Goal: Contribute content: Contribute content

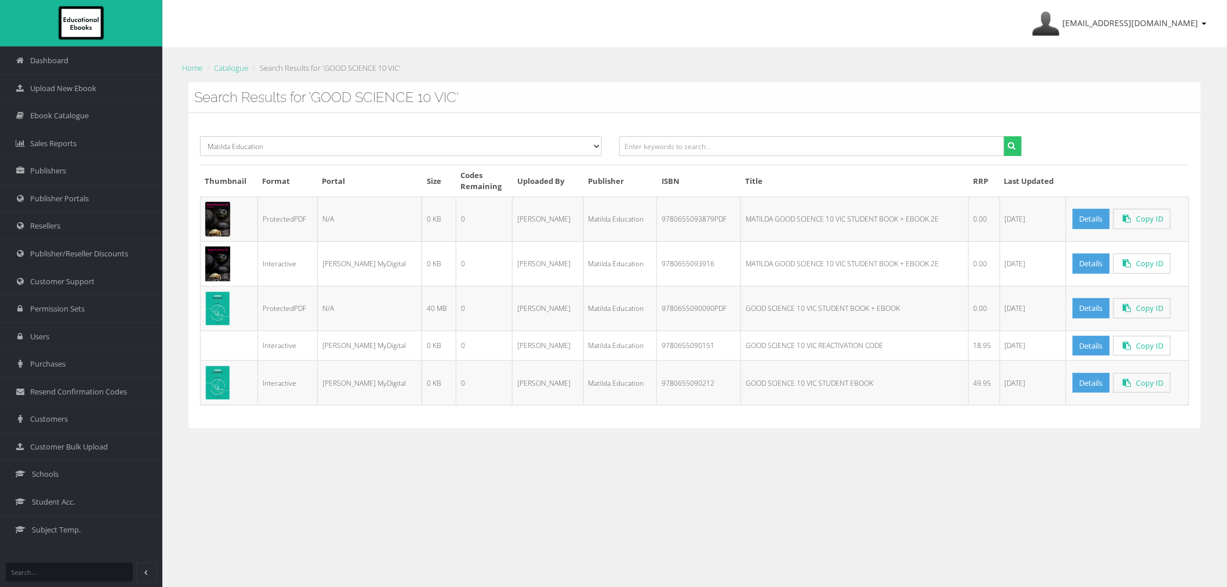
click at [776, 159] on div at bounding box center [820, 150] width 419 height 28
click at [779, 152] on input "text" at bounding box center [811, 146] width 385 height 20
paste input "MATILDA GOOD SCIENCE 7 VIC"
click at [1004, 136] on button "submit" at bounding box center [1013, 146] width 18 height 20
drag, startPoint x: 655, startPoint y: 146, endPoint x: 524, endPoint y: 139, distance: 131.3
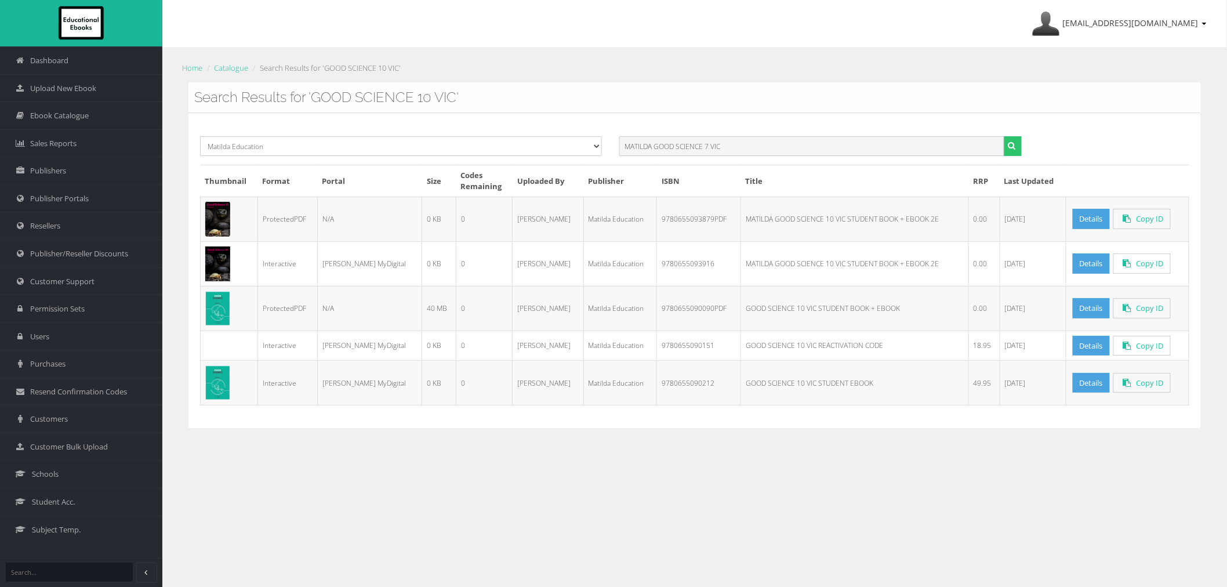
click at [525, 142] on div "Select Publisher Resources for English Academic Learning (REAL) ATAR Notes Smar…" at bounding box center [694, 150] width 1007 height 28
type input "GOOD SCIENCE 7 VIC"
click at [1004, 136] on button "submit" at bounding box center [1013, 146] width 18 height 20
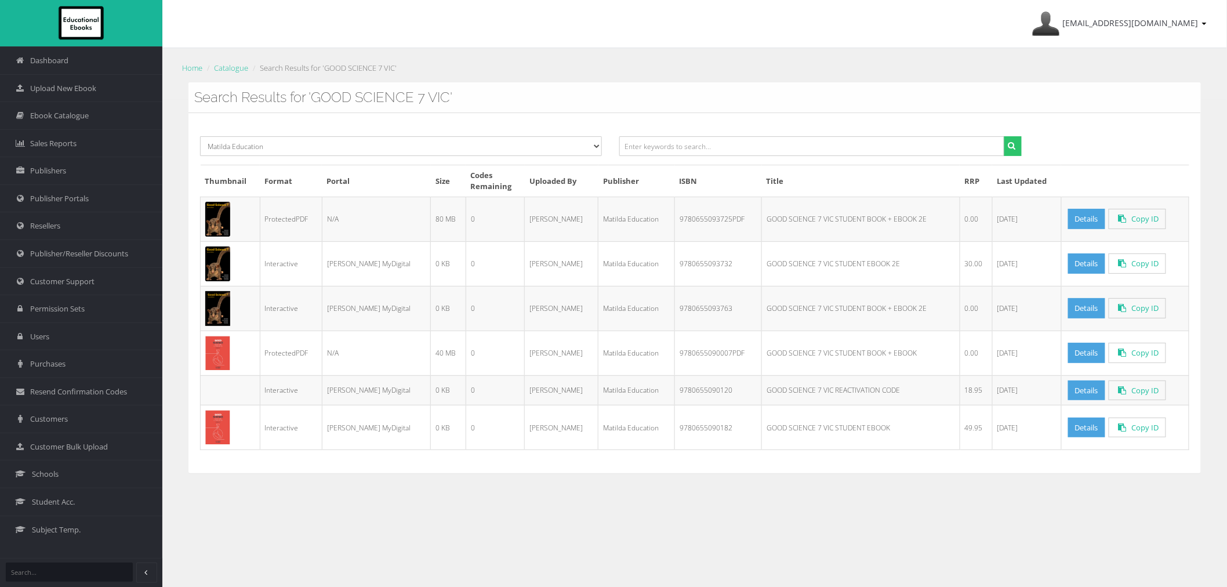
click at [762, 306] on td "GOOD SCIENCE 7 VIC STUDENT BOOK + EBOOK 2E" at bounding box center [861, 308] width 198 height 45
click at [675, 310] on td "9780655093763" at bounding box center [718, 308] width 87 height 45
copy td "9780655093763"
drag, startPoint x: 1083, startPoint y: 310, endPoint x: 1083, endPoint y: 292, distance: 18.0
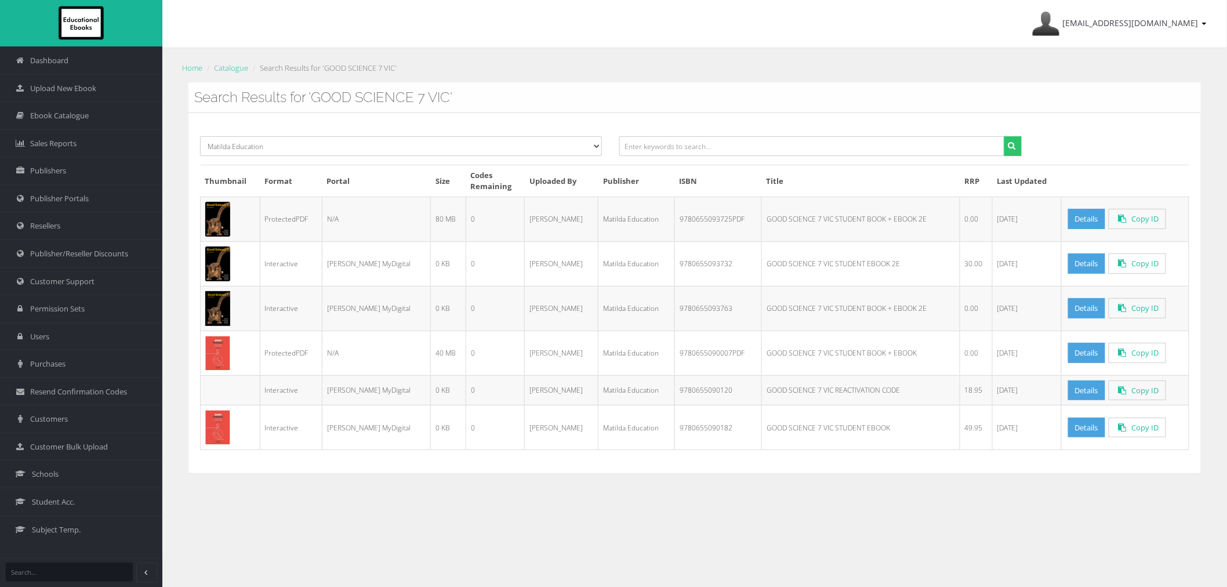
click at [1083, 310] on link "Details" at bounding box center [1086, 308] width 37 height 20
click at [1077, 216] on link "Details" at bounding box center [1086, 219] width 37 height 20
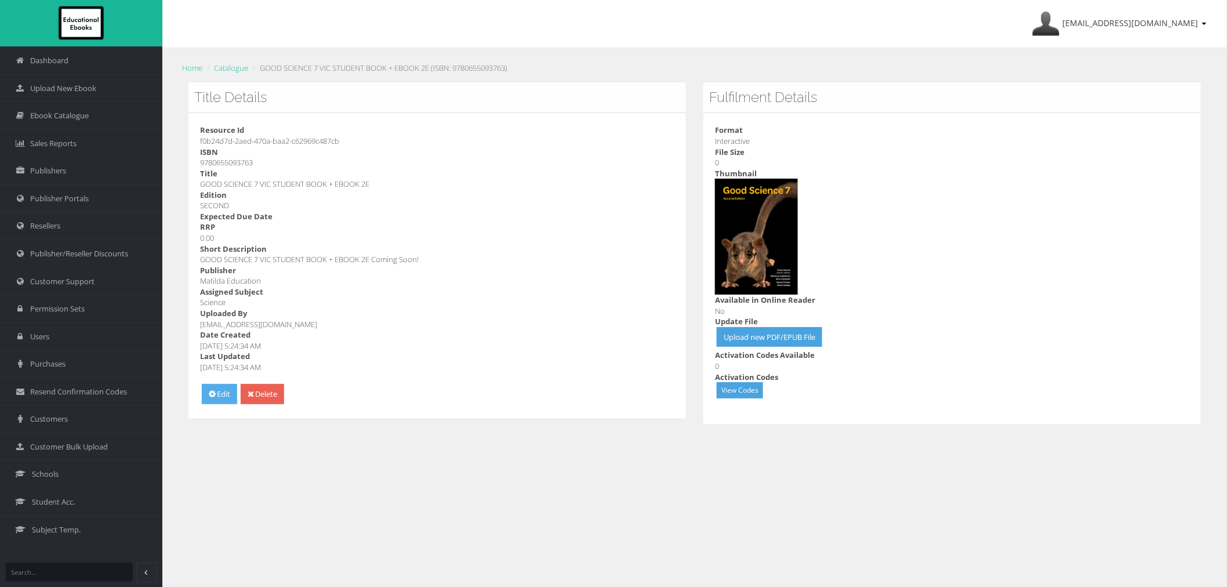
click at [224, 392] on link "Edit" at bounding box center [219, 394] width 35 height 20
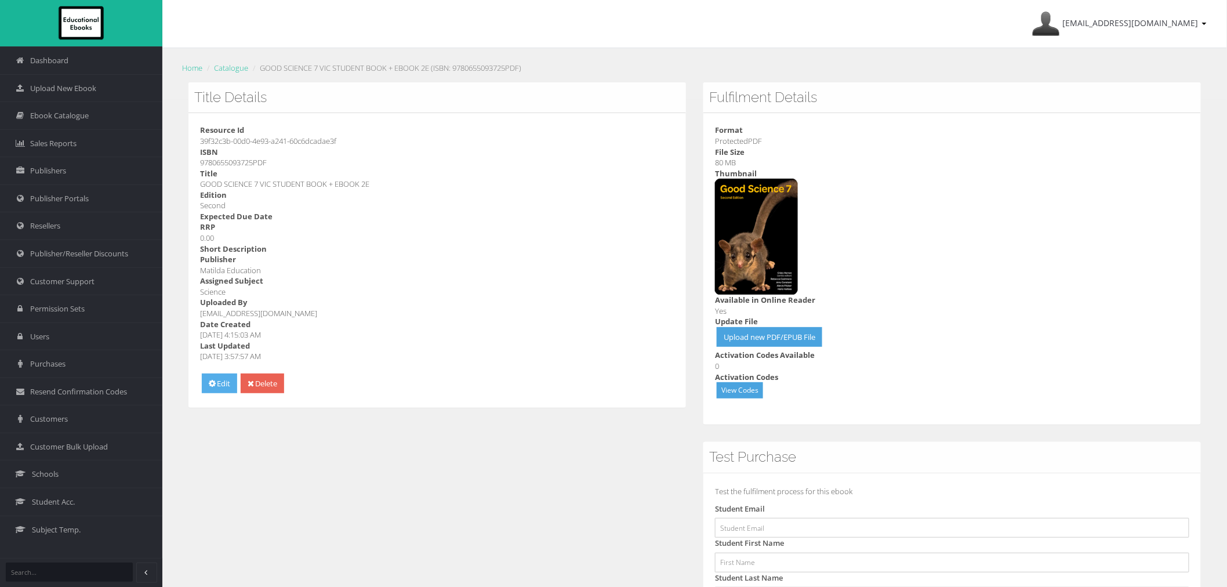
click at [215, 381] on icon at bounding box center [212, 383] width 7 height 8
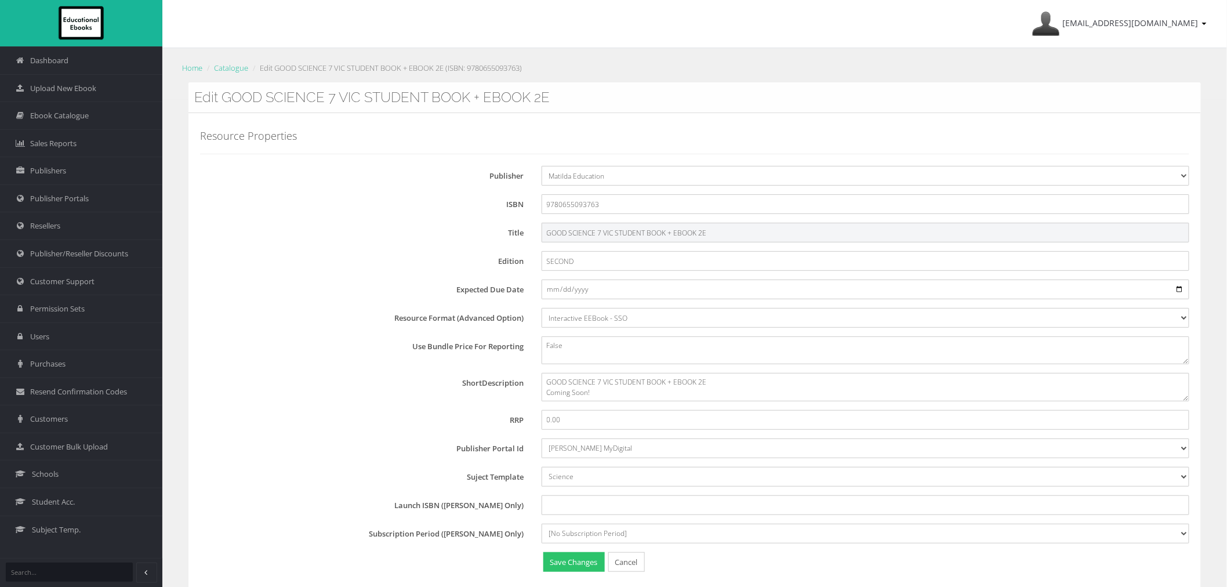
click at [545, 235] on input "GOOD SCIENCE 7 VIC STUDENT BOOK + EBOOK 2E" at bounding box center [866, 233] width 648 height 20
type input "MATILDA GOOD SCIENCE 7 VIC STUDENT BOOK + EBOOK 2E"
click at [559, 559] on button "Save Changes" at bounding box center [573, 562] width 61 height 20
click at [543, 230] on input "GOOD SCIENCE 7 VIC STUDENT BOOK + EBOOK 2E" at bounding box center [866, 233] width 648 height 20
type input "MATILDA GOOD SCIENCE 7 VIC STUDENT BOOK + EBOOK 2E"
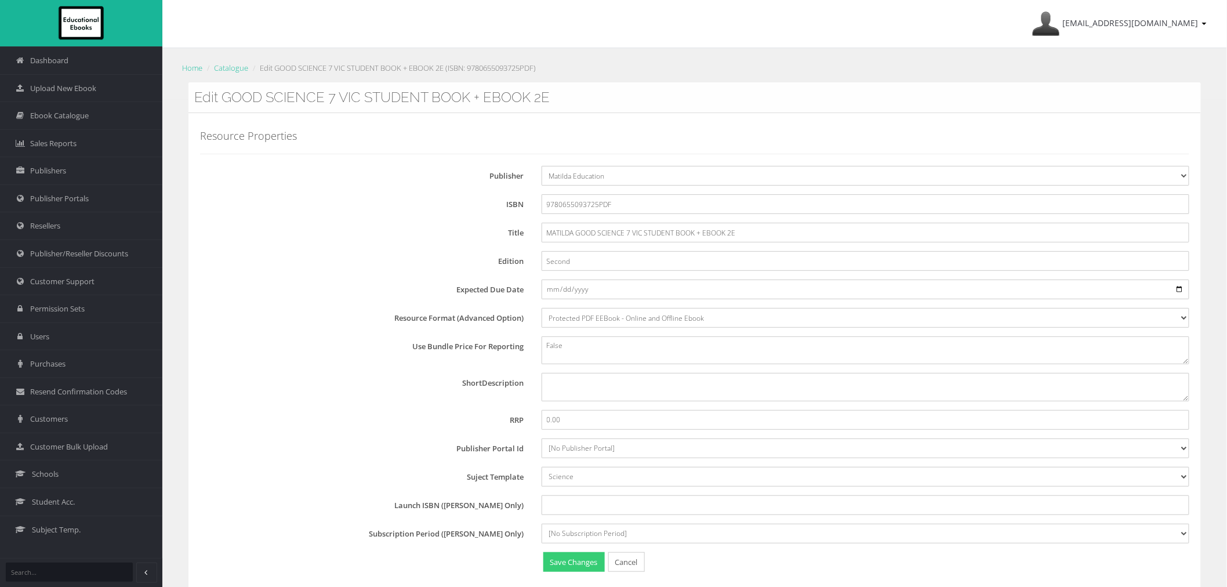
click at [546, 559] on button "Save Changes" at bounding box center [573, 562] width 61 height 20
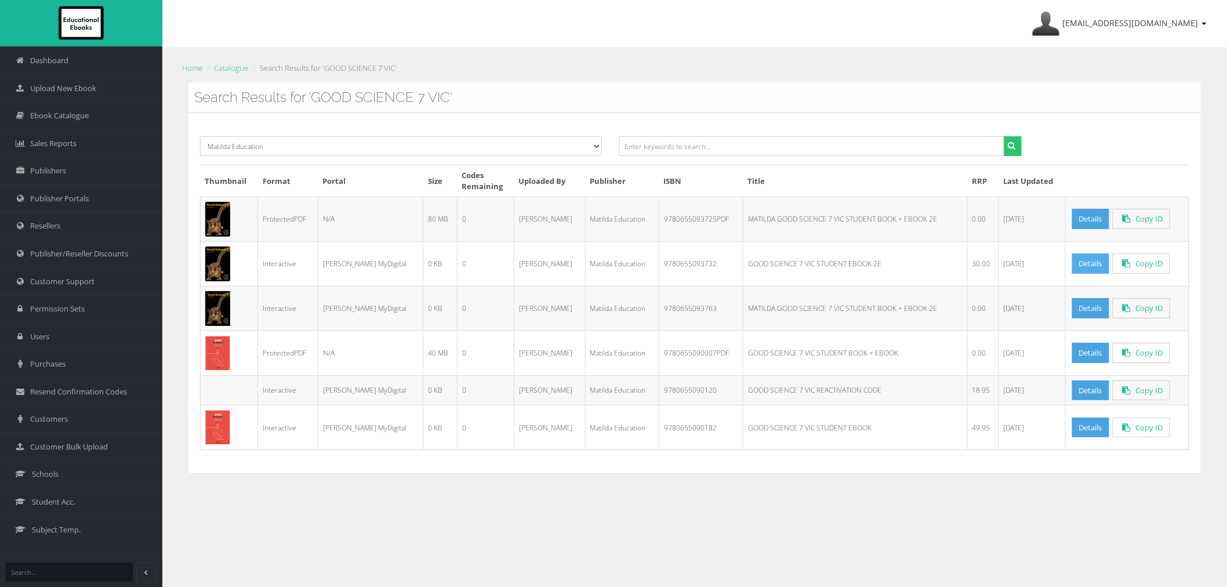
click at [1083, 264] on link "Details" at bounding box center [1090, 263] width 37 height 20
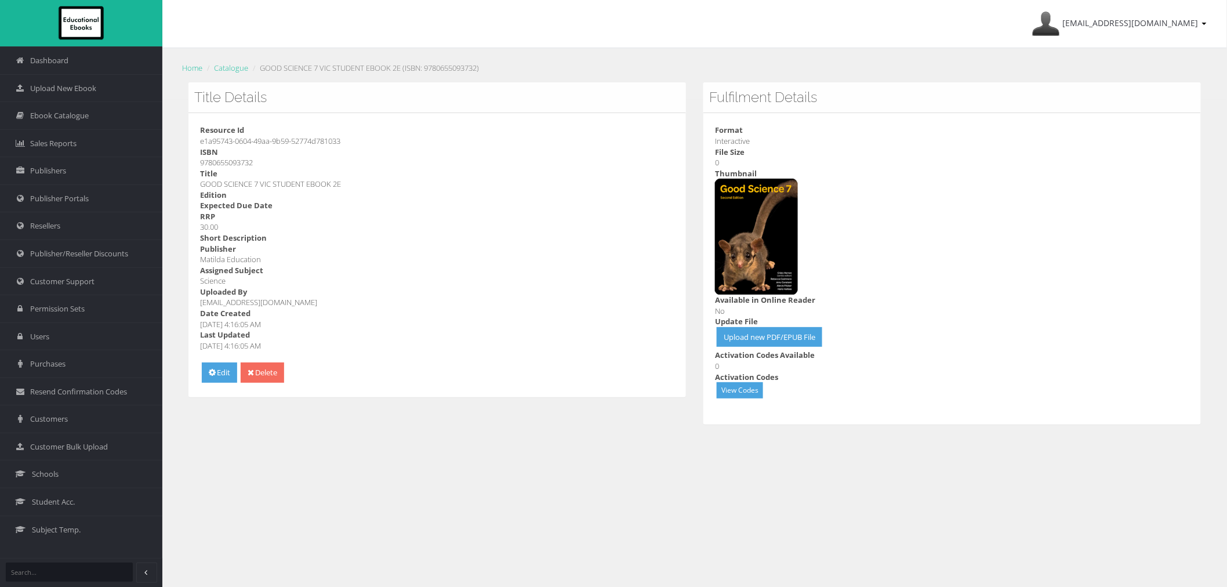
click at [266, 373] on link "Delete" at bounding box center [263, 373] width 44 height 20
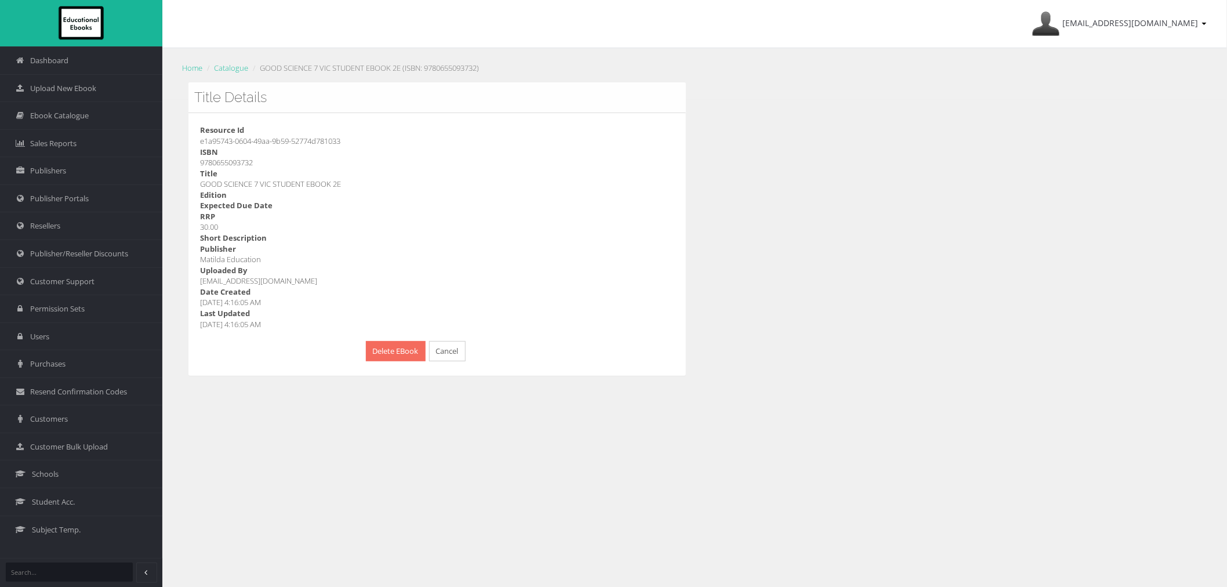
click at [372, 357] on button "Delete EBook" at bounding box center [396, 351] width 60 height 20
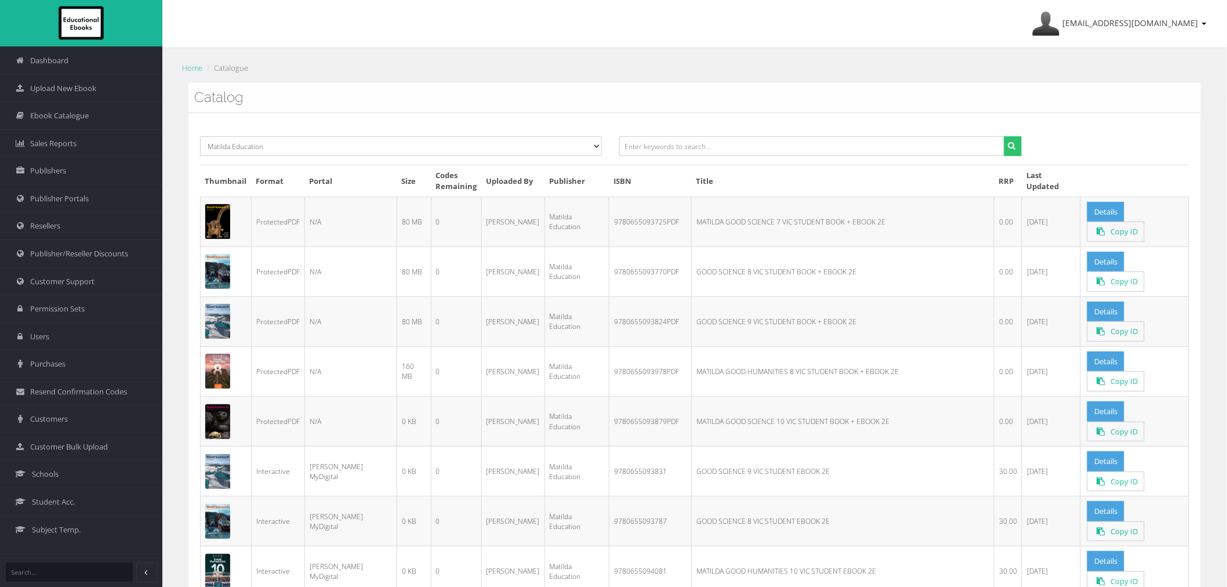
drag, startPoint x: 672, startPoint y: 221, endPoint x: 768, endPoint y: 220, distance: 96.3
click at [768, 220] on td "MATILDA GOOD SCIENCE 7 VIC STUDENT BOOK + EBOOK 2E" at bounding box center [843, 222] width 303 height 50
copy td "MATILDA GOOD SCIENCE 7 VIC"
click at [735, 151] on input "text" at bounding box center [811, 146] width 385 height 20
paste input "MATILDA GOOD SCIENCE 7 VIC"
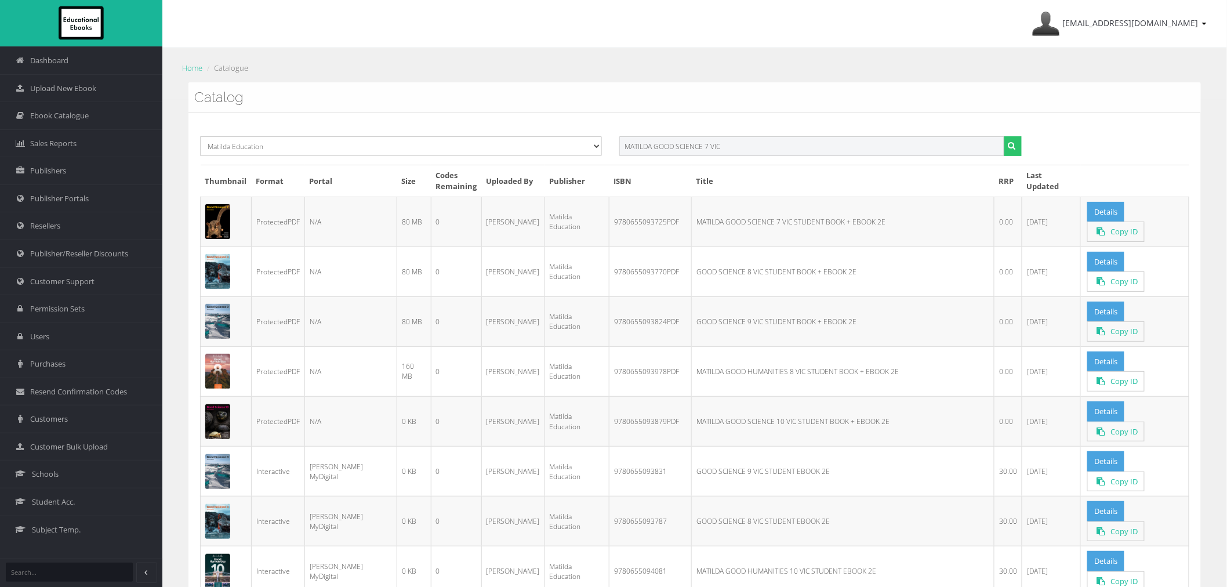
type input "MATILDA GOOD SCIENCE 7 VIC"
click at [1004, 136] on button "submit" at bounding box center [1013, 146] width 18 height 20
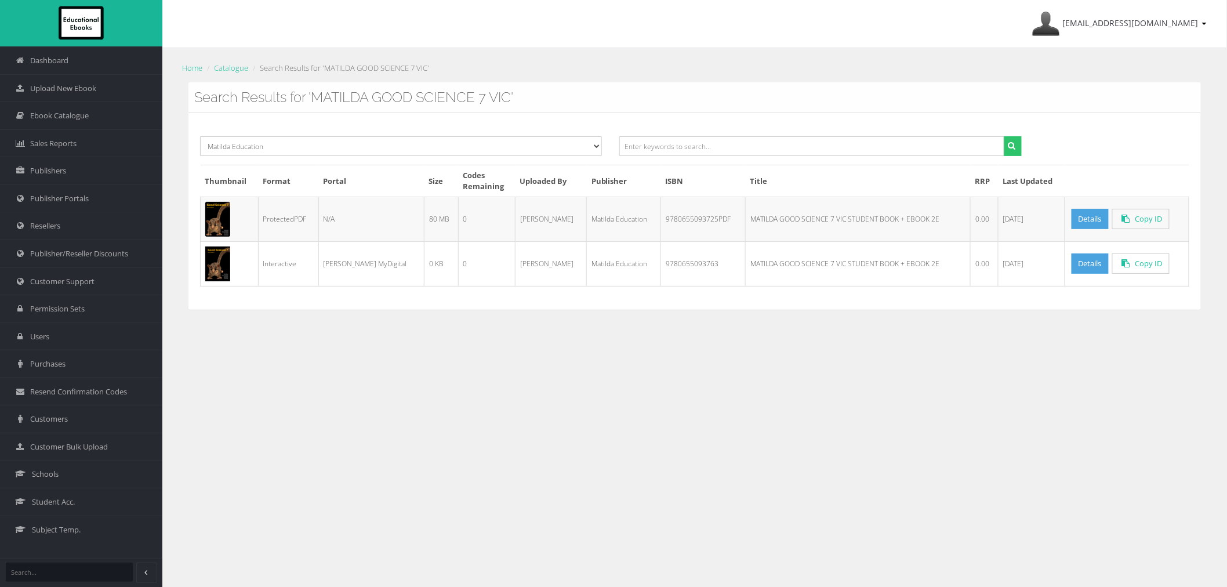
click at [673, 225] on td "9780655093725PDF" at bounding box center [703, 219] width 85 height 45
copy td "9780655093725PDF"
click at [842, 148] on input "text" at bounding box center [811, 146] width 385 height 20
paste input "GOOD SCIENCE 8 VIC"
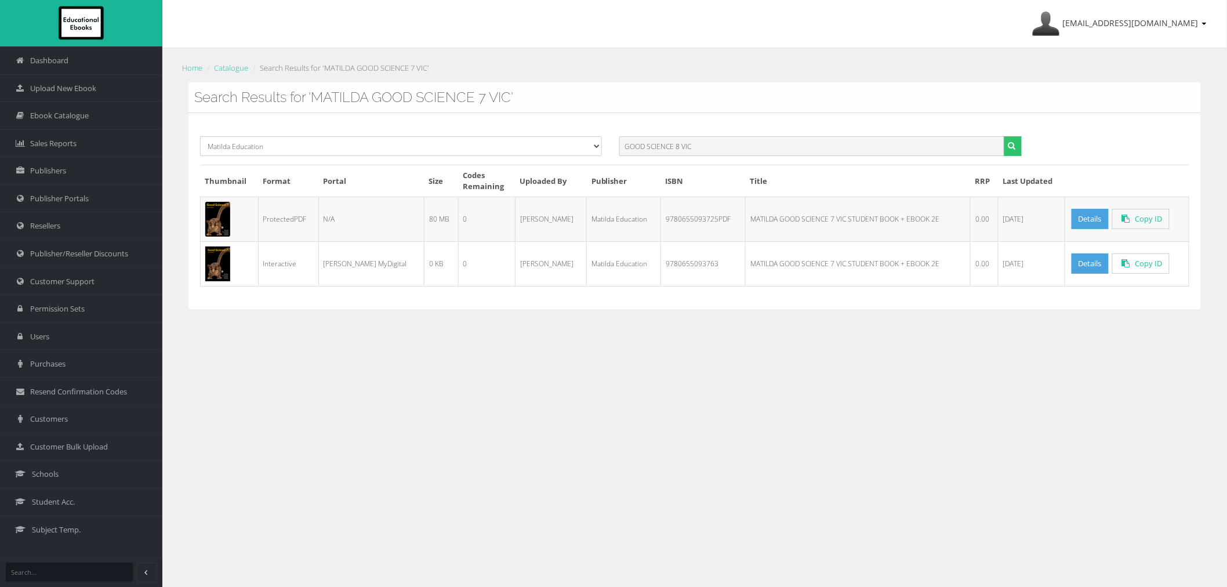
type input "GOOD SCIENCE 8 VIC"
click at [1004, 136] on button "submit" at bounding box center [1013, 146] width 18 height 20
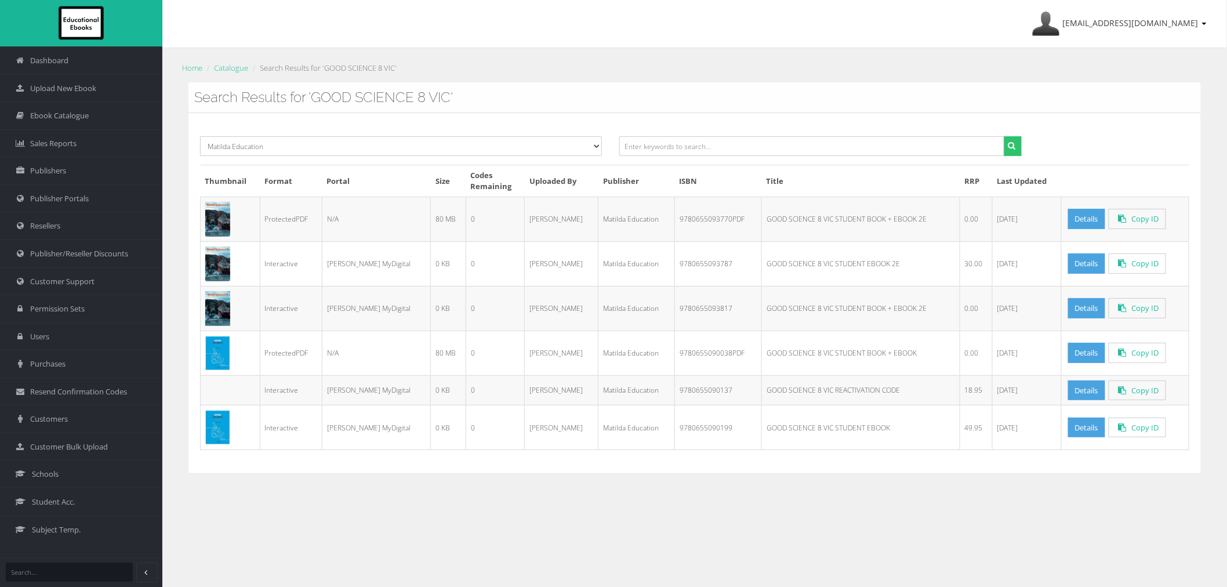
click at [762, 387] on td "GOOD SCIENCE 8 VIC REACTIVATION CODE" at bounding box center [861, 390] width 198 height 30
click at [1088, 314] on link "Details" at bounding box center [1086, 308] width 37 height 20
click at [1070, 217] on link "Details" at bounding box center [1086, 219] width 37 height 20
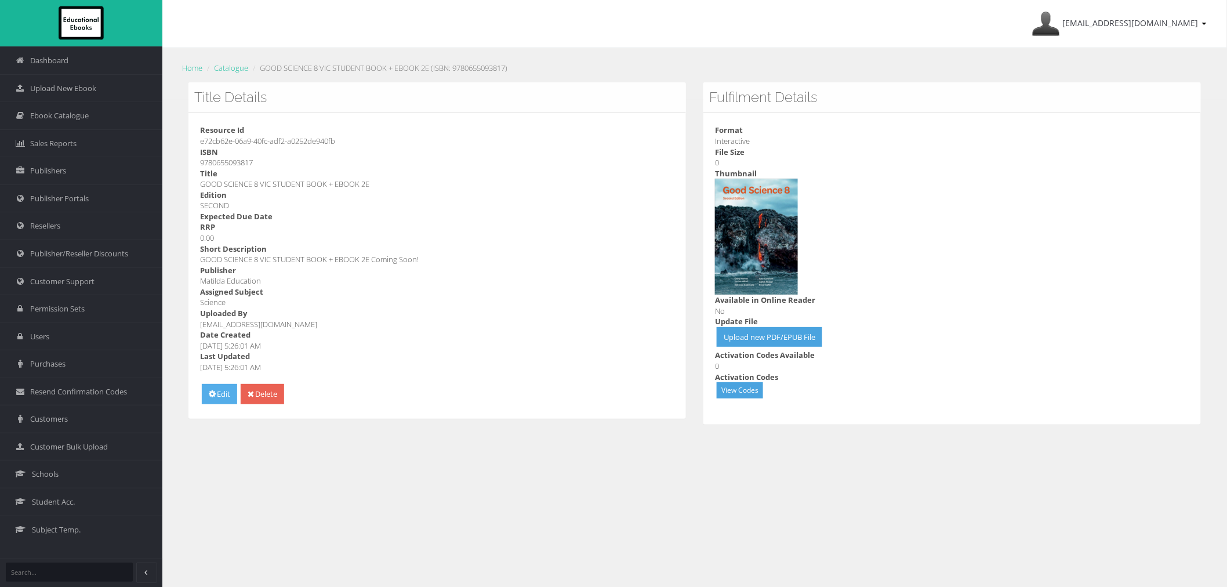
click at [213, 397] on icon at bounding box center [212, 394] width 7 height 8
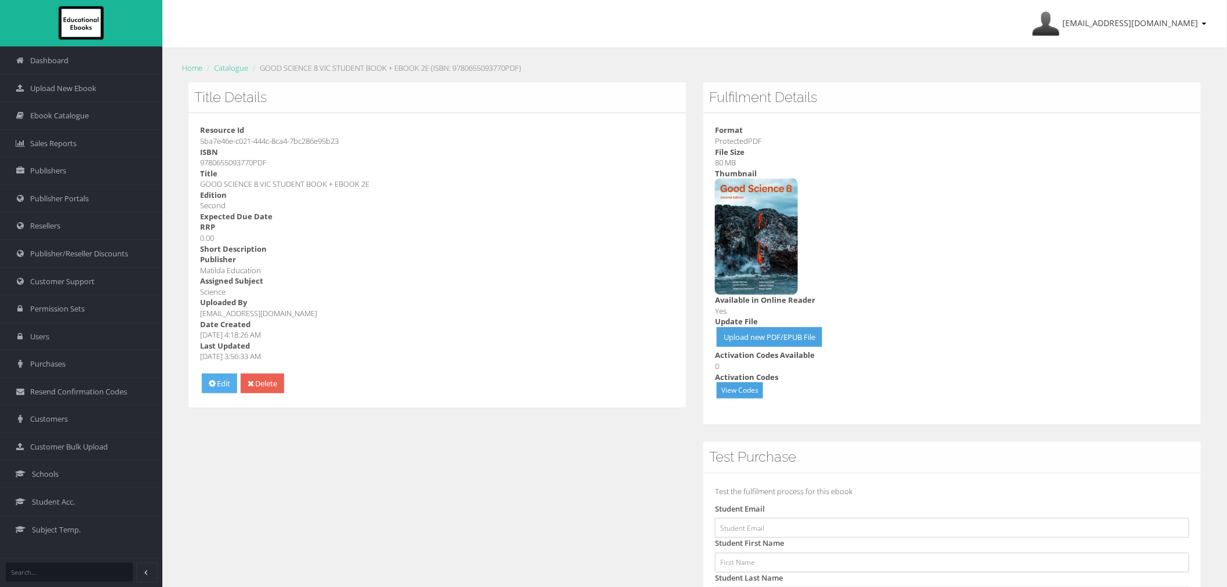
click at [212, 392] on link "Edit" at bounding box center [219, 384] width 35 height 20
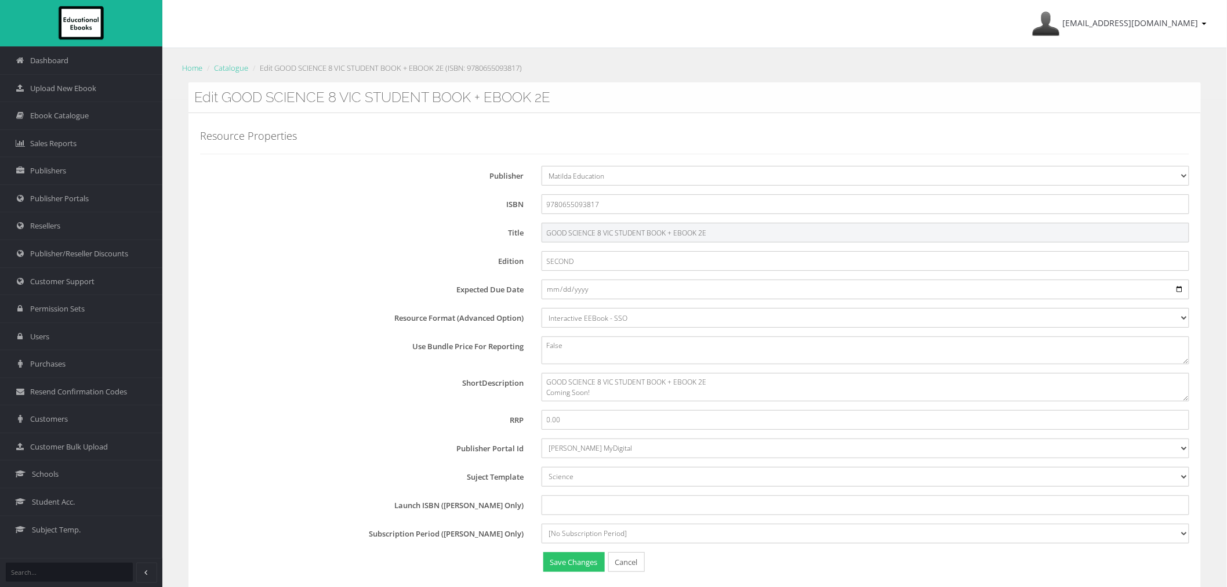
click at [546, 234] on input "GOOD SCIENCE 8 VIC STUDENT BOOK + EBOOK 2E" at bounding box center [866, 233] width 648 height 20
type input "MATILDA GOOD SCIENCE 8 VIC STUDENT BOOK + EBOOK 2E"
click at [564, 567] on button "Save Changes" at bounding box center [573, 562] width 61 height 20
click at [546, 233] on input "GOOD SCIENCE 8 VIC STUDENT BOOK + EBOOK 2E" at bounding box center [866, 233] width 648 height 20
type input "MATILDA GOOD SCIENCE 8 VIC STUDENT BOOK + EBOOK 2E"
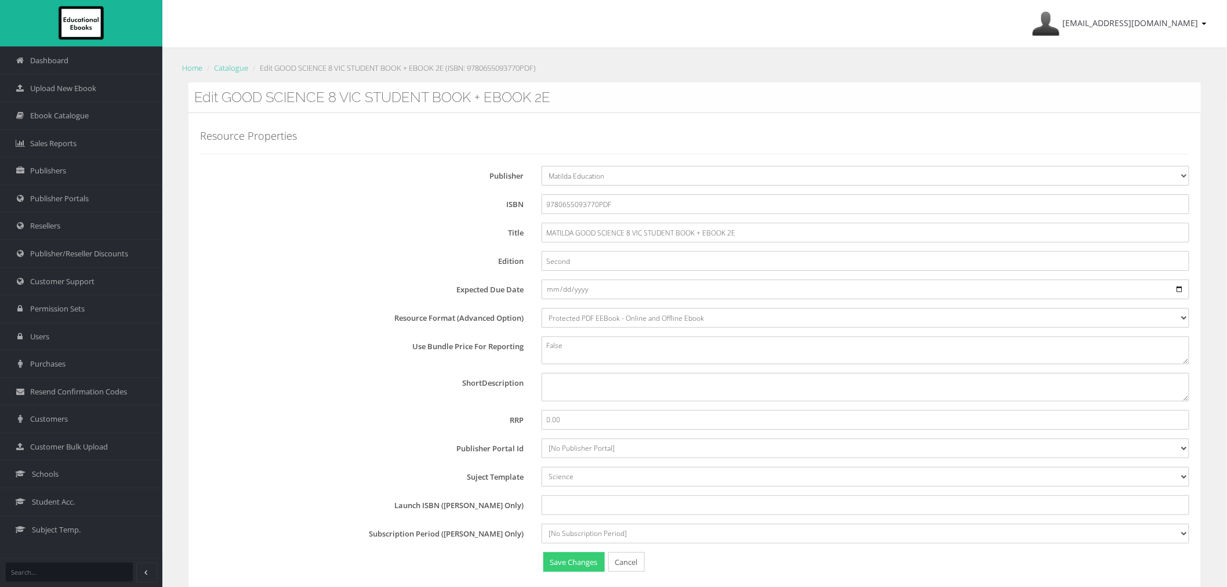
click at [577, 560] on button "Save Changes" at bounding box center [573, 562] width 61 height 20
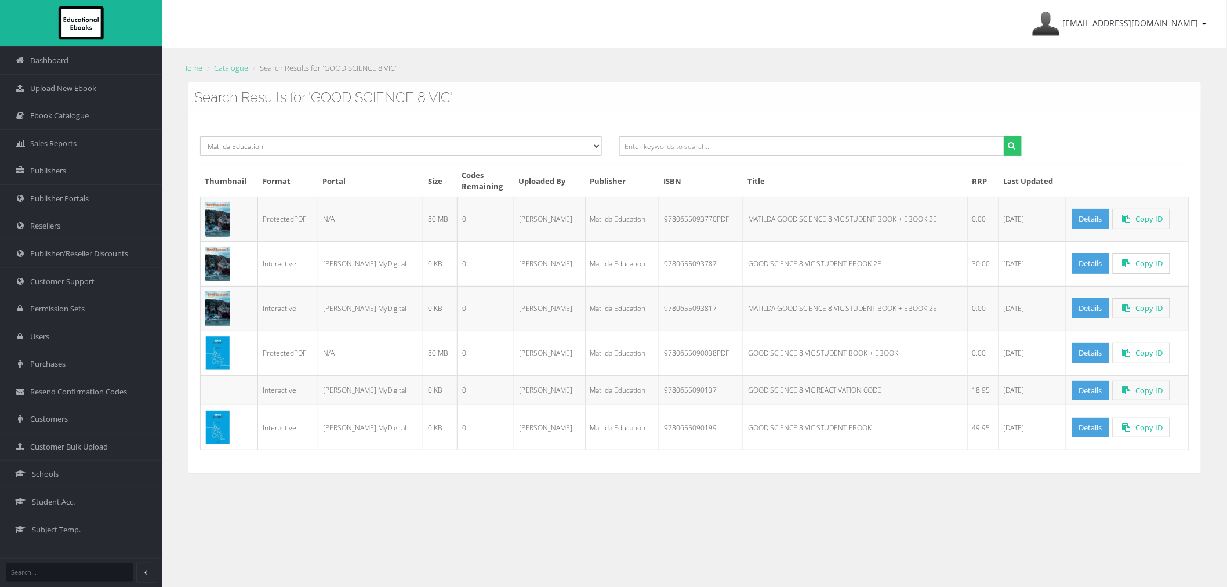
click at [665, 312] on td "9780655093817" at bounding box center [701, 308] width 84 height 45
click at [665, 311] on td "9780655093817" at bounding box center [701, 308] width 84 height 45
copy td "9780655093817"
click at [659, 220] on td "9780655093770PDF" at bounding box center [701, 219] width 84 height 45
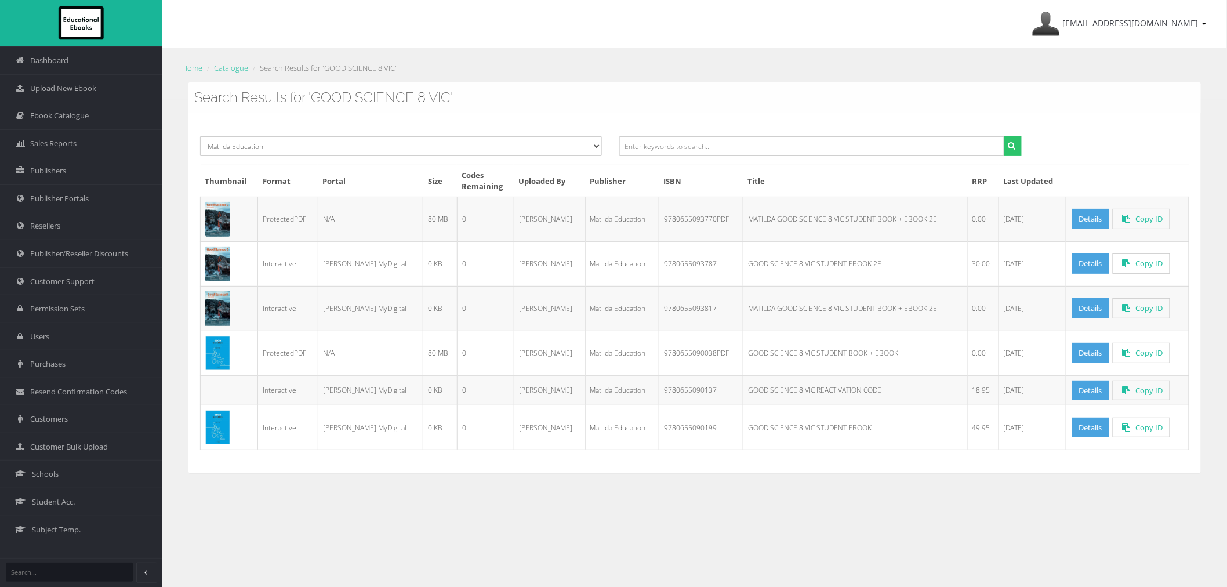
copy td "9780655093770PDF"
click at [1074, 266] on link "Details" at bounding box center [1090, 263] width 37 height 20
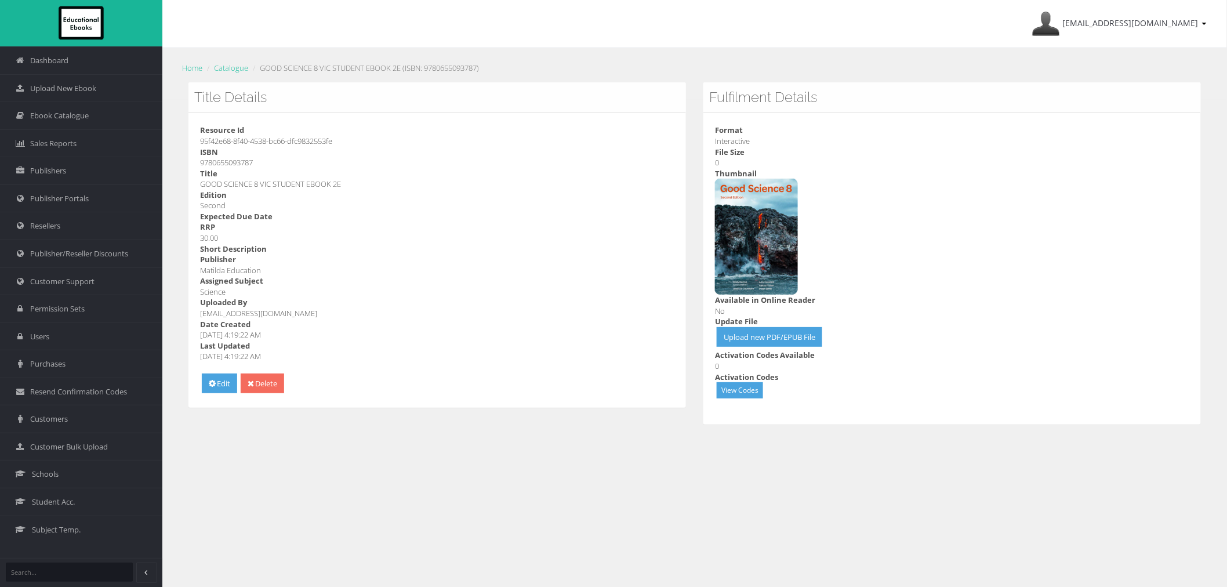
click at [258, 385] on link "Delete" at bounding box center [263, 384] width 44 height 20
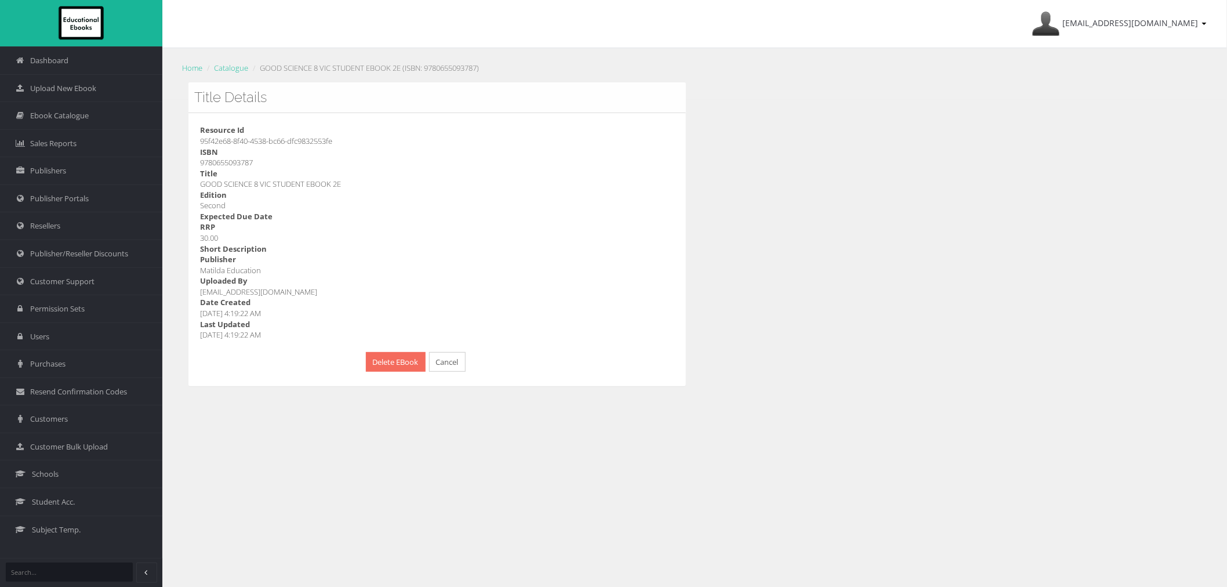
click at [392, 367] on button "Delete EBook" at bounding box center [396, 362] width 60 height 20
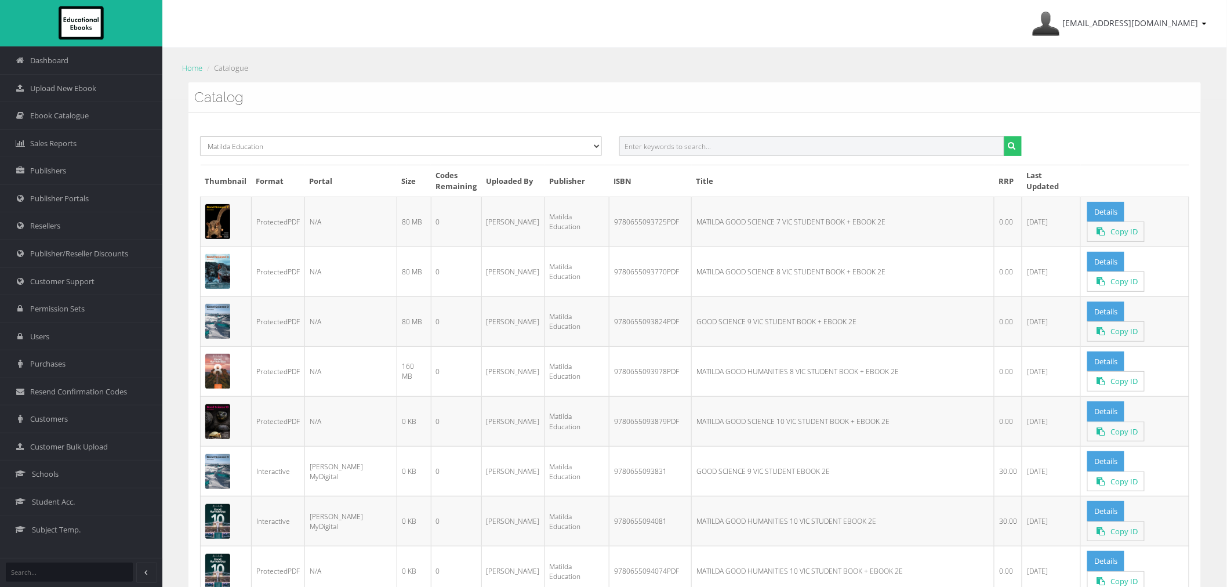
click at [679, 138] on input "text" at bounding box center [811, 146] width 385 height 20
paste input "MATILDA GOOD SCIENCE 9 VIC STUDENT BOOK + EBOOK 2E"
drag, startPoint x: 654, startPoint y: 148, endPoint x: 601, endPoint y: 148, distance: 53.4
click at [601, 148] on div "Select Publisher Resources for English Academic Learning (REAL) ATAR Notes Smar…" at bounding box center [694, 150] width 1007 height 28
drag, startPoint x: 694, startPoint y: 145, endPoint x: 942, endPoint y: 148, distance: 247.7
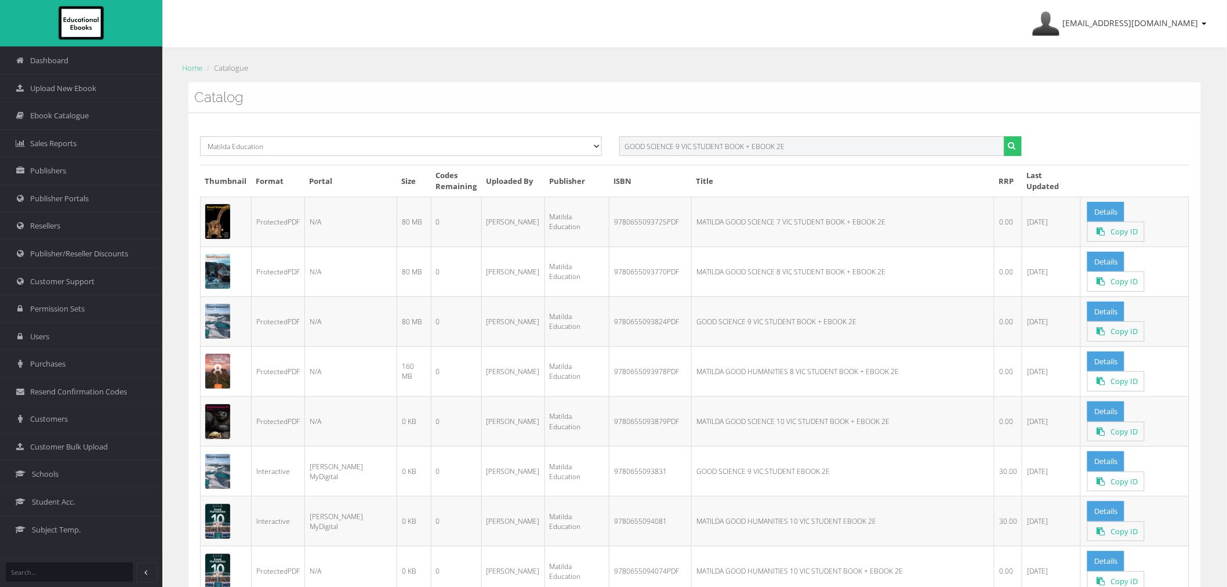
click at [941, 148] on input "GOOD SCIENCE 9 VIC STUDENT BOOK + EBOOK 2E" at bounding box center [811, 146] width 385 height 20
type input "GOOD SCIENCE 9 VIC"
click at [1004, 136] on button "submit" at bounding box center [1013, 146] width 18 height 20
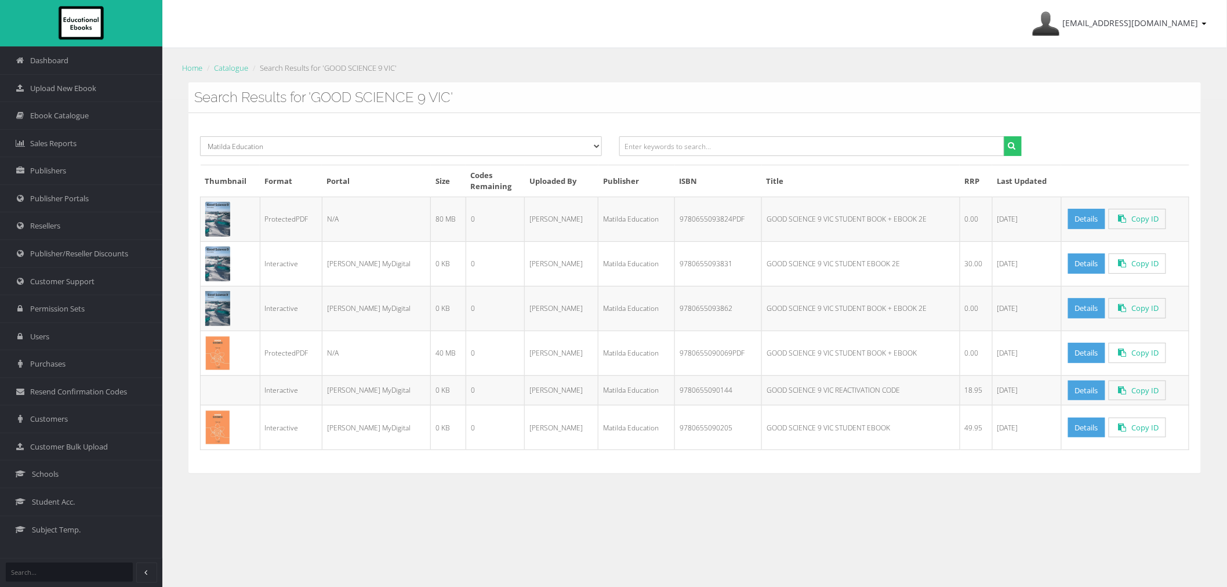
click at [735, 457] on div "Select Publisher Resources for English Academic Learning (REAL) ATAR Notes Smar…" at bounding box center [695, 293] width 1013 height 360
click at [1071, 314] on link "Details" at bounding box center [1086, 308] width 37 height 20
click at [1072, 212] on link "Details" at bounding box center [1086, 219] width 37 height 20
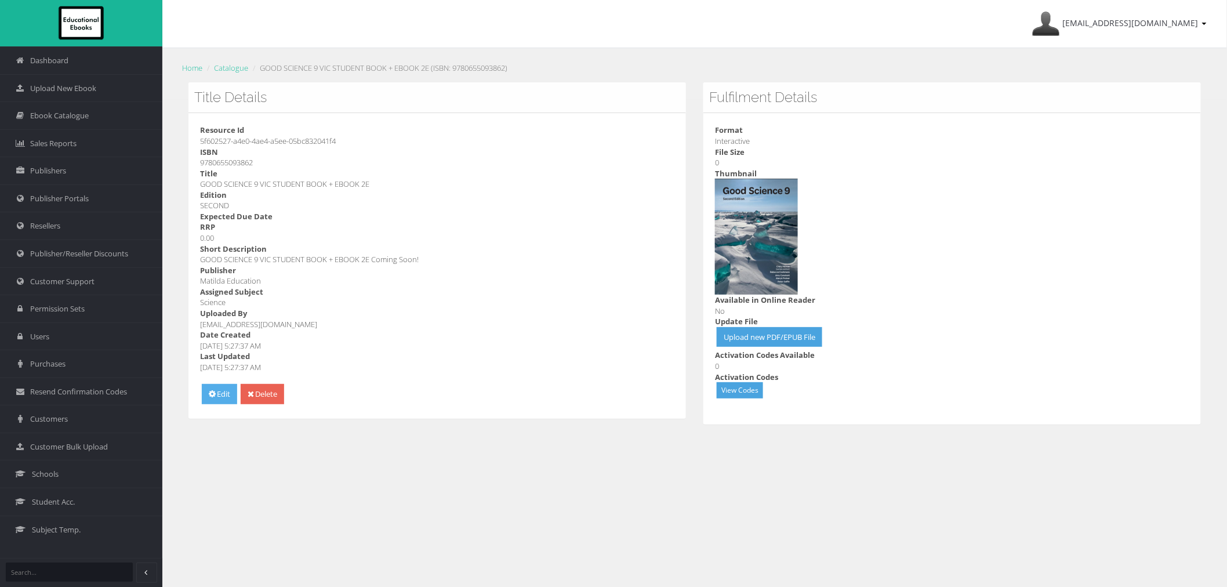
click at [206, 393] on link "Edit" at bounding box center [219, 394] width 35 height 20
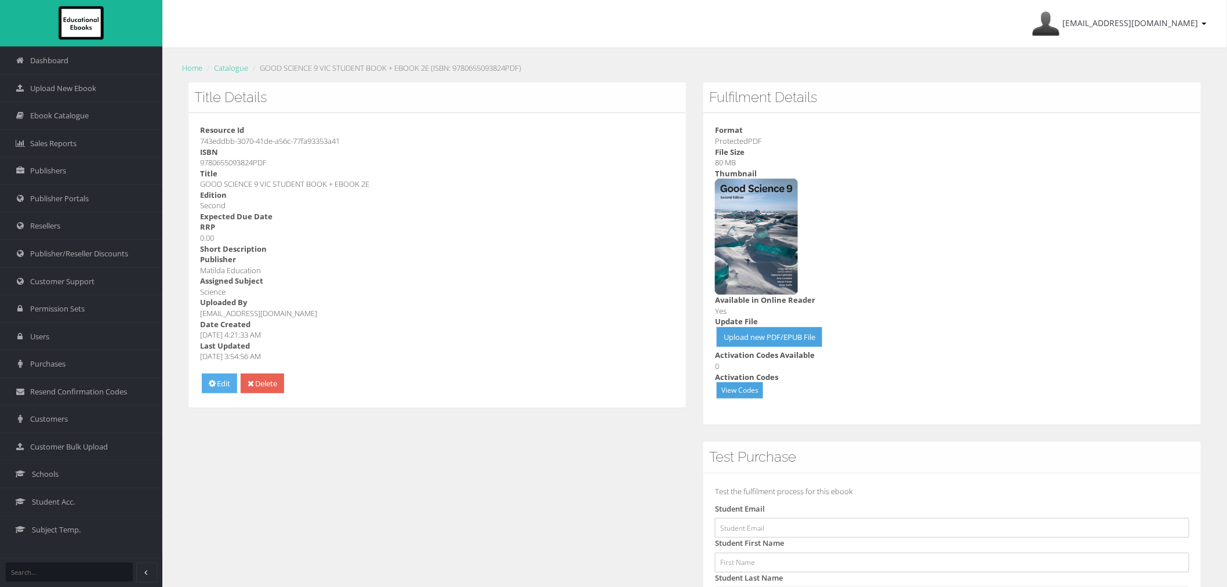
click at [224, 391] on link "Edit" at bounding box center [219, 384] width 35 height 20
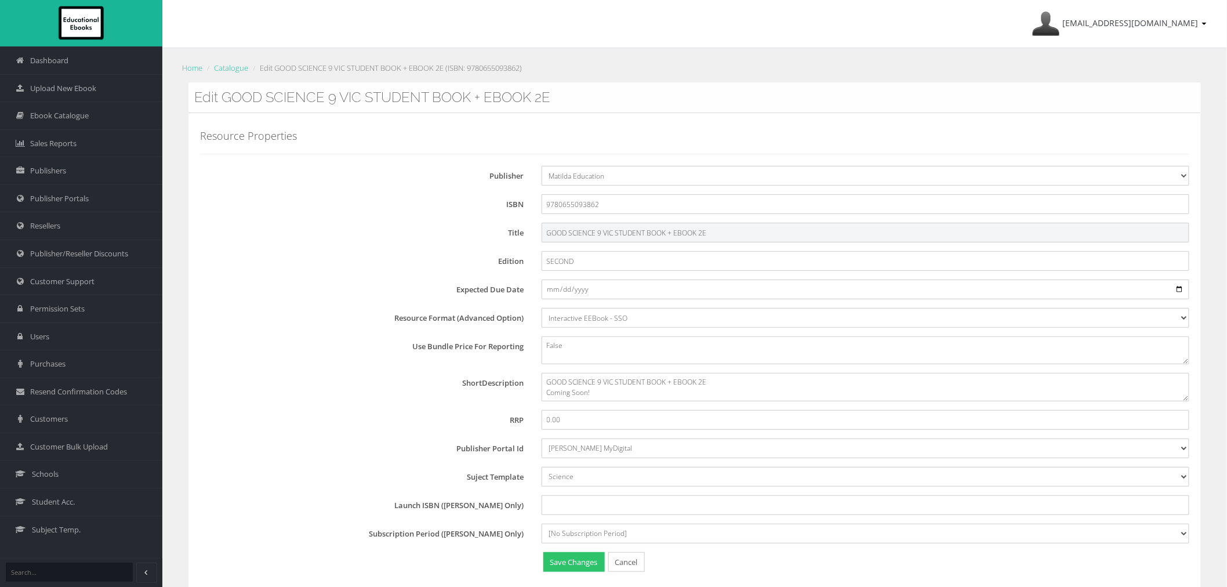
click at [546, 233] on input "GOOD SCIENCE 9 VIC STUDENT BOOK + EBOOK 2E" at bounding box center [866, 233] width 648 height 20
type input "MATILDA GOOD SCIENCE 9 VIC STUDENT BOOK + EBOOK 2E"
click at [575, 567] on button "Save Changes" at bounding box center [573, 562] width 61 height 20
click at [547, 235] on input "GOOD SCIENCE 9 VIC STUDENT BOOK + EBOOK 2E" at bounding box center [866, 233] width 648 height 20
type input "MATILDA GOOD SCIENCE 9 VIC STUDENT BOOK + EBOOK 2E"
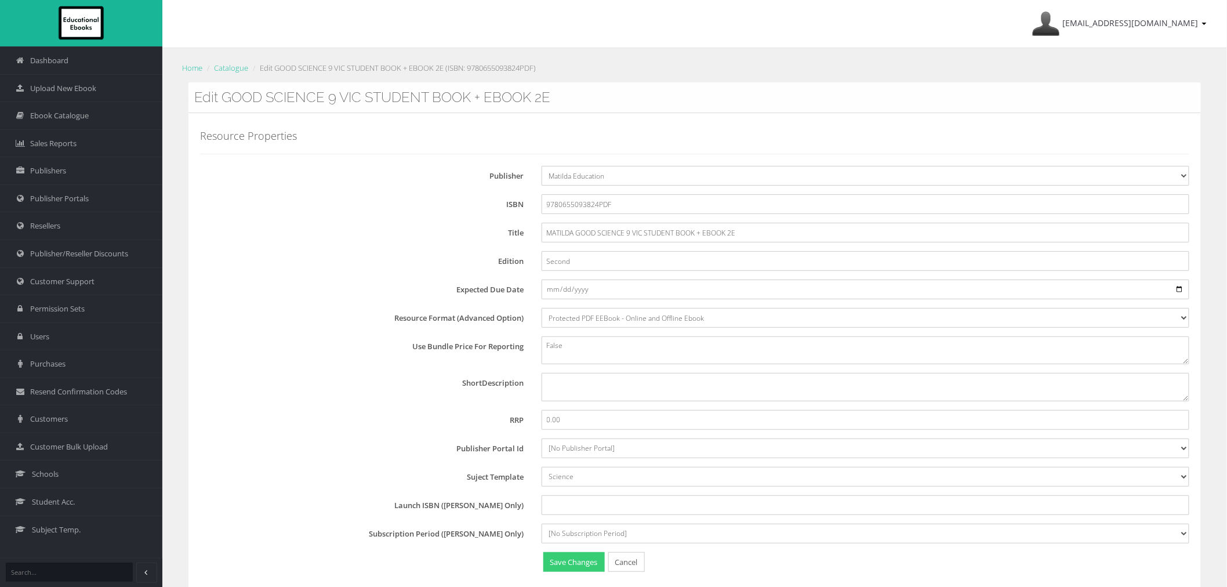
click at [554, 560] on button "Save Changes" at bounding box center [573, 562] width 61 height 20
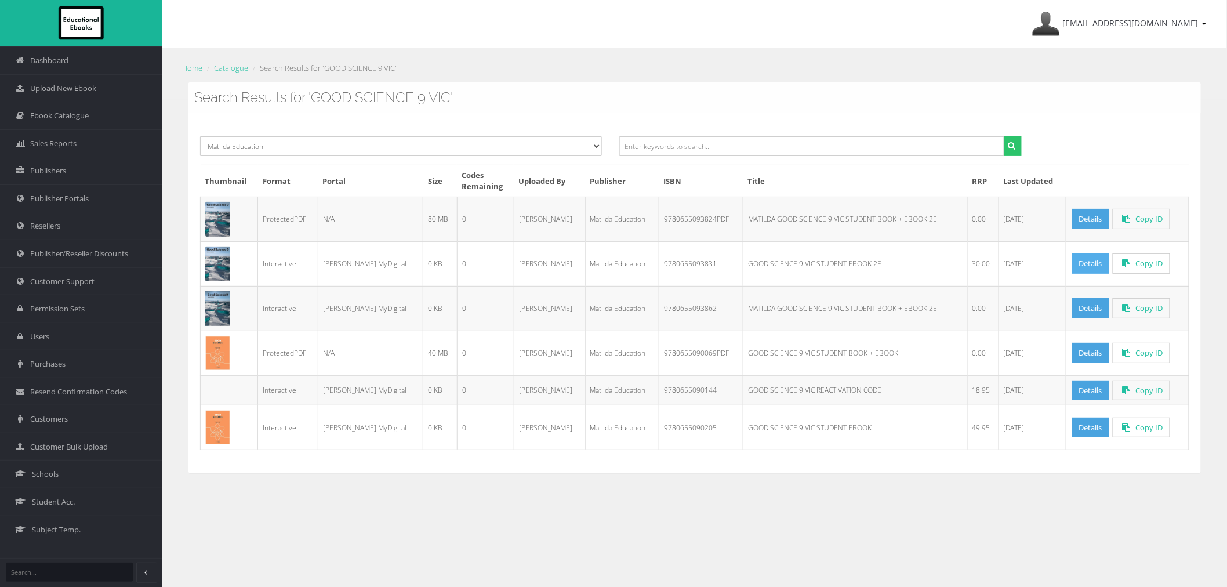
click at [1079, 267] on link "Details" at bounding box center [1090, 263] width 37 height 20
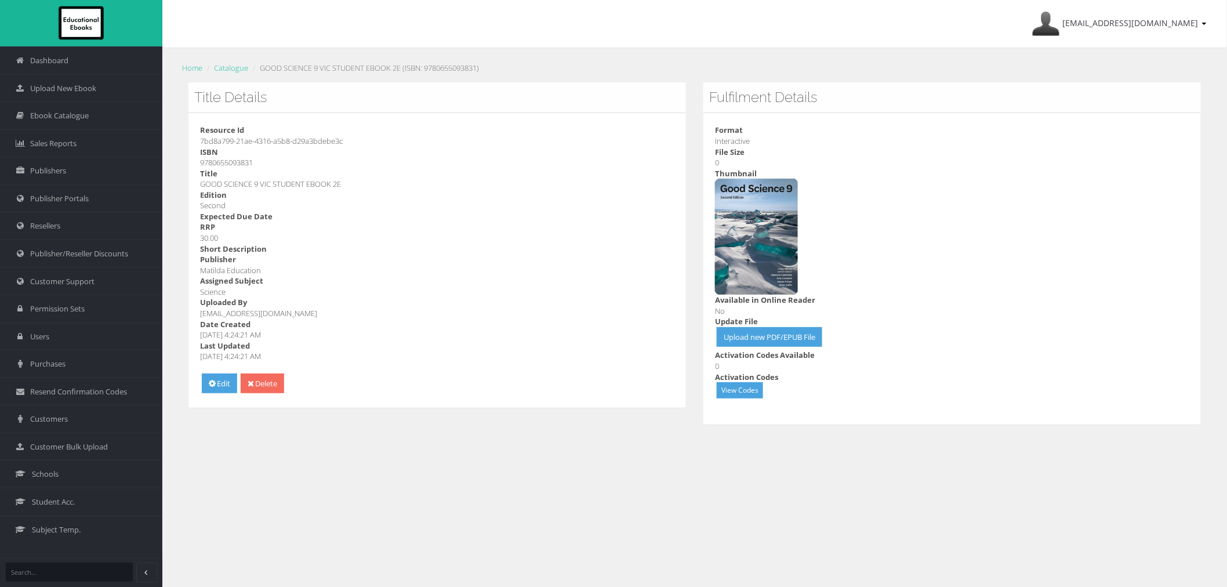
click at [267, 386] on link "Delete" at bounding box center [263, 384] width 44 height 20
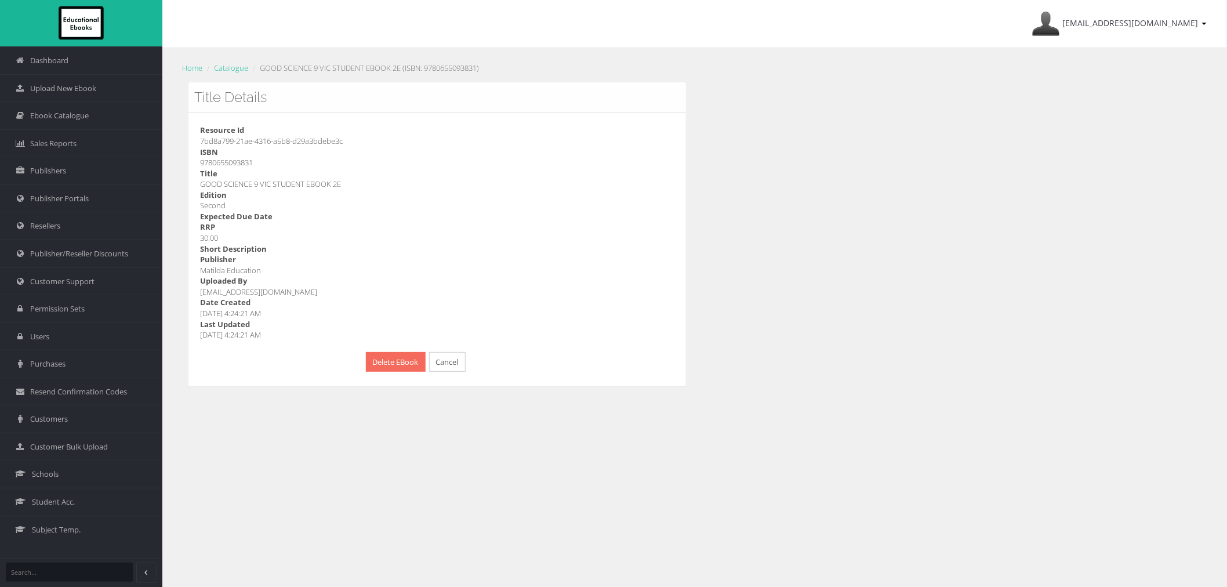
click at [399, 357] on button "Delete EBook" at bounding box center [396, 362] width 60 height 20
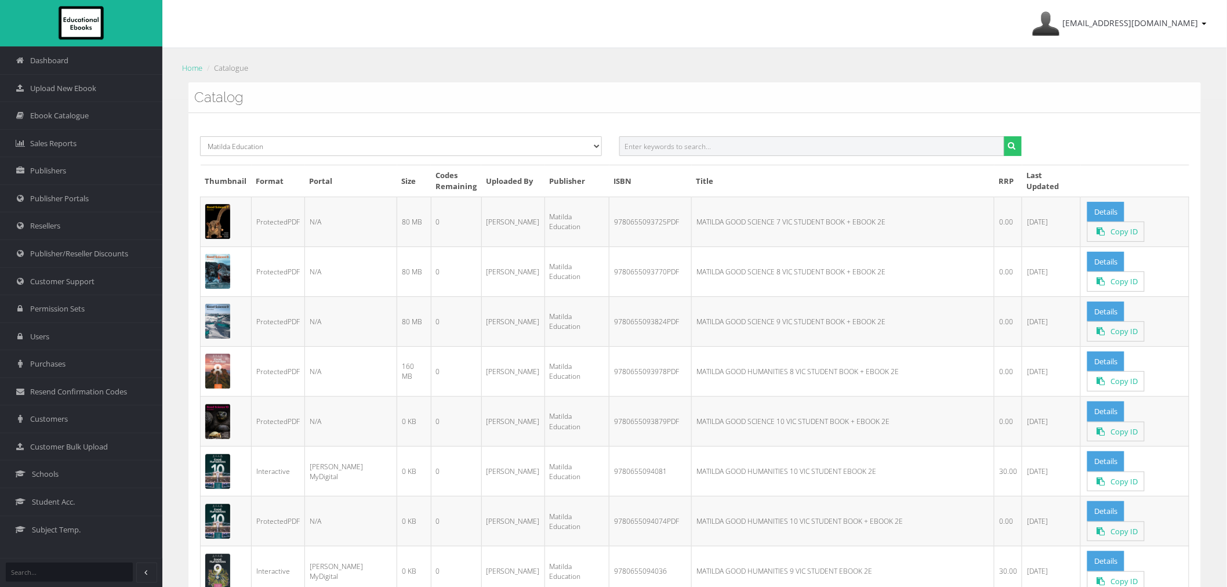
click at [722, 148] on input "text" at bounding box center [811, 146] width 385 height 20
paste input "MATILDA GOOD HUMANITIES 10 VIC STUDENT BOOK + EBOOK 2E"
drag, startPoint x: 654, startPoint y: 145, endPoint x: 581, endPoint y: 143, distance: 72.5
click at [581, 143] on div "Select Publisher Resources for English Academic Learning (REAL) ATAR Notes Smar…" at bounding box center [694, 150] width 1007 height 28
drag, startPoint x: 712, startPoint y: 146, endPoint x: 1045, endPoint y: 143, distance: 332.9
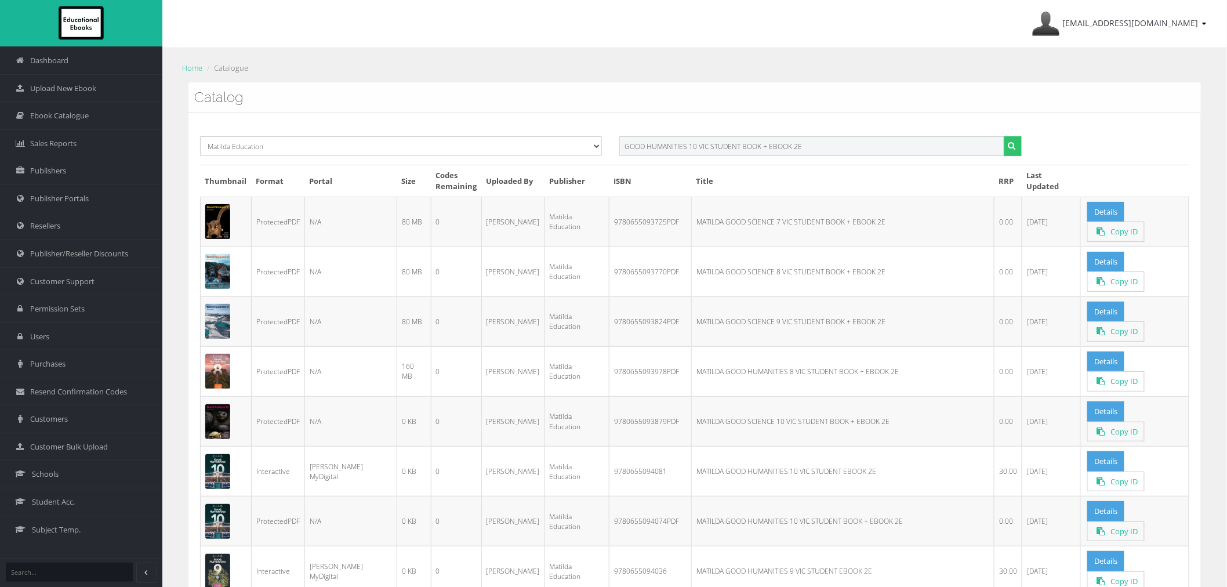
click at [1042, 143] on div "Select Publisher Resources for English Academic Learning (REAL) ATAR Notes Smar…" at bounding box center [694, 150] width 1007 height 28
type input "GOOD HUMANITIES 10 VIC"
click at [1004, 136] on button "submit" at bounding box center [1013, 146] width 18 height 20
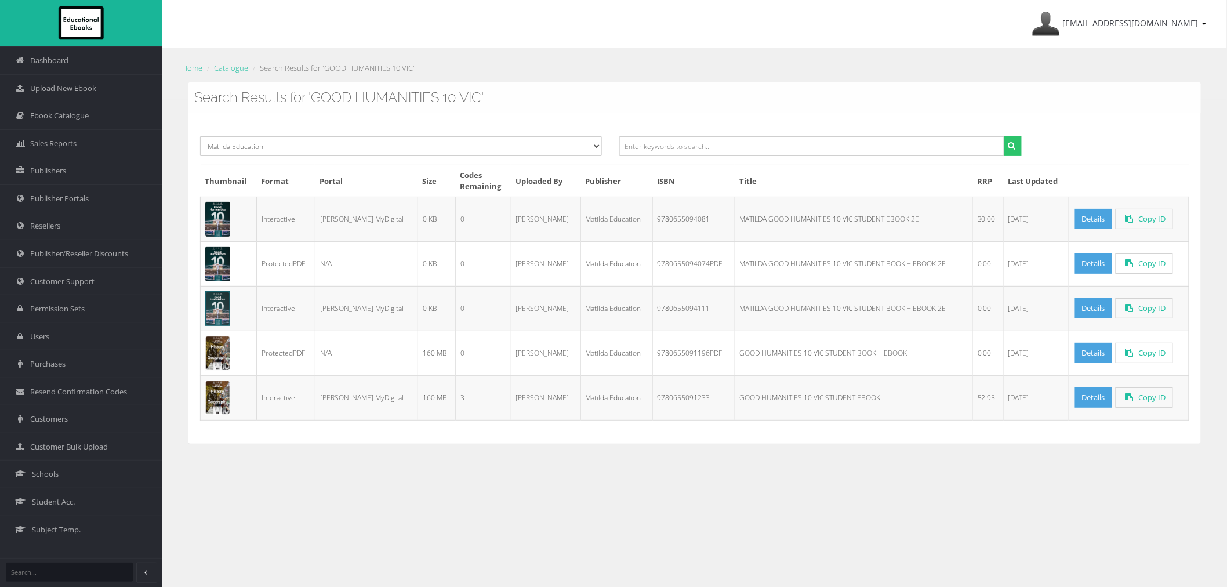
click at [898, 321] on td "MATILDA GOOD HUMANITIES 10 VIC STUDENT BOOK + EBOOK 2E" at bounding box center [854, 308] width 238 height 45
click at [1075, 216] on link "Details" at bounding box center [1093, 219] width 37 height 20
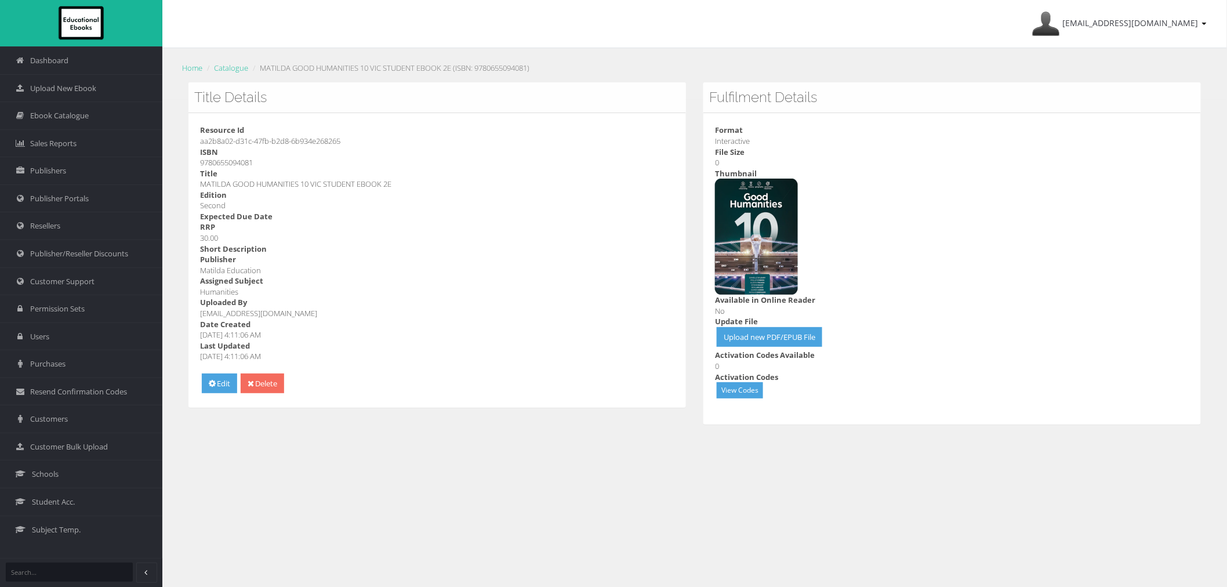
click at [269, 390] on link "Delete" at bounding box center [263, 384] width 44 height 20
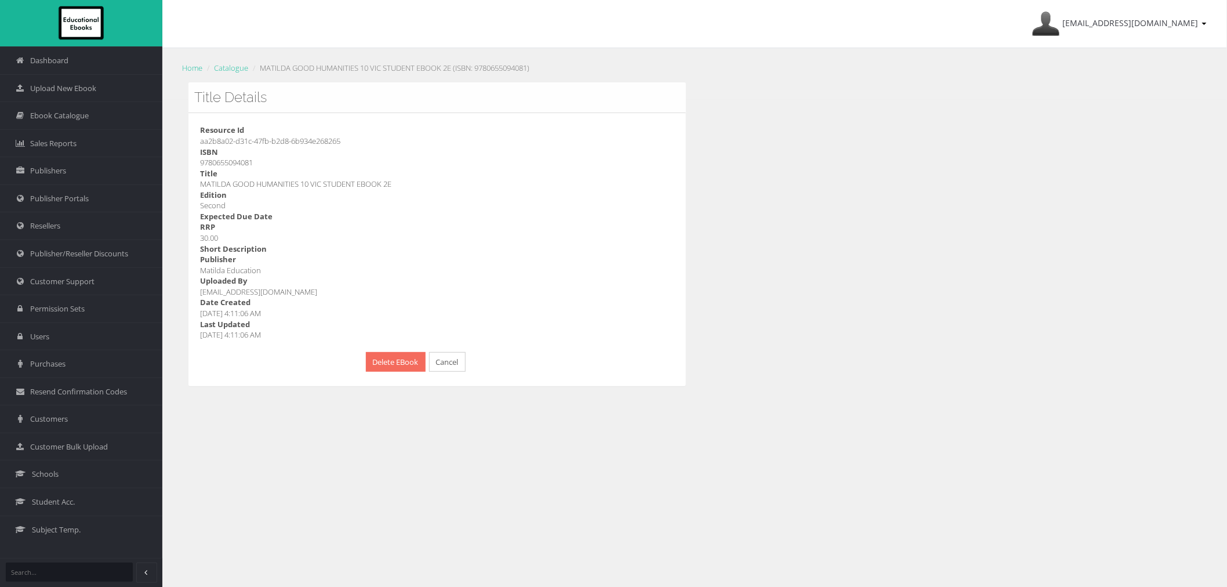
click at [380, 361] on button "Delete EBook" at bounding box center [396, 362] width 60 height 20
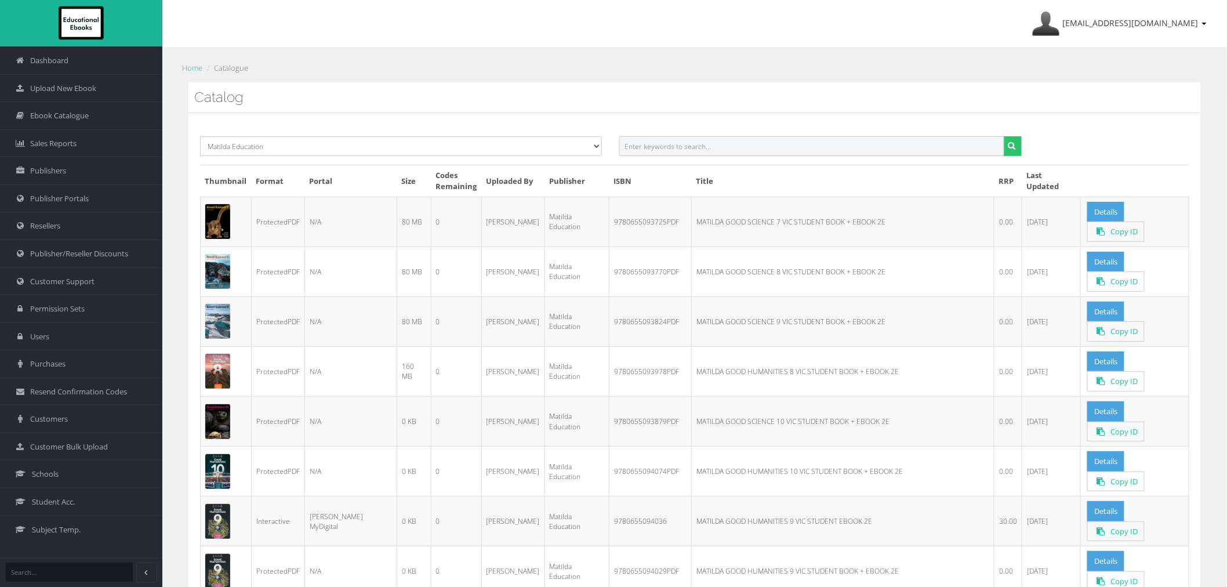
click at [691, 154] on input "text" at bounding box center [811, 146] width 385 height 20
paste input "[PERSON_NAME] GOOD HUMANITIES 7 VIC STUDENT BOOK + EBOOK 2E"
click at [1004, 136] on button "submit" at bounding box center [1013, 146] width 18 height 20
drag, startPoint x: 734, startPoint y: 149, endPoint x: 1044, endPoint y: 149, distance: 310.3
click at [1028, 149] on div "[PERSON_NAME] GOOD HUMANITIES 7 VIC STUDENT BOOK + EBOOK 2E" at bounding box center [820, 150] width 419 height 28
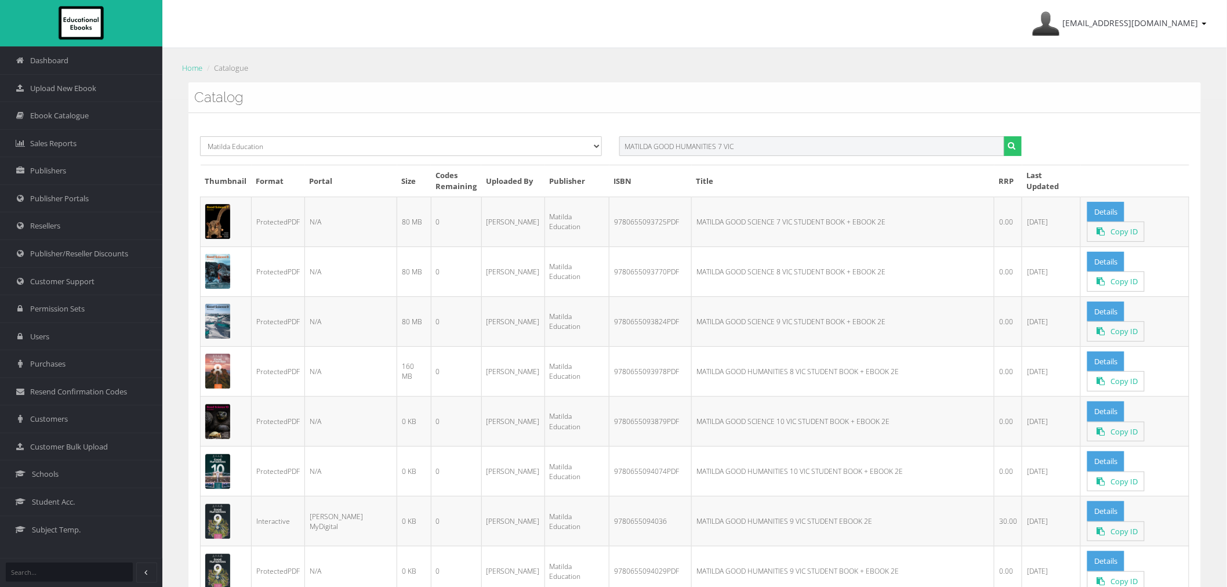
type input "MATILDA GOOD HUMANITIES 7 VIC"
click at [1004, 136] on button "submit" at bounding box center [1013, 146] width 18 height 20
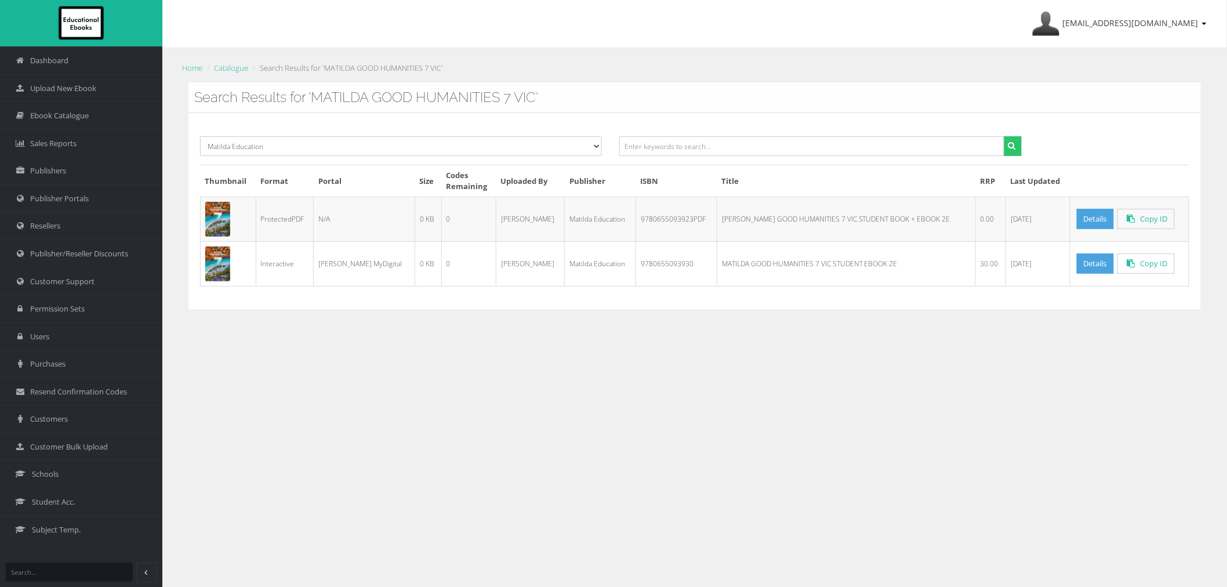
click at [741, 320] on div "Search Results for 'MATILDA GOOD HUMANITIES 7 VIC' Select Publisher Resources f…" at bounding box center [695, 204] width 1030 height 245
click at [1081, 263] on link "Details" at bounding box center [1095, 263] width 37 height 20
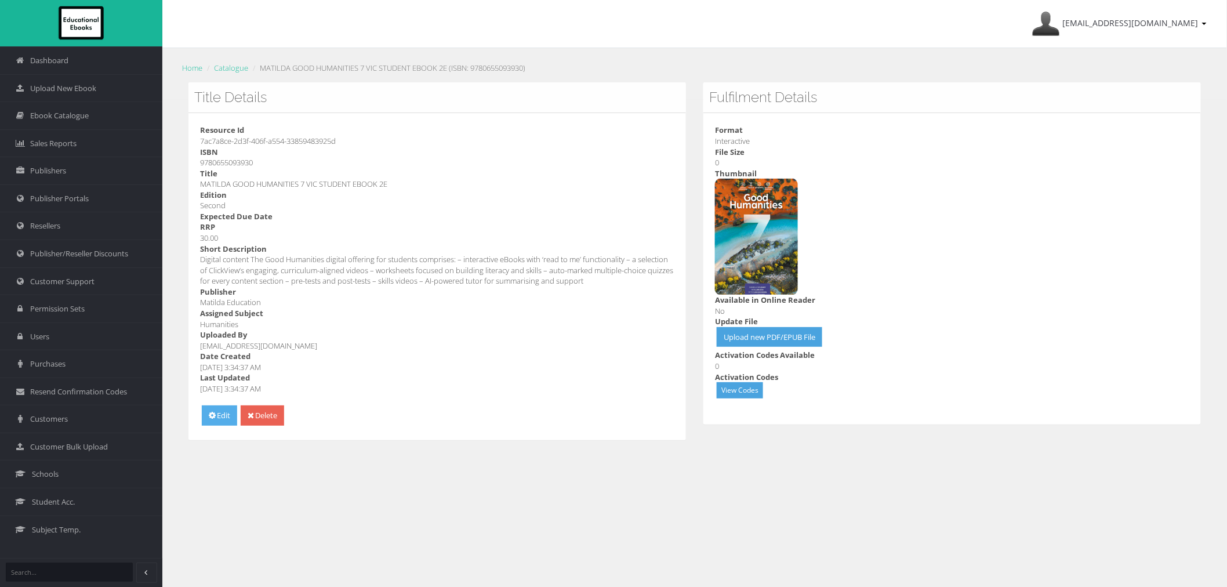
click at [212, 416] on icon at bounding box center [212, 415] width 7 height 8
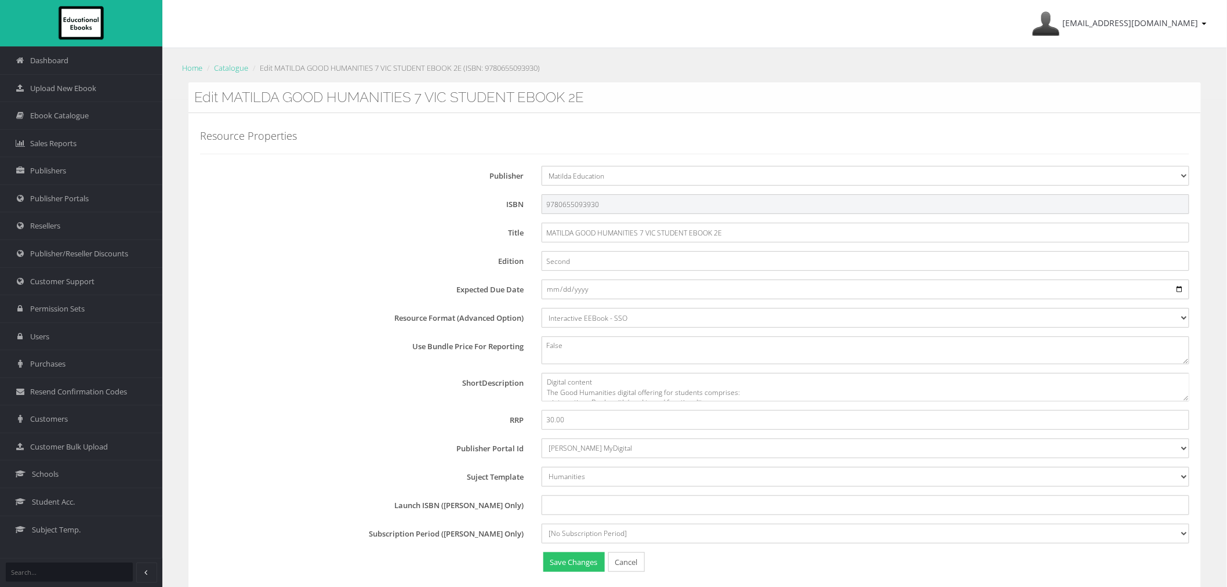
drag, startPoint x: 611, startPoint y: 206, endPoint x: 432, endPoint y: 208, distance: 178.6
click at [437, 208] on div "ISBN 9780655093930" at bounding box center [699, 204] width 998 height 20
paste input "61"
type input "9780655093961"
click at [561, 565] on button "Save Changes" at bounding box center [573, 562] width 61 height 20
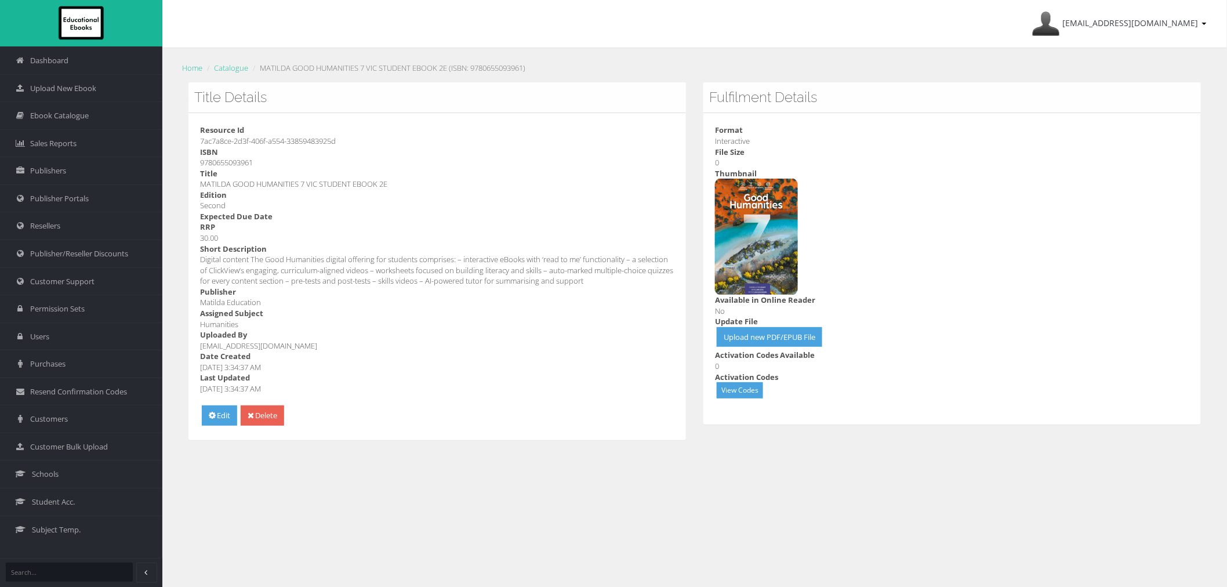
drag, startPoint x: 233, startPoint y: 186, endPoint x: 318, endPoint y: 184, distance: 85.3
click at [318, 184] on dd "MATILDA GOOD HUMANITIES 7 VIC STUDENT EBOOK 2E" at bounding box center [437, 184] width 474 height 11
copy dd "GOOD HUMANITIES 7 [GEOGRAPHIC_DATA]"
click at [242, 68] on link "Catalogue" at bounding box center [231, 68] width 34 height 10
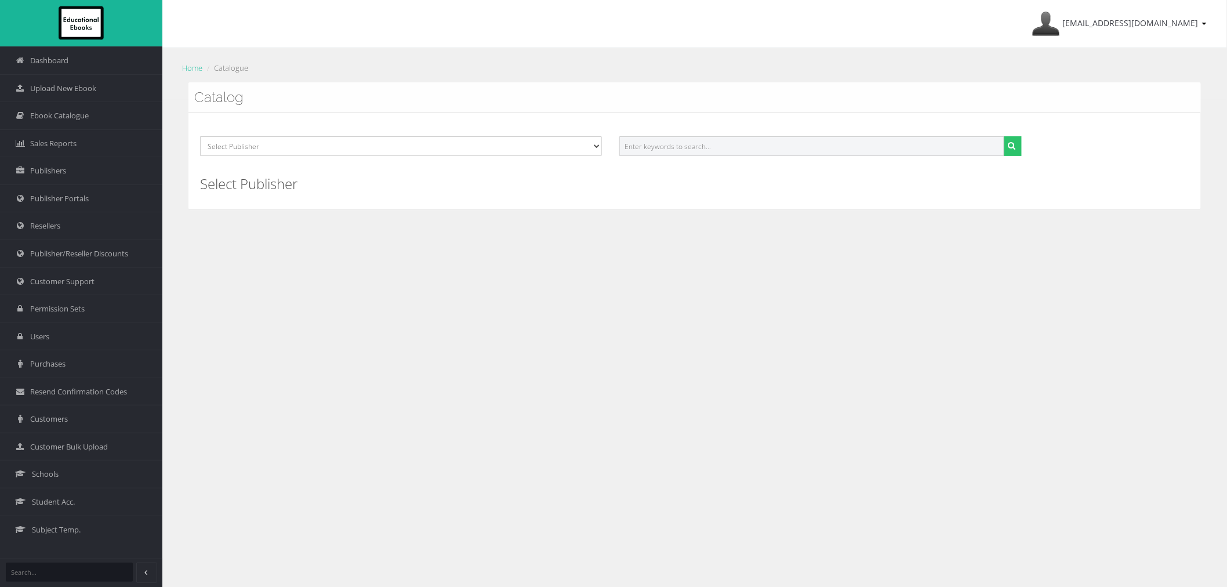
click at [752, 151] on input "text" at bounding box center [811, 146] width 385 height 20
paste input "GOOD HUMANITIES 7 [GEOGRAPHIC_DATA]"
type input "GOOD HUMANITIES 7 [GEOGRAPHIC_DATA]"
click at [1004, 136] on button "submit" at bounding box center [1013, 146] width 18 height 20
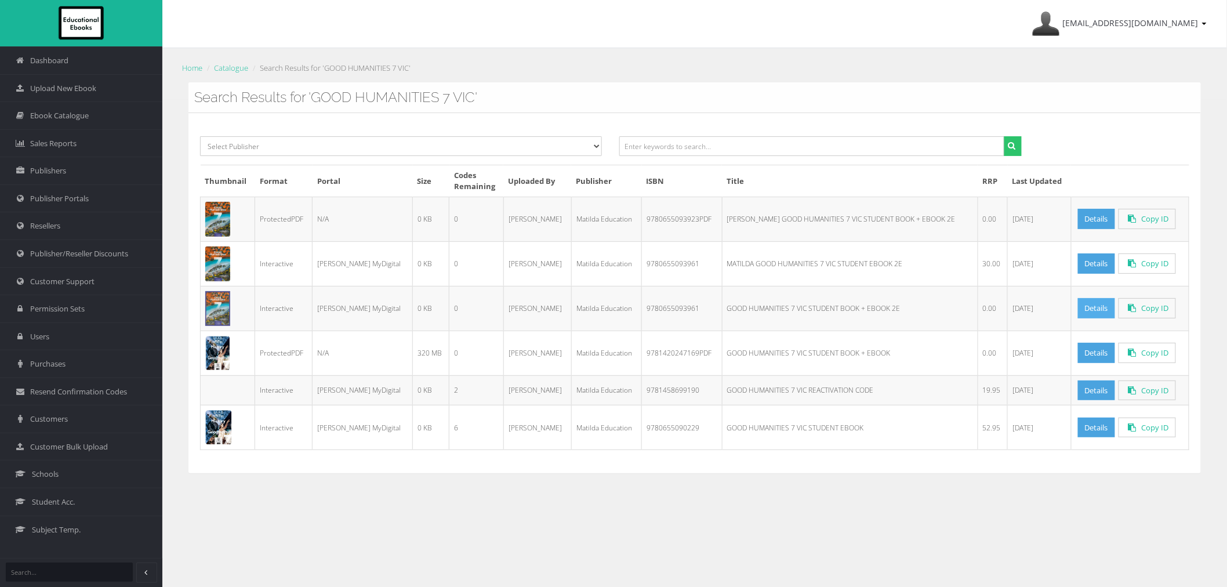
click at [1078, 310] on link "Details" at bounding box center [1096, 308] width 37 height 20
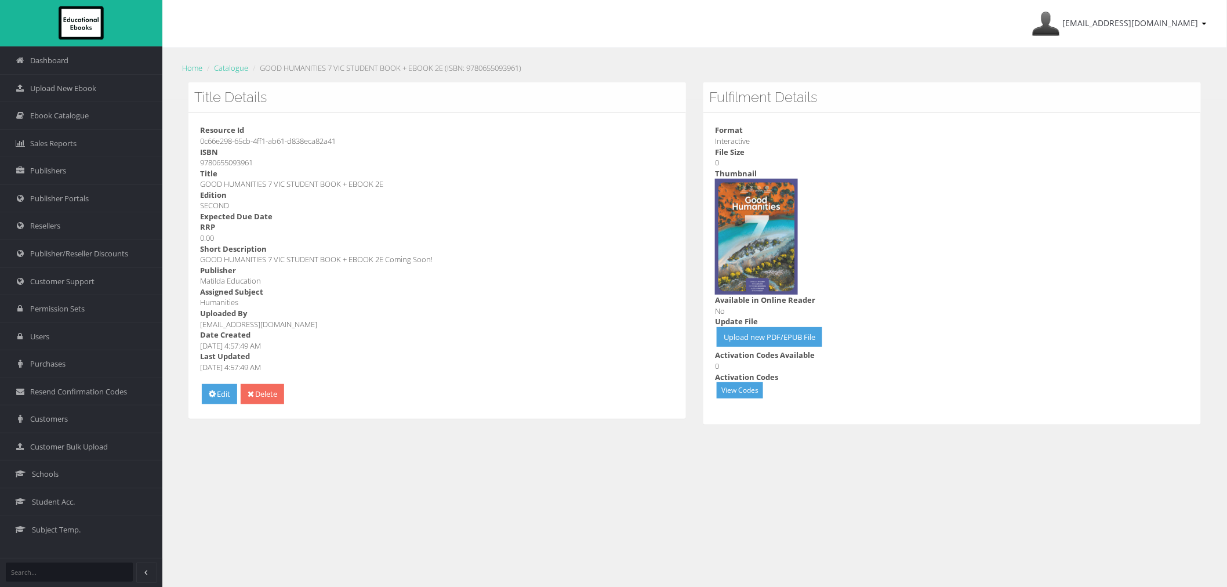
click at [274, 396] on link "Delete" at bounding box center [263, 394] width 44 height 20
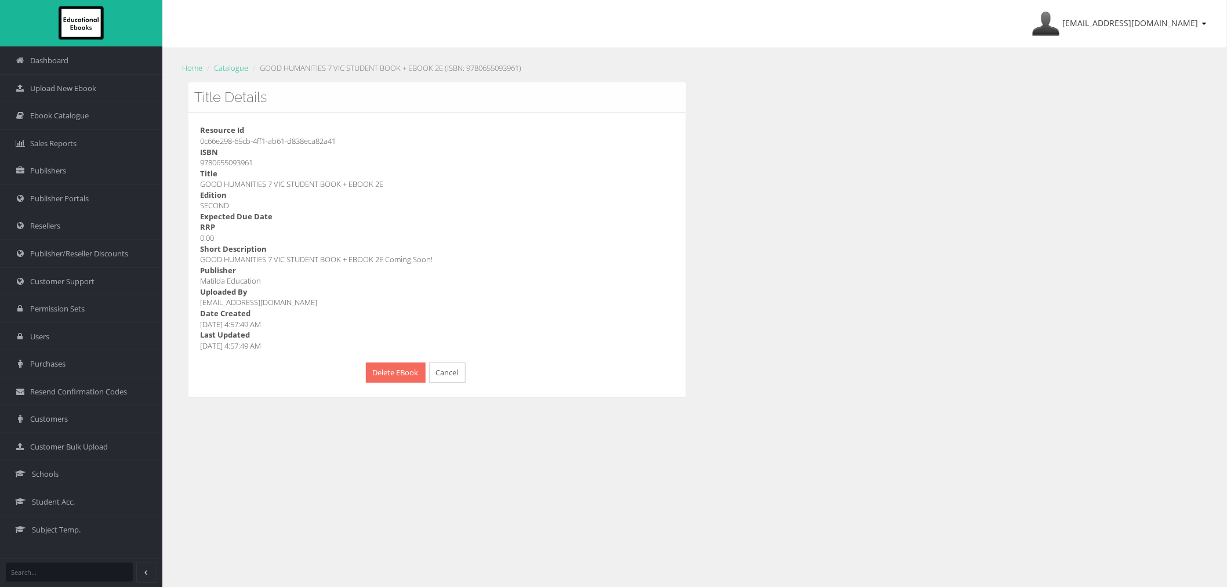
click at [399, 374] on button "Delete EBook" at bounding box center [396, 373] width 60 height 20
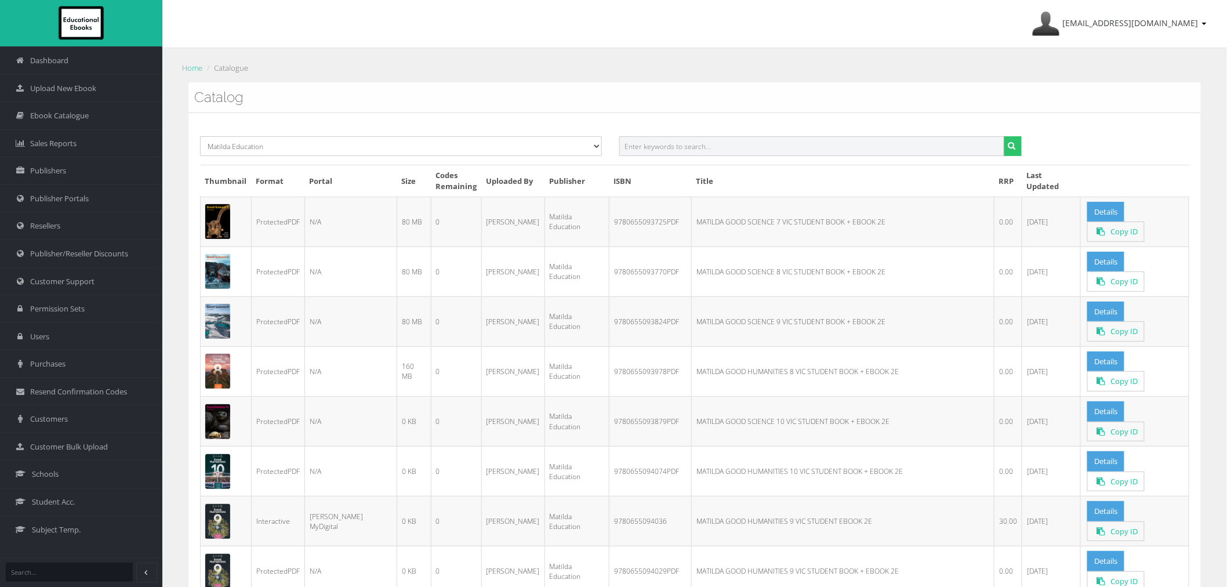
click at [680, 150] on input "text" at bounding box center [811, 146] width 385 height 20
paste input "MATILDA GOOD HUMANITIES 8 VIC STUDENT BOOK + EBOOK 2E"
drag, startPoint x: 655, startPoint y: 148, endPoint x: 578, endPoint y: 150, distance: 77.7
click at [579, 149] on div "Select Publisher Resources for English Academic Learning (REAL) ATAR Notes Smar…" at bounding box center [694, 150] width 1007 height 28
drag, startPoint x: 706, startPoint y: 146, endPoint x: 928, endPoint y: 146, distance: 222.1
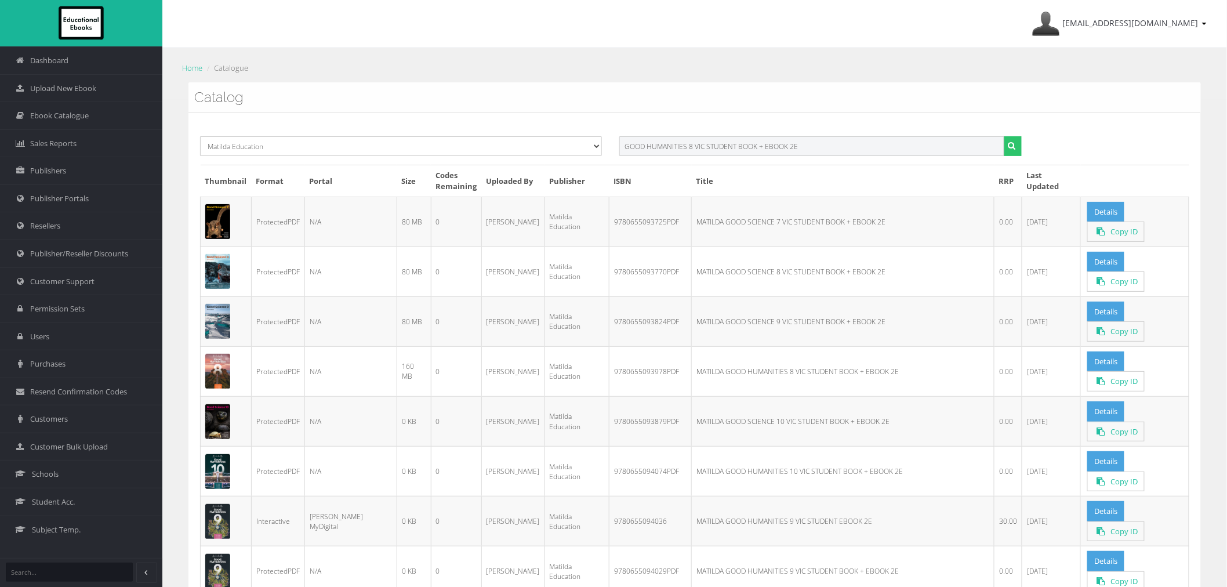
click at [928, 146] on input "GOOD HUMANITIES 8 VIC STUDENT BOOK + EBOOK 2E" at bounding box center [811, 146] width 385 height 20
type input "GOOD HUMANITIES 8 VIC"
click at [1004, 136] on button "submit" at bounding box center [1013, 146] width 18 height 20
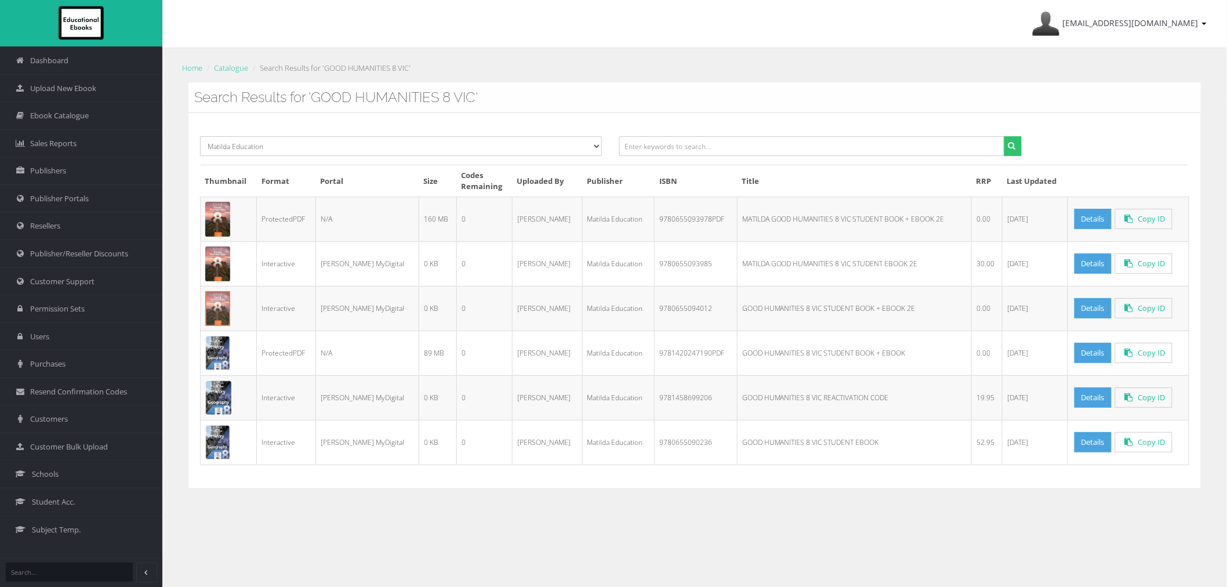
click at [546, 347] on td "[PERSON_NAME]" at bounding box center [548, 353] width 70 height 45
click at [1094, 266] on link "Details" at bounding box center [1093, 263] width 37 height 20
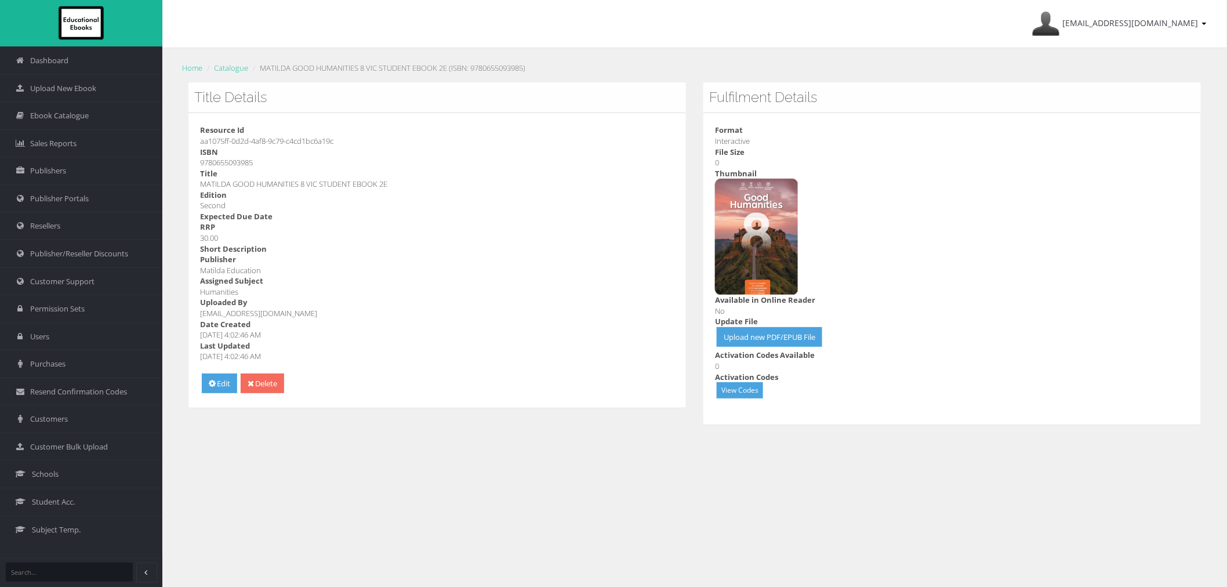
click at [276, 387] on link "Delete" at bounding box center [263, 384] width 44 height 20
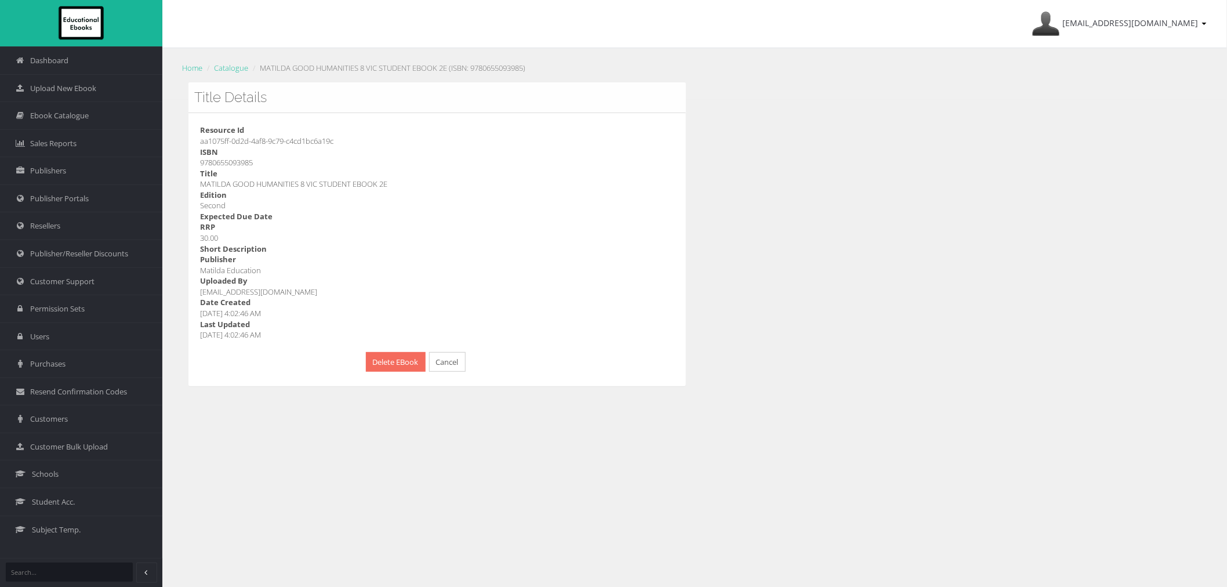
click at [375, 364] on button "Delete EBook" at bounding box center [396, 362] width 60 height 20
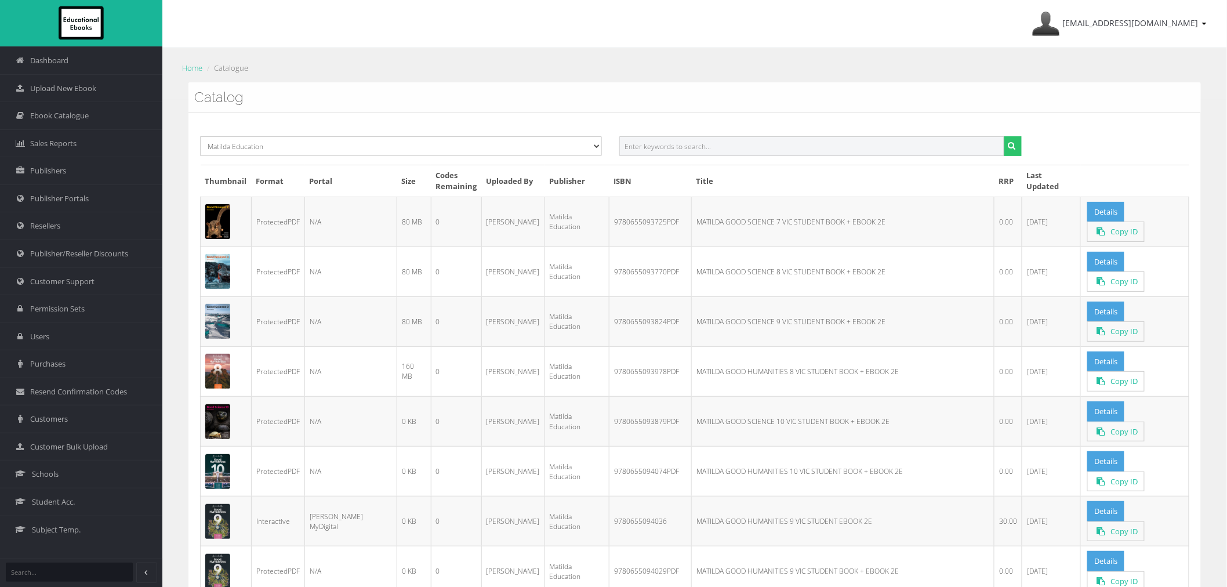
click at [773, 144] on input "text" at bounding box center [811, 146] width 385 height 20
paste input "9780655094012"
type input "9780655094012"
click at [1004, 136] on button "submit" at bounding box center [1013, 146] width 18 height 20
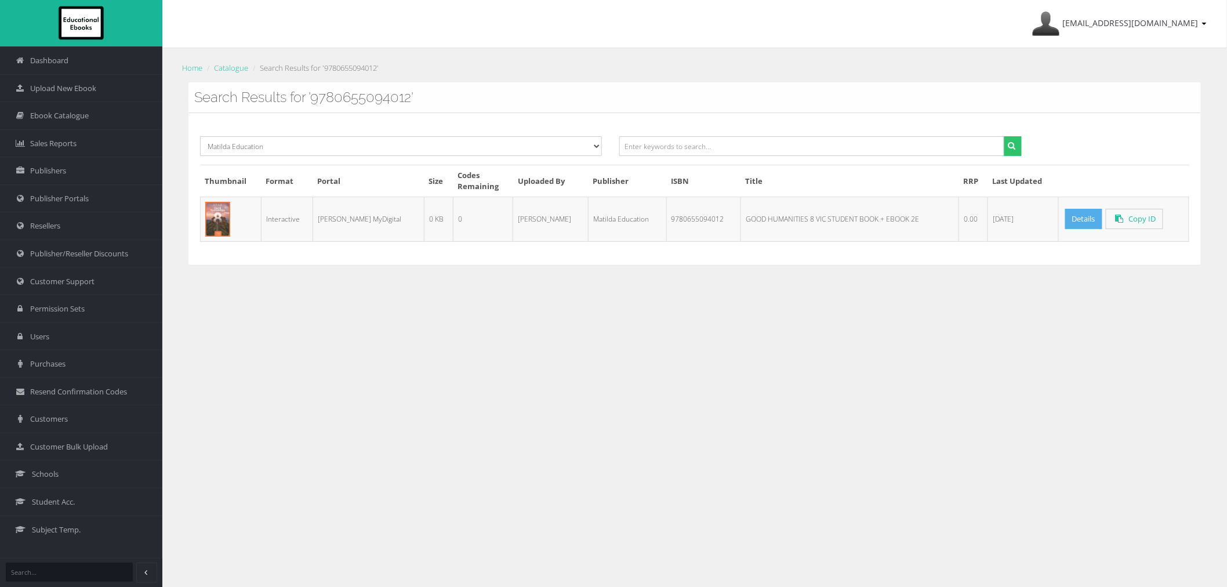
click at [1066, 222] on link "Details" at bounding box center [1083, 219] width 37 height 20
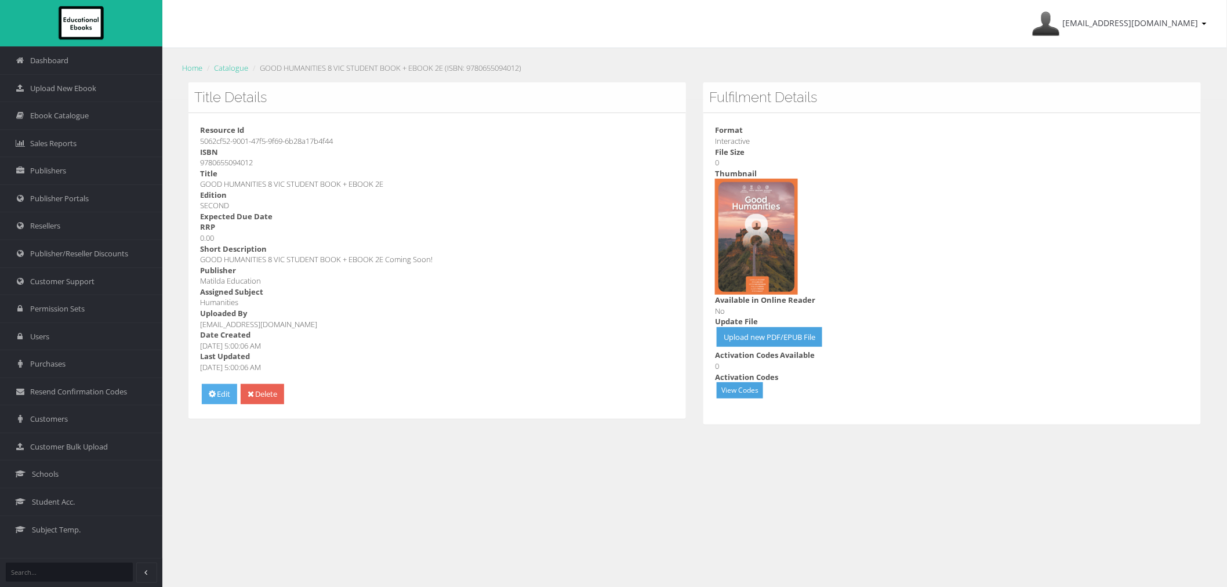
click at [219, 392] on link "Edit" at bounding box center [219, 394] width 35 height 20
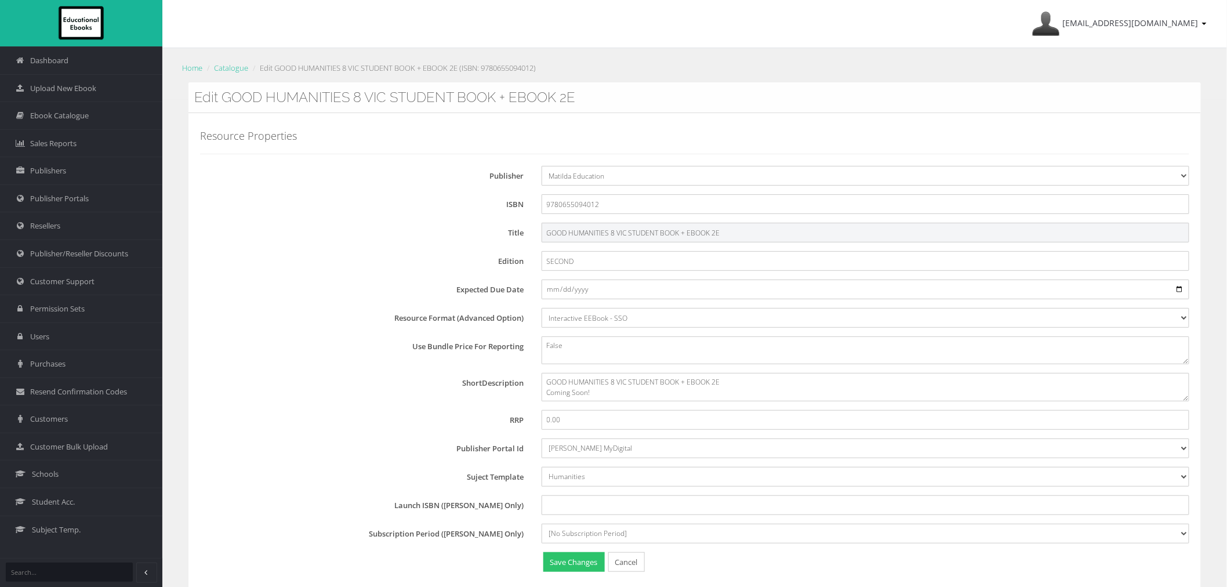
click at [546, 233] on input "GOOD HUMANITIES 8 VIC STUDENT BOOK + EBOOK 2E" at bounding box center [866, 233] width 648 height 20
type input "MATILDA GOOD HUMANITIES 8 VIC STUDENT BOOK + EBOOK 2E"
click at [561, 561] on button "Save Changes" at bounding box center [573, 562] width 61 height 20
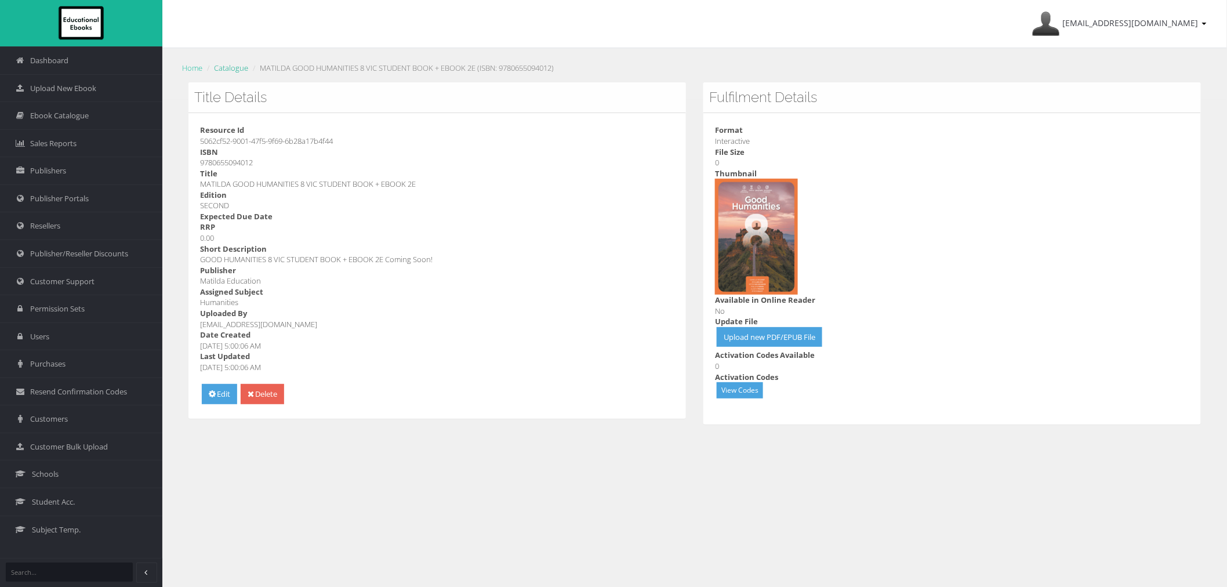
click at [237, 68] on link "Catalogue" at bounding box center [231, 68] width 34 height 10
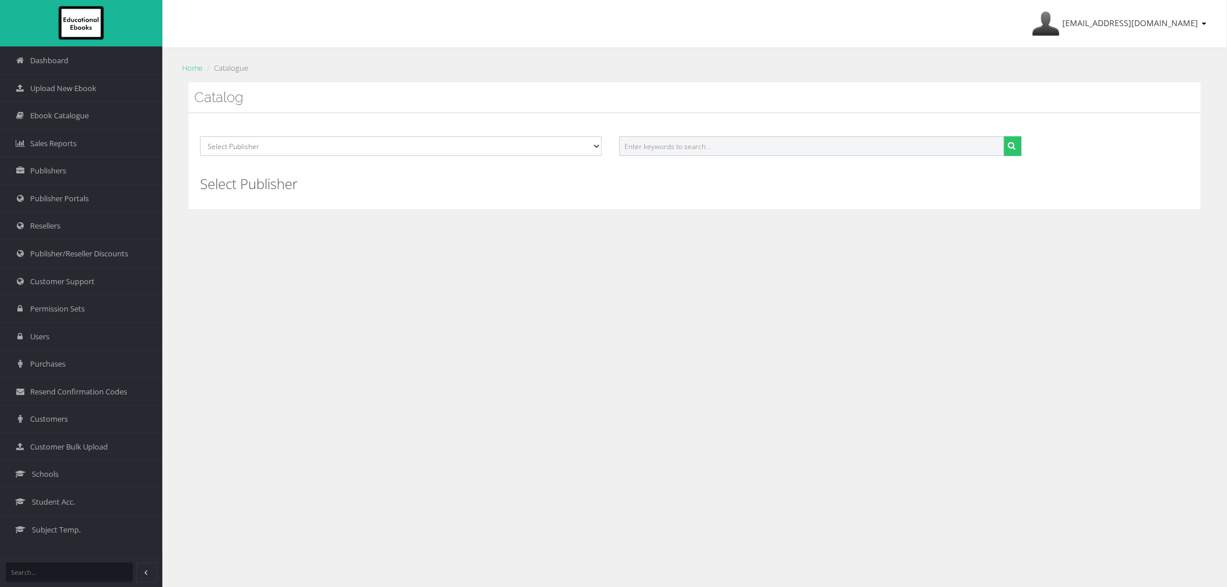
click at [751, 154] on input "text" at bounding box center [811, 146] width 385 height 20
paste input "GOOD HUMANITIES 9 VIC"
type input "GOOD HUMANITIES 9 VIC"
click at [1004, 136] on button "submit" at bounding box center [1013, 146] width 18 height 20
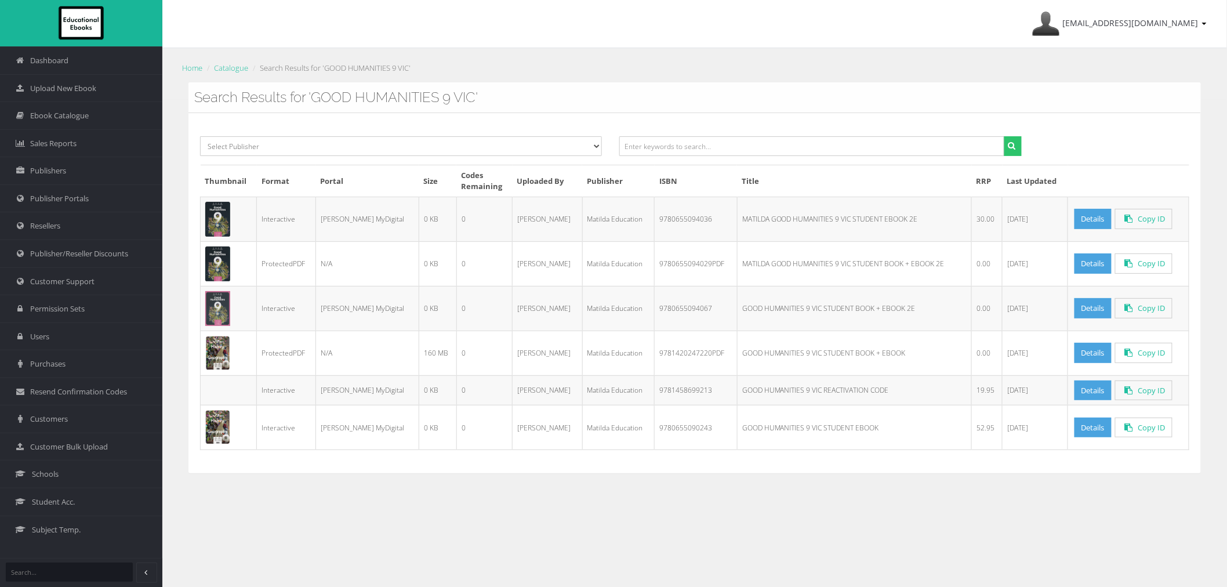
click at [761, 358] on td "GOOD HUMANITIES 9 VIC STUDENT BOOK + EBOOK" at bounding box center [854, 353] width 234 height 45
click at [1082, 308] on link "Details" at bounding box center [1093, 308] width 37 height 20
click at [1075, 264] on link "Details" at bounding box center [1093, 263] width 37 height 20
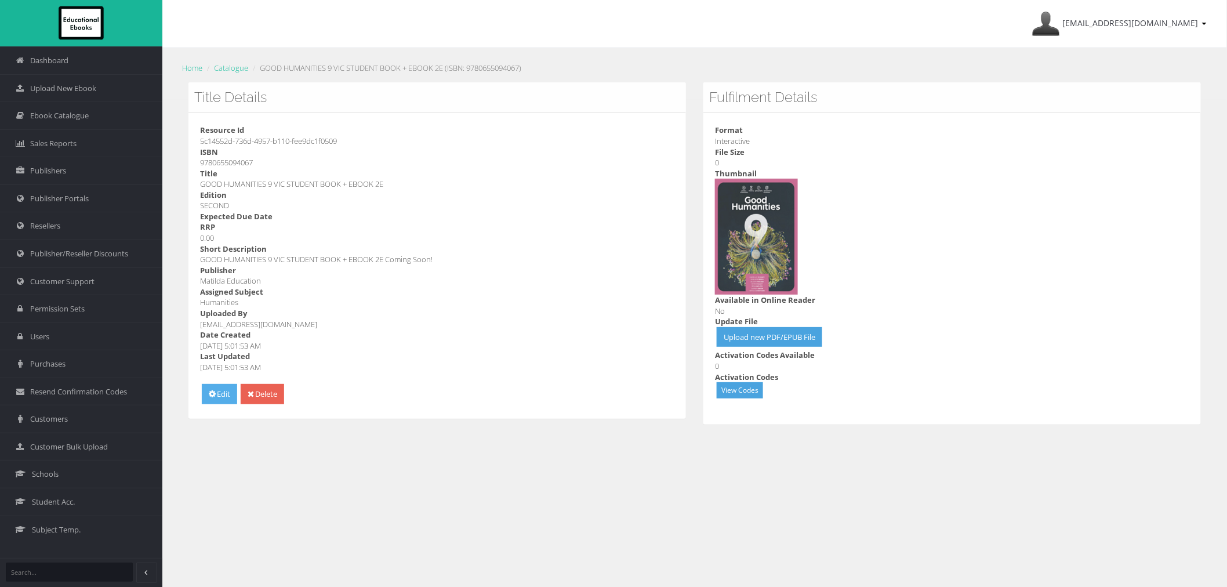
click at [218, 395] on link "Edit" at bounding box center [219, 394] width 35 height 20
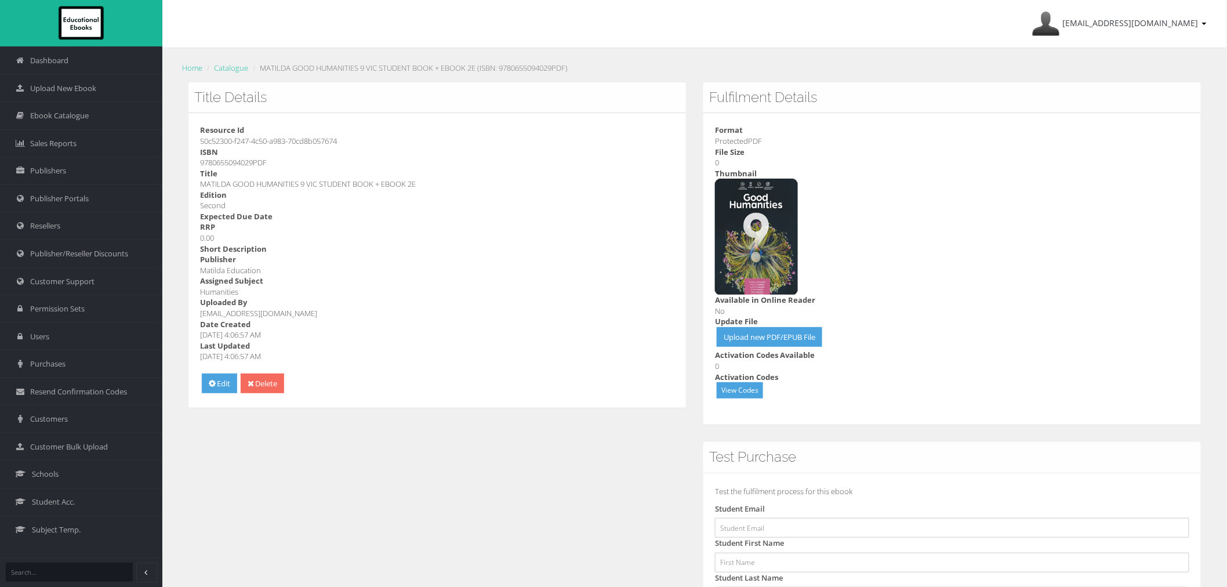
click at [281, 381] on link "Delete" at bounding box center [263, 384] width 44 height 20
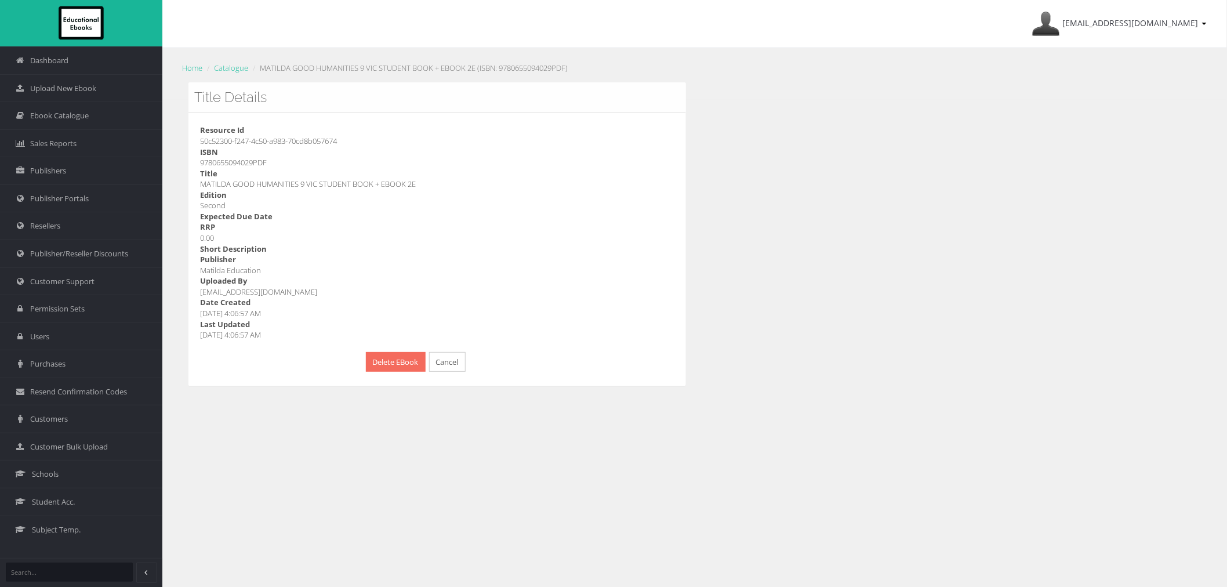
click at [379, 369] on button "Delete EBook" at bounding box center [396, 362] width 60 height 20
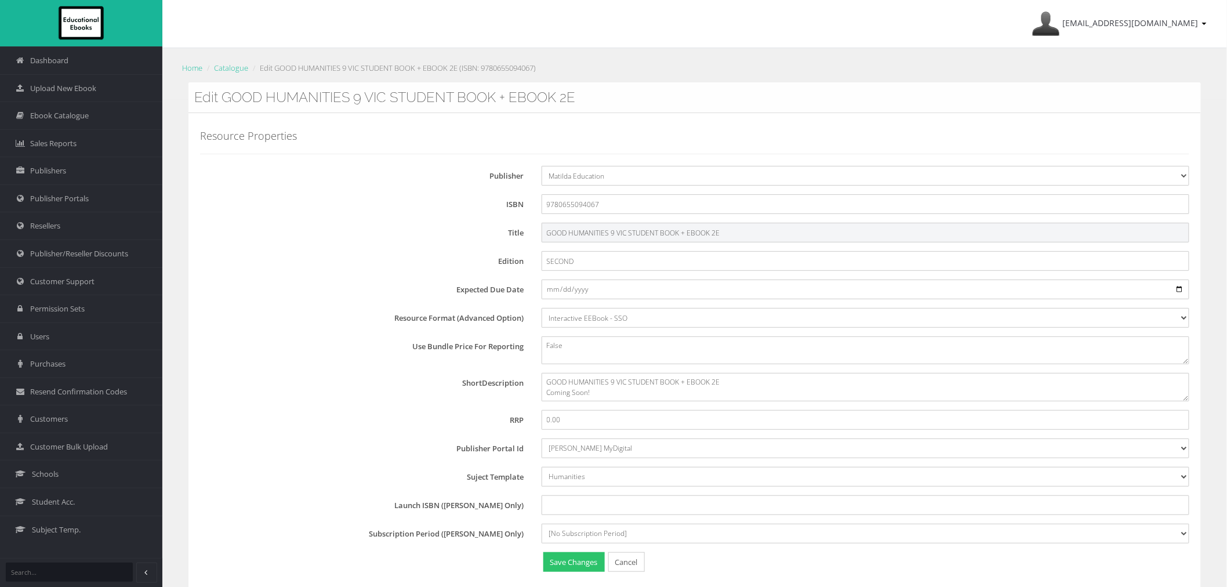
click at [548, 234] on input "GOOD HUMANITIES 9 VIC STUDENT BOOK + EBOOK 2E" at bounding box center [866, 233] width 648 height 20
type input "MATILDA GOOD HUMANITIES 9 VIC STUDENT BOOK + EBOOK 2E"
click at [578, 560] on button "Save Changes" at bounding box center [573, 562] width 61 height 20
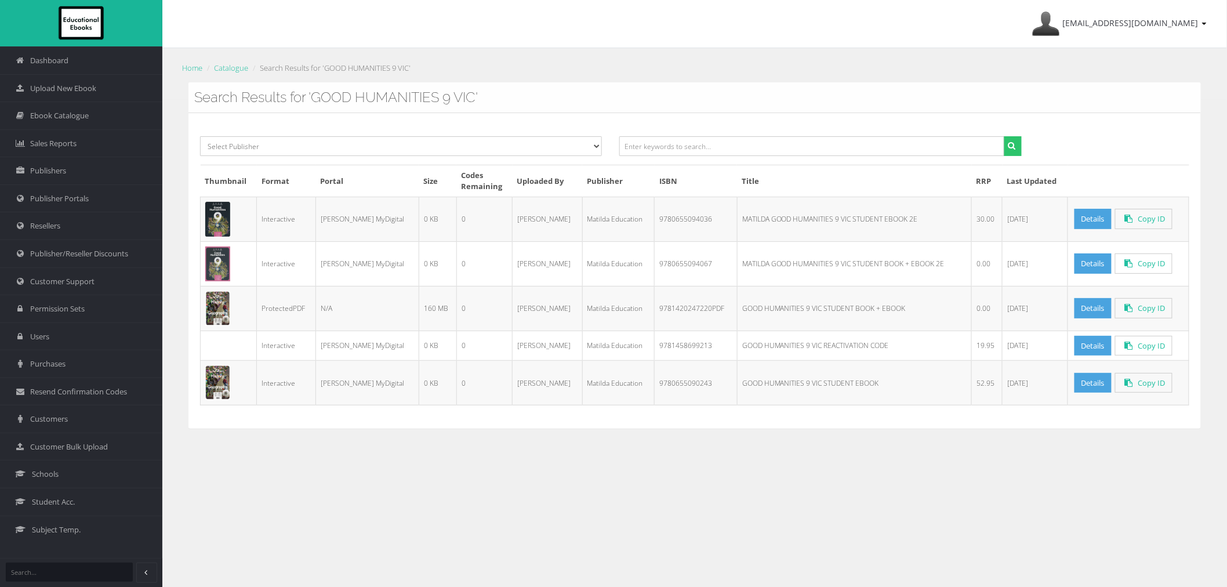
click at [385, 332] on td "Matilda MyDigital" at bounding box center [367, 346] width 103 height 30
click at [1078, 217] on link "Details" at bounding box center [1093, 219] width 37 height 20
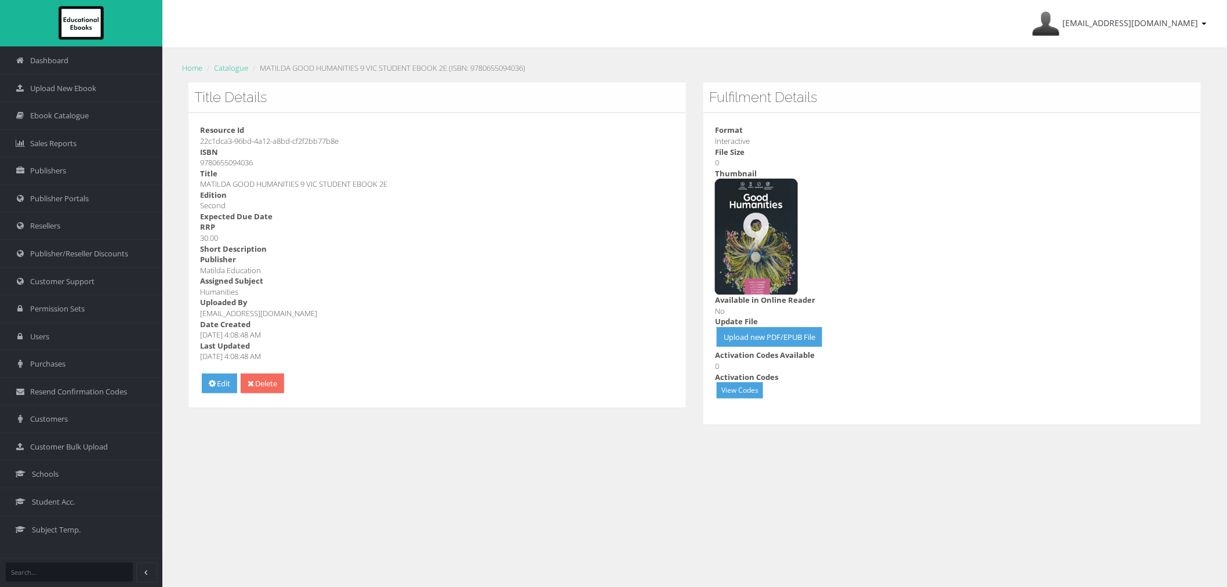
click at [261, 389] on link "Delete" at bounding box center [263, 384] width 44 height 20
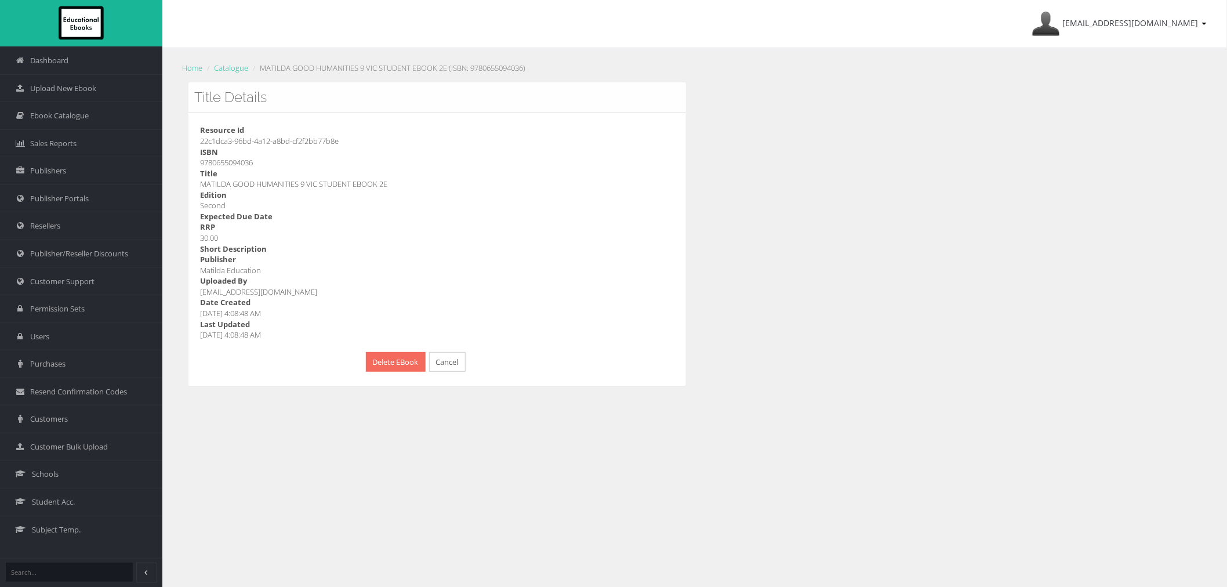
click at [377, 361] on button "Delete EBook" at bounding box center [396, 362] width 60 height 20
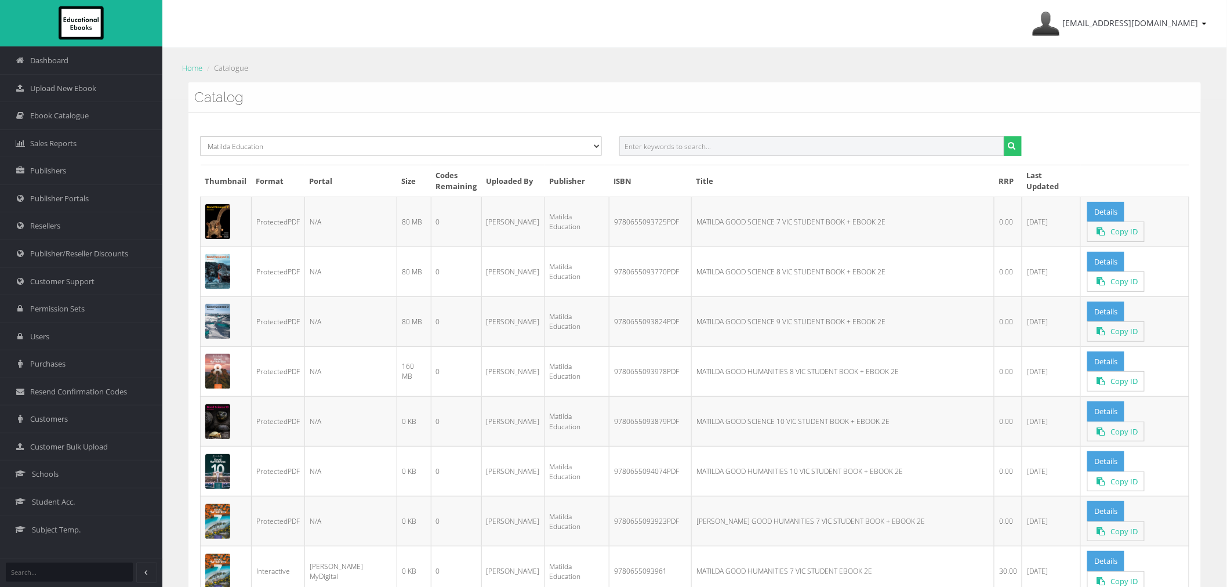
click at [662, 145] on input "text" at bounding box center [811, 146] width 385 height 20
click at [756, 141] on input "text" at bounding box center [811, 146] width 385 height 20
paste input "9780655094029PDF"
type input "9780655094029"
click at [1004, 136] on button "submit" at bounding box center [1013, 146] width 18 height 20
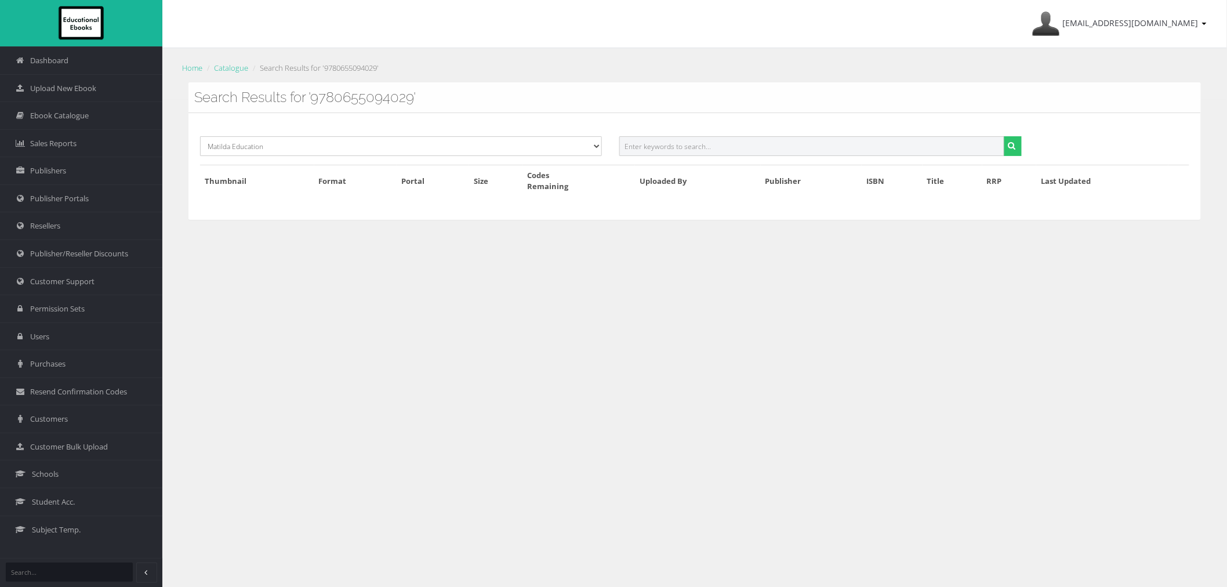
click at [723, 142] on input "text" at bounding box center [811, 146] width 385 height 20
paste input "MATILDA GOOD HUMANITIES 9 VIC STUDENT BOOK + EBOOK 2E"
drag, startPoint x: 735, startPoint y: 144, endPoint x: 1098, endPoint y: 153, distance: 362.6
click at [1095, 155] on div "Select Publisher Resources for English Academic Learning (REAL) ATAR Notes Smar…" at bounding box center [694, 150] width 1007 height 28
type input "MATILDA GOOD HUMANITIES 9 VIC"
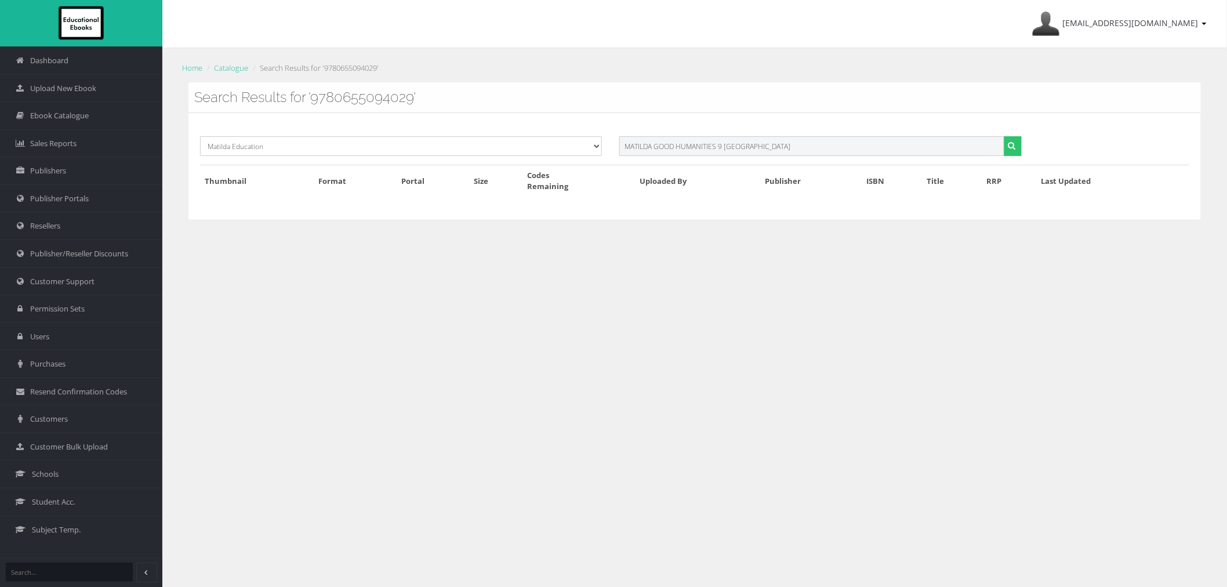
click at [1004, 136] on button "submit" at bounding box center [1013, 146] width 18 height 20
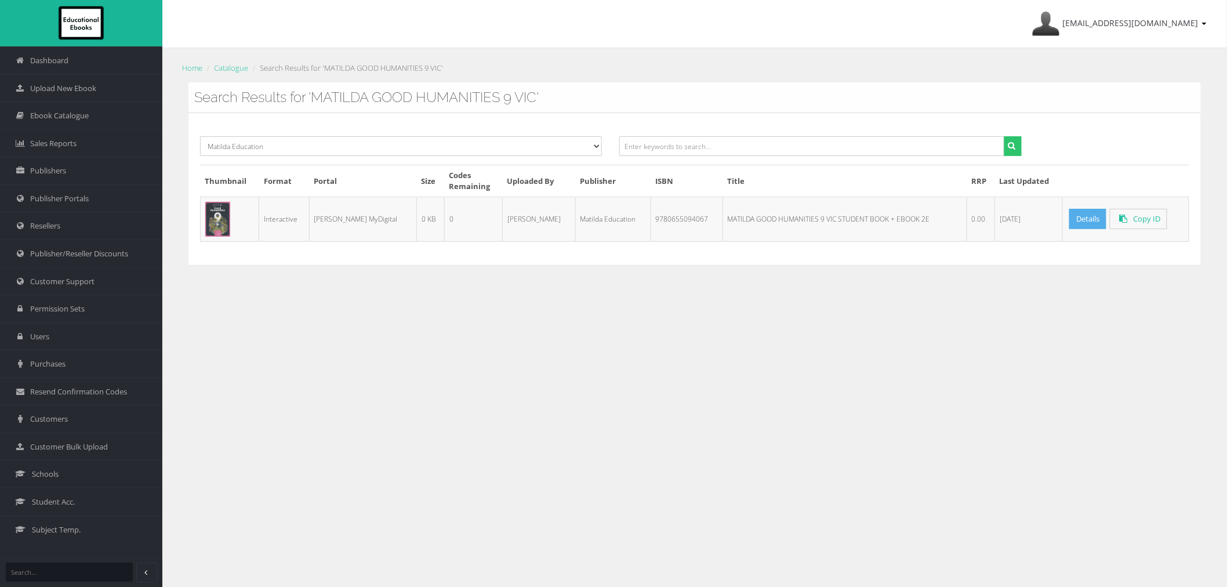
click at [1075, 213] on link "Details" at bounding box center [1088, 219] width 37 height 20
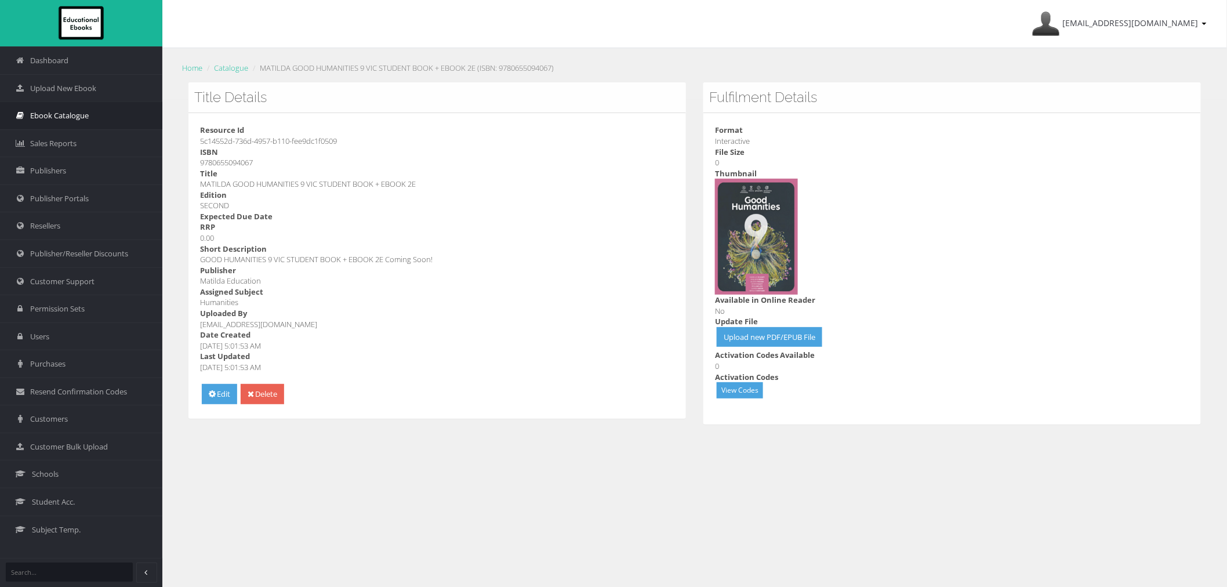
click at [66, 116] on span "Ebook Catalogue" at bounding box center [59, 115] width 59 height 11
click at [85, 86] on span "Upload New Ebook" at bounding box center [63, 88] width 66 height 11
drag, startPoint x: 262, startPoint y: 70, endPoint x: 361, endPoint y: 71, distance: 99.8
click at [361, 71] on li "MATILDA GOOD HUMANITIES 9 VIC STUDENT BOOK + EBOOK 2E (ISBN: 9780655094067)" at bounding box center [402, 68] width 304 height 12
copy li "MATILDA GOOD HUMANITIES"
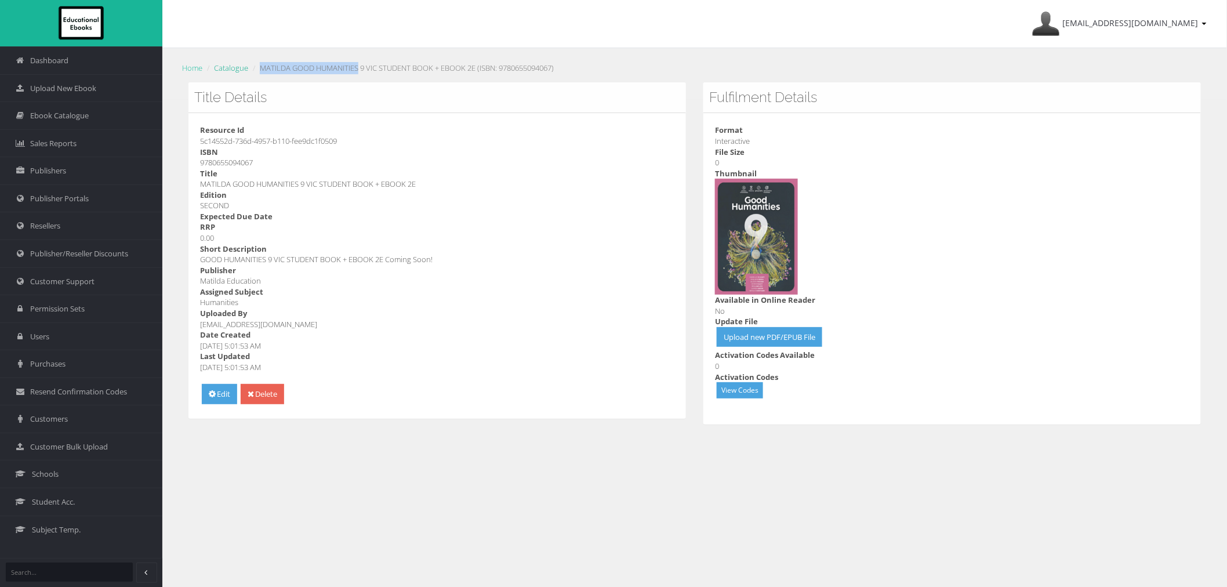
click at [224, 70] on link "Catalogue" at bounding box center [231, 68] width 34 height 10
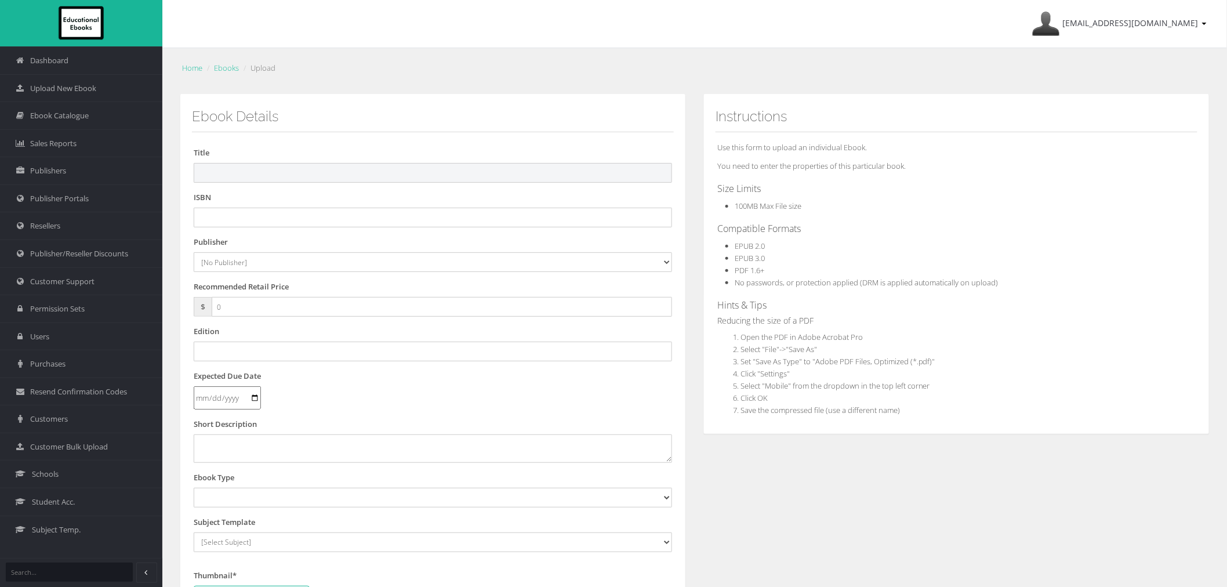
click at [241, 176] on input "text" at bounding box center [433, 173] width 479 height 20
paste input "MATILDA GOOD HUMANITIES 9 VIC STUDENT BOOK + EBOOK 2E"
type input "MATILDA GOOD HUMANITIES 9 VIC STUDENT BOOK + EBOOK 2E"
click at [270, 222] on input "text" at bounding box center [433, 218] width 479 height 20
paste input "9780655094029PDF"
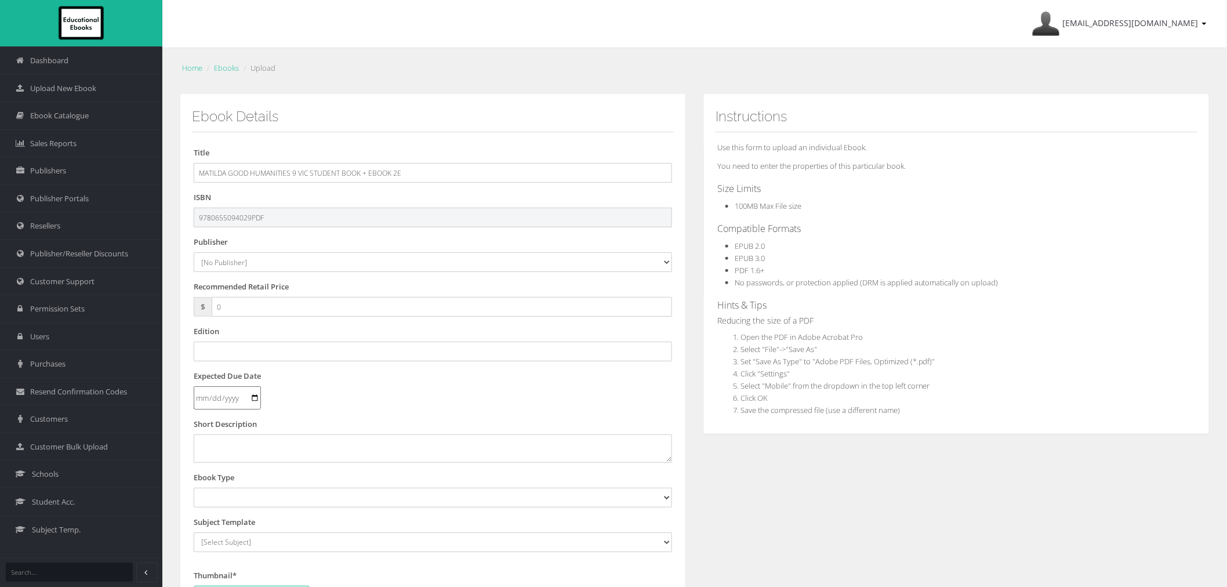
type input "9780655094029PDF"
click at [254, 267] on select "[No Publisher] Alexander Mackie Allen & Unwin ATAR Notes Auralia - Rising Softw…" at bounding box center [433, 262] width 479 height 20
select select "b3af0fdc-874e-e411-817c-00155d7a4405"
click at [194, 252] on select "[No Publisher] Alexander Mackie Allen & Unwin ATAR Notes Auralia - Rising Softw…" at bounding box center [433, 262] width 479 height 20
click at [235, 354] on input "text" at bounding box center [433, 352] width 479 height 20
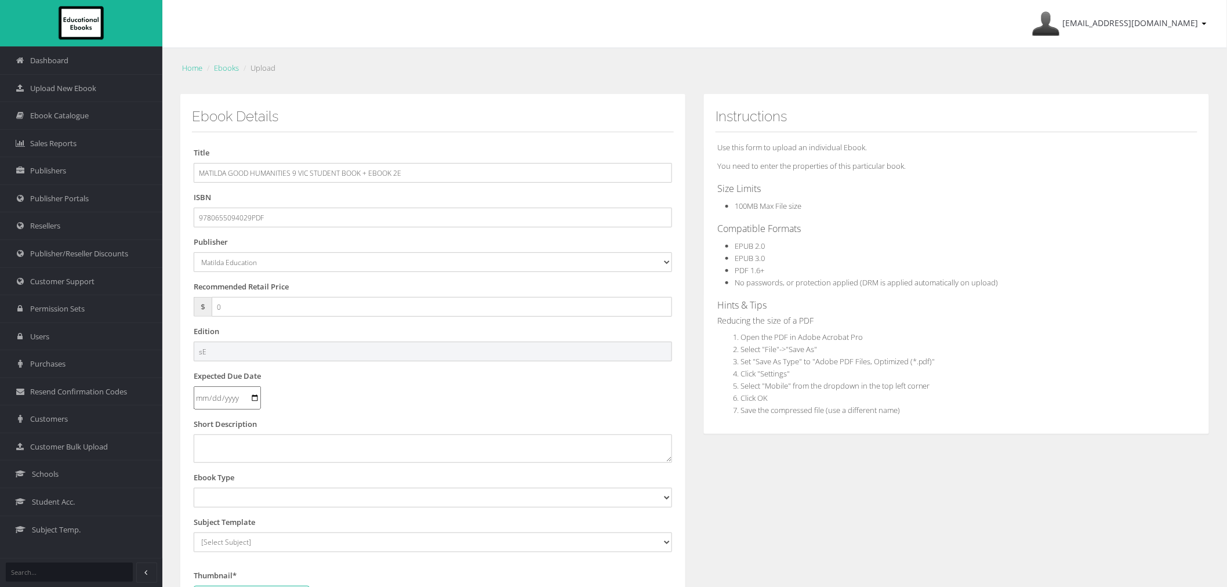
type input "s"
type input "Second"
click at [235, 501] on select "Digital Activation Code Protected PDF EEBook - Online and Offline Ebook Interac…" at bounding box center [433, 498] width 479 height 20
select select "3"
click at [194, 488] on select "Digital Activation Code Protected PDF EEBook - Online and Offline Ebook Interac…" at bounding box center [433, 498] width 479 height 20
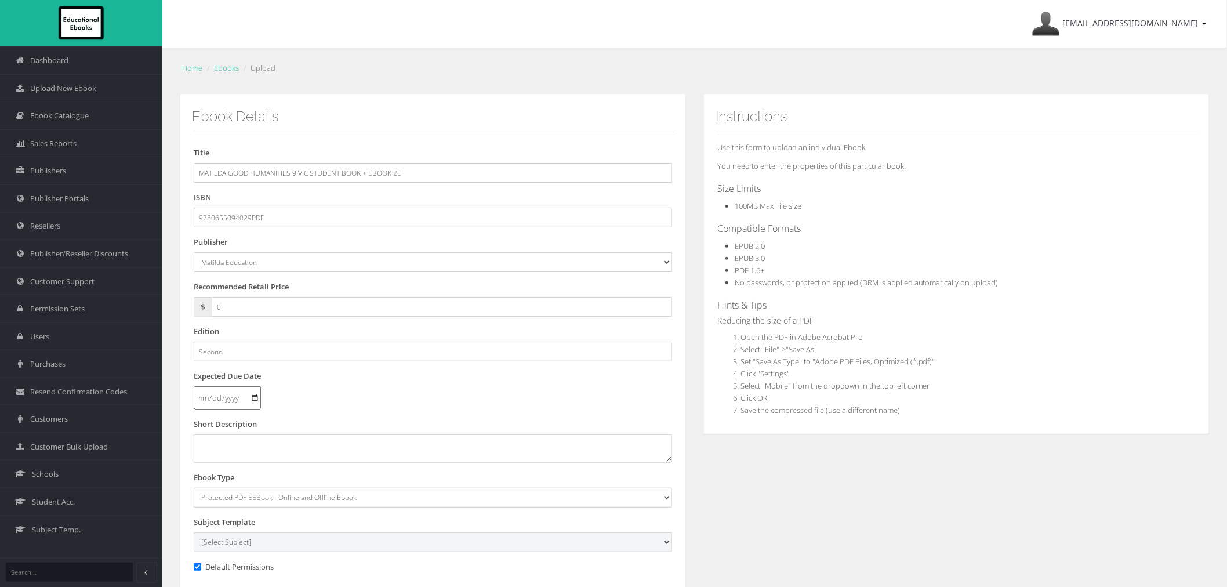
click at [244, 544] on select "[Select Subject] Accounting Agriculture Ancient History Applied Computing Art A…" at bounding box center [433, 542] width 479 height 20
select select "b43ab8d7-135c-ee11-a9bd-0272d098c78b"
click at [194, 532] on select "[Select Subject] Accounting Agriculture Ancient History Applied Computing Art A…" at bounding box center [433, 542] width 479 height 20
click at [688, 501] on div "Ebook Details Title MATILDA GOOD HUMANITIES 9 VIC STUDENT BOOK + EBOOK 2E ISBN …" at bounding box center [433, 449] width 524 height 710
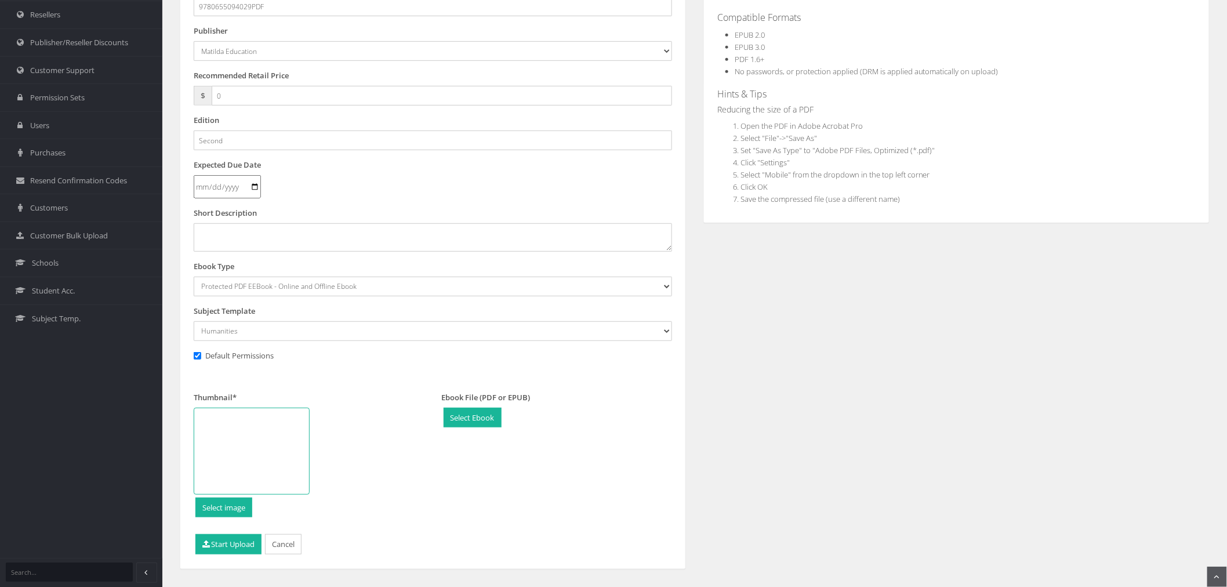
scroll to position [233, 0]
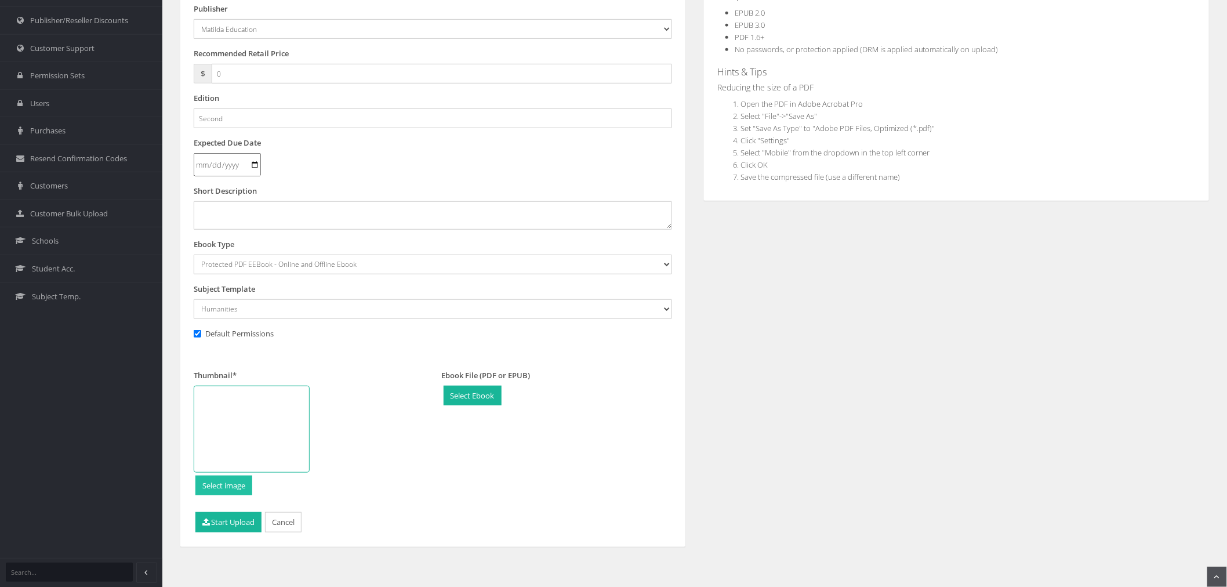
click at [231, 486] on input "file" at bounding box center [224, 485] width 56 height 19
type input "C:\fakepath\9780655094067.png"
click at [483, 399] on input "file" at bounding box center [472, 395] width 57 height 19
type input "C:\fakepath\9780655093763.pdf"
select select "0"
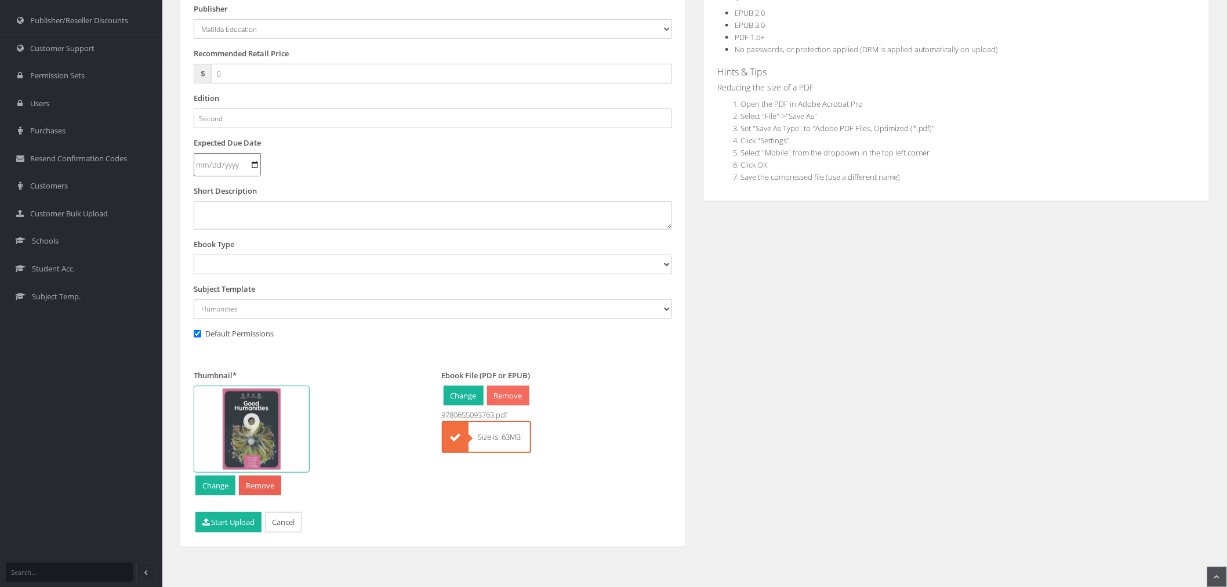
click at [514, 395] on link "Remove" at bounding box center [508, 396] width 42 height 20
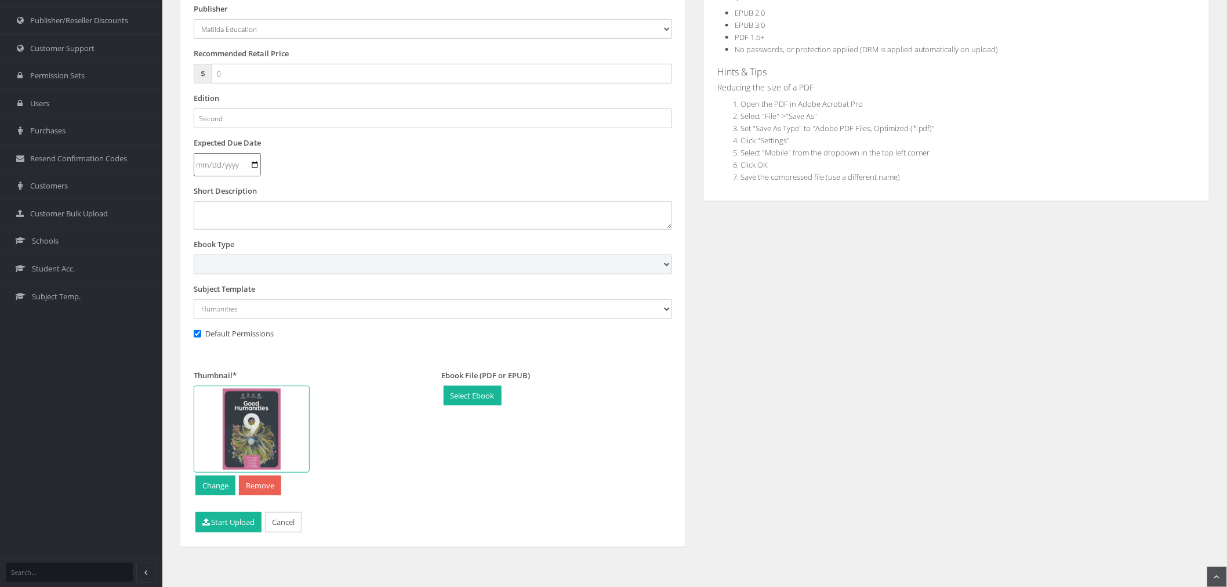
click at [240, 263] on select "Digital Activation Code Protected PDF EEBook - Online and Offline Ebook Interac…" at bounding box center [433, 265] width 479 height 20
select select "3"
click at [194, 255] on select "Digital Activation Code Protected PDF EEBook - Online and Offline Ebook Interac…" at bounding box center [433, 265] width 479 height 20
click at [216, 523] on button "Start Upload" at bounding box center [228, 522] width 66 height 20
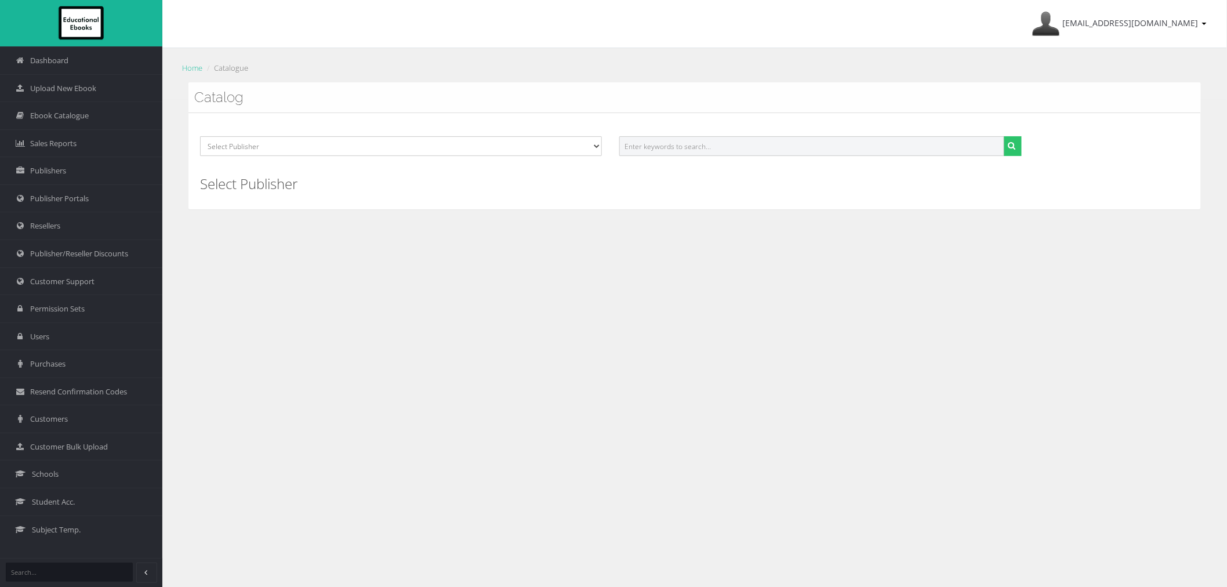
click at [711, 140] on input "text" at bounding box center [811, 146] width 385 height 20
paste input "MATILDA GOOD HUMANITIES"
type input "MATILDA GOOD HUMANITIES"
click at [1004, 136] on button "submit" at bounding box center [1013, 146] width 18 height 20
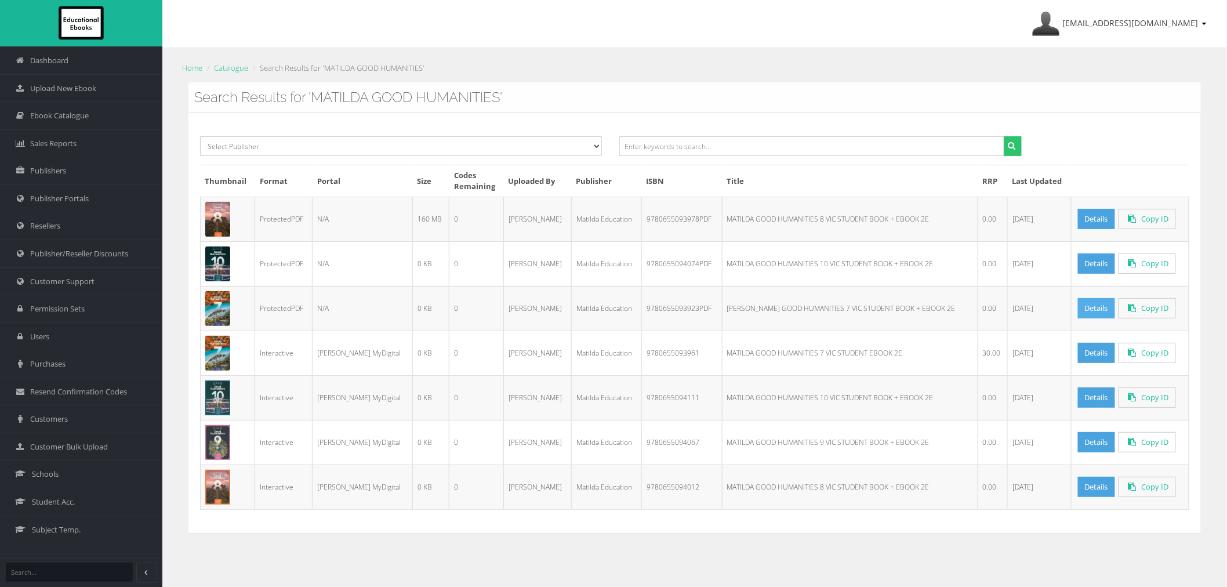
click at [1078, 316] on link "Details" at bounding box center [1096, 308] width 37 height 20
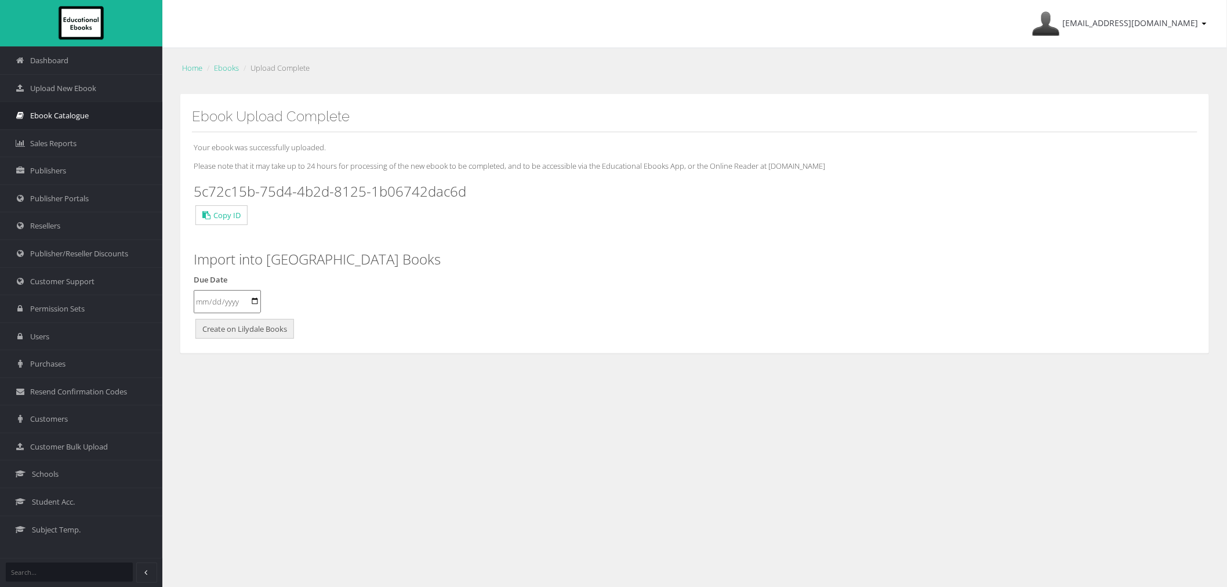
click at [97, 119] on link "Ebook Catalogue" at bounding box center [81, 116] width 162 height 28
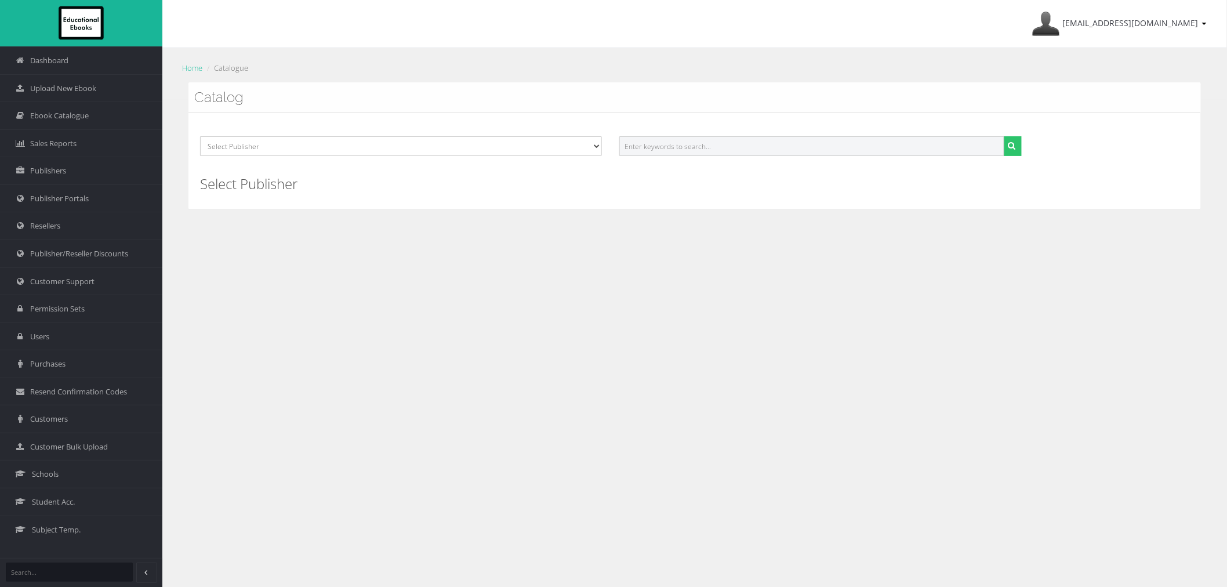
click at [723, 140] on input "text" at bounding box center [811, 146] width 385 height 20
paste input "9780655094029PDF"
type input "9780655094029"
click at [1004, 136] on button "submit" at bounding box center [1013, 146] width 18 height 20
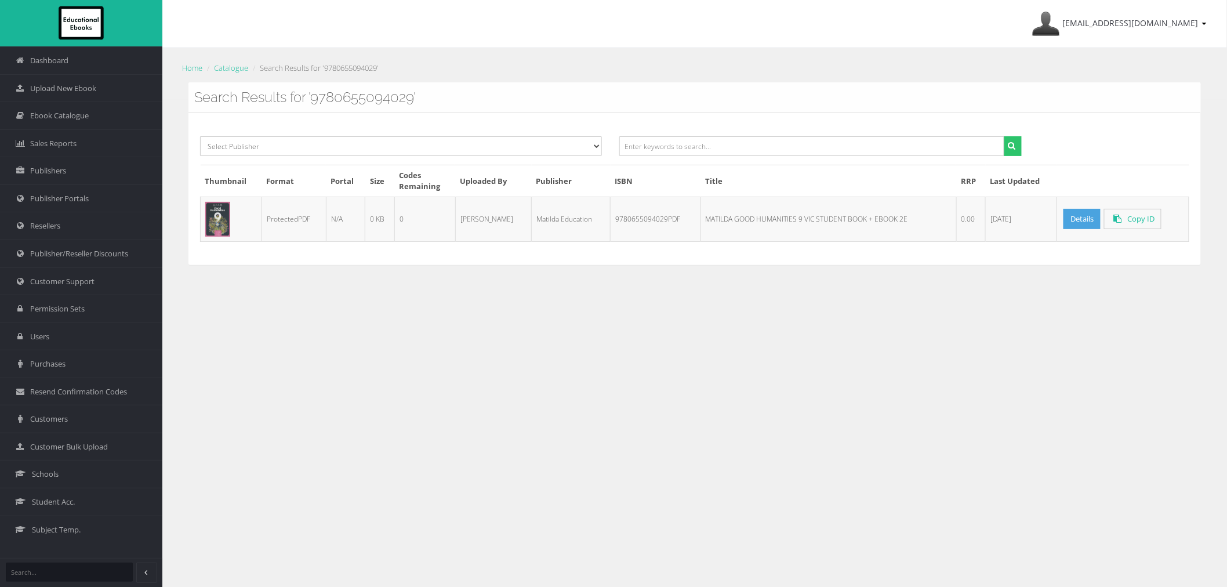
click at [774, 251] on div "Select Publisher Resources for English Academic Learning (REAL) ATAR Notes Smar…" at bounding box center [695, 188] width 1013 height 151
click at [861, 143] on input "text" at bounding box center [811, 146] width 385 height 20
paste input "MATILDA GOOD SCIENCE 9 VIC"
type input "MATILDA GOOD SCIENCE 9 VIC"
click at [1004, 136] on button "submit" at bounding box center [1013, 146] width 18 height 20
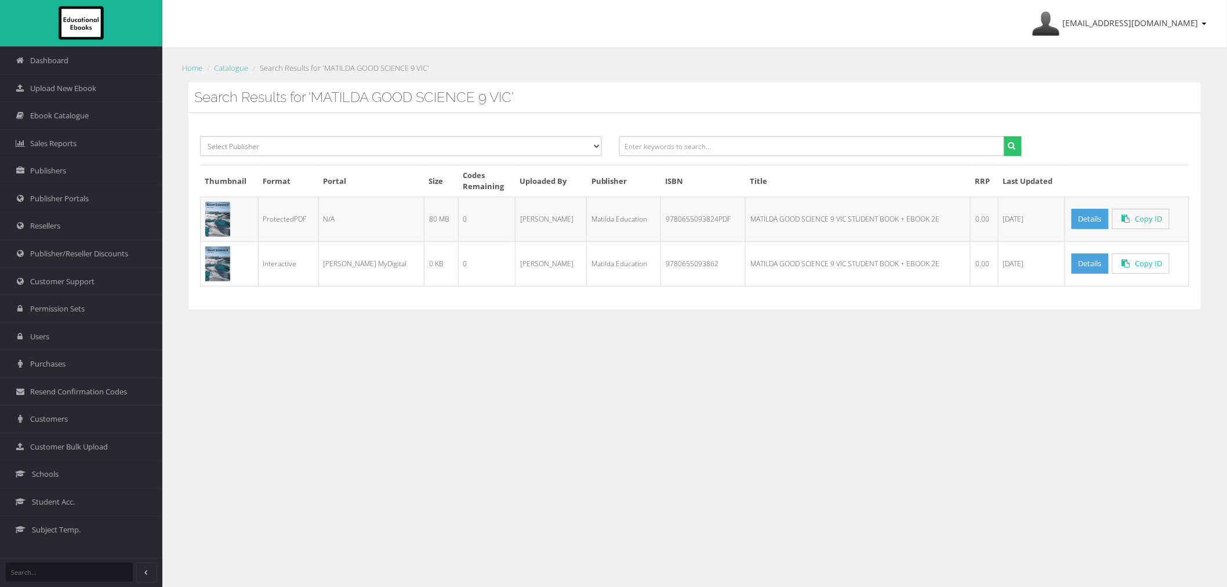
click at [684, 213] on td "9780655093824PDF" at bounding box center [703, 219] width 85 height 45
copy td "9780655093824PDF"
click at [869, 143] on input "text" at bounding box center [811, 146] width 385 height 20
paste input "MATILDA VCE ENGLISH & EAL UNITS 1&2"
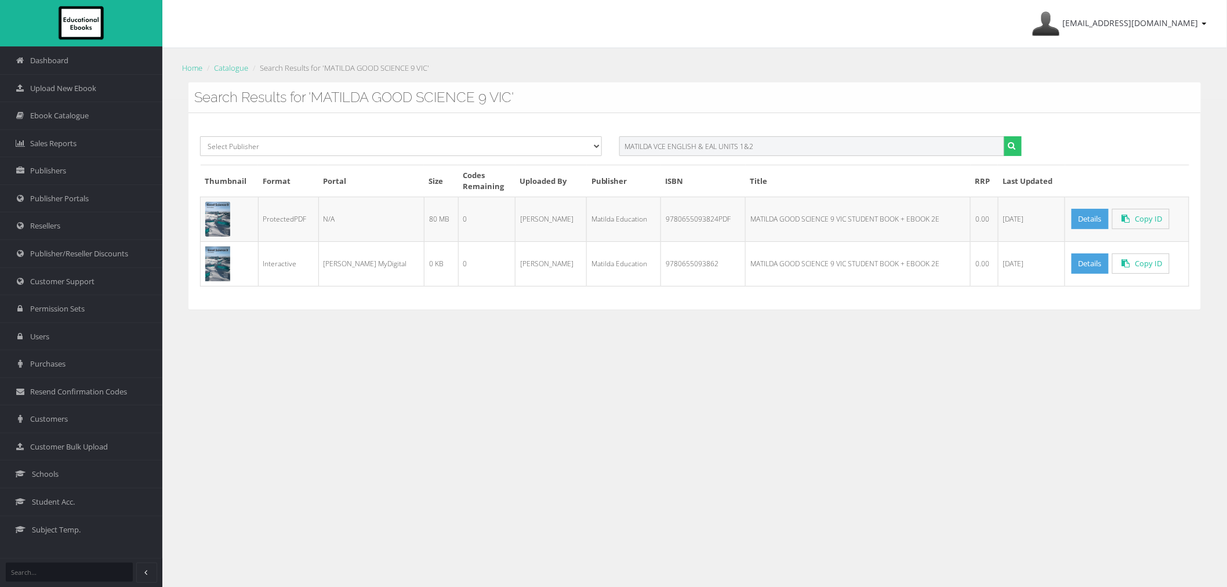
type input "MATILDA VCE ENGLISH & EAL UNITS 1&2"
click at [1004, 136] on button "submit" at bounding box center [1013, 146] width 18 height 20
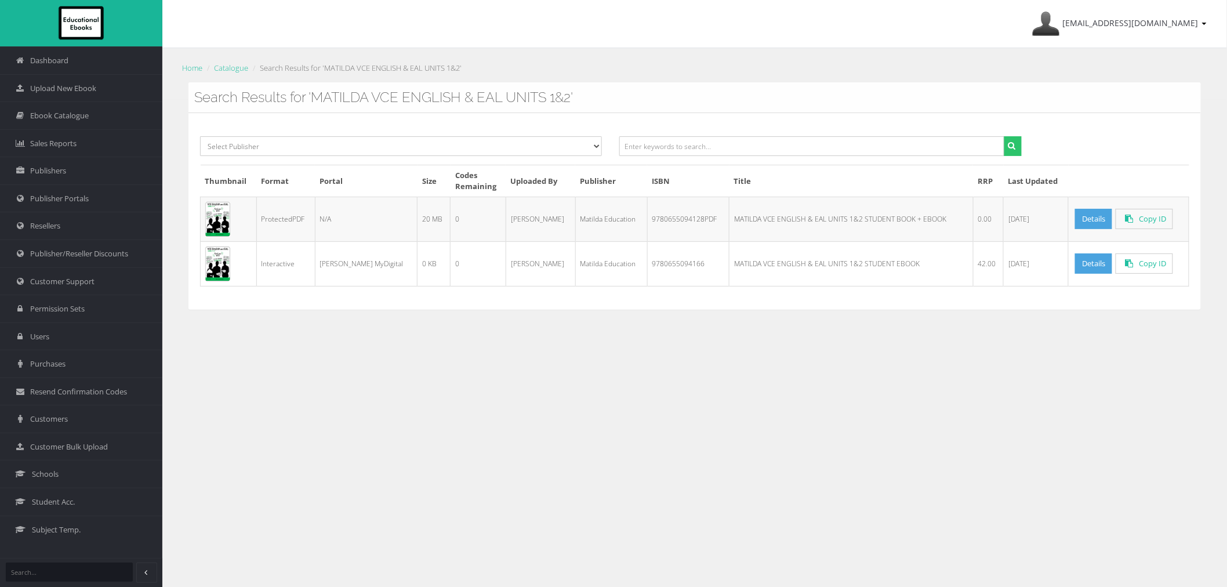
click at [662, 219] on td "9780655094128PDF" at bounding box center [688, 219] width 82 height 45
copy td "9780655094128PDF"
click at [926, 149] on input "text" at bounding box center [811, 146] width 385 height 20
paste input "MATILDA VCE ENGLISH & EAL UNITS 3&4"
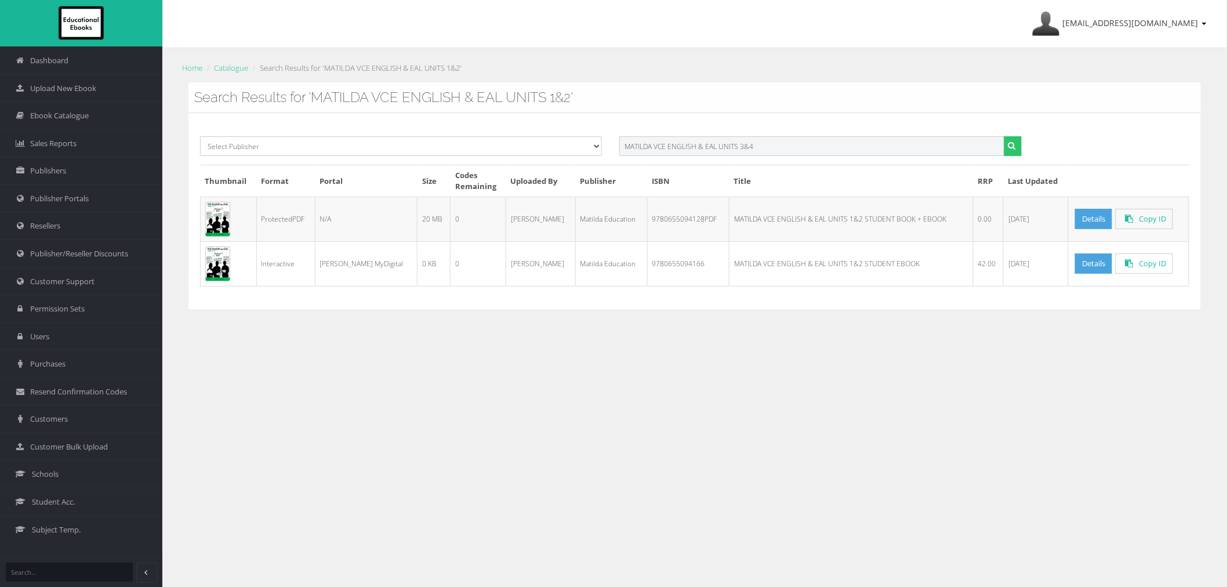
type input "MATILDA VCE ENGLISH & EAL UNITS 3&4"
click at [1004, 136] on button "submit" at bounding box center [1013, 146] width 18 height 20
click at [670, 224] on td "9780655093305PDF" at bounding box center [688, 219] width 82 height 45
copy td "9780655093305PDF"
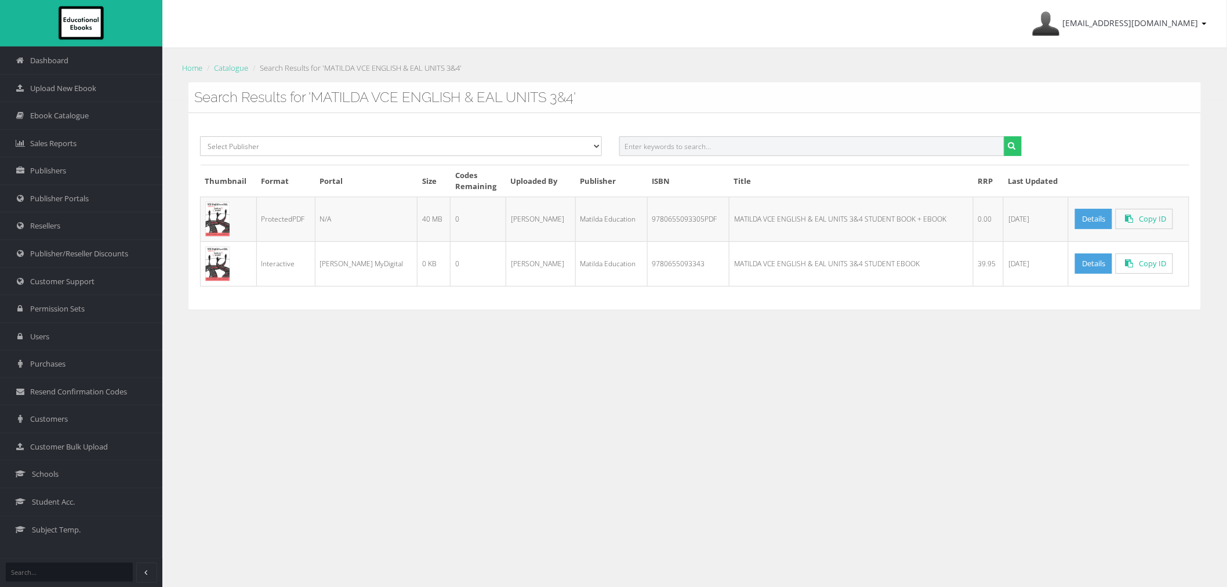
click at [770, 151] on input "text" at bounding box center [811, 146] width 385 height 20
paste input "AG TECH FOCUS"
type input "AG TECH FOCUS"
click at [1004, 136] on button "submit" at bounding box center [1013, 146] width 18 height 20
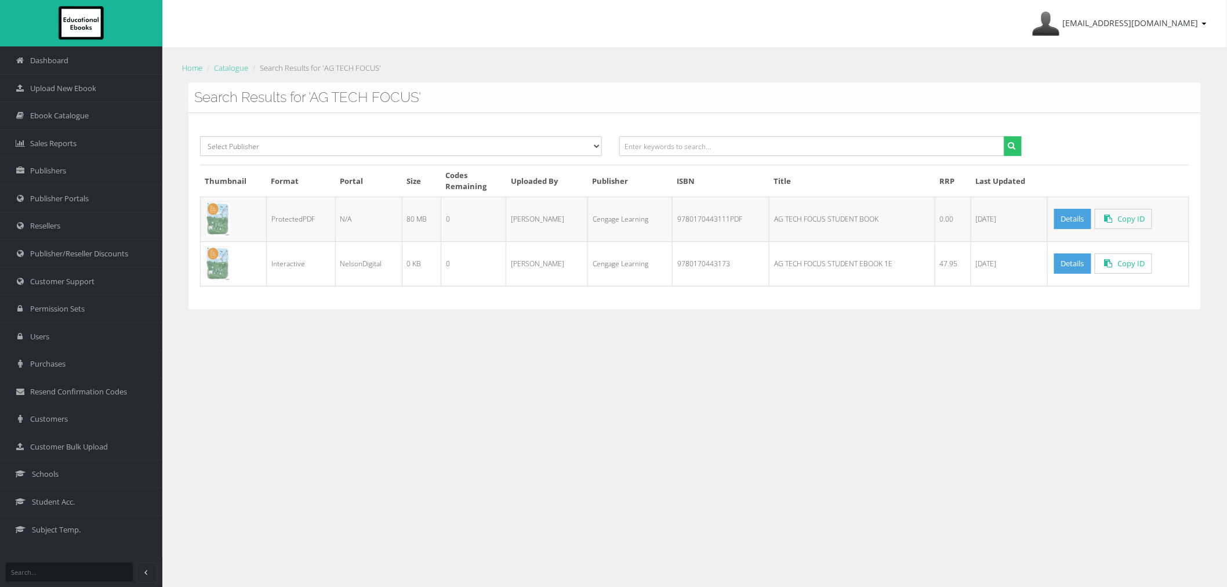
click at [688, 222] on td "9780170443111PDF" at bounding box center [721, 219] width 97 height 45
copy td "9780170443111PDF"
drag, startPoint x: 954, startPoint y: 146, endPoint x: 958, endPoint y: 132, distance: 14.1
click at [954, 146] on input "text" at bounding box center [811, 146] width 385 height 20
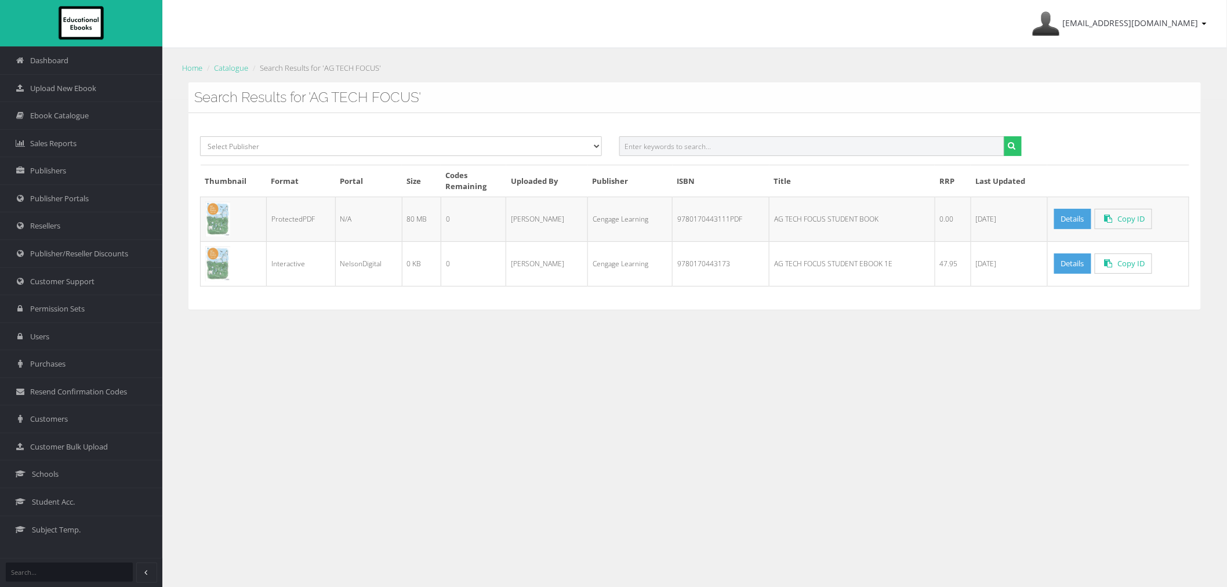
paste input "FOOD SOLUTIONS: FOOD STUDIES UNITS 1&2"
type input "FOOD SOLUTIONS: FOOD STUDIES UNITS 1&2"
click at [1004, 136] on button "submit" at bounding box center [1013, 146] width 18 height 20
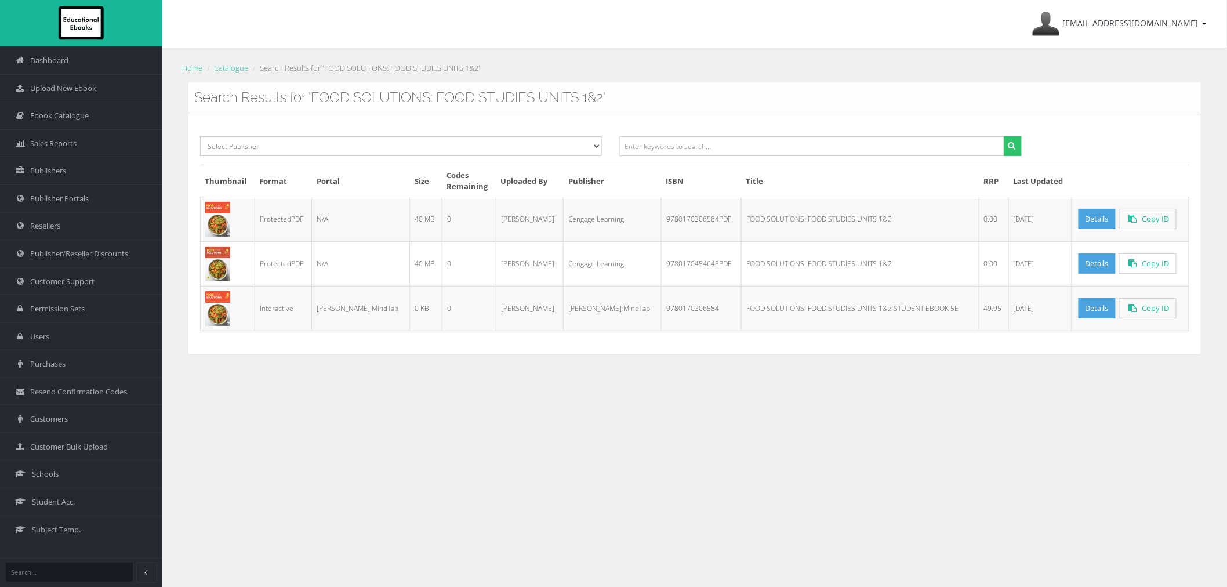
click at [662, 223] on td "9780170306584PDF" at bounding box center [702, 219] width 80 height 45
copy td "9780170306584PDF"
click at [671, 265] on td "9780170454643PDF" at bounding box center [702, 263] width 80 height 45
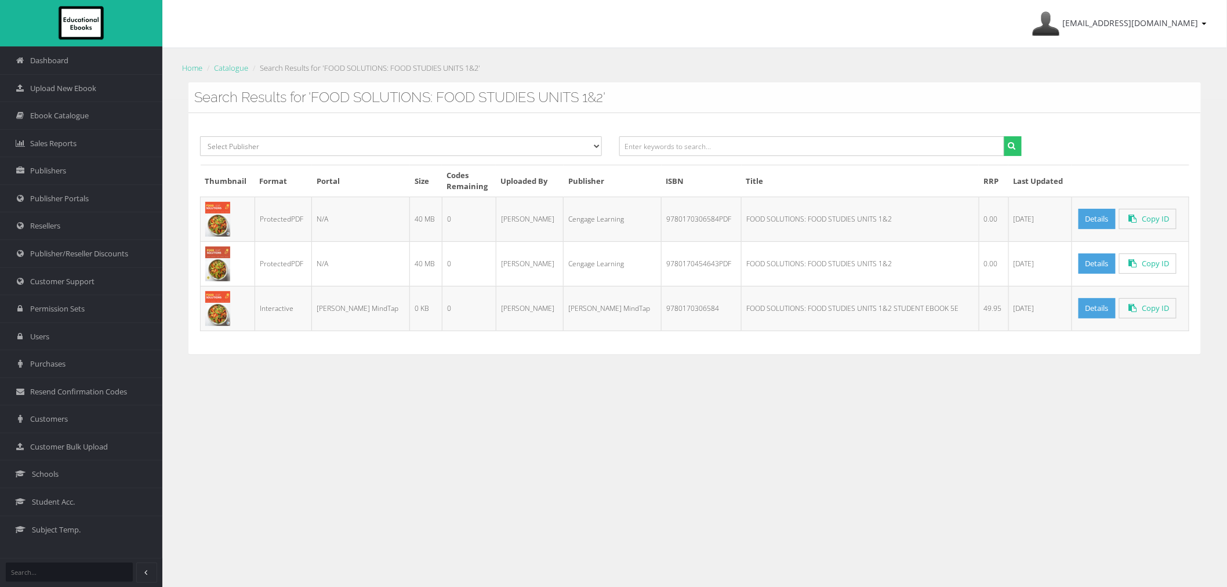
copy td "9780170454643PDF"
click at [744, 145] on input "text" at bounding box center [811, 146] width 385 height 20
paste input "FOOD SOLUTIONS: FOOD STUDIES UNITS 3&4 STUDENT BOOK + EBOOK 5E"
drag, startPoint x: 770, startPoint y: 143, endPoint x: 1034, endPoint y: 190, distance: 268.0
click at [1025, 190] on div "Select Publisher Resources for English Academic Learning (REAL) ATAR Notes Smar…" at bounding box center [695, 233] width 1013 height 241
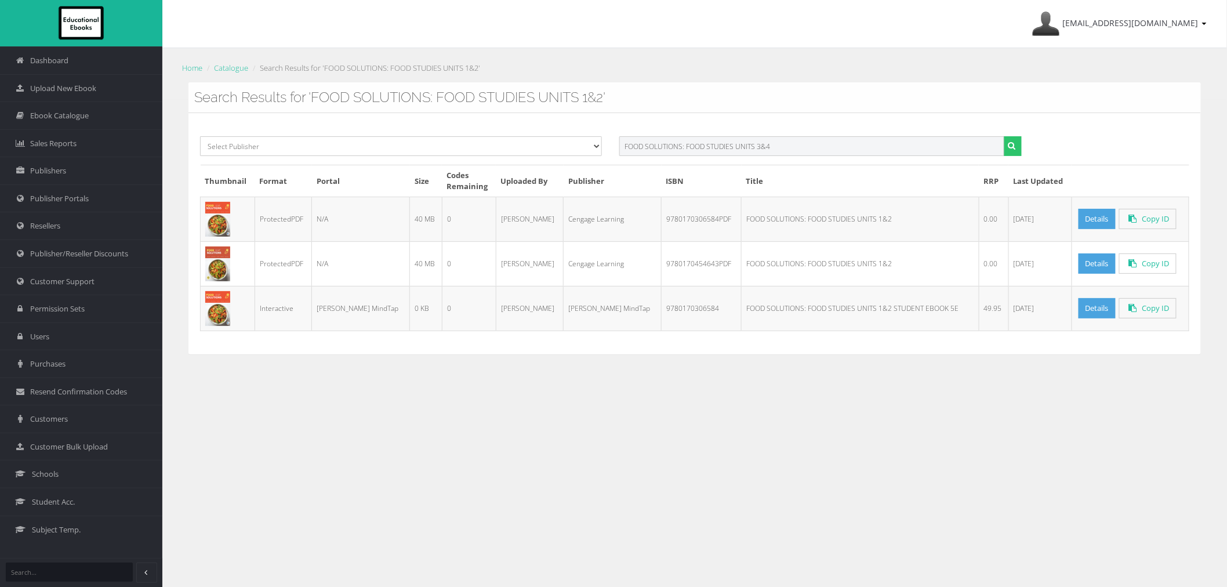
type input "FOOD SOLUTIONS: FOOD STUDIES UNITS 3&4"
click at [1004, 136] on button "submit" at bounding box center [1013, 146] width 18 height 20
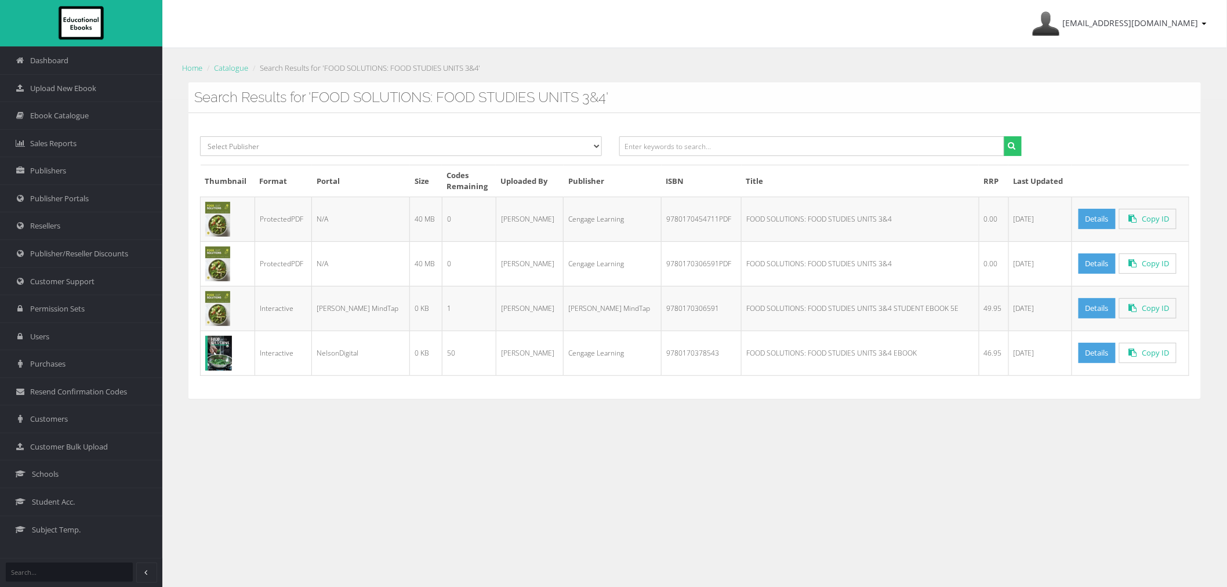
click at [662, 265] on td "9780170306591PDF" at bounding box center [702, 263] width 80 height 45
copy td "9780170306591PDF"
click at [664, 215] on td "9780170454711PDF" at bounding box center [702, 219] width 80 height 45
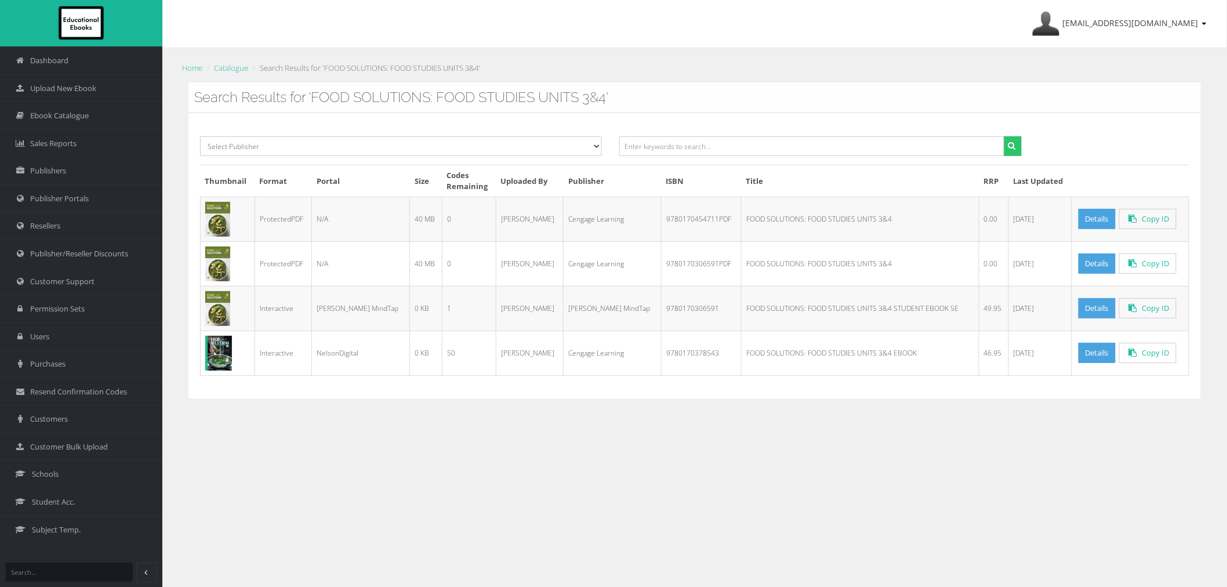
copy td "9780170454711PDF"
click at [710, 154] on input "text" at bounding box center [811, 146] width 385 height 20
paste input "GANZ KLASSE! 1 GERMAN STUDENT + EBOOK + WORKBOOK PACK"
drag, startPoint x: 676, startPoint y: 146, endPoint x: 1059, endPoint y: 140, distance: 383.4
click at [1036, 145] on div "Select Publisher Resources for English Academic Learning (REAL) ATAR Notes Smar…" at bounding box center [694, 150] width 1007 height 28
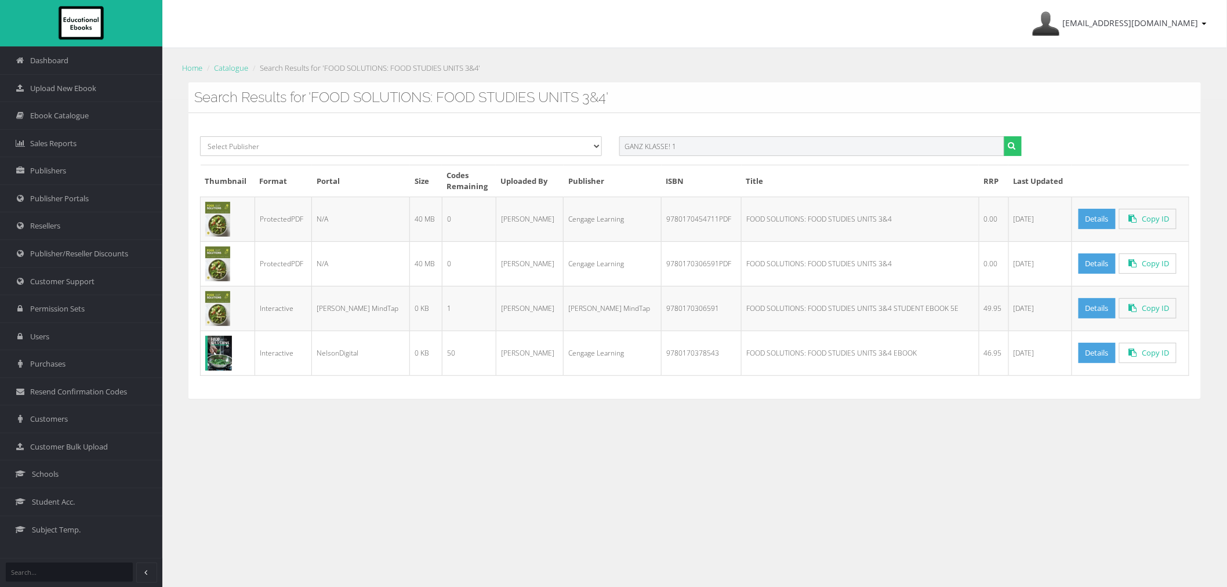
type input "GANZ KLASSE! 1"
click at [1004, 136] on button "submit" at bounding box center [1013, 146] width 18 height 20
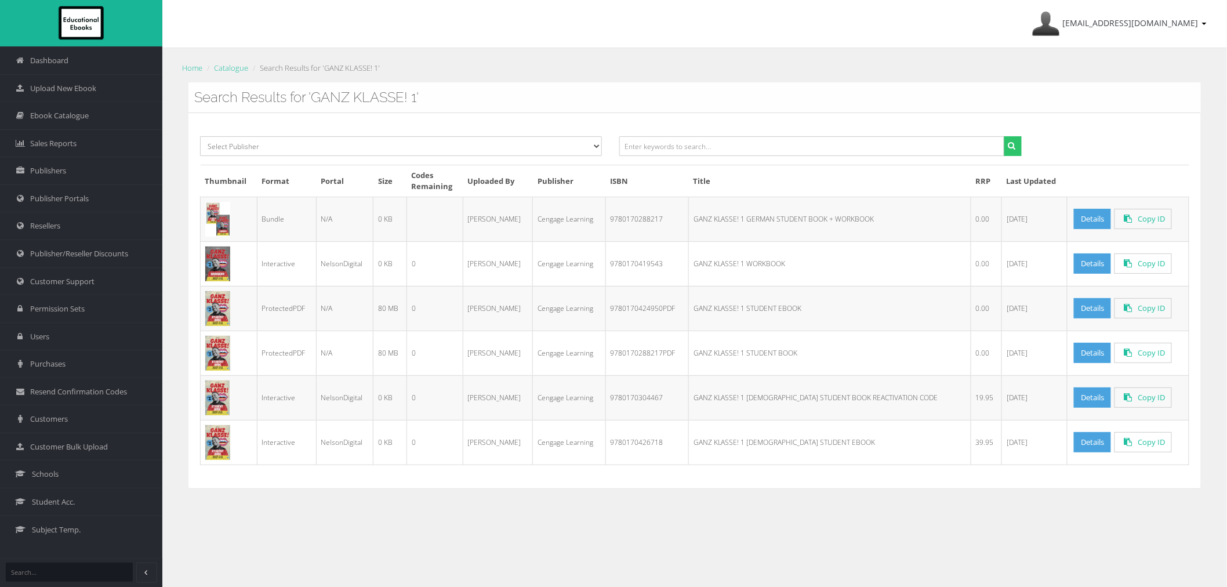
click at [664, 222] on td "9780170288217" at bounding box center [647, 219] width 83 height 45
copy td "9780170288217"
click at [642, 262] on td "9780170419543" at bounding box center [647, 263] width 83 height 45
click at [643, 262] on td "9780170419543" at bounding box center [647, 263] width 83 height 45
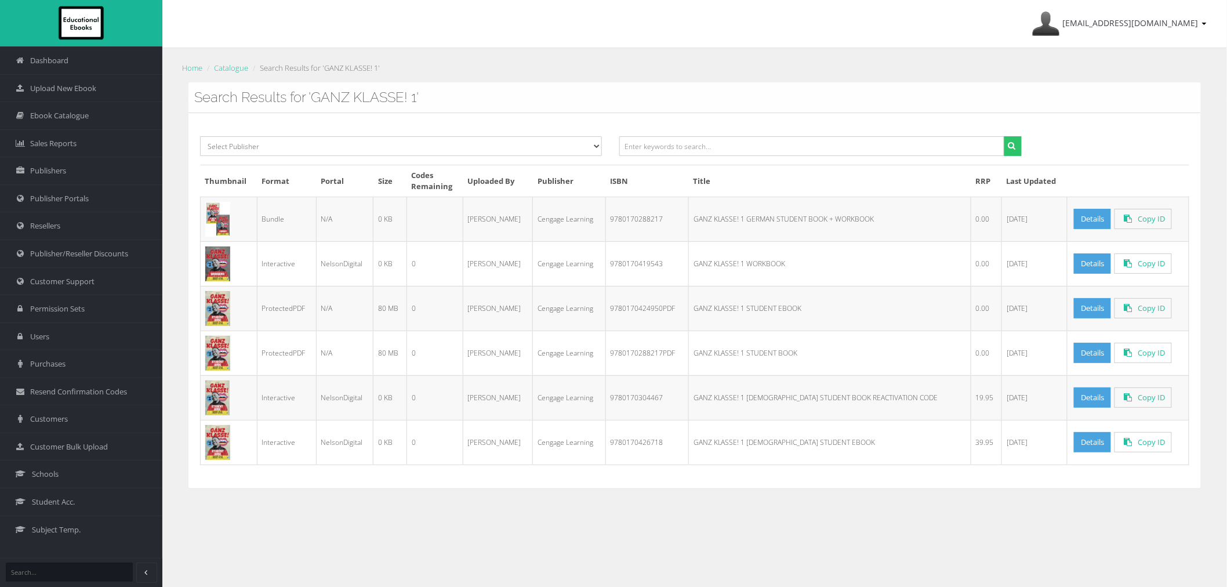
copy td "9780170419543"
click at [660, 353] on td "9780170288217PDF" at bounding box center [647, 353] width 83 height 45
copy td "9780170288217PDF"
click at [727, 143] on input "text" at bounding box center [811, 146] width 385 height 20
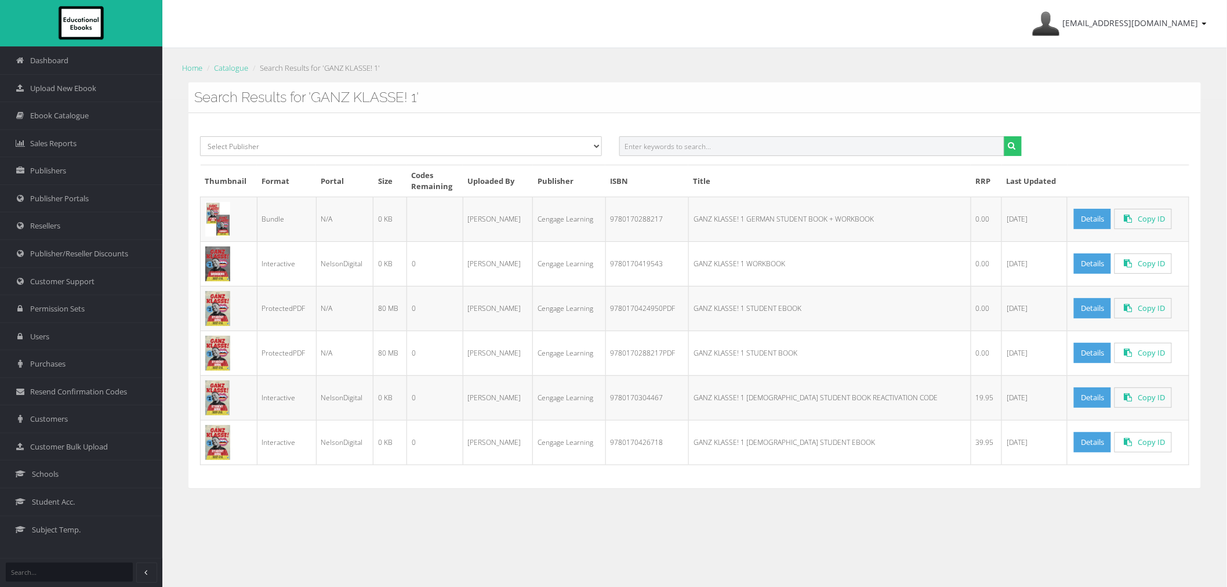
paste input "9780170288217PDF"
click at [761, 150] on input "9780170288217PDF" at bounding box center [811, 146] width 385 height 20
paste input "GANZ KLASSE! 2 [DEMOGRAPHIC_DATA] STUDENT BOOK + EBOOK"
click at [839, 143] on input "9780170288217PDFGANZ KLASSE! 2 [DEMOGRAPHIC_DATA] STUDENT BOOK + EBOOK" at bounding box center [811, 146] width 385 height 20
drag, startPoint x: 872, startPoint y: 143, endPoint x: 502, endPoint y: 143, distance: 370.0
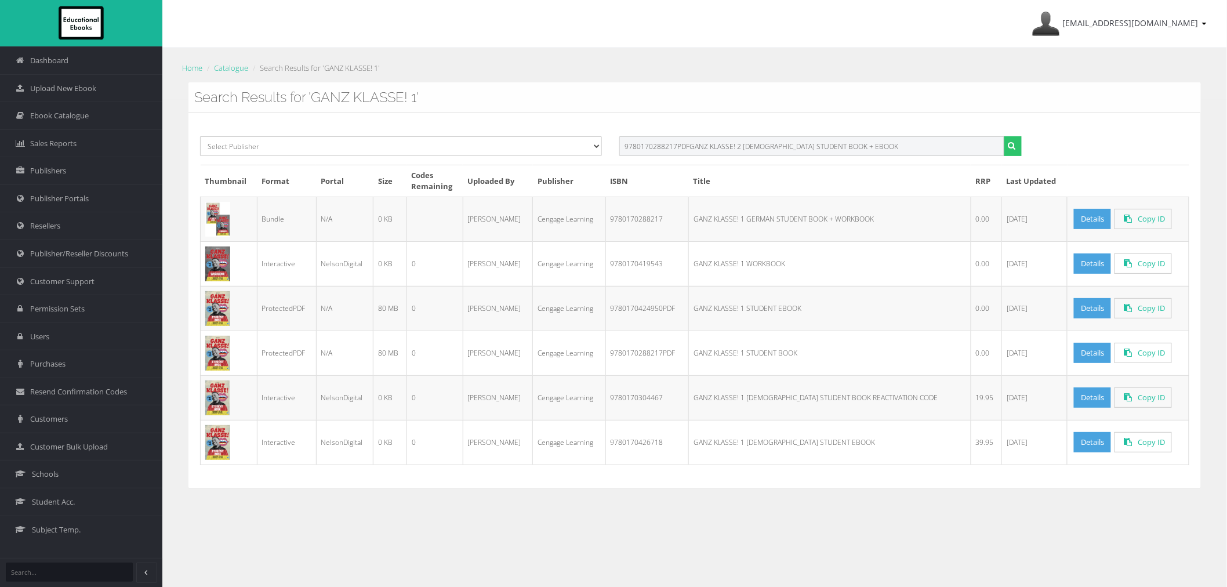
click at [502, 143] on div "Select Publisher Resources for English Academic Learning (REAL) ATAR Notes Smar…" at bounding box center [694, 150] width 1007 height 28
paste input "text"
drag, startPoint x: 676, startPoint y: 146, endPoint x: 1117, endPoint y: 142, distance: 440.2
click at [1071, 146] on div "Select Publisher Resources for English Academic Learning (REAL) ATAR Notes Smar…" at bounding box center [694, 150] width 1007 height 28
type input "GANZ KLASSE! 2"
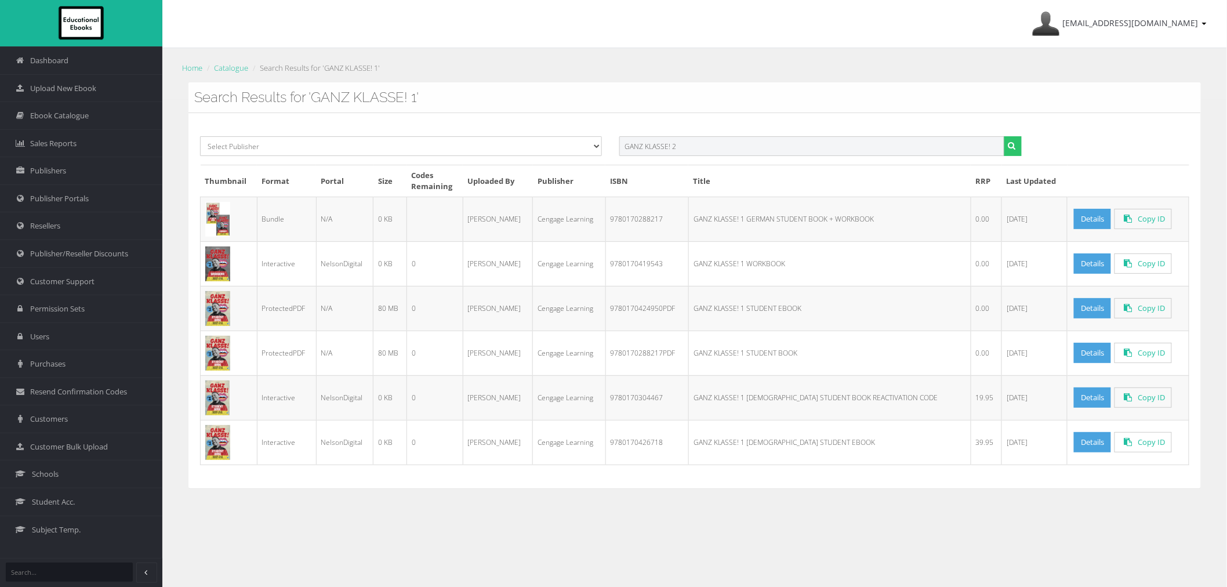
click at [1004, 136] on button "submit" at bounding box center [1013, 146] width 18 height 20
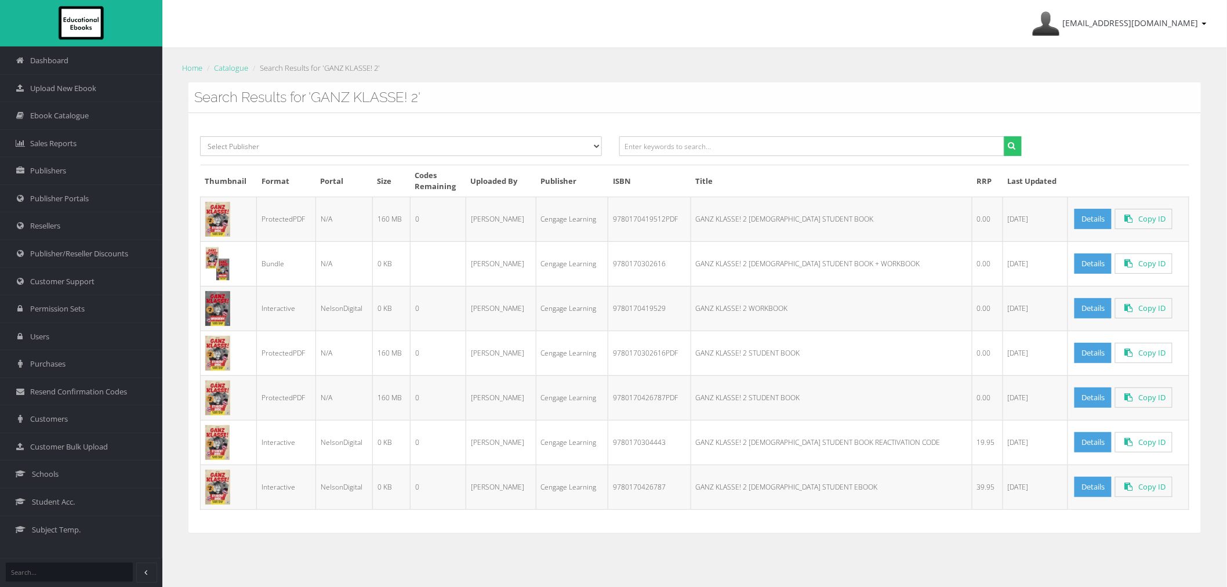
click at [653, 264] on td "9780170302616" at bounding box center [649, 263] width 82 height 45
copy td "9780170302616"
click at [635, 219] on td "9780170419512PDF" at bounding box center [649, 219] width 82 height 45
click at [636, 219] on td "9780170419512PDF" at bounding box center [649, 219] width 82 height 45
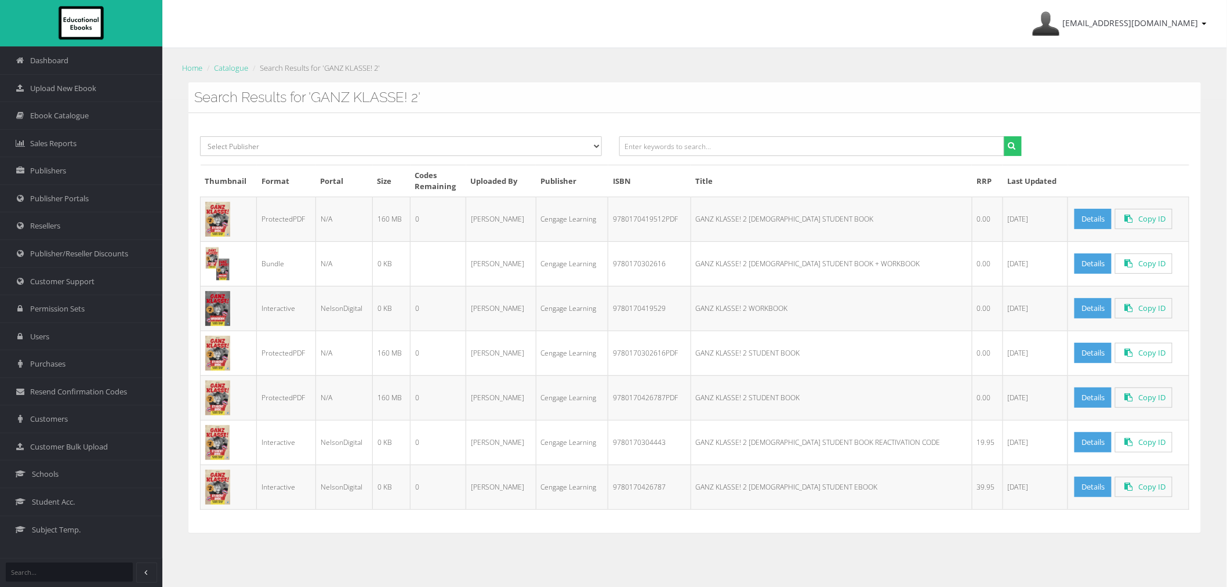
copy td "9780170419512PDF"
click at [654, 311] on td "9780170419529" at bounding box center [649, 308] width 82 height 45
copy td "9780170419529"
click at [665, 346] on td "9780170302616PDF" at bounding box center [649, 353] width 82 height 45
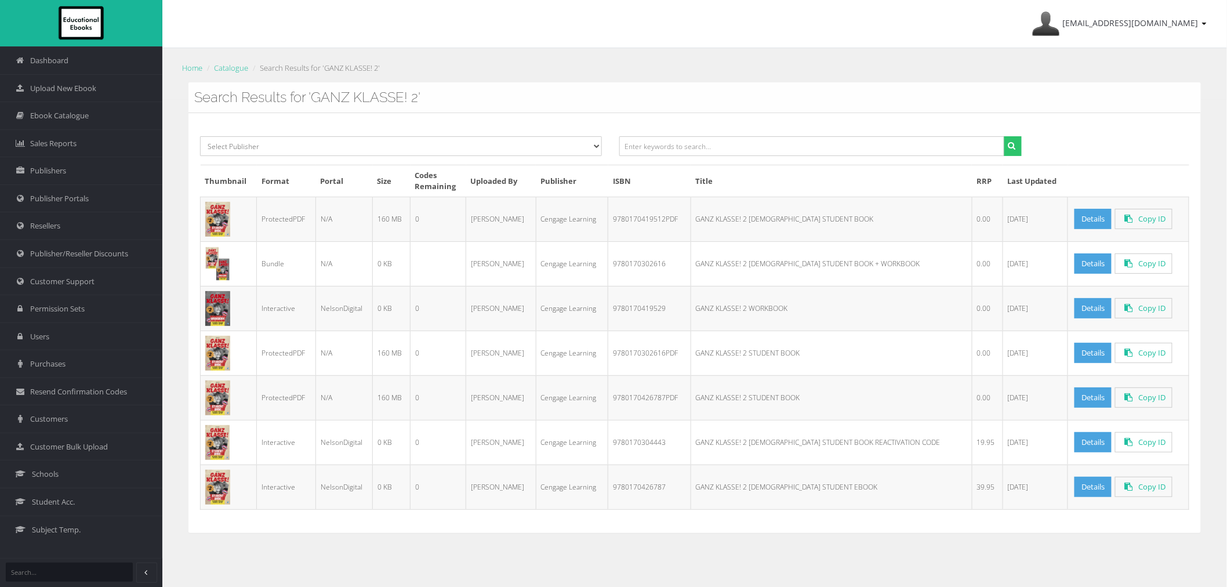
click at [665, 346] on td "9780170302616PDF" at bounding box center [649, 353] width 82 height 45
copy td "9780170302616PDF"
click at [927, 147] on input "text" at bounding box center [811, 146] width 385 height 20
paste input "NELSON APPLIED COMPUTING VCE UNITS 1&2"
type input "NELSON APPLIED COMPUTING VCE UNITS 1&2"
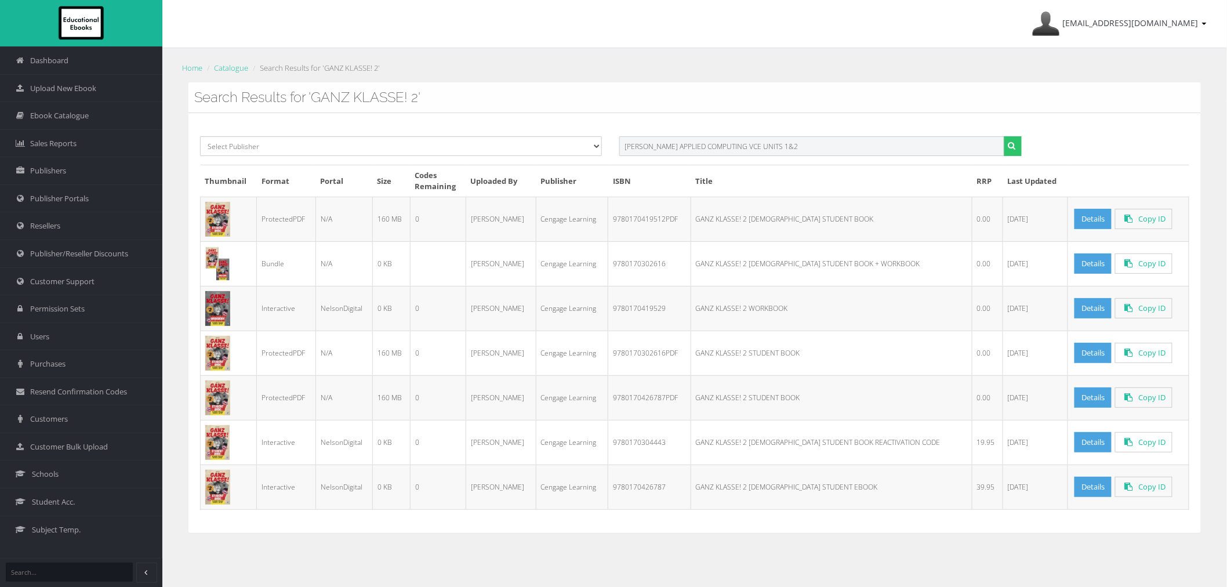
click at [1004, 136] on button "submit" at bounding box center [1013, 146] width 18 height 20
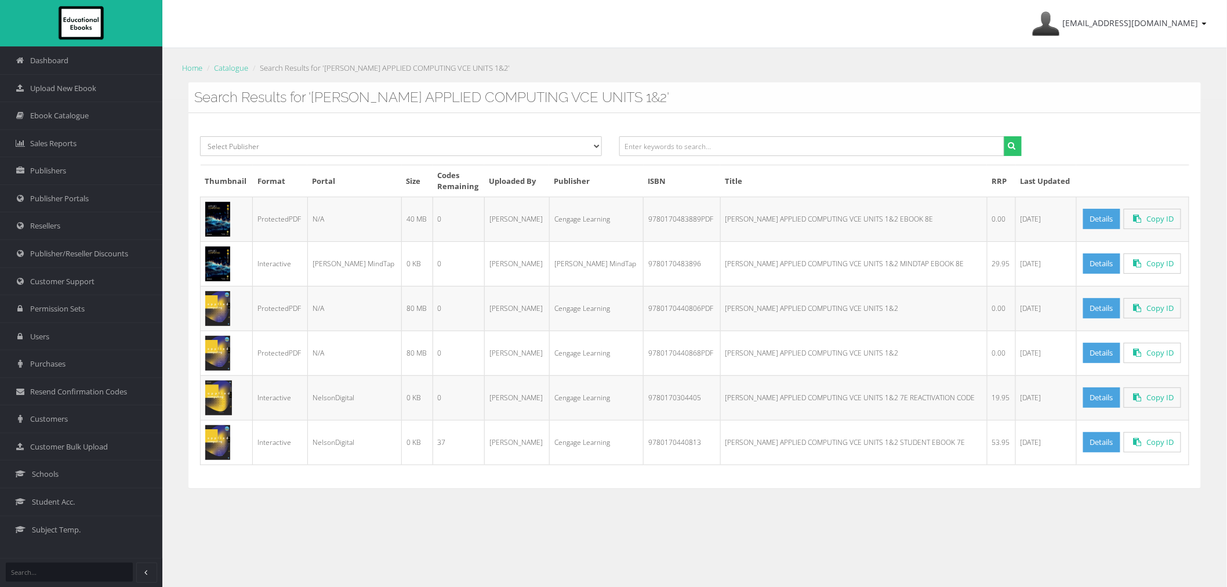
click at [644, 267] on td "9780170483896" at bounding box center [682, 263] width 77 height 45
click at [660, 223] on td "9780170483889PDF" at bounding box center [682, 219] width 77 height 45
click at [660, 222] on td "9780170483889PDF" at bounding box center [682, 219] width 77 height 45
copy td "9780170483889PDF"
click at [774, 153] on input "text" at bounding box center [811, 146] width 385 height 20
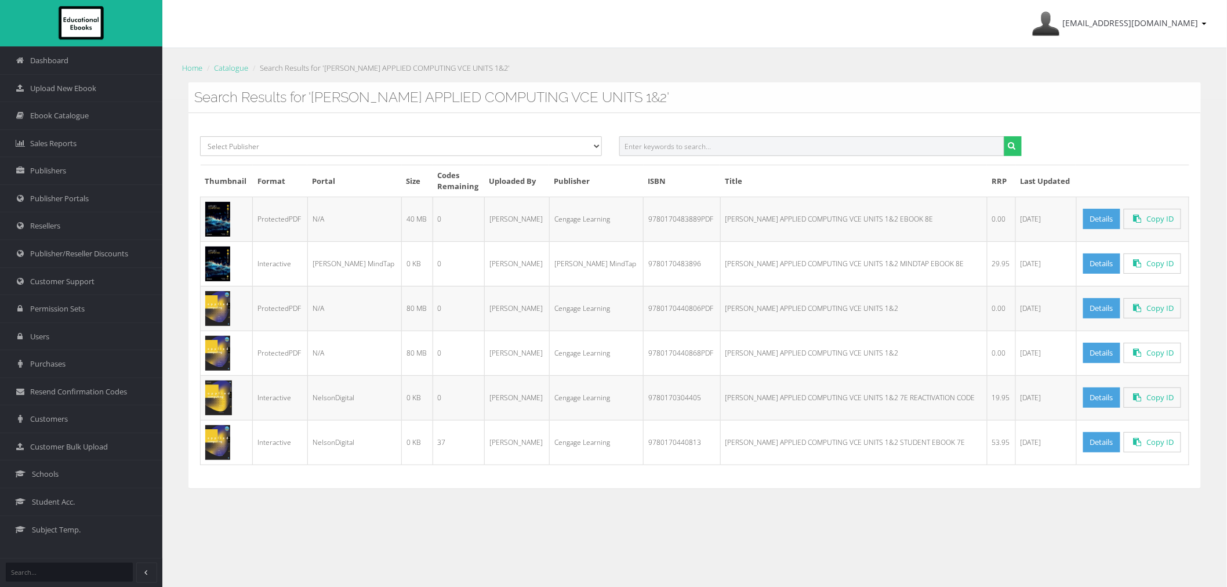
paste input "[PERSON_NAME] DATA ANALYTICS VCE UNITS 3&4 STUDENT BOOK + EBOOK 5E"
drag, startPoint x: 754, startPoint y: 145, endPoint x: 1076, endPoint y: 155, distance: 322.1
click at [1056, 157] on div "Select Publisher Resources for English Academic Learning (REAL) ATAR Notes Smar…" at bounding box center [694, 150] width 1007 height 28
type input "[PERSON_NAME] DATA ANALYTICS VCE UNITS 3&4"
click at [1004, 136] on button "submit" at bounding box center [1013, 146] width 18 height 20
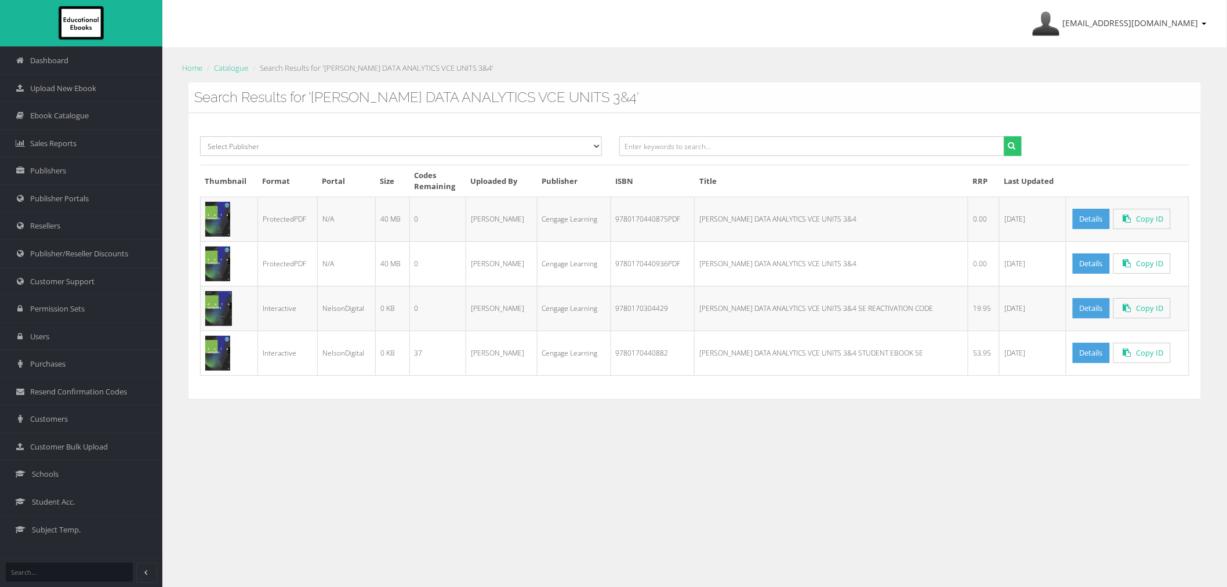
click at [657, 221] on td "9780170440875PDF" at bounding box center [653, 219] width 84 height 45
copy td "9780170440875PDF"
click at [735, 151] on input "text" at bounding box center [811, 146] width 385 height 20
paste input "[PERSON_NAME] MODERN HISTORY: REPUBLIC TO [PERSON_NAME]: A HISTORY OF GERMANY S…"
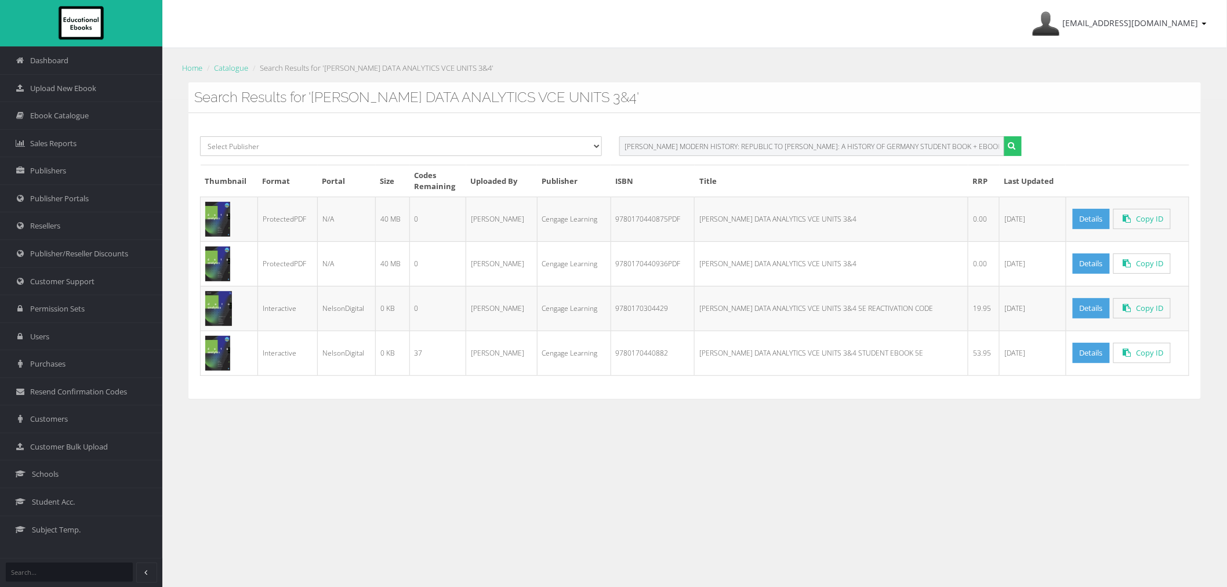
drag, startPoint x: 777, startPoint y: 147, endPoint x: 1314, endPoint y: 147, distance: 537.1
click at [1227, 147] on html "Dashboard Upload New Ebook Ebook Catalogue Sales Reports Publishers Publisher P…" at bounding box center [613, 293] width 1227 height 587
type input "[PERSON_NAME] MODERN HISTORY: REPUBLIC TO [PERSON_NAME]"
click at [1004, 136] on button "submit" at bounding box center [1013, 146] width 18 height 20
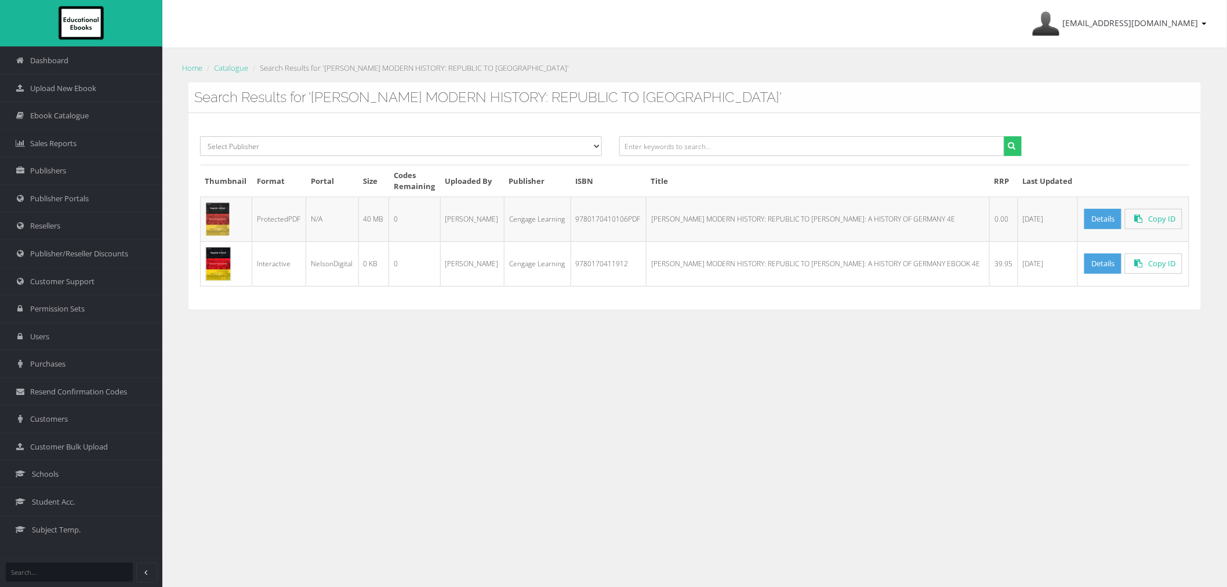
click at [621, 265] on td "9780170411912" at bounding box center [609, 263] width 76 height 45
click at [627, 223] on td "9780170410106PDF" at bounding box center [609, 219] width 76 height 45
copy td "9780170410106PDF"
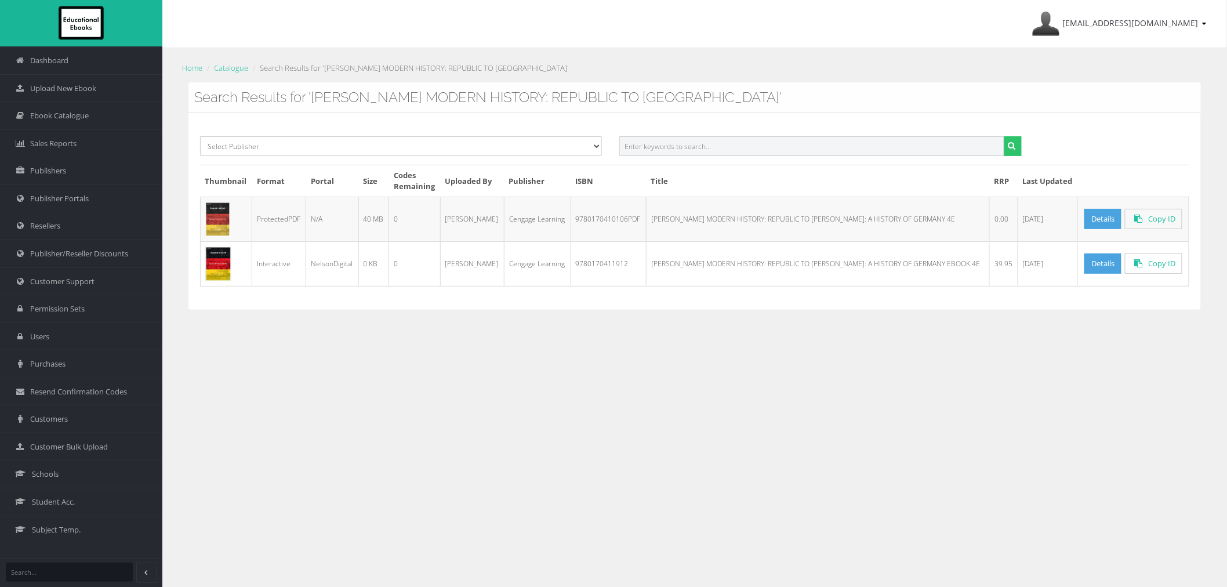
click at [781, 145] on input "text" at bounding box center [811, 146] width 385 height 20
paste input "NELSON OUTDOOR & ENVIRONMENTAL STUDIES VCE UNITS 1-4 STUDENT BOOK + MINDTAP 5E"
drag, startPoint x: 817, startPoint y: 145, endPoint x: 1176, endPoint y: 150, distance: 359.1
click at [1124, 151] on div "Select Publisher Resources for English Academic Learning (REAL) ATAR Notes Smar…" at bounding box center [694, 150] width 1007 height 28
type input "NELSON OUTDOOR & ENVIRONMENTAL STUDIES VCE UNITS"
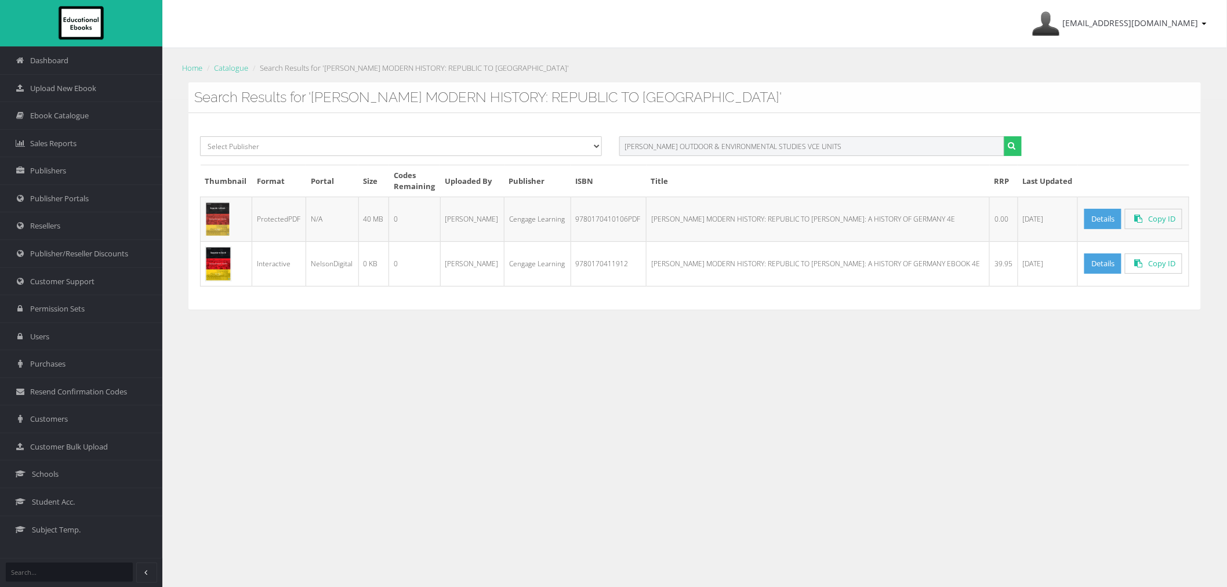
click at [1004, 136] on button "submit" at bounding box center [1013, 146] width 18 height 20
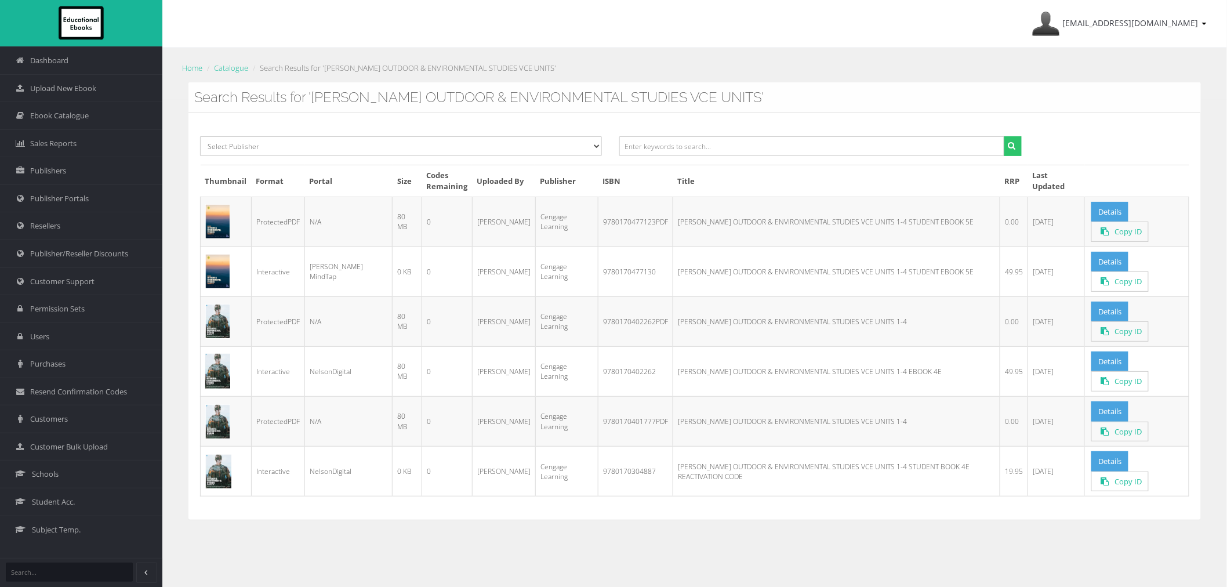
click at [606, 222] on td "9780170477123PDF" at bounding box center [636, 222] width 75 height 50
copy td "9780170477123PDF"
click at [899, 146] on input "text" at bounding box center [811, 146] width 385 height 20
paste input "NELSON PHYSICAL EDUCATION VCE UNITS 1&2 STUDENT BOOK + MINDTAP 3E"
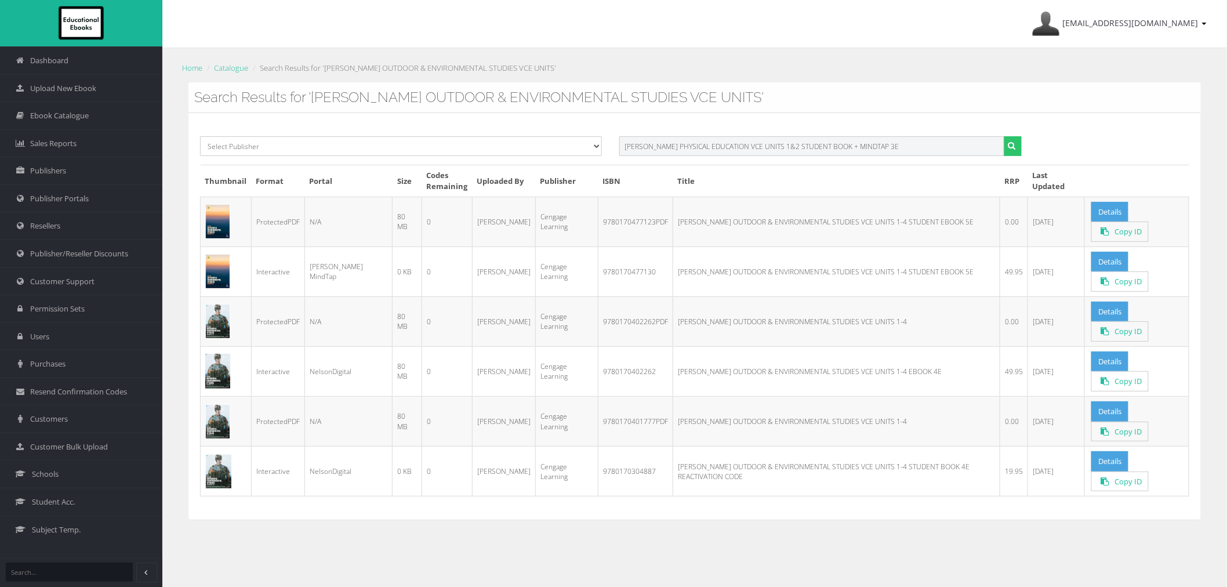
drag, startPoint x: 773, startPoint y: 149, endPoint x: 1187, endPoint y: 148, distance: 413.5
click at [1147, 150] on div "Select Publisher Resources for English Academic Learning (REAL) ATAR Notes Smar…" at bounding box center [694, 150] width 1007 height 28
type input "NELSON PHYSICAL EDUCATION VCE UNITS 1&2"
click at [1004, 136] on button "submit" at bounding box center [1013, 146] width 18 height 20
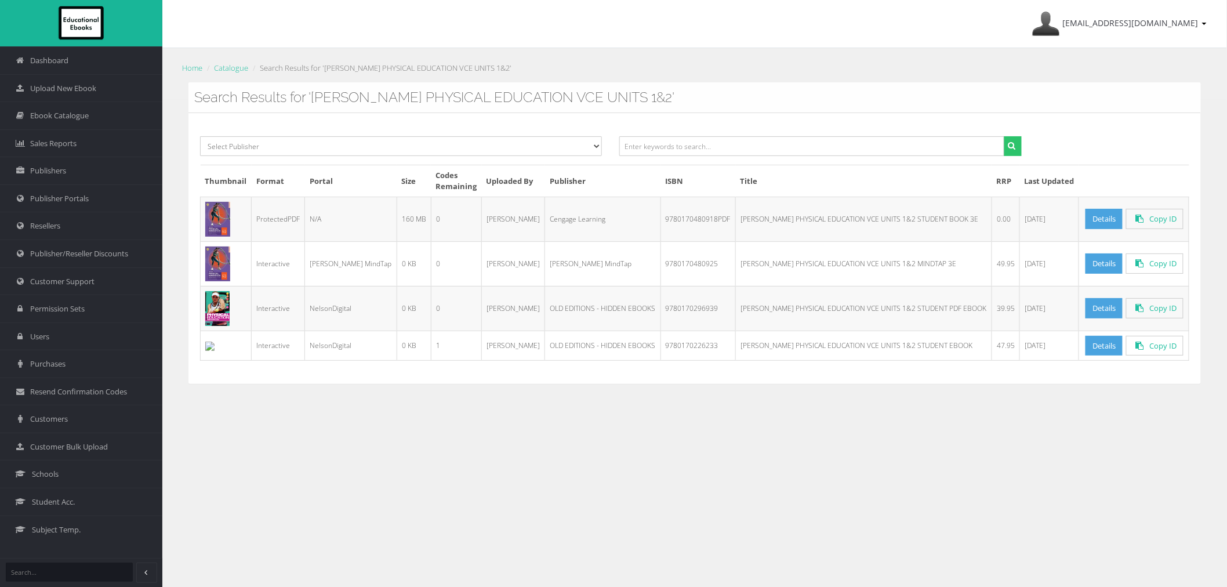
click at [680, 229] on td "9780170480918PDF" at bounding box center [698, 219] width 75 height 45
click at [680, 228] on td "9780170480918PDF" at bounding box center [698, 219] width 75 height 45
copy td "9780170480918PDF"
click at [889, 135] on div "Select Publisher Resources for English Academic Learning (REAL) ATAR Notes Smar…" at bounding box center [695, 248] width 1013 height 271
click at [781, 151] on input "text" at bounding box center [811, 146] width 385 height 20
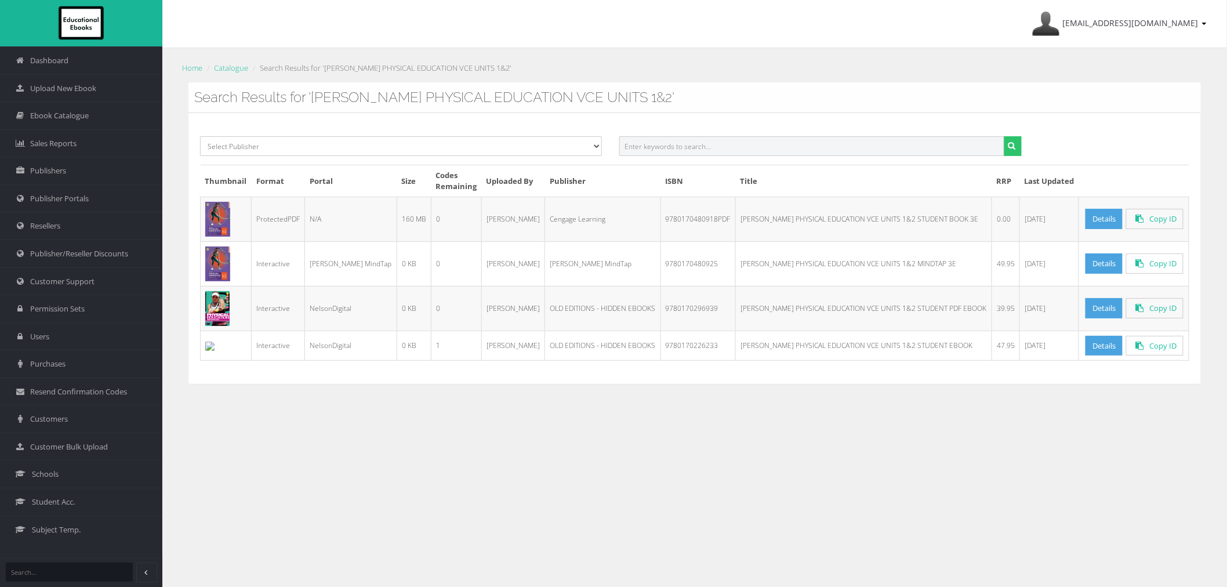
paste input "[PERSON_NAME] PHYSICAL EDUCATION VCE UNITS 3&4 STUDENT BOOK + MINDTAP 7E"
drag, startPoint x: 770, startPoint y: 150, endPoint x: 1134, endPoint y: 160, distance: 364.4
click at [1114, 159] on div "Select Publisher Resources for English Academic Learning (REAL) ATAR Notes Smar…" at bounding box center [694, 150] width 1007 height 28
type input "[PERSON_NAME] PHYSICAL EDUCATION VCE UNITS 3&4"
click at [1004, 136] on button "submit" at bounding box center [1013, 146] width 18 height 20
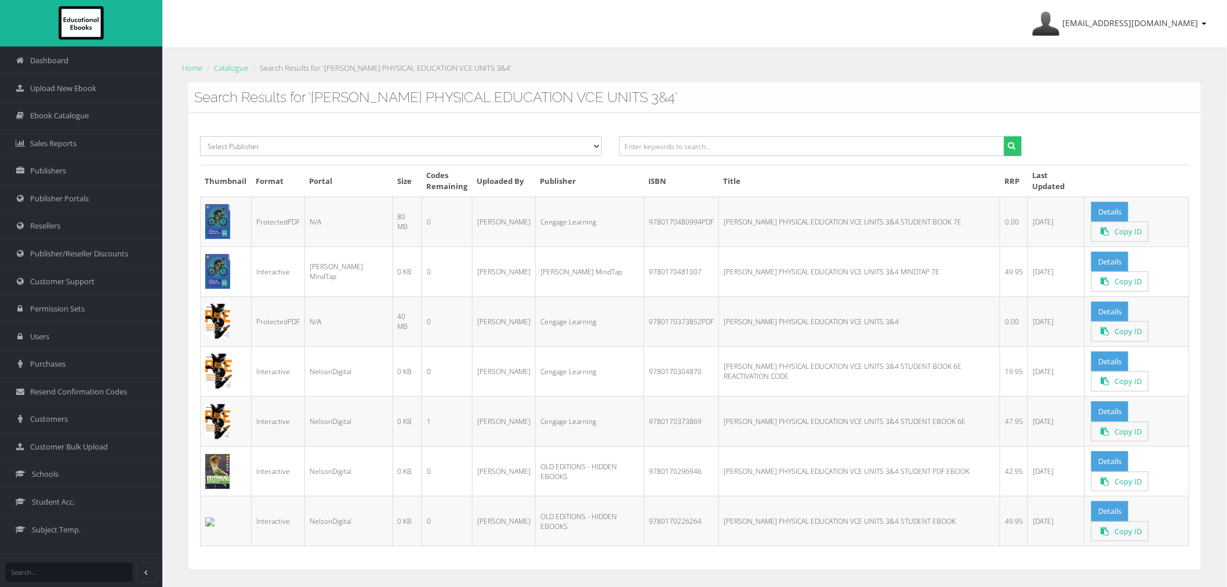
click at [662, 224] on td "9780170480994PDF" at bounding box center [681, 222] width 75 height 50
copy td "9780170480994PDF"
click at [752, 153] on input "text" at bounding box center [811, 146] width 385 height 20
paste input "[PERSON_NAME] PRODUCT DESIGN & TECHNOLOGIES VCE UNITS 1-4 STUDENT BOOK + MINDTA…"
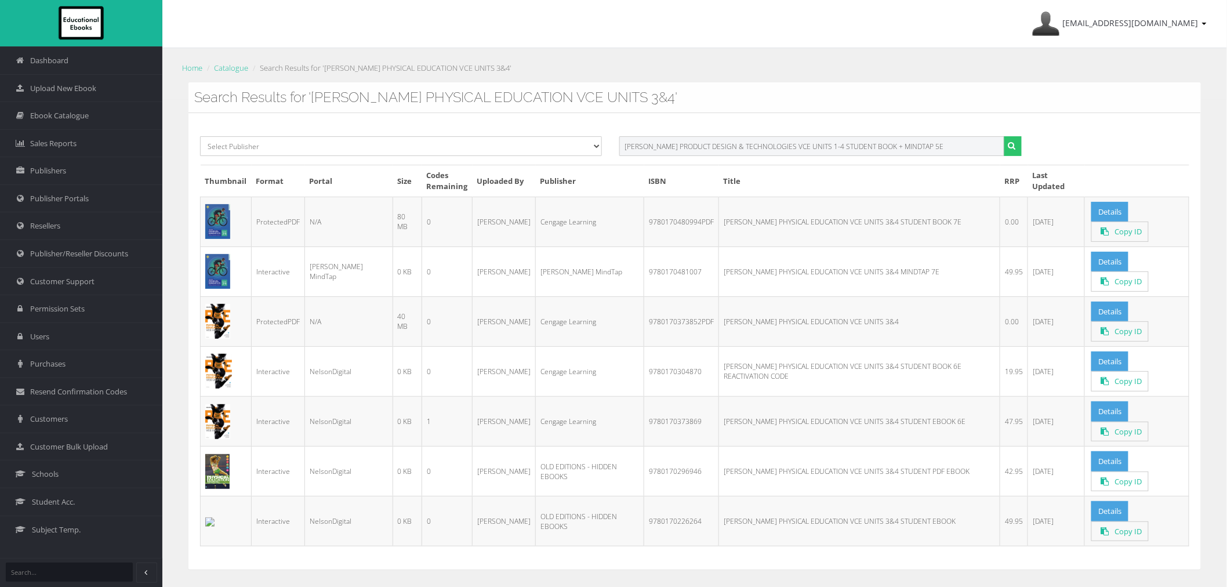
drag, startPoint x: 819, startPoint y: 147, endPoint x: 1252, endPoint y: 154, distance: 432.7
click at [1227, 154] on html "Dashboard Upload New Ebook Ebook Catalogue Sales Reports Publishers Publisher P…" at bounding box center [613, 293] width 1227 height 587
type input "[PERSON_NAME] PRODUCT DESIGN & TECHNOLOGIES VCE UNITS 1-4"
click at [1004, 136] on button "submit" at bounding box center [1013, 146] width 18 height 20
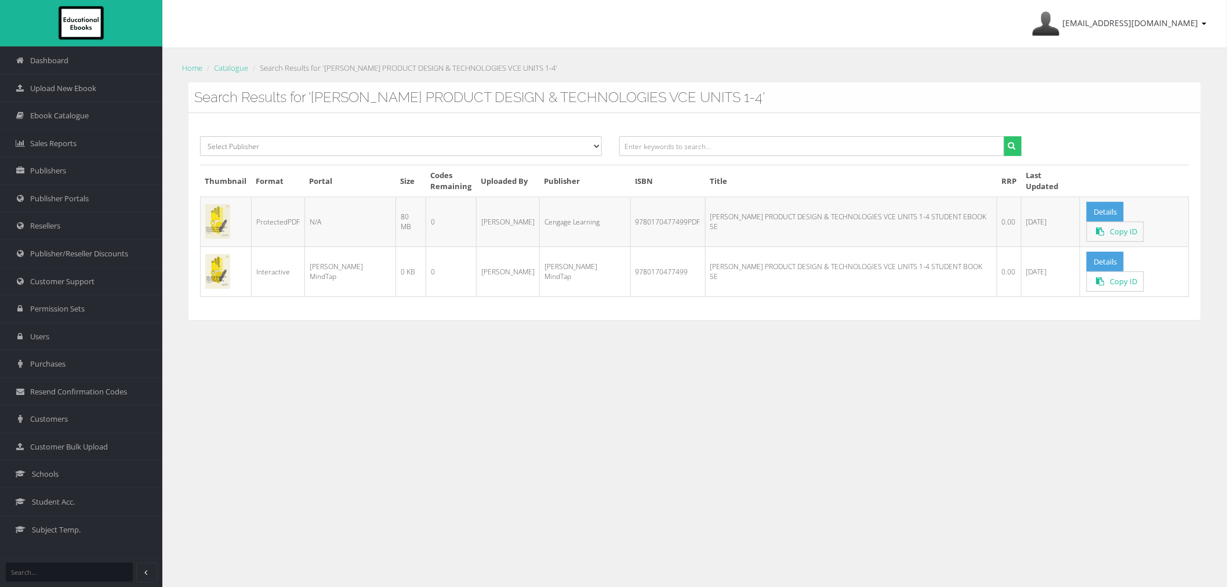
click at [650, 221] on td "9780170477499PDF" at bounding box center [667, 222] width 75 height 50
copy td "9780170477499PDF"
click at [807, 153] on input "text" at bounding box center [811, 146] width 385 height 20
paste input "NELSON SOFTWARE DEVELOPMENT VCE UNITS 3&4 + MINDTAP 2E"
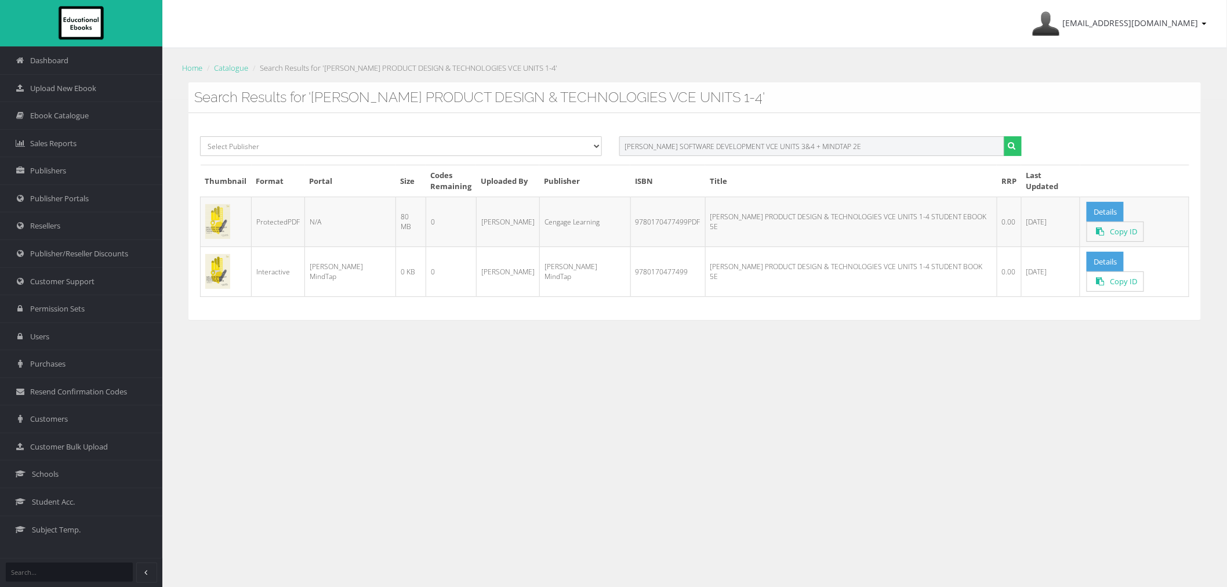
drag, startPoint x: 786, startPoint y: 148, endPoint x: 1244, endPoint y: 148, distance: 457.6
click at [1227, 148] on html "Dashboard Upload New Ebook Ebook Catalogue Sales Reports Publishers Publisher P…" at bounding box center [613, 293] width 1227 height 587
type input "NELSON SOFTWARE DEVELOPMENT VCE UNITS 3&4"
click at [1004, 136] on button "submit" at bounding box center [1013, 146] width 18 height 20
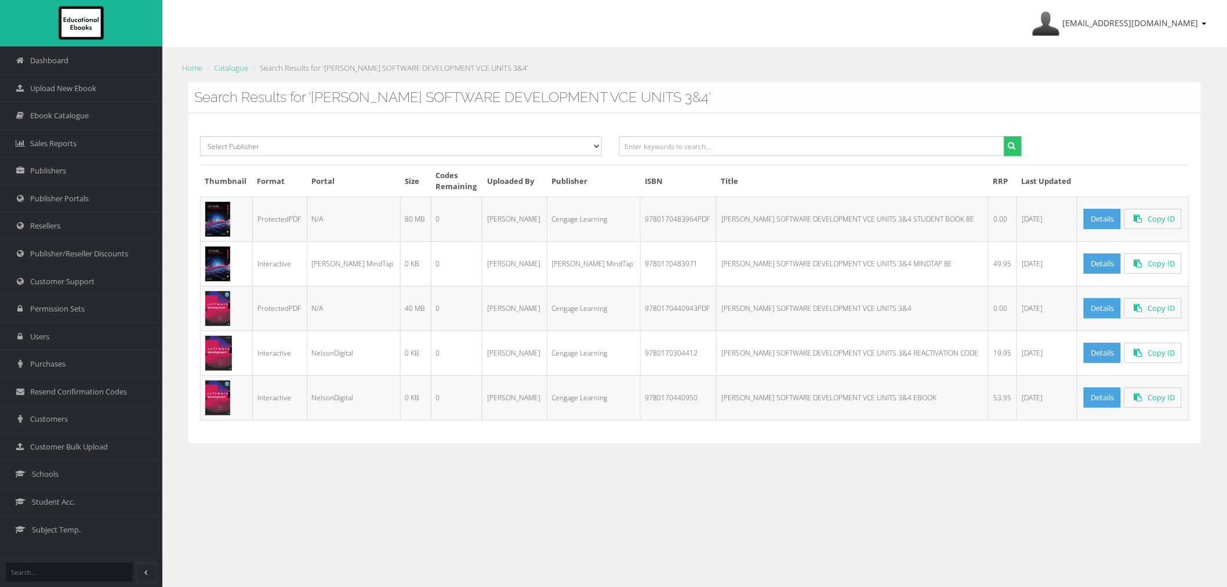
click at [640, 223] on td "9780170483964PDF" at bounding box center [678, 219] width 77 height 45
copy td "9780170483964PDF"
click at [875, 145] on input "text" at bounding box center [811, 146] width 385 height 20
paste input "NELSON VICMATHS YEAR 11 FOUNDATION MATHEMATICS STUDENT BOOK + EBOOK"
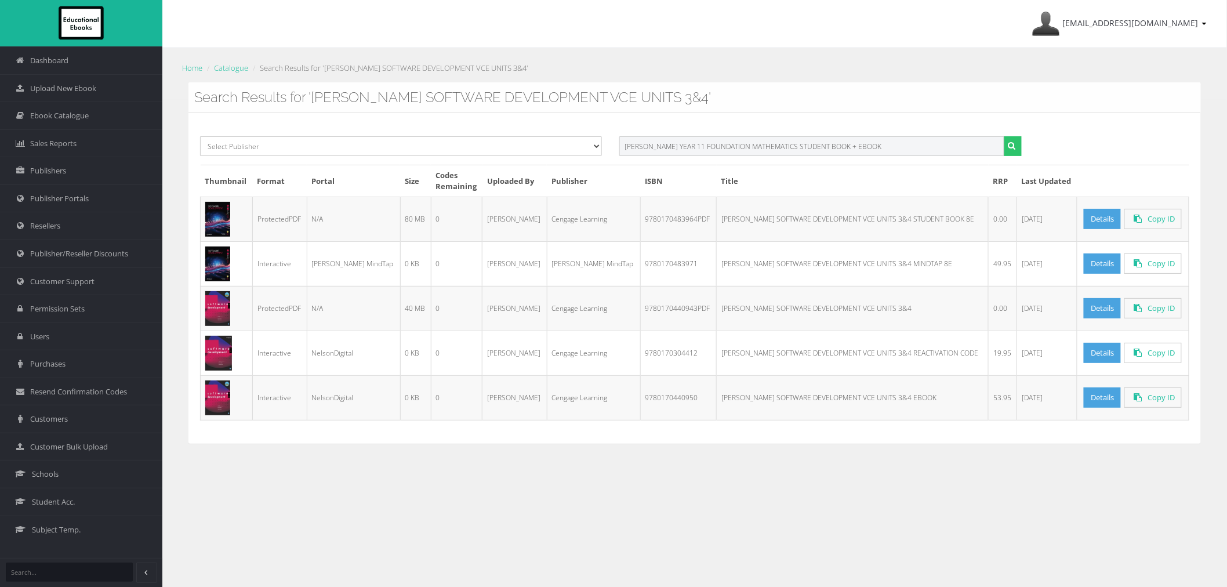
drag, startPoint x: 806, startPoint y: 144, endPoint x: 1123, endPoint y: 144, distance: 317.3
click at [1114, 144] on div "Select Publisher Resources for English Academic Learning (REAL) ATAR Notes Smar…" at bounding box center [694, 150] width 1007 height 28
type input "[PERSON_NAME] YEAR 11 FOUNDATION MATHEMATICS"
click at [1004, 136] on button "submit" at bounding box center [1013, 146] width 18 height 20
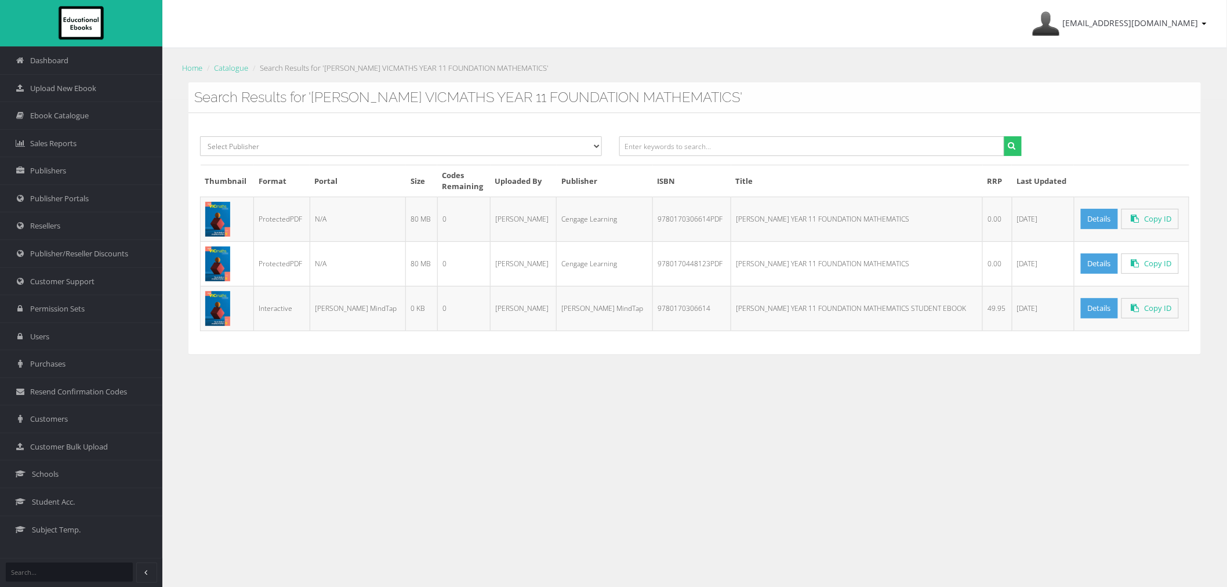
click at [653, 263] on td "9780170448123PDF" at bounding box center [692, 263] width 78 height 45
copy td "9780170448123PDF"
click at [903, 145] on input "text" at bounding box center [811, 146] width 385 height 20
paste input "[PERSON_NAME] YEAR 12 FOUNDATION MATHEMATICS STUDENT BOOK + EBOOK"
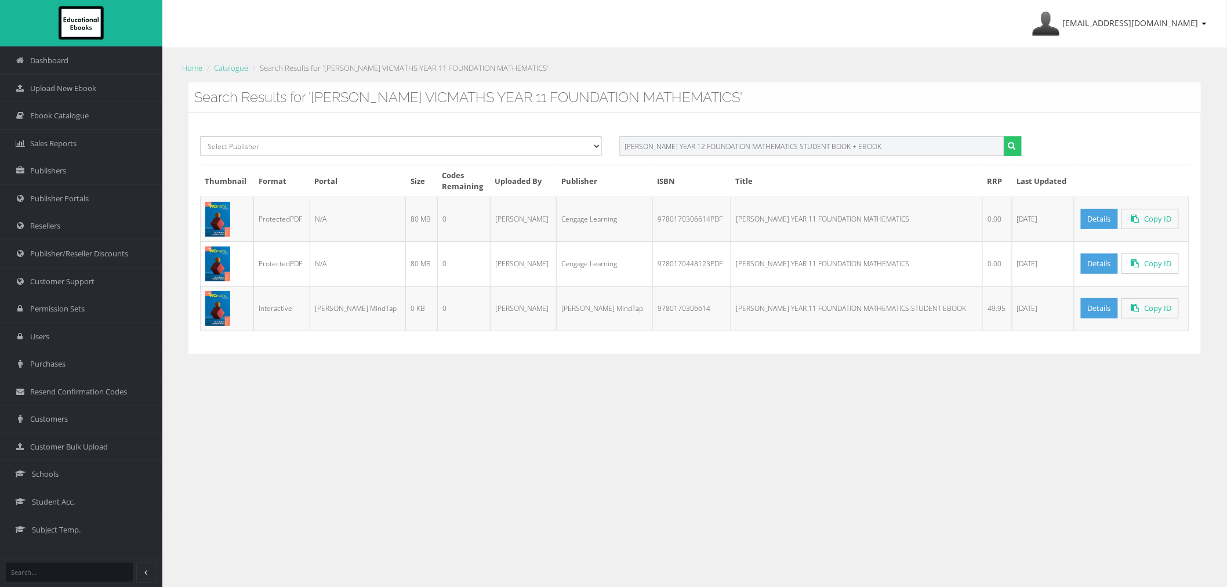
drag, startPoint x: 818, startPoint y: 146, endPoint x: 1234, endPoint y: 151, distance: 416.5
click at [1227, 151] on html "Dashboard Upload New Ebook Ebook Catalogue Sales Reports Publishers Publisher P…" at bounding box center [613, 293] width 1227 height 587
type input "[PERSON_NAME] YEAR 12 FOUNDATION MATHEMATICS"
click at [1004, 136] on button "submit" at bounding box center [1013, 146] width 18 height 20
click at [653, 220] on td "9780170453943PDF" at bounding box center [692, 219] width 78 height 45
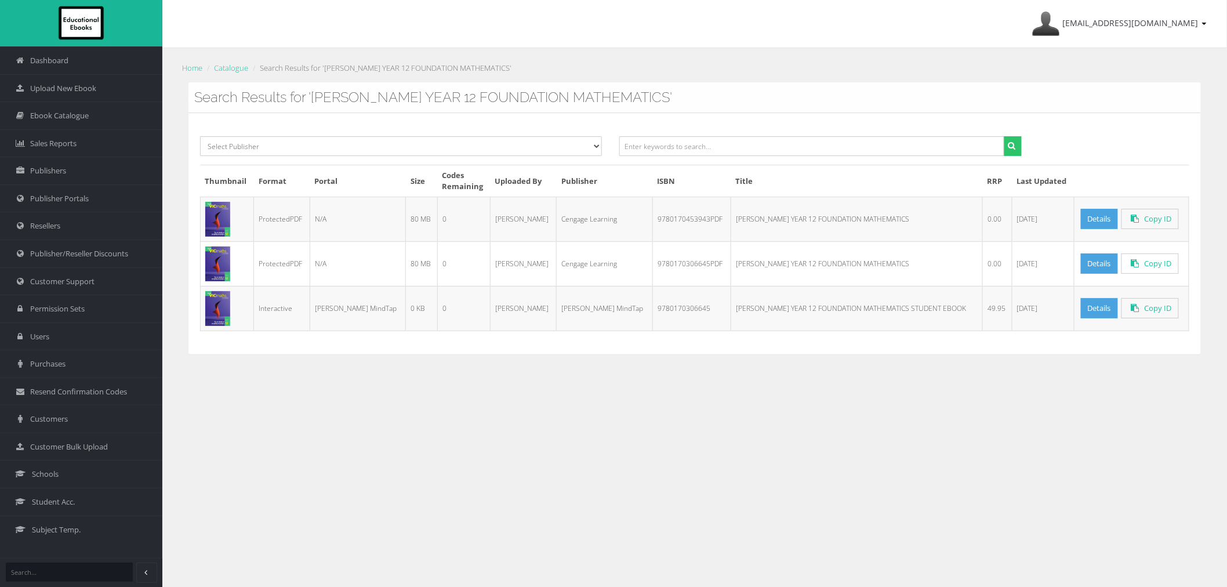
click at [653, 220] on td "9780170453943PDF" at bounding box center [692, 219] width 78 height 45
copy td "9780170453943PDF"
click at [706, 153] on input "text" at bounding box center [811, 146] width 385 height 20
paste input "NELSON VICSCIENCE BIOLOGY VCE UNITS 1&2 STUDENT BOOK & EBOOK 4E + WORKBOOK + LO…"
drag, startPoint x: 773, startPoint y: 146, endPoint x: 1547, endPoint y: 146, distance: 774.3
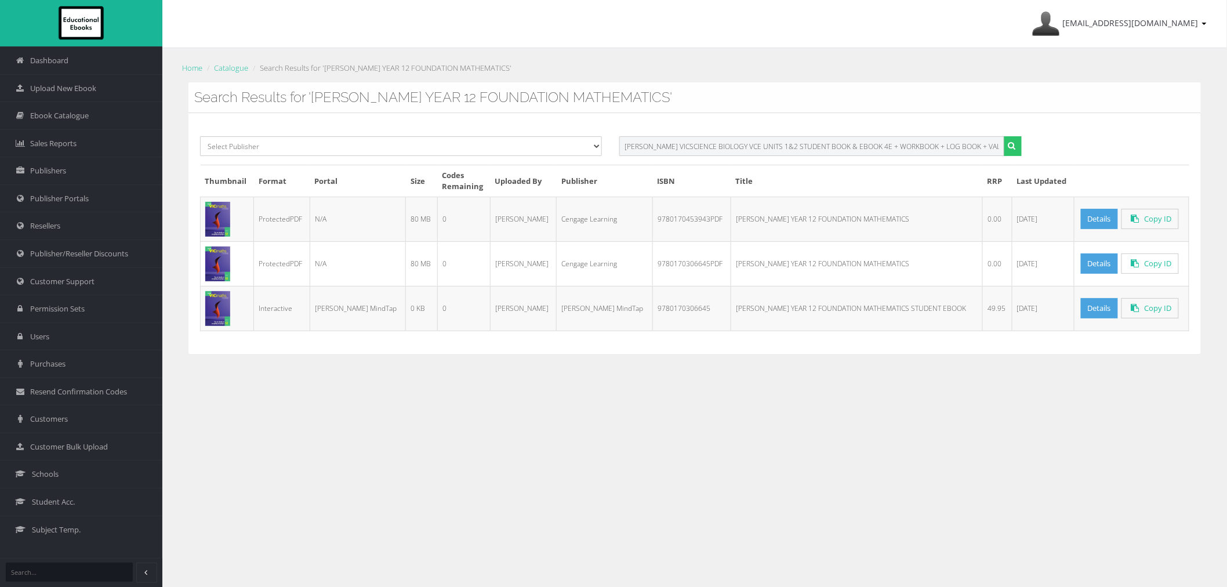
click at [1227, 146] on html "Dashboard Upload New Ebook Ebook Catalogue Sales Reports Publishers Publisher P…" at bounding box center [613, 293] width 1227 height 587
type input "NELSON VICSCIENCE BIOLOGY VCE UNITS 1&2"
click at [1004, 136] on button "submit" at bounding box center [1013, 146] width 18 height 20
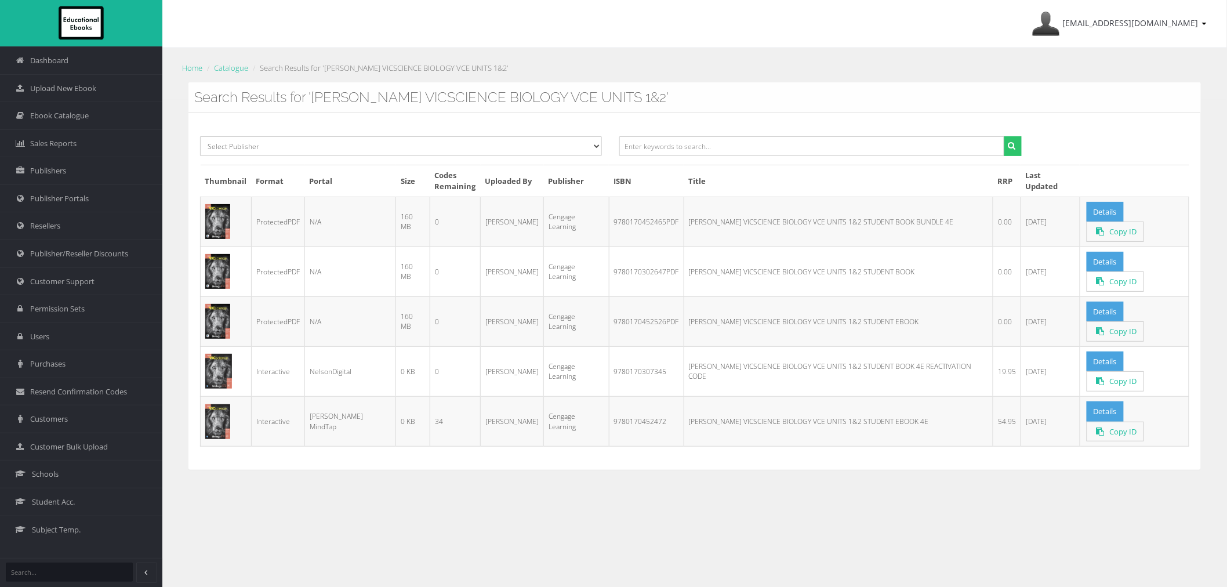
click at [618, 264] on td "9780170302647PDF" at bounding box center [646, 272] width 75 height 50
copy td "9780170302647PDF"
click at [622, 222] on td "9780170452465PDF" at bounding box center [646, 222] width 75 height 50
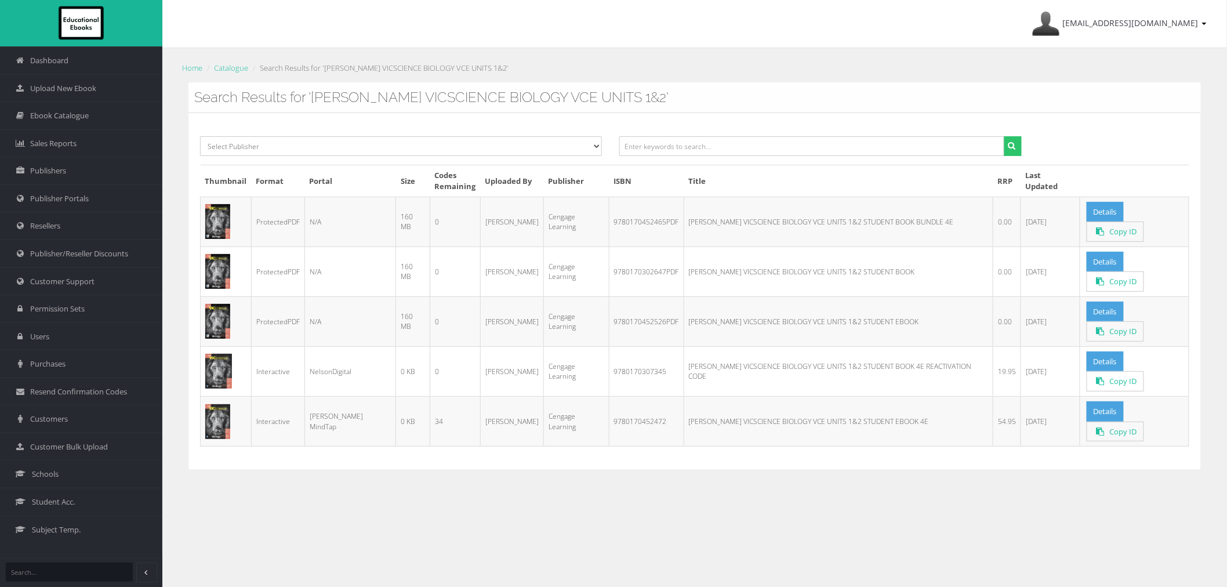
copy td "9780170452465PDF"
click at [716, 140] on input "text" at bounding box center [811, 146] width 385 height 20
paste input "[PERSON_NAME] VICSCIENCE BIOLOGY VCE UNITS 3&4 COMPLETE STUDENT VALUE PACK REVI…"
drag, startPoint x: 773, startPoint y: 148, endPoint x: 1234, endPoint y: 147, distance: 461.1
click at [1220, 147] on div "[EMAIL_ADDRESS][DOMAIN_NAME] My Account Sign Out Home Catalogue Search Results …" at bounding box center [694, 329] width 1065 height 659
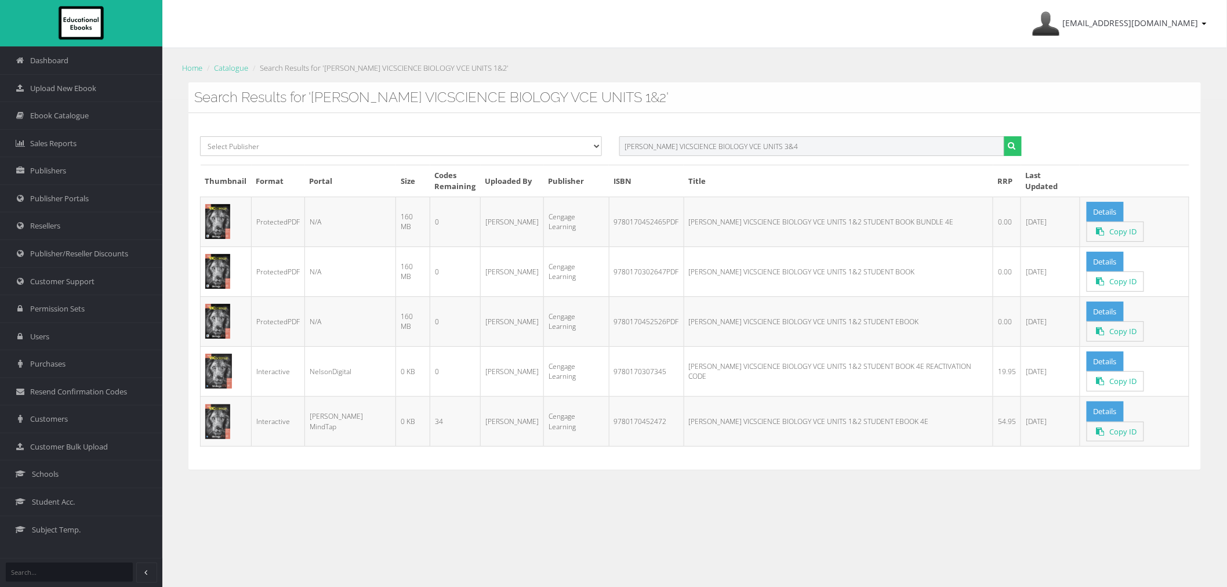
type input "[PERSON_NAME] VICSCIENCE BIOLOGY VCE UNITS 3&4"
click at [1004, 136] on button "submit" at bounding box center [1013, 146] width 18 height 20
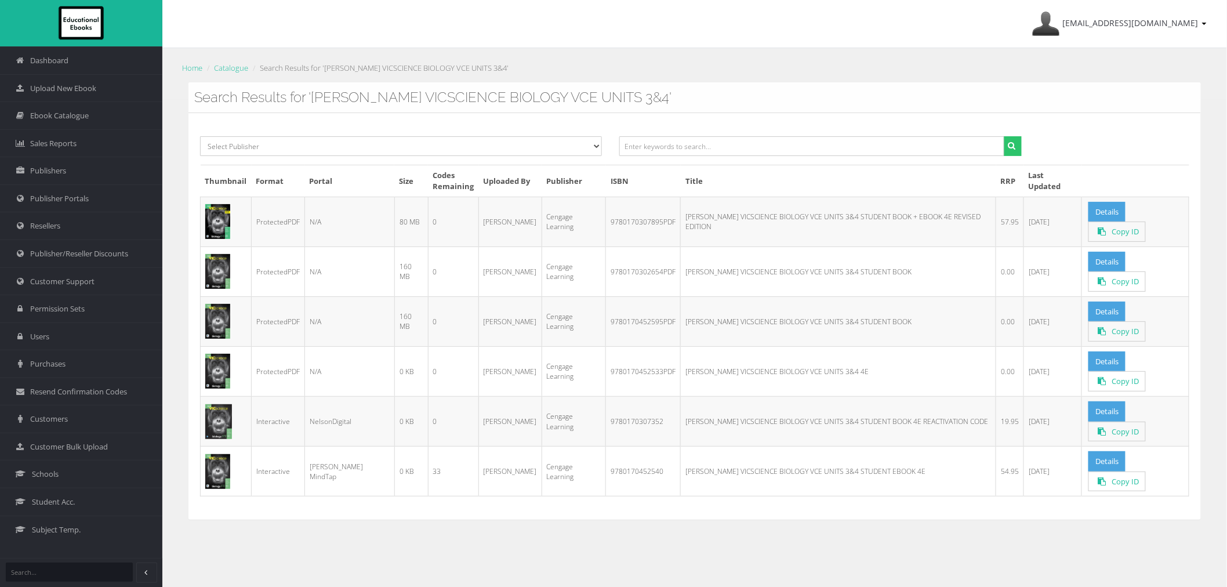
click at [621, 447] on td "9780170452540" at bounding box center [643, 472] width 75 height 50
click at [618, 218] on td "9780170307895PDF" at bounding box center [643, 222] width 75 height 50
copy td "9780170307895PDF"
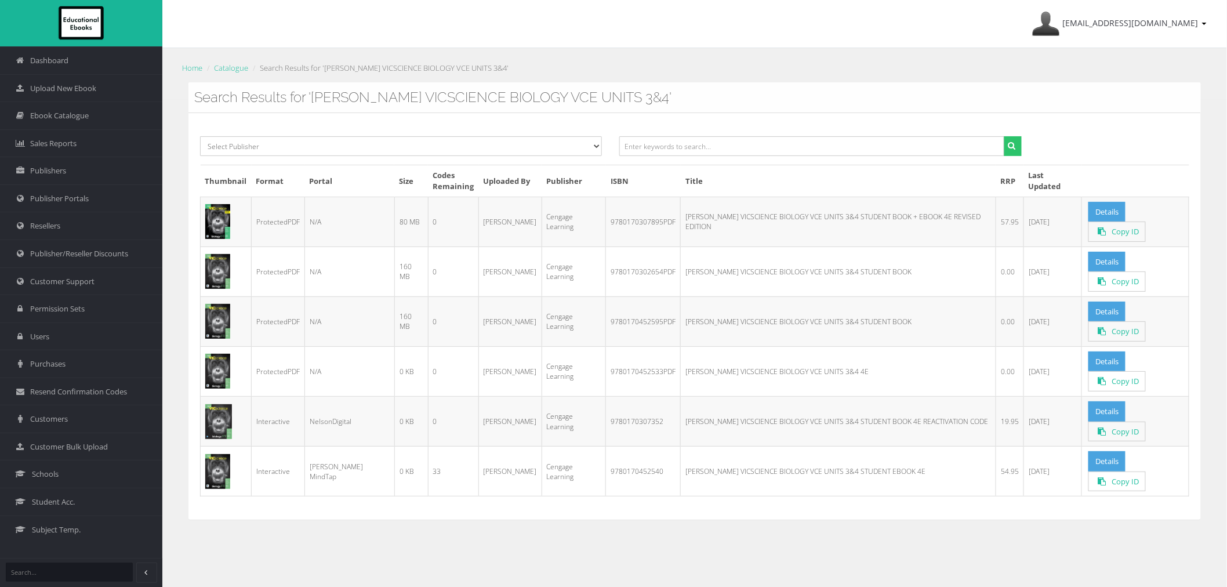
click at [618, 309] on td "9780170452595PDF" at bounding box center [643, 321] width 75 height 50
click at [616, 218] on td "9780170307895PDF" at bounding box center [643, 222] width 75 height 50
click at [617, 218] on td "9780170307895PDF" at bounding box center [643, 222] width 75 height 50
copy td "9780170307895PDF"
click at [857, 142] on input "text" at bounding box center [811, 146] width 385 height 20
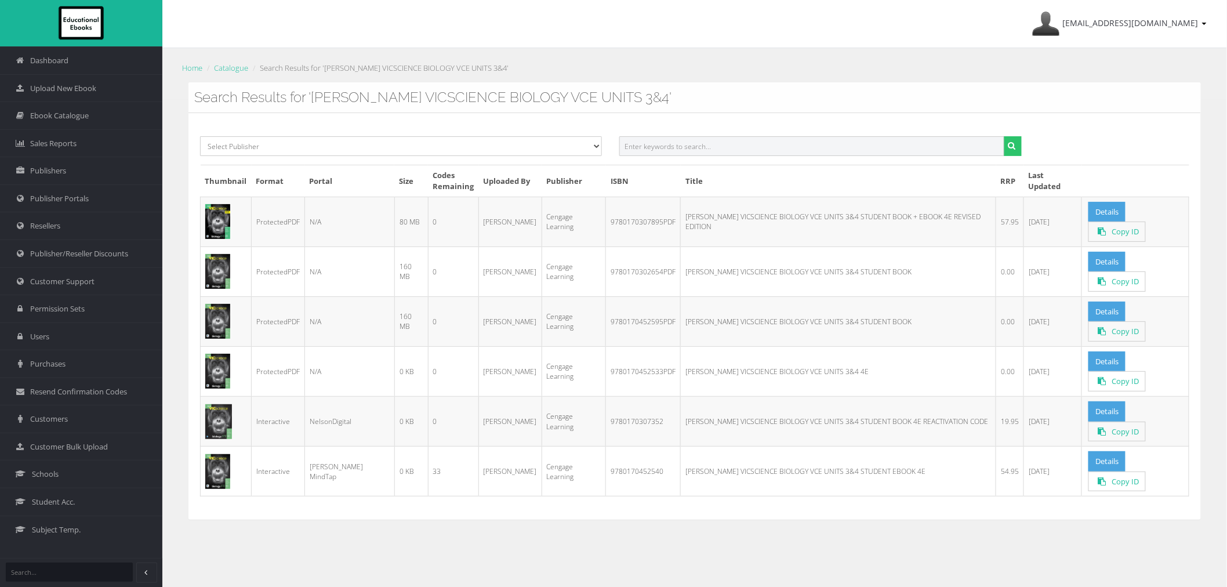
paste input "NELSON VICSCIENCE PSYCHOLOGY VCE UNITS 3&4 STUDENT BOOK + NELSON MINDTAP 4E"
drag, startPoint x: 785, startPoint y: 146, endPoint x: 1193, endPoint y: 143, distance: 407.8
click at [1192, 147] on div "Select Publisher Resources for English Academic Learning (REAL) ATAR Notes Smar…" at bounding box center [694, 150] width 1007 height 28
type input "NELSON VICSCIENCE PSYCHOLOGY VCE UNITS 3&4"
click at [1004, 136] on button "submit" at bounding box center [1013, 146] width 18 height 20
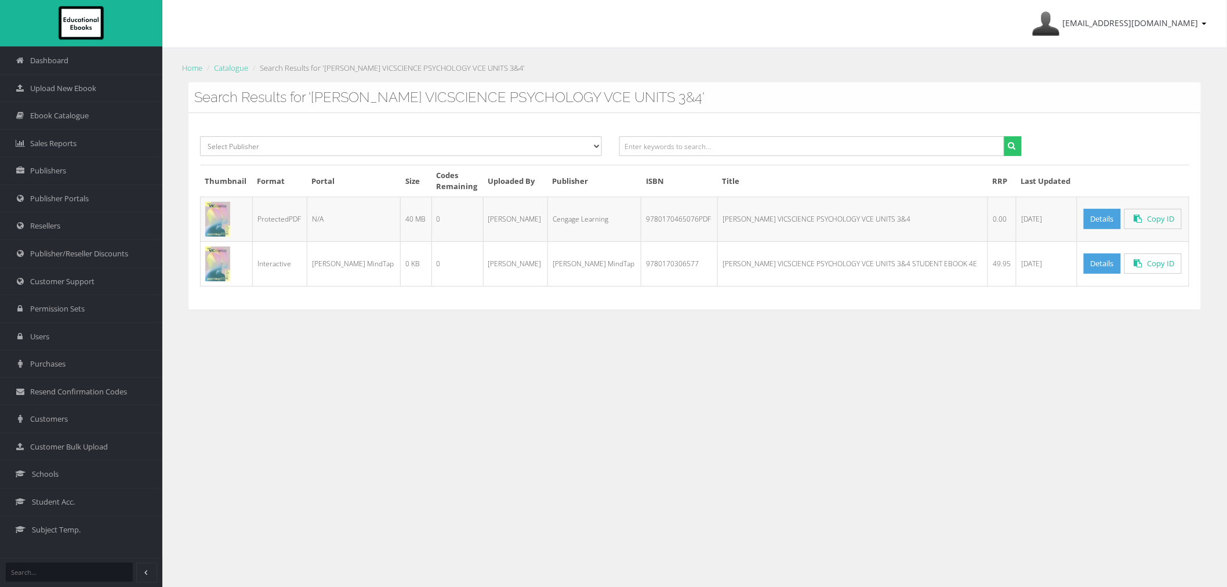
click at [651, 218] on td "9780170465076PDF" at bounding box center [679, 219] width 77 height 45
click at [652, 218] on td "9780170465076PDF" at bounding box center [679, 219] width 77 height 45
copy td "9780170465076PDF"
click at [693, 145] on input "text" at bounding box center [811, 146] width 385 height 20
paste input "OBENTO DELUXE STUDENT BOOK & WORKBOOK VALUE PACK"
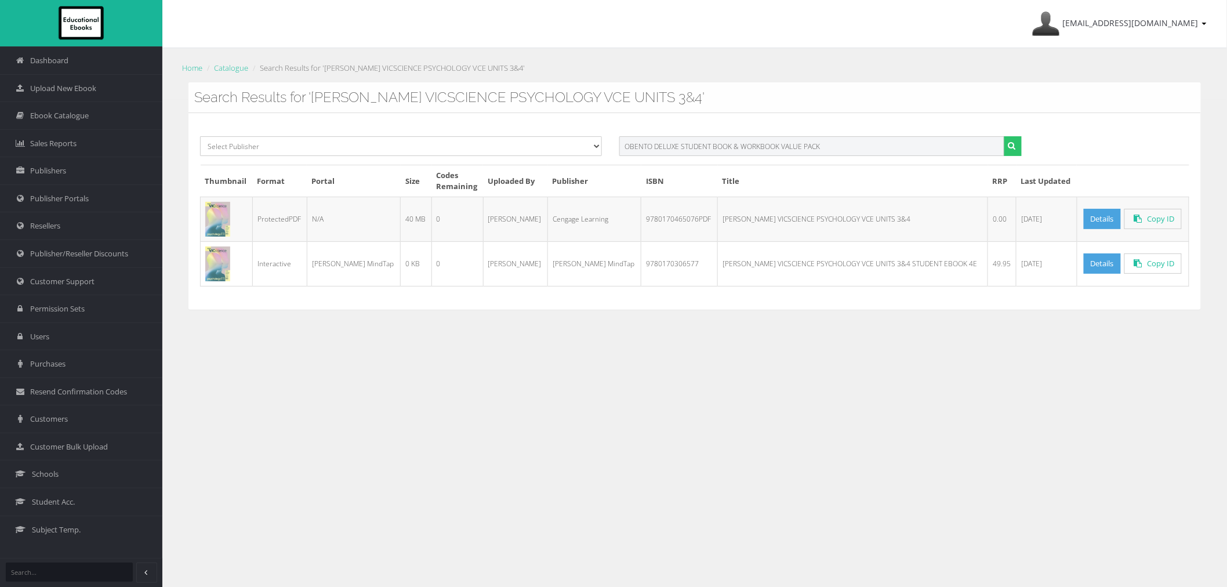
type input "OBENTO DELUXE STUDENT BOOK & WORKBOOK VALUE PACK"
click at [1004, 136] on button "submit" at bounding box center [1013, 146] width 18 height 20
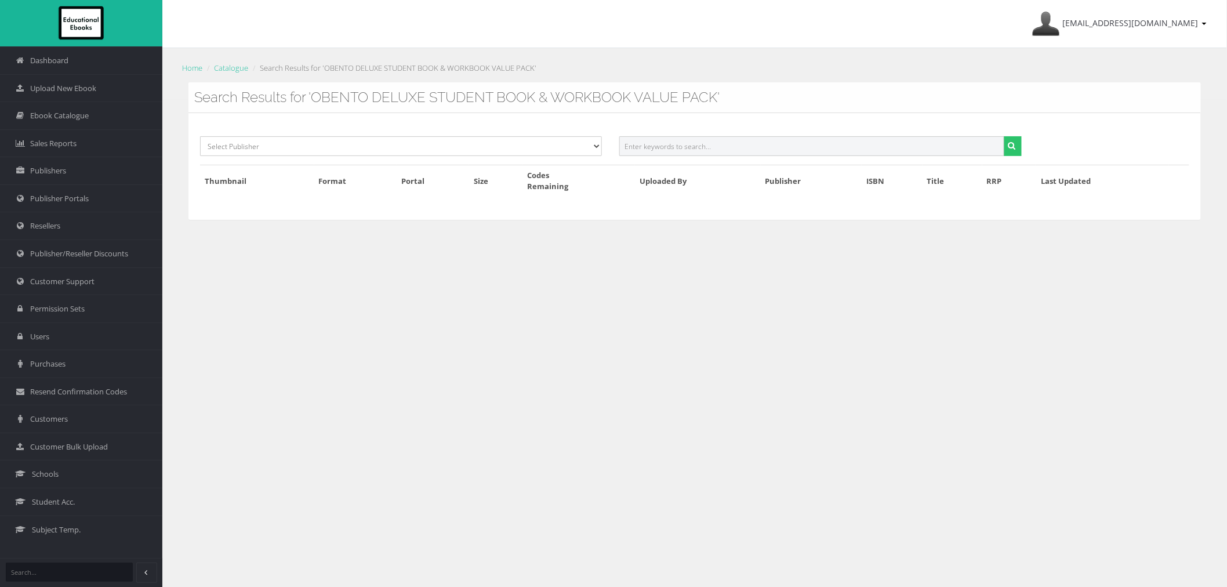
click at [671, 151] on input "text" at bounding box center [811, 146] width 385 height 20
paste input "OBENTO DELUXE STUDENT BOOK & WORKBOOK VALUE PACK"
drag, startPoint x: 682, startPoint y: 143, endPoint x: 1057, endPoint y: 143, distance: 375.3
click at [1057, 143] on div "Select Publisher Resources for English Academic Learning (REAL) ATAR Notes Smar…" at bounding box center [694, 150] width 1007 height 28
type input "OBENTO DELUXE"
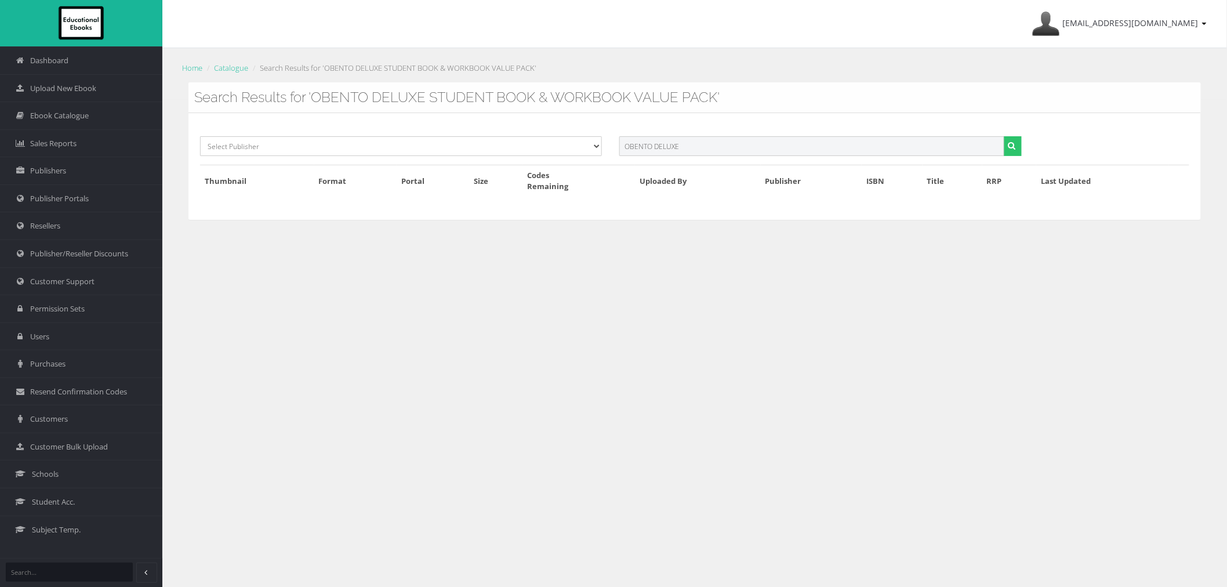
click at [1004, 136] on button "submit" at bounding box center [1013, 146] width 18 height 20
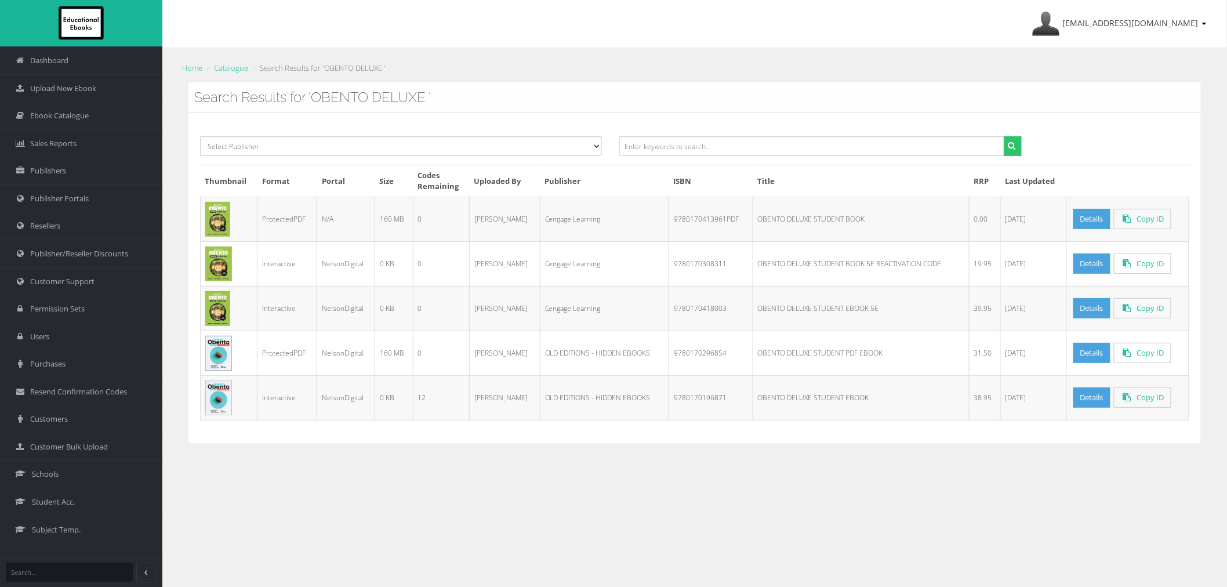
click at [687, 212] on td "9780170413961PDF" at bounding box center [711, 219] width 84 height 45
copy td "9780170413961PDF"
click at [818, 142] on input "text" at bounding box center [811, 146] width 385 height 20
paste input "OBENTO SUPREME STUDENT BOOK & WORKBOOK VALUE PACK"
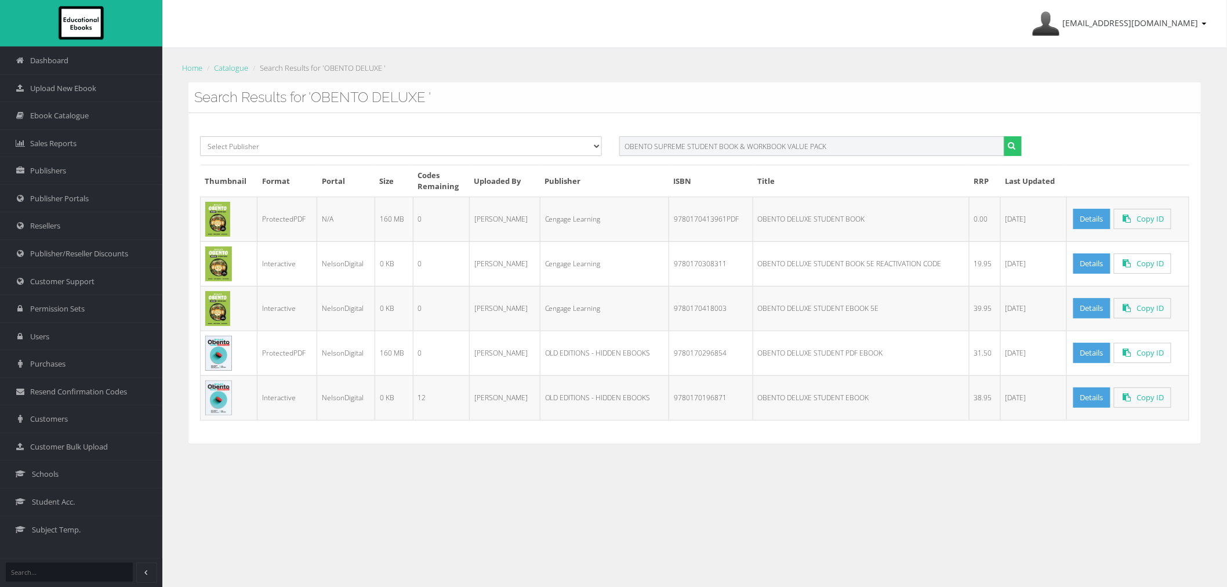
drag, startPoint x: 686, startPoint y: 143, endPoint x: 1001, endPoint y: 144, distance: 315.5
click at [996, 145] on input "OBENTO SUPREME STUDENT BOOK & WORKBOOK VALUE PACK" at bounding box center [811, 146] width 385 height 20
type input "OBENTO SUPREME"
click at [1004, 136] on button "submit" at bounding box center [1013, 146] width 18 height 20
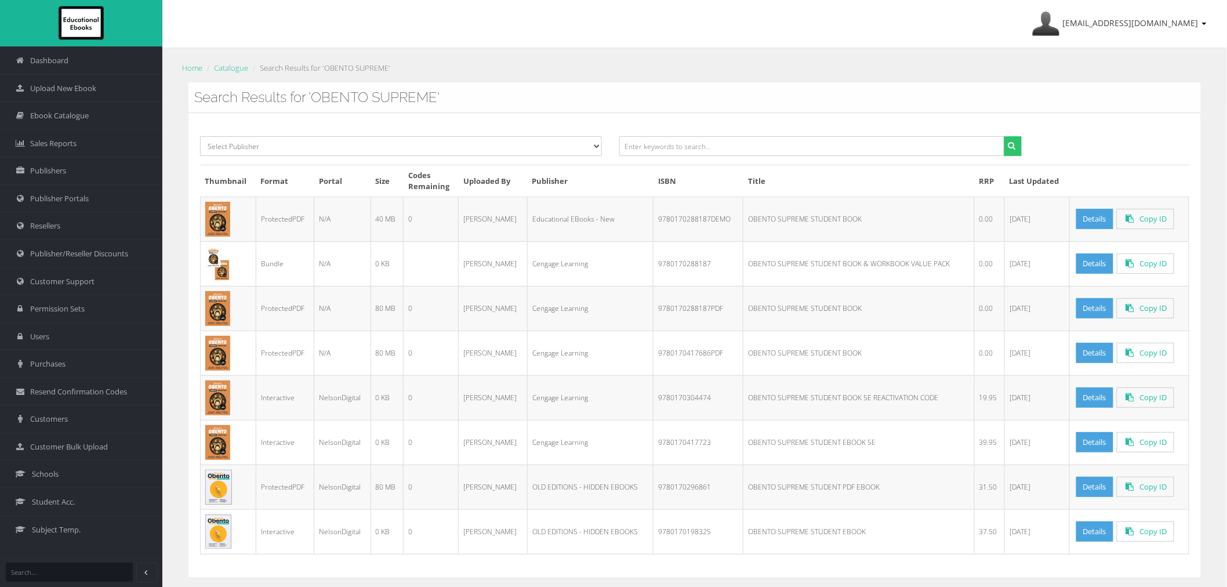
click at [698, 265] on td "9780170288187" at bounding box center [699, 263] width 90 height 45
copy td "9780170288187"
click at [683, 313] on td "9780170288187PDF" at bounding box center [699, 308] width 90 height 45
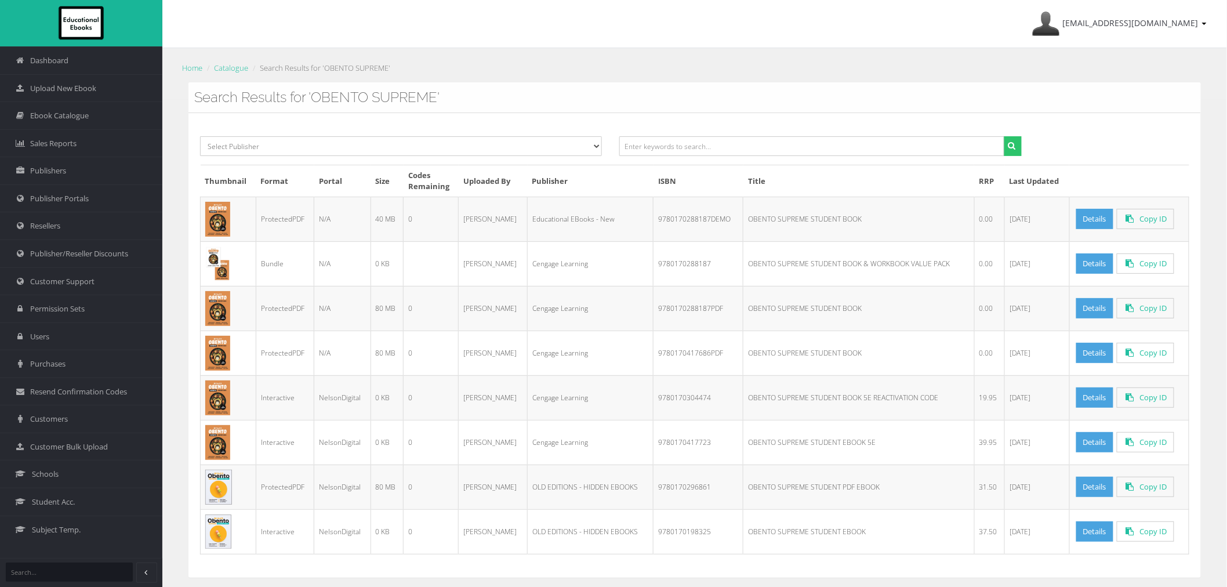
copy td "9780170288187PDF"
click at [694, 353] on td "9780170417686PDF" at bounding box center [699, 353] width 90 height 45
copy td "9780170417686PDF"
click at [676, 447] on td "9780170417723" at bounding box center [699, 442] width 90 height 45
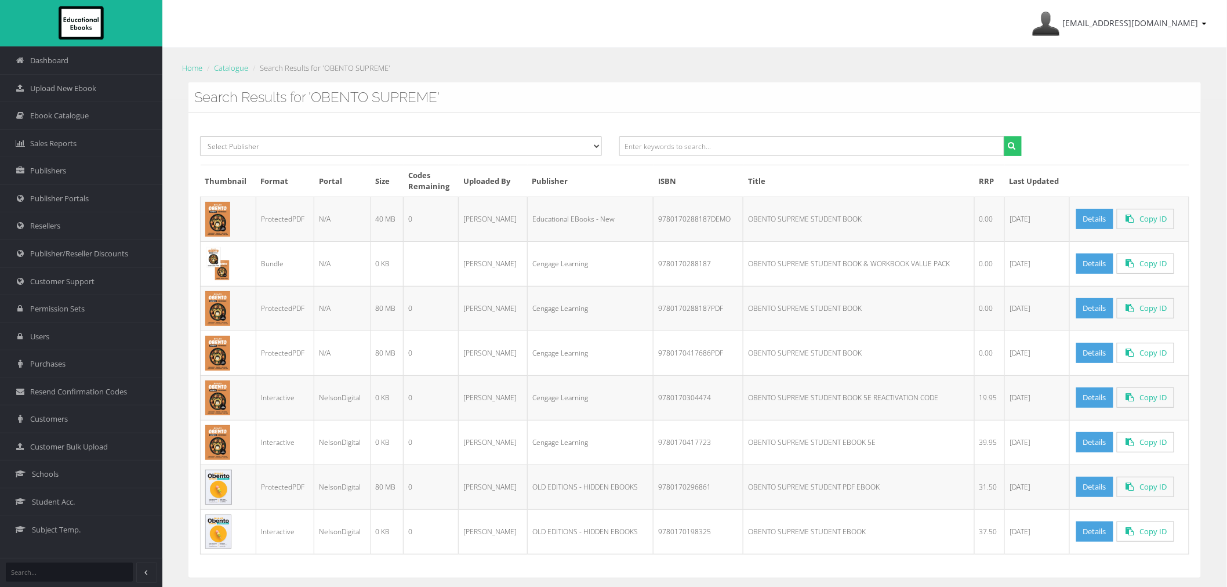
click at [676, 447] on td "9780170417723" at bounding box center [699, 442] width 90 height 45
copy td "9780170417723"
click at [787, 164] on div at bounding box center [820, 150] width 419 height 28
click at [775, 148] on input "text" at bounding box center [811, 146] width 385 height 20
paste input "RELIGION & SOCIETY VCE UNITS 1 - 4 STUDENT BOOK 2E"
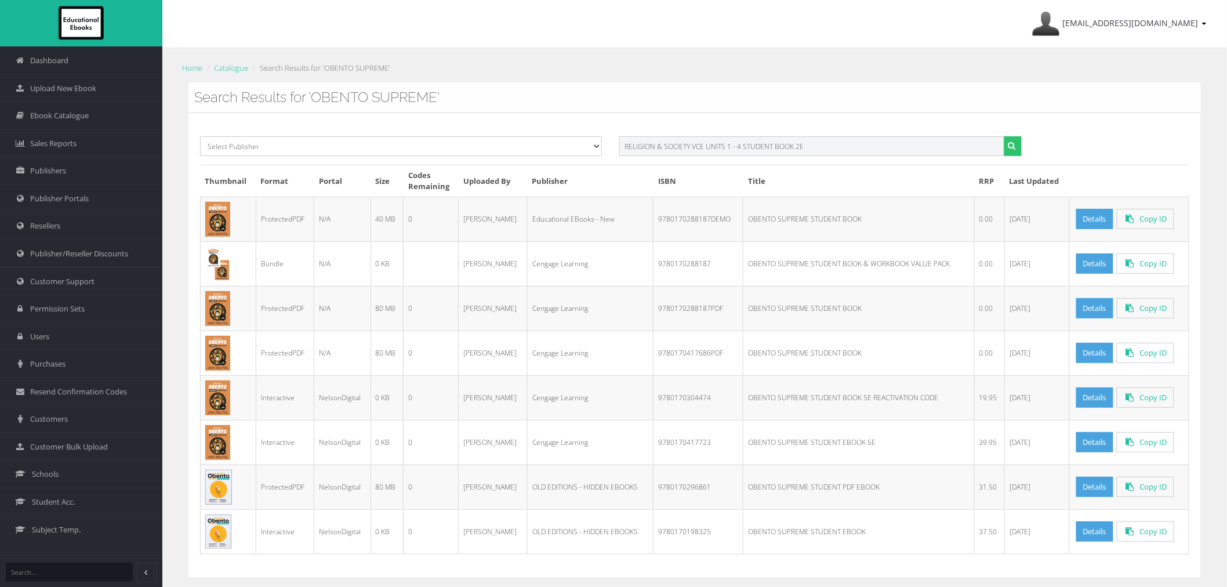
drag, startPoint x: 741, startPoint y: 148, endPoint x: 1099, endPoint y: 146, distance: 358.4
click at [1081, 148] on div "Select Publisher Resources for English Academic Learning (REAL) ATAR Notes Smar…" at bounding box center [694, 150] width 1007 height 28
type input "RELIGION & SOCIETY VCE UNITS 1 - 4"
click at [1004, 136] on button "submit" at bounding box center [1013, 146] width 18 height 20
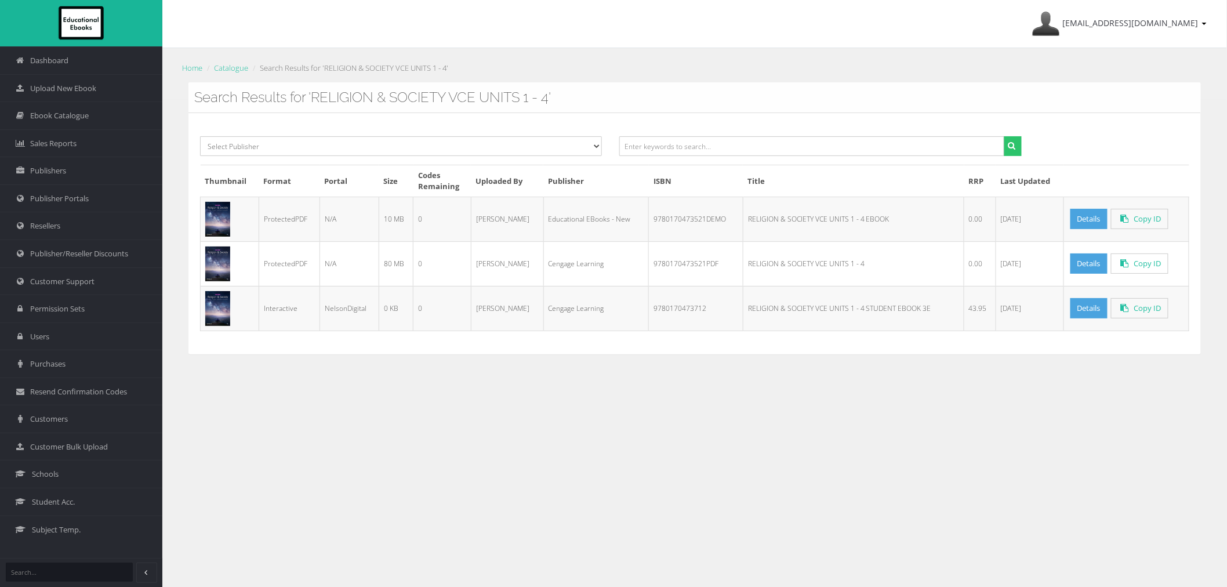
click at [673, 266] on td "9780170473521PDF" at bounding box center [696, 263] width 94 height 45
copy td "9780170473521PDF"
click at [754, 153] on input "text" at bounding box center [811, 146] width 385 height 20
paste input "OXFORD HUMANITIES 7 VICTORIAN CURRICULUM STUDENT BOOK + ESSENTIAL DIGITAL ACCES…"
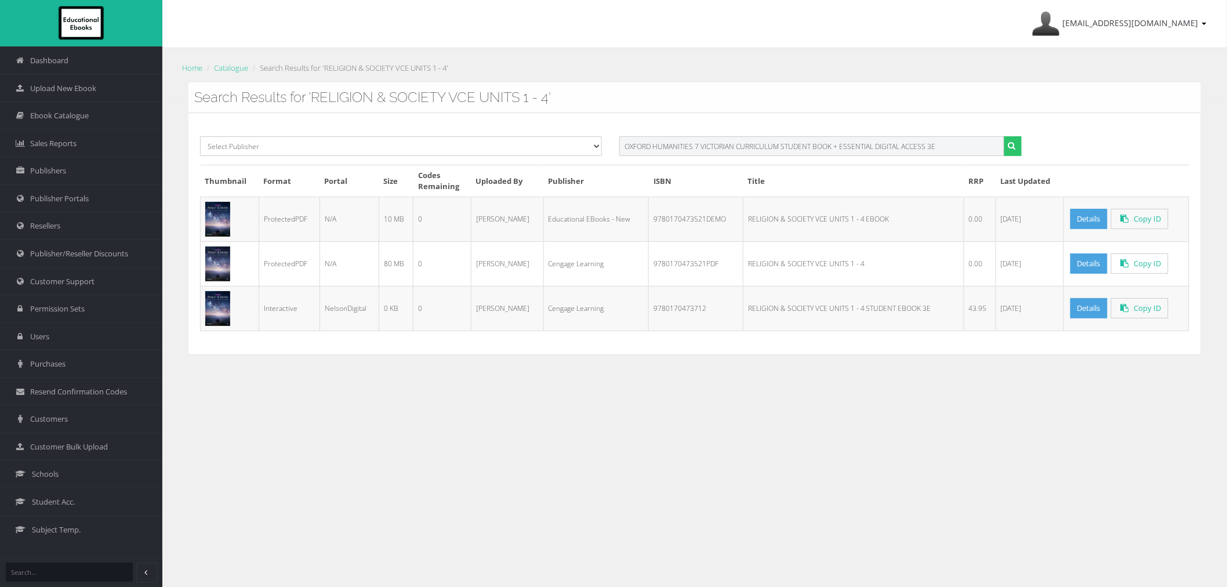
drag, startPoint x: 735, startPoint y: 146, endPoint x: 1375, endPoint y: 146, distance: 640.3
click at [1227, 146] on html "Dashboard Upload New Ebook Ebook Catalogue Sales Reports Publishers Publisher P…" at bounding box center [613, 293] width 1227 height 587
type input "OXFORD HUMANITIES 7 VICTORIAN"
click at [1004, 136] on button "submit" at bounding box center [1013, 146] width 18 height 20
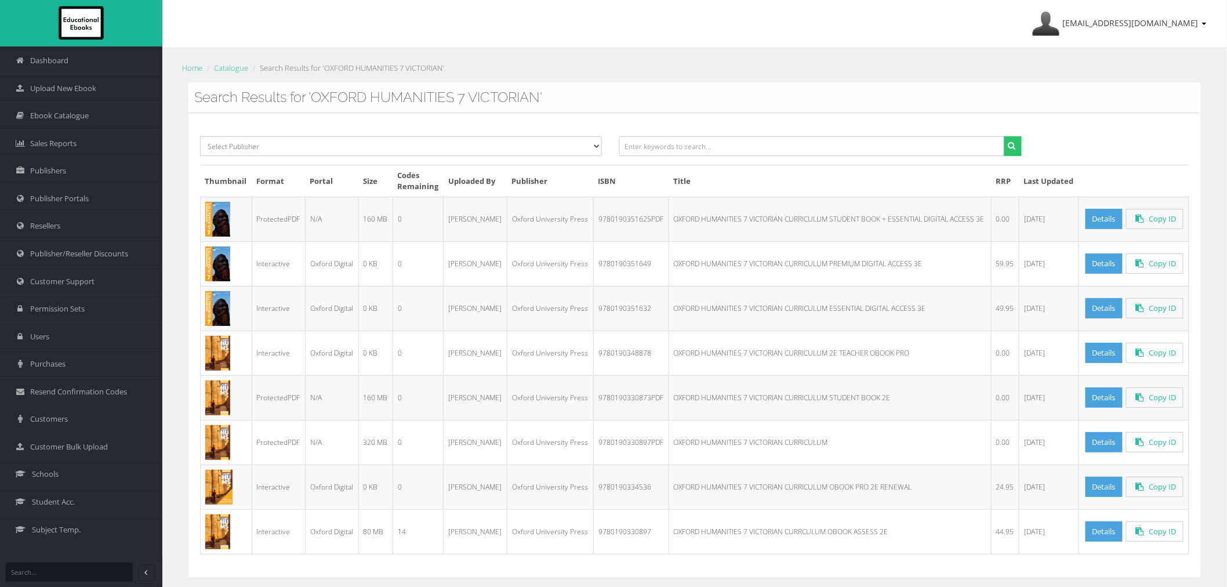
click at [624, 218] on td "9780190351625PDF" at bounding box center [630, 219] width 75 height 45
copy td "9780190351625PDF"
click at [1105, 221] on link "Details" at bounding box center [1104, 219] width 37 height 20
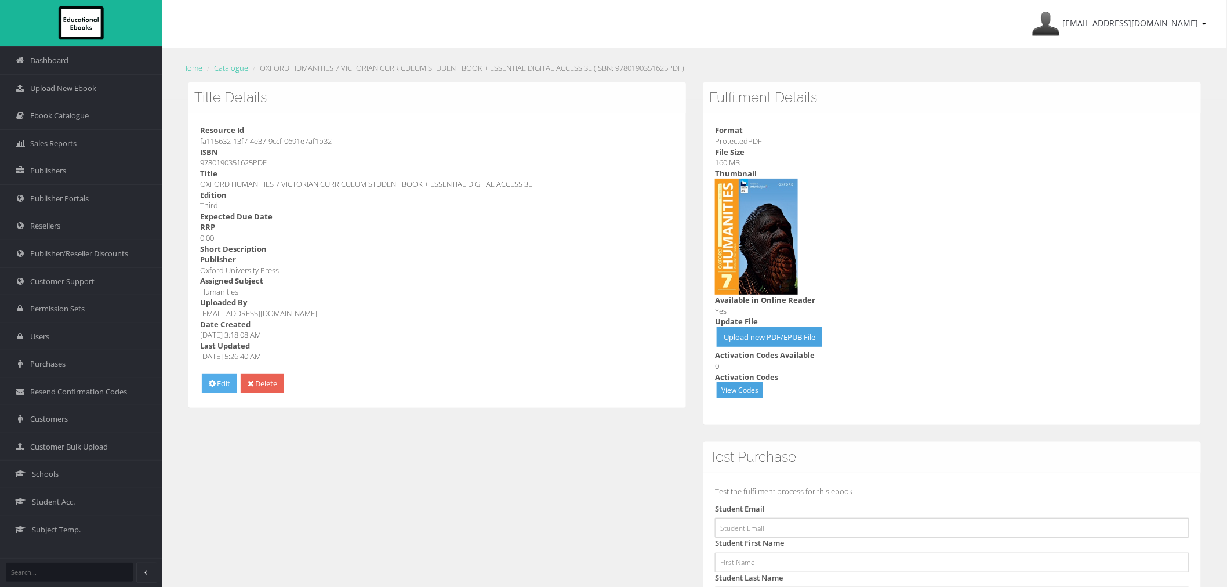
click at [219, 383] on link "Edit" at bounding box center [219, 384] width 35 height 20
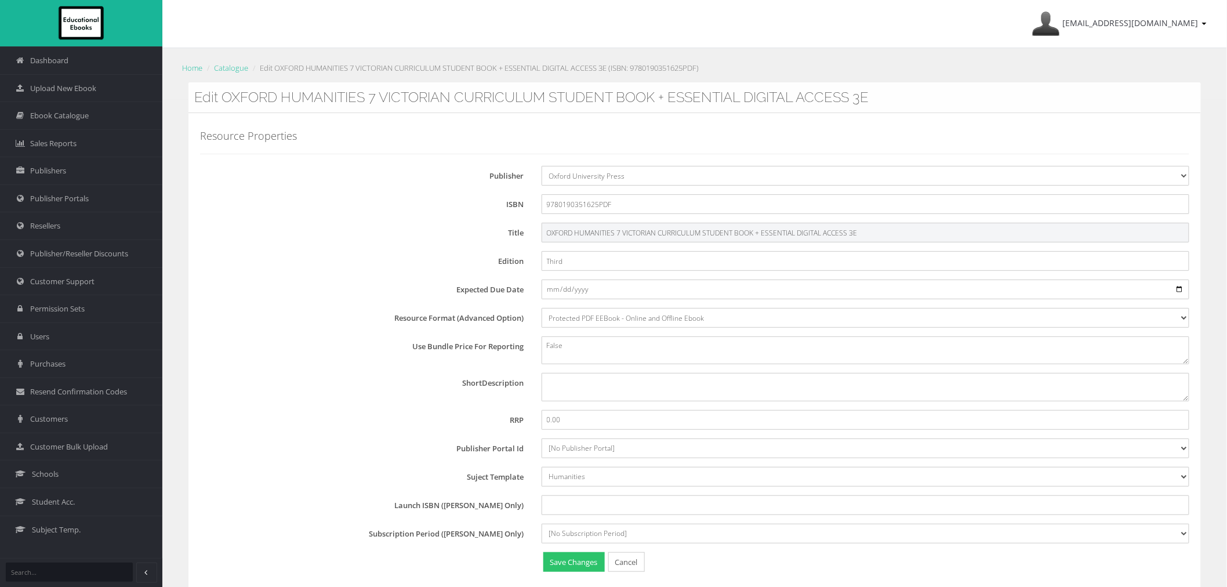
click at [724, 233] on input "OXFORD HUMANITIES 7 VICTORIAN CURRICULUM STUDENT BOOK + ESSENTIAL DIGITAL ACCES…" at bounding box center [866, 233] width 648 height 20
click at [757, 234] on input "OXFORD HUMANITIES 7 VICTORIAN CURRICULUM STUDENT BOOK + ESSENTIAL DIGITAL ACCES…" at bounding box center [866, 233] width 648 height 20
click at [737, 230] on input "OXFORD HUMANITIES 7 VICTORIAN CURRICULUM STUDENT BOOK + ESSENTIAL DIGITAL ACCES…" at bounding box center [866, 233] width 648 height 20
drag, startPoint x: 761, startPoint y: 233, endPoint x: 851, endPoint y: 234, distance: 89.9
click at [851, 234] on input "OXFORD HUMANITIES 7 VICTORIAN CURRICULUM STUDENT eBOOK + ESSENTIAL DIGITAL ACCE…" at bounding box center [866, 233] width 648 height 20
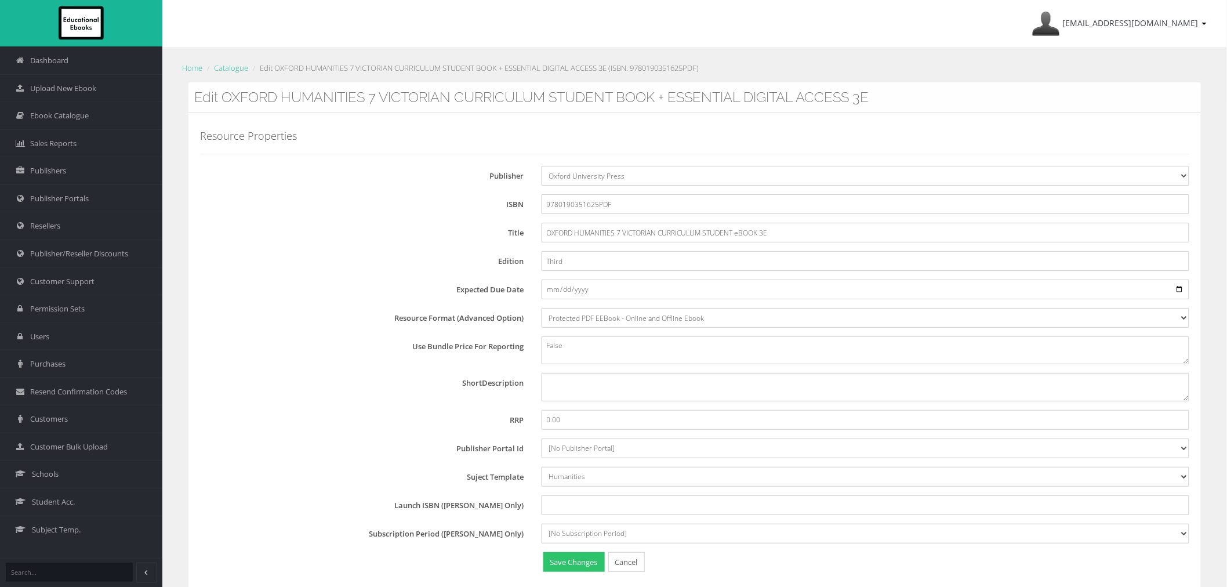
click at [320, 248] on div "Resource Properties Publisher [No Publisher] Resources for English Academic Lea…" at bounding box center [694, 353] width 989 height 444
click at [738, 235] on input "OXFORD HUMANITIES 7 VICTORIAN CURRICULUM STUDENT eBOOK 3E" at bounding box center [866, 233] width 648 height 20
type input "OXFORD HUMANITIES 7 VICTORIAN CURRICULUM STUDENT EBOOK 3E"
click at [563, 560] on button "Save Changes" at bounding box center [573, 562] width 61 height 20
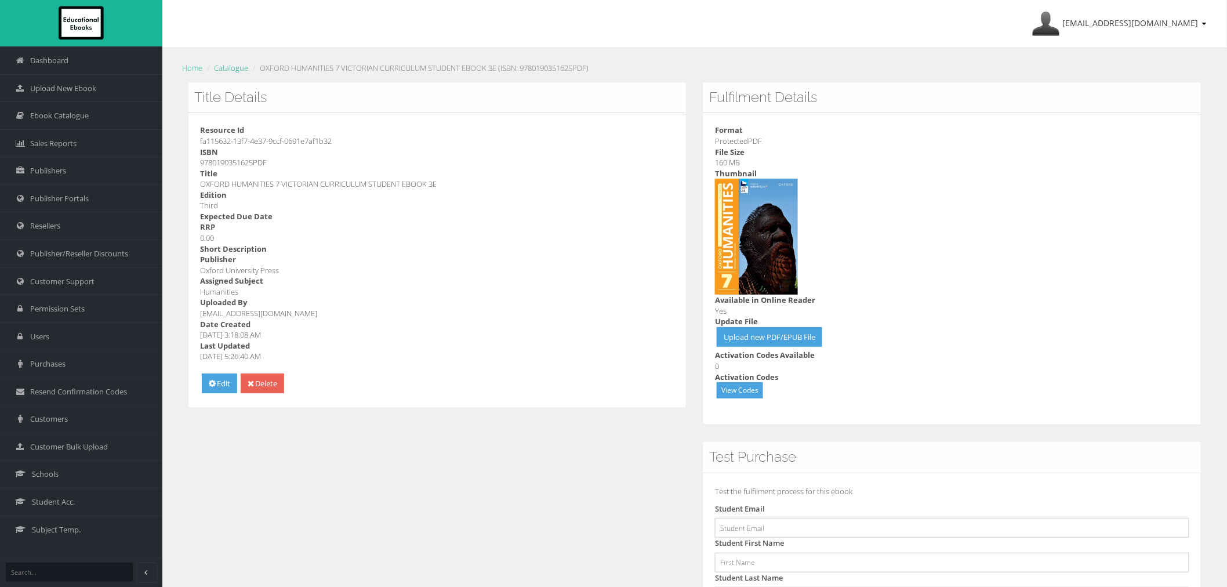
click at [234, 71] on link "Catalogue" at bounding box center [231, 68] width 34 height 10
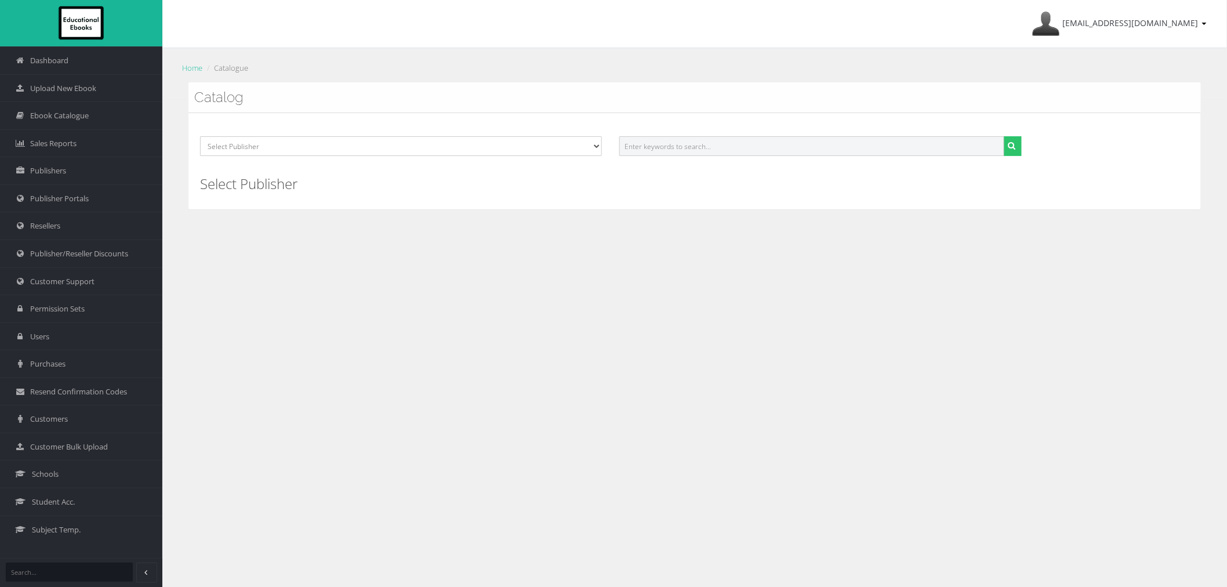
click at [774, 146] on input "text" at bounding box center [811, 146] width 385 height 20
paste input "OXFORD HUMANITIES 8 VICTORIAN CURRICULUM STUDENT BOOK + ESSENTIAL DIGITAL ACCES…"
drag, startPoint x: 738, startPoint y: 144, endPoint x: 1074, endPoint y: 144, distance: 336.4
click at [1074, 144] on div "Select Publisher Resources for English Academic Learning (REAL) ATAR Notes Smar…" at bounding box center [694, 150] width 1007 height 28
type input "OXFORD HUMANITIES 8 VICTORIAN"
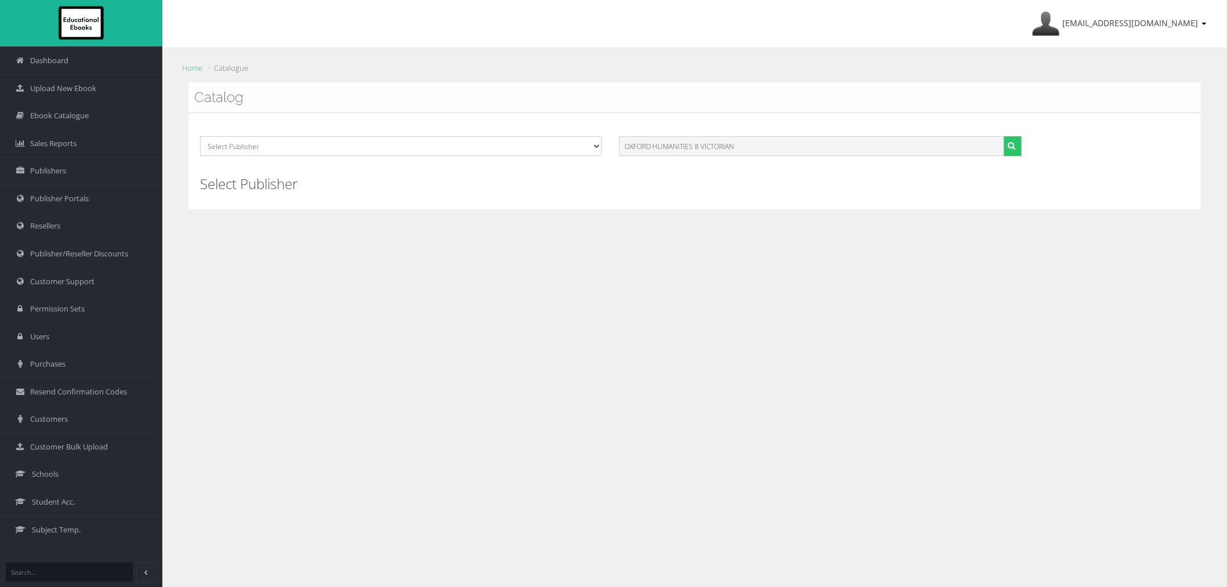
click at [1004, 136] on button "submit" at bounding box center [1013, 146] width 18 height 20
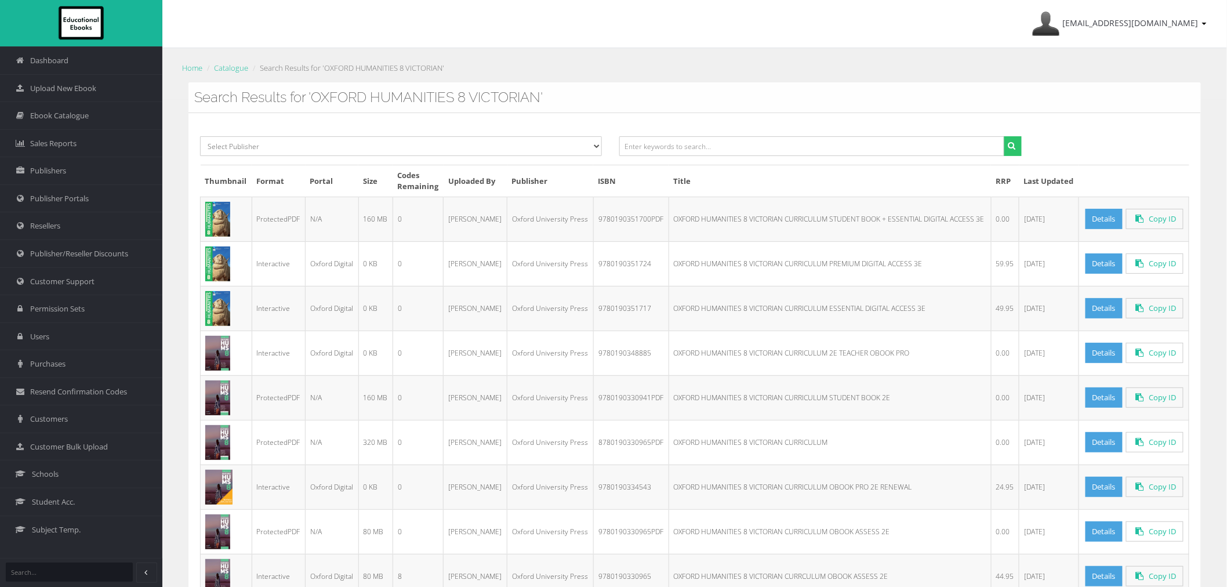
click at [631, 222] on td "9780190351700PDF" at bounding box center [630, 219] width 75 height 45
copy td "9780190351700PDF"
click at [1091, 218] on link "Details" at bounding box center [1104, 219] width 37 height 20
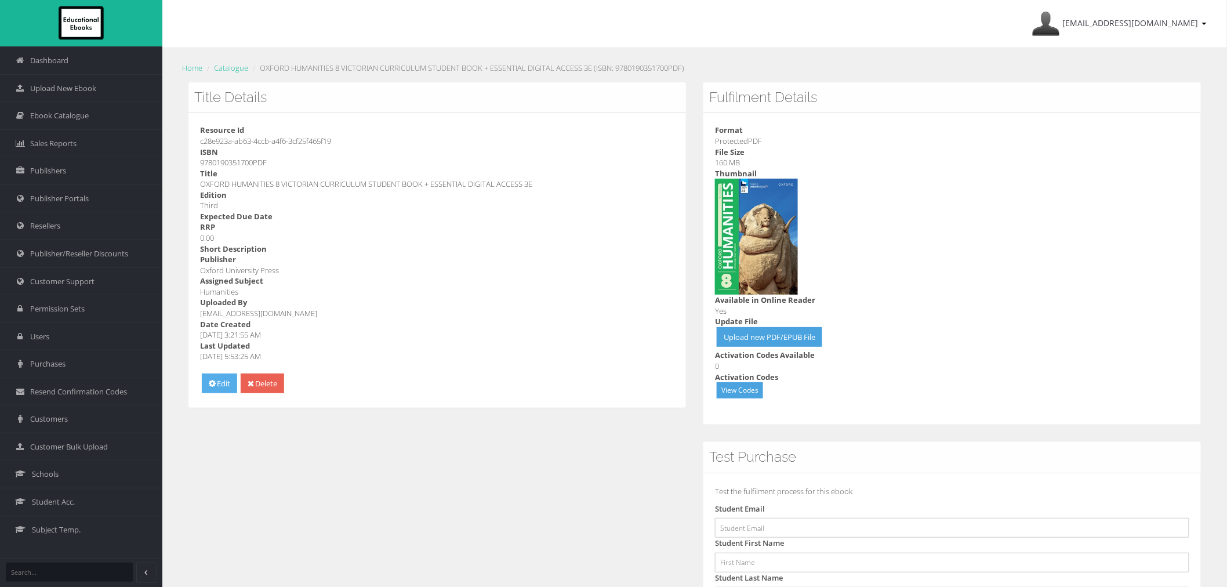
click at [225, 387] on link "Edit" at bounding box center [219, 384] width 35 height 20
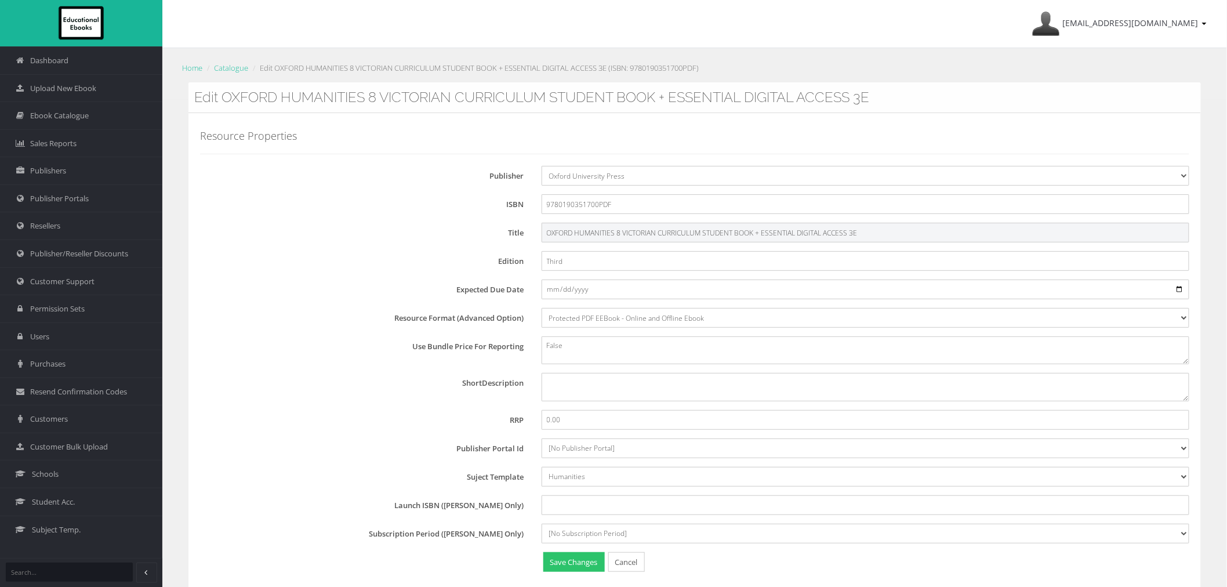
click at [734, 234] on input "OXFORD HUMANITIES 8 VICTORIAN CURRICULUM STUDENT BOOK + ESSENTIAL DIGITAL ACCES…" at bounding box center [866, 233] width 648 height 20
click at [737, 234] on input "OXFORD HUMANITIES 8 VICTORIAN CURRICULUM STUDENT BOOK + ESSENTIAL DIGITAL ACCES…" at bounding box center [866, 233] width 648 height 20
drag, startPoint x: 759, startPoint y: 231, endPoint x: 1045, endPoint y: 230, distance: 285.9
click at [1036, 230] on input "OXFORD HUMANITIES 8 VICTORIAN CURRICULUM STUDENT EBOOK + ESSENTIAL DIGITAL ACCE…" at bounding box center [866, 233] width 648 height 20
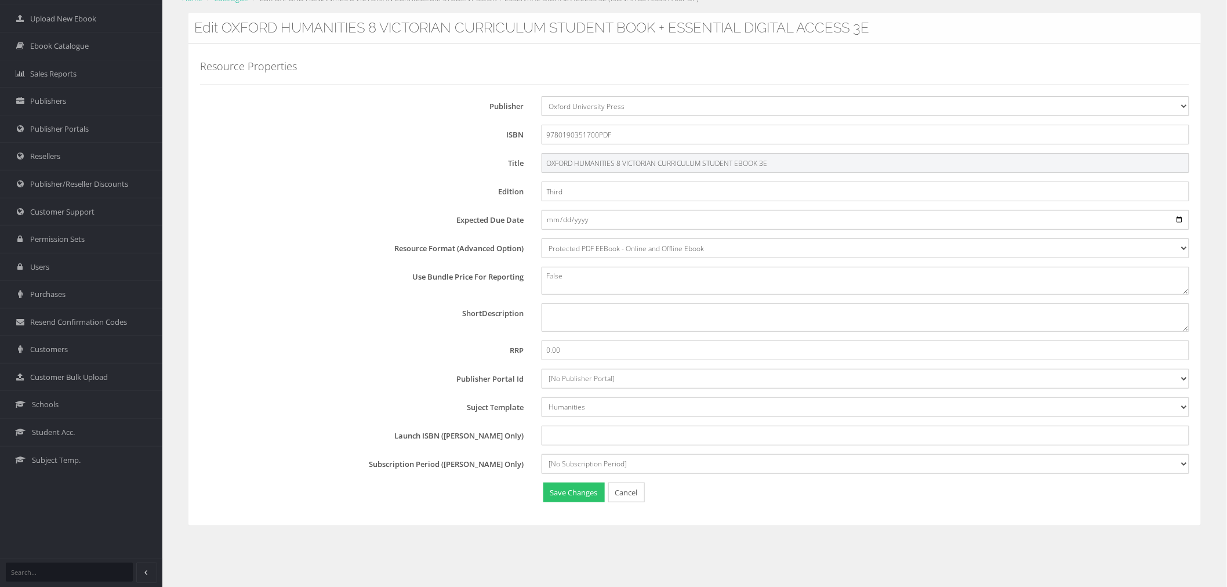
scroll to position [73, 0]
type input "OXFORD HUMANITIES 8 VICTORIAN CURRICULUM STUDENT EBOOK 3E"
click at [568, 488] on button "Save Changes" at bounding box center [573, 490] width 61 height 20
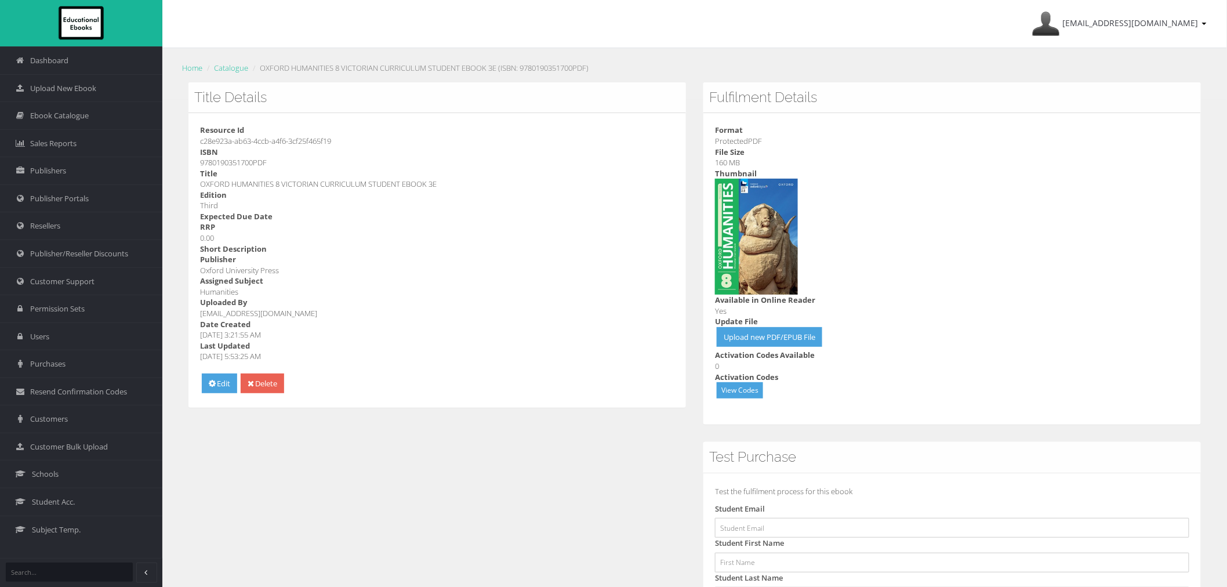
click at [224, 60] on ol "Home Catalogue OXFORD HUMANITIES 8 VICTORIAN CURRICULUM STUDENT EBOOK 3E (ISBN:…" at bounding box center [695, 68] width 1030 height 17
click at [224, 68] on link "Catalogue" at bounding box center [231, 68] width 34 height 10
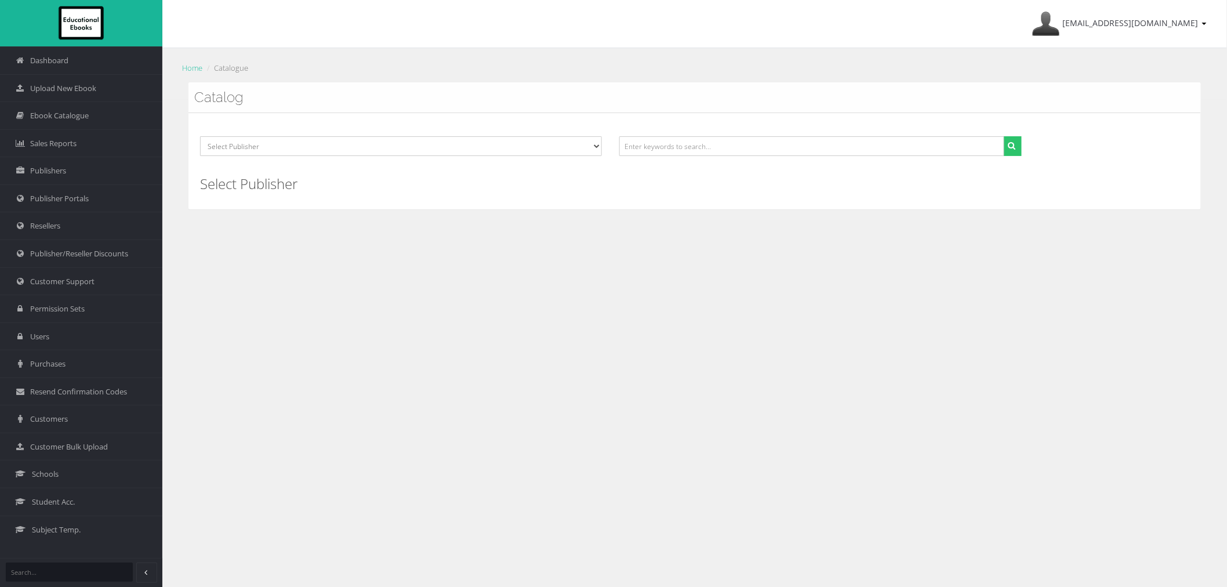
click at [885, 133] on div "Select Publisher Resources for English Academic Learning (REAL) ATAR Notes Smar…" at bounding box center [695, 161] width 1013 height 96
click at [878, 140] on input "text" at bounding box center [811, 146] width 385 height 20
paste input "OXFORD HUMANITIES 9 VICTORIAN CURRICULUM STUDENT BOOK + ESSENTIAL DIGITAL ACCES…"
drag, startPoint x: 735, startPoint y: 147, endPoint x: 1221, endPoint y: 146, distance: 485.5
click at [1204, 147] on div "Catalog Select Publisher Resources for English Academic Learning (REAL) ATAR No…" at bounding box center [695, 154] width 1030 height 144
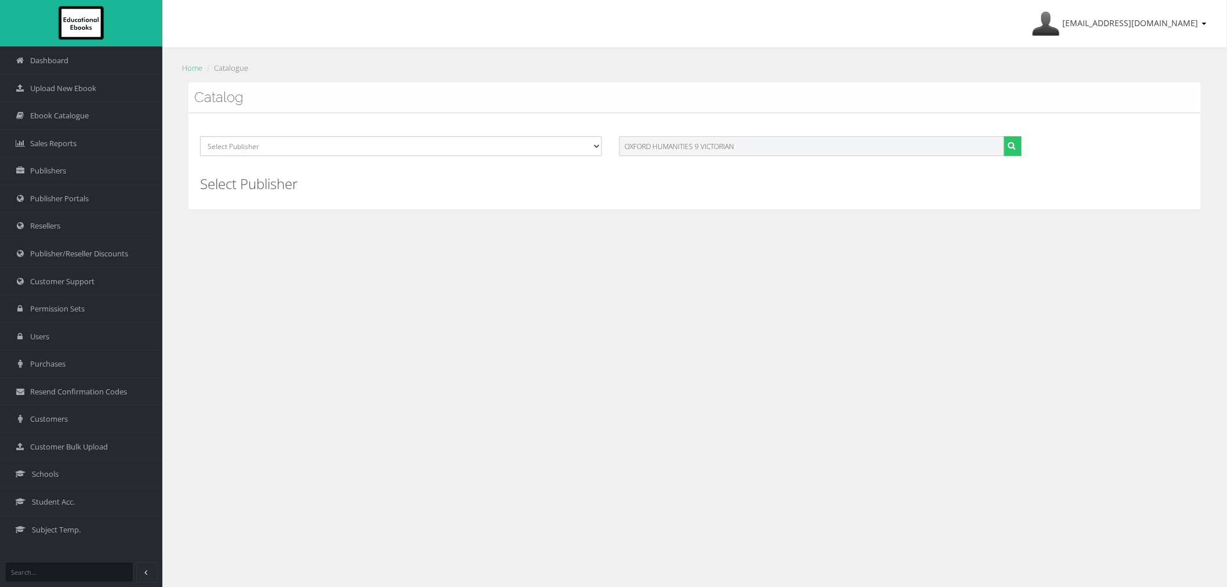
type input "OXFORD HUMANITIES 9 VICTORIAN"
click at [1004, 136] on button "submit" at bounding box center [1013, 146] width 18 height 20
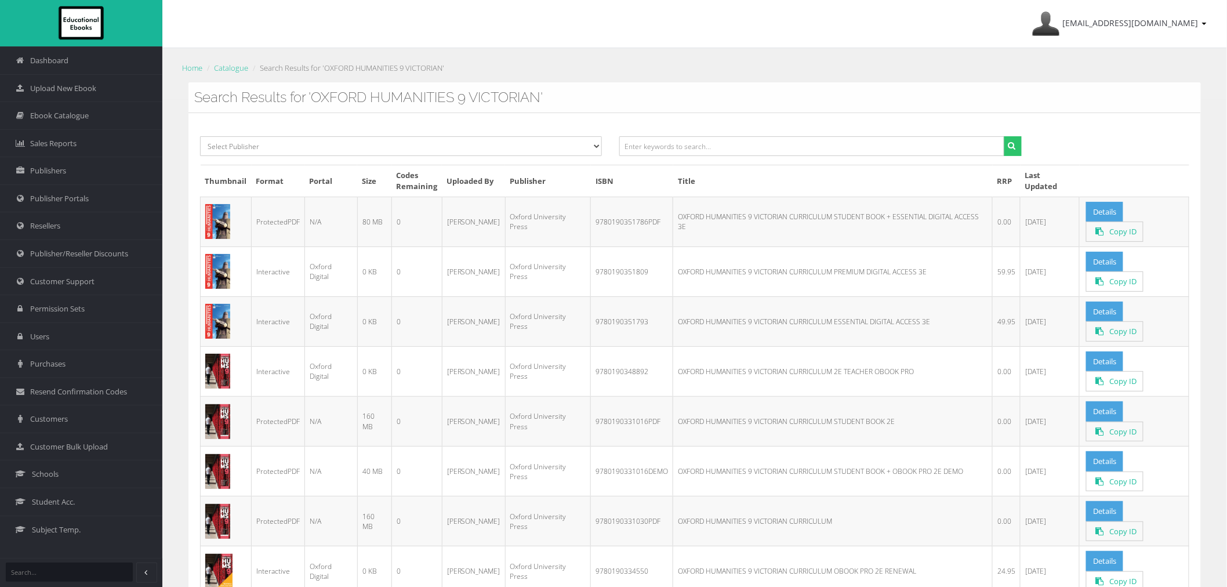
click at [617, 215] on td "9780190351786PDF" at bounding box center [632, 222] width 82 height 50
copy td "9780190351786PDF"
click at [1093, 221] on link "Details" at bounding box center [1104, 212] width 37 height 20
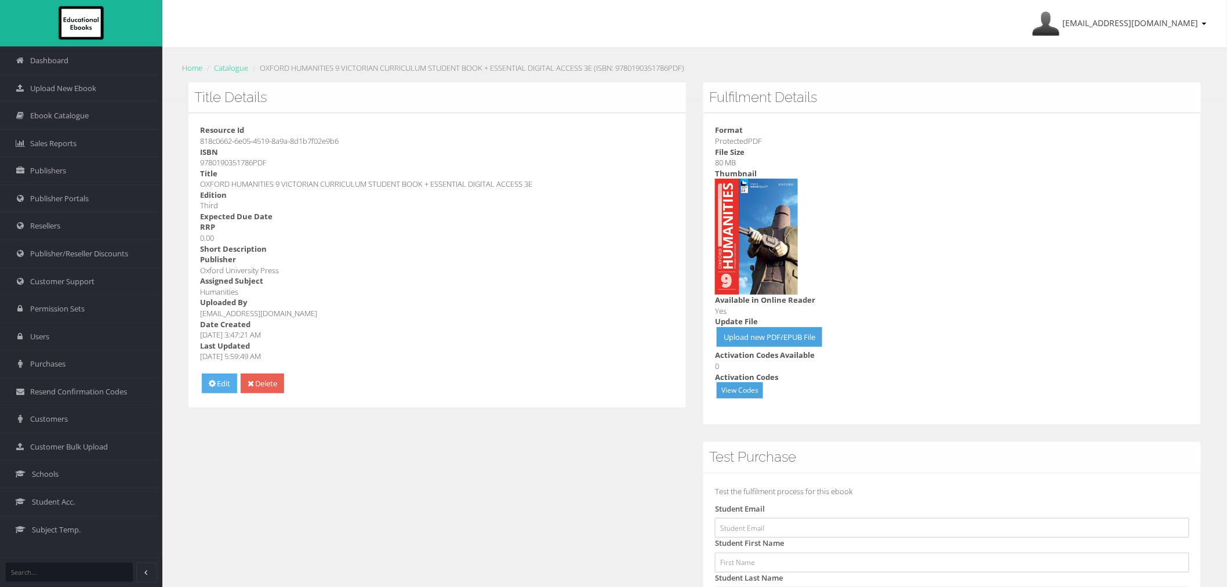
click at [222, 385] on link "Edit" at bounding box center [219, 384] width 35 height 20
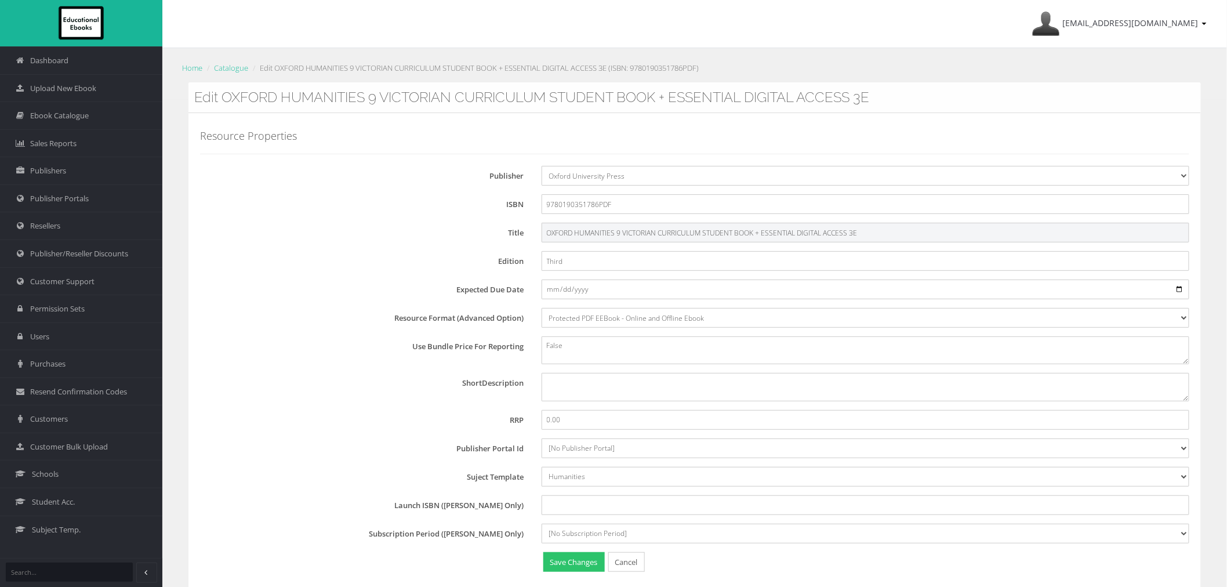
click at [734, 230] on input "OXFORD HUMANITIES 9 VICTORIAN CURRICULUM STUDENT BOOK + ESSENTIAL DIGITAL ACCES…" at bounding box center [866, 233] width 648 height 20
type input "OXFORD HUMANITIES 9 VICTORIAN CURRICULUM STUDENT EBOOK 3E"
click at [583, 561] on button "Save Changes" at bounding box center [573, 562] width 61 height 20
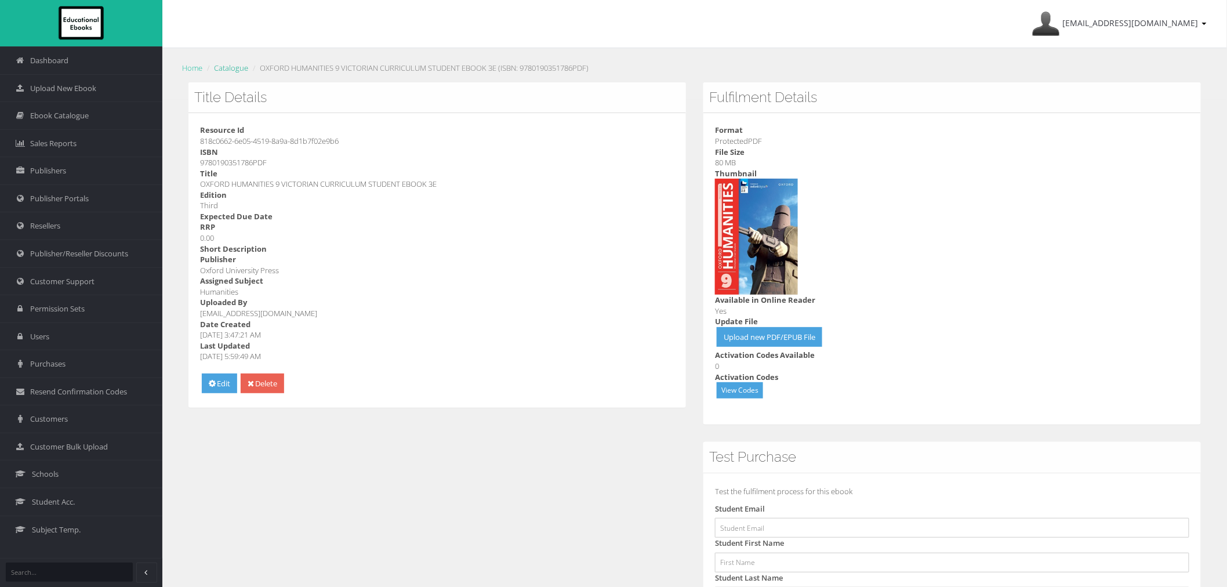
click at [226, 64] on link "Catalogue" at bounding box center [231, 68] width 34 height 10
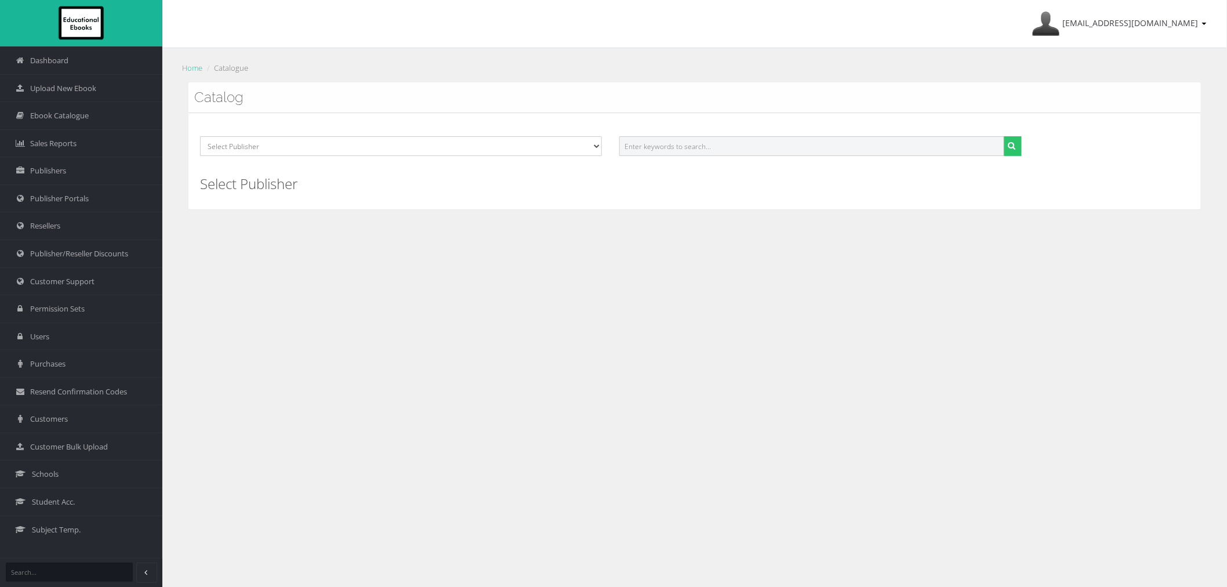
click at [737, 146] on input "text" at bounding box center [811, 146] width 385 height 20
paste input "OXFORD LEGAL STUDIES FOR VCE UNITS 1&2 ACCESS & JUSTICE STUDENT BOOK + OBOOK AS…"
drag, startPoint x: 767, startPoint y: 146, endPoint x: 1342, endPoint y: 146, distance: 575.4
click at [1227, 146] on html "Dashboard Upload New Ebook Ebook Catalogue Sales Reports Publishers Publisher P…" at bounding box center [613, 293] width 1227 height 587
type input "OXFORD LEGAL STUDIES FOR VCE UNITS 1&2"
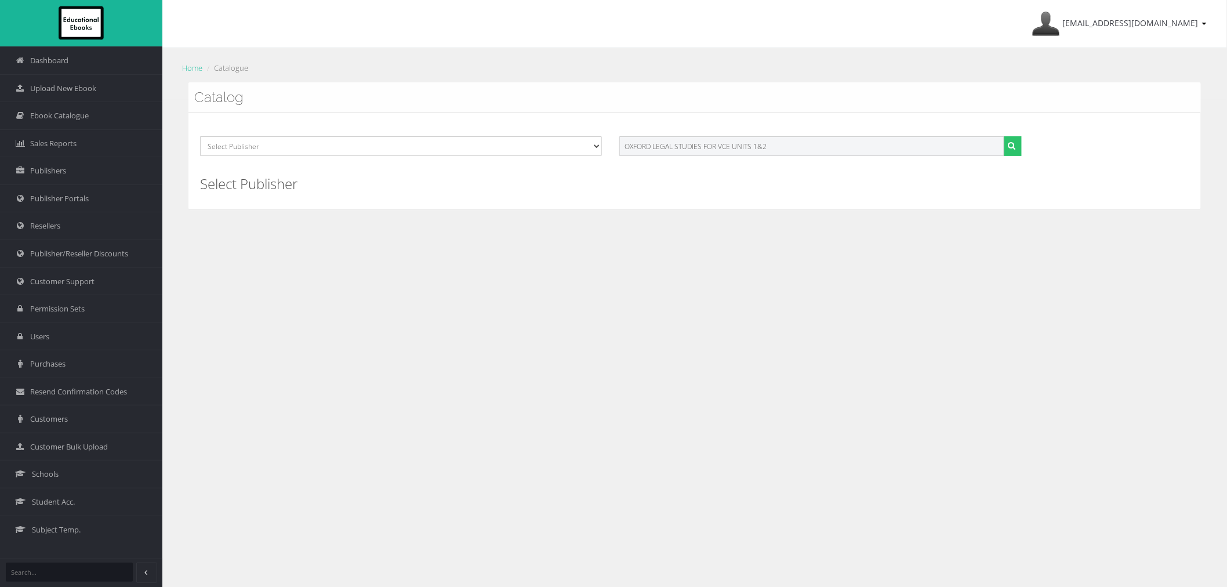
click at [1004, 136] on button "submit" at bounding box center [1013, 146] width 18 height 20
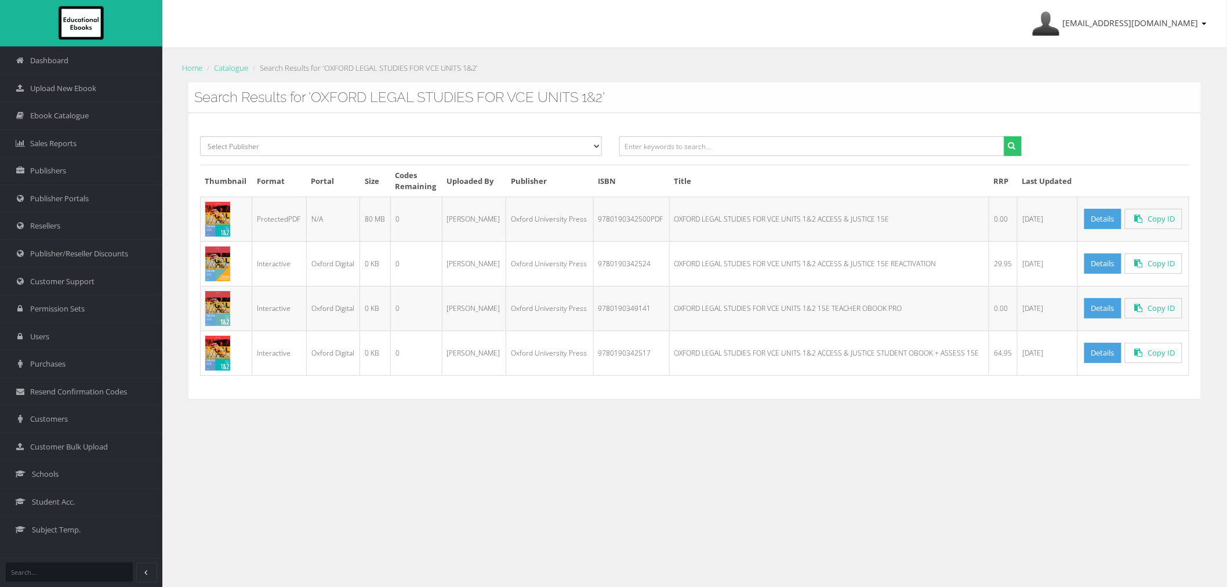
click at [619, 216] on td "9780190342500PDF" at bounding box center [631, 219] width 76 height 45
copy td "9780190342500PDF"
click at [886, 148] on input "text" at bounding box center [811, 146] width 385 height 20
paste input "OXFORD LEGAL STUDIES FOR VCE UNITS 3&4 JUSTICE & OUTCOMES STUDENT BOOK + OBOOK …"
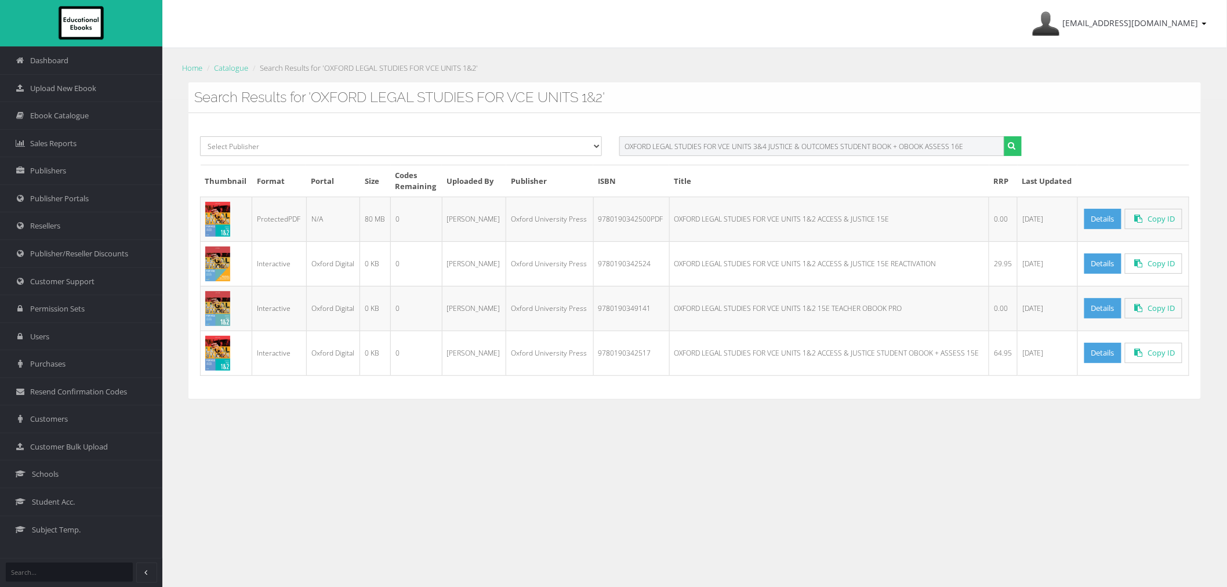
drag, startPoint x: 767, startPoint y: 147, endPoint x: 1206, endPoint y: 147, distance: 439.6
click at [1198, 148] on div "Select Publisher Resources for English Academic Learning (REAL) ATAR Notes Smar…" at bounding box center [694, 150] width 1007 height 28
type input "OXFORD LEGAL STUDIES FOR VCE UNITS 3&4"
click at [1004, 136] on button "submit" at bounding box center [1013, 146] width 18 height 20
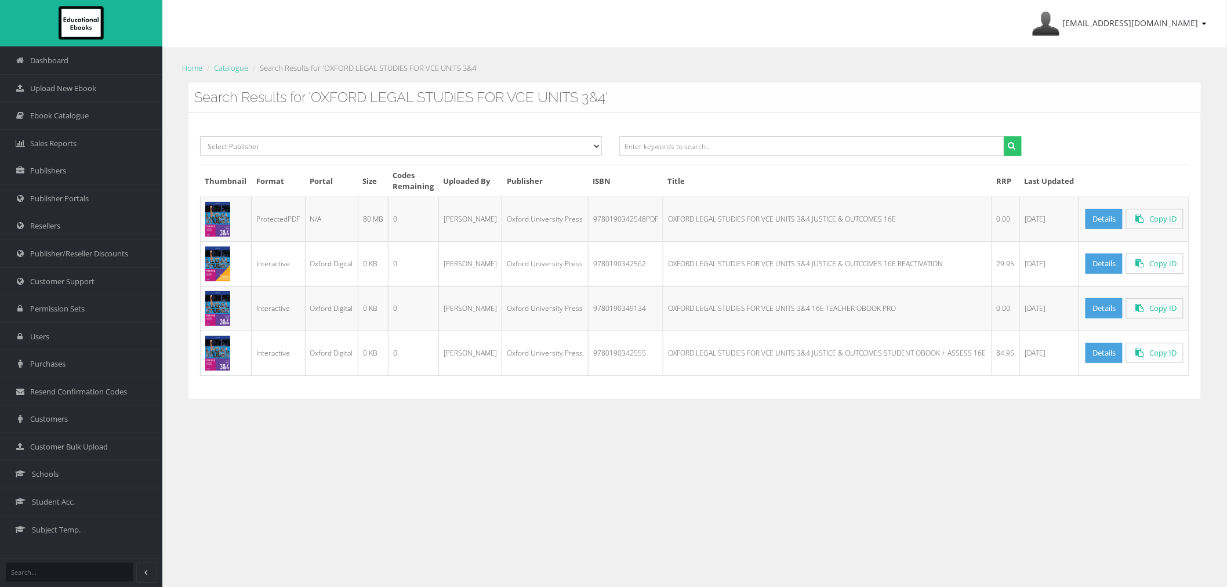
click at [615, 216] on td "9780190342548PDF" at bounding box center [625, 219] width 75 height 45
copy td "9780190342548PDF"
click at [792, 138] on input "text" at bounding box center [811, 146] width 385 height 20
paste input "OXFORD MATHS 7 VICTORIAN CURRICULUM STUDENT BOOK + ESSENTIAL DIGITAL ACCESS 2E"
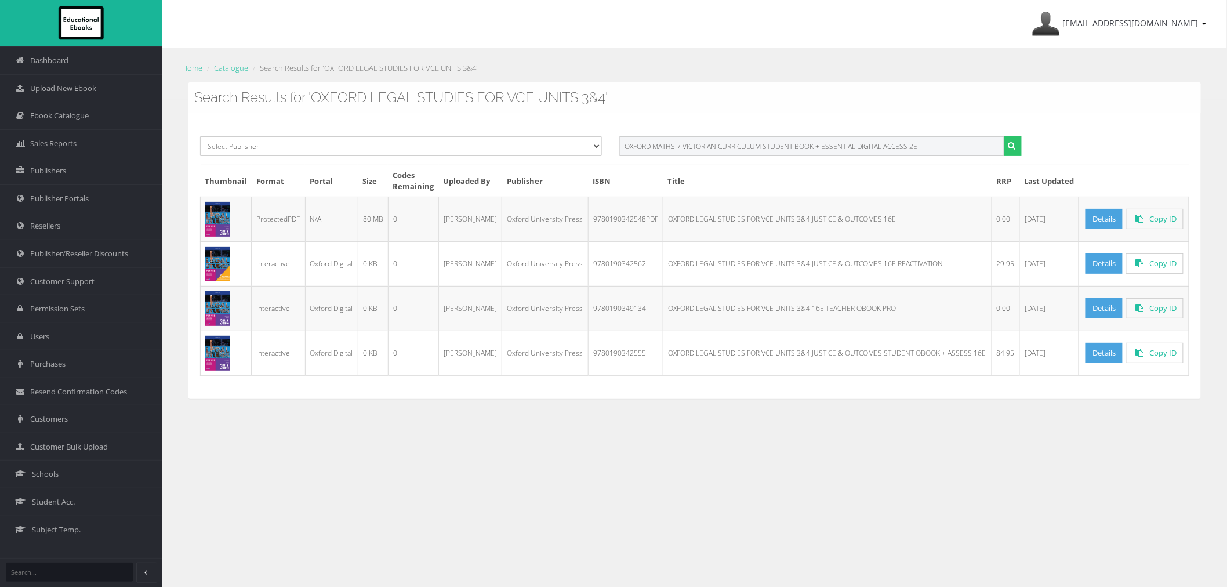
drag, startPoint x: 766, startPoint y: 141, endPoint x: 1090, endPoint y: 138, distance: 324.2
click at [1091, 141] on div "Select Publisher Resources for English Academic Learning (REAL) ATAR Notes Smar…" at bounding box center [694, 150] width 1007 height 28
type input "OXFORD MATHS 7 VICTORIAN CURRICULUM"
click at [1004, 136] on button "submit" at bounding box center [1013, 146] width 18 height 20
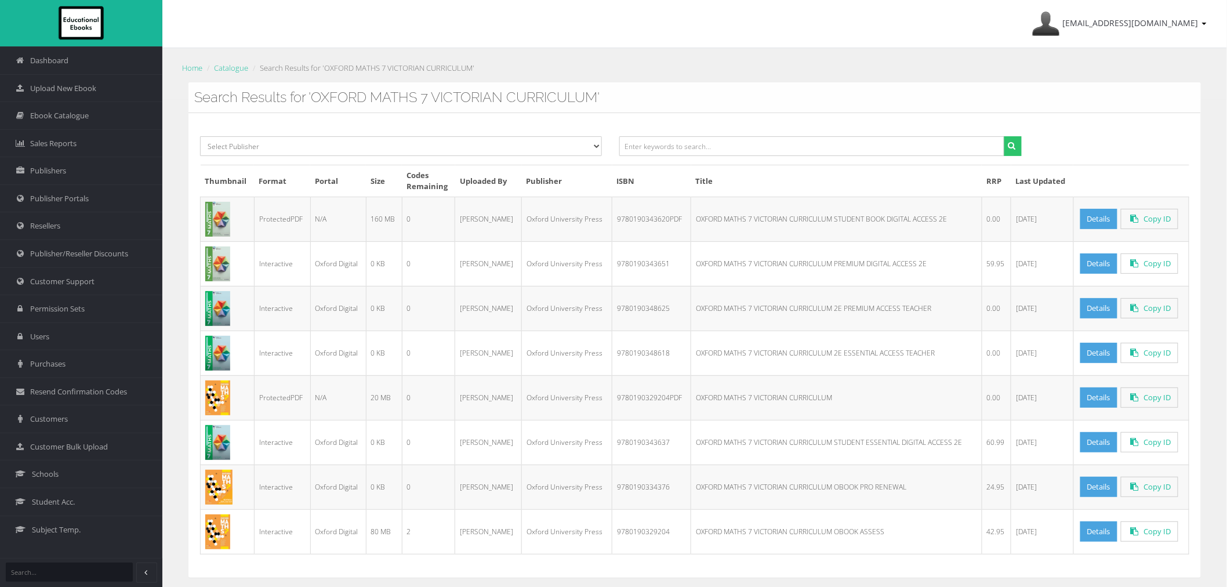
click at [791, 223] on td "OXFORD MATHS 7 VICTORIAN CURRICULUM STUDENT BOOK DIGITAL ACCESS 2E" at bounding box center [836, 219] width 291 height 45
click at [633, 218] on td "9780190343620PDF" at bounding box center [651, 219] width 79 height 45
copy td "9780190343620PDF"
click at [656, 144] on input "text" at bounding box center [811, 146] width 385 height 20
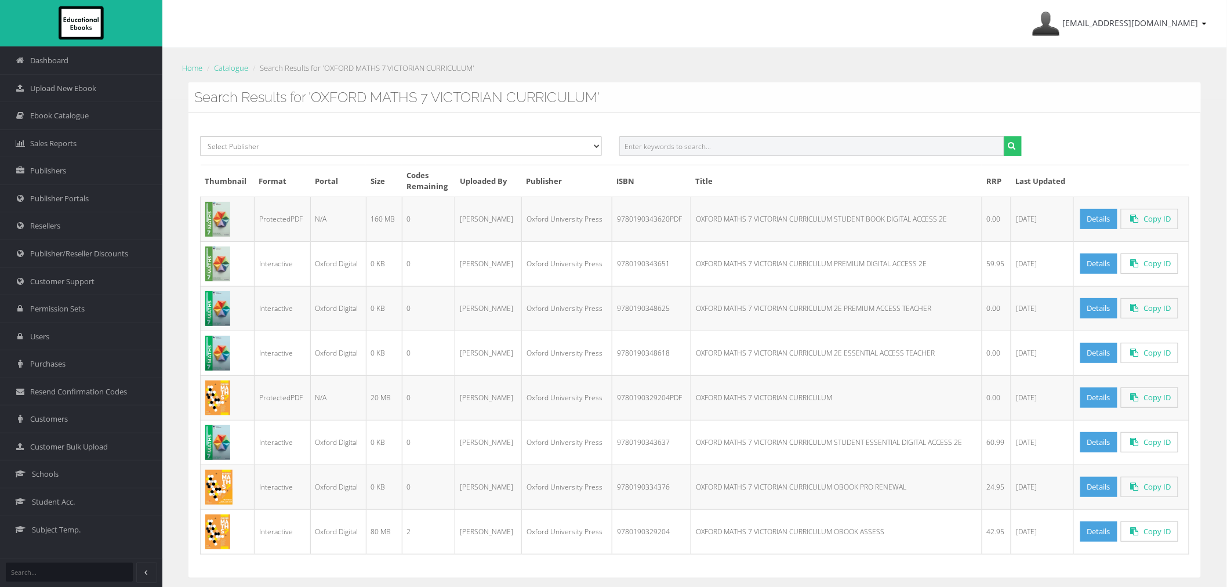
paste input "OXFORD MATHS 8 VICTORIAN CURRICULUM STUDENT BOOK + ESSENTIAL DIGITAL ACCESS 2E"
drag, startPoint x: 716, startPoint y: 144, endPoint x: 1061, endPoint y: 135, distance: 345.2
click at [1056, 140] on div "Select Publisher Resources for English Academic Learning (REAL) ATAR Notes Smar…" at bounding box center [694, 150] width 1007 height 28
type input "OXFORD MATHS 8 VICTORIAN"
click at [1004, 136] on button "submit" at bounding box center [1013, 146] width 18 height 20
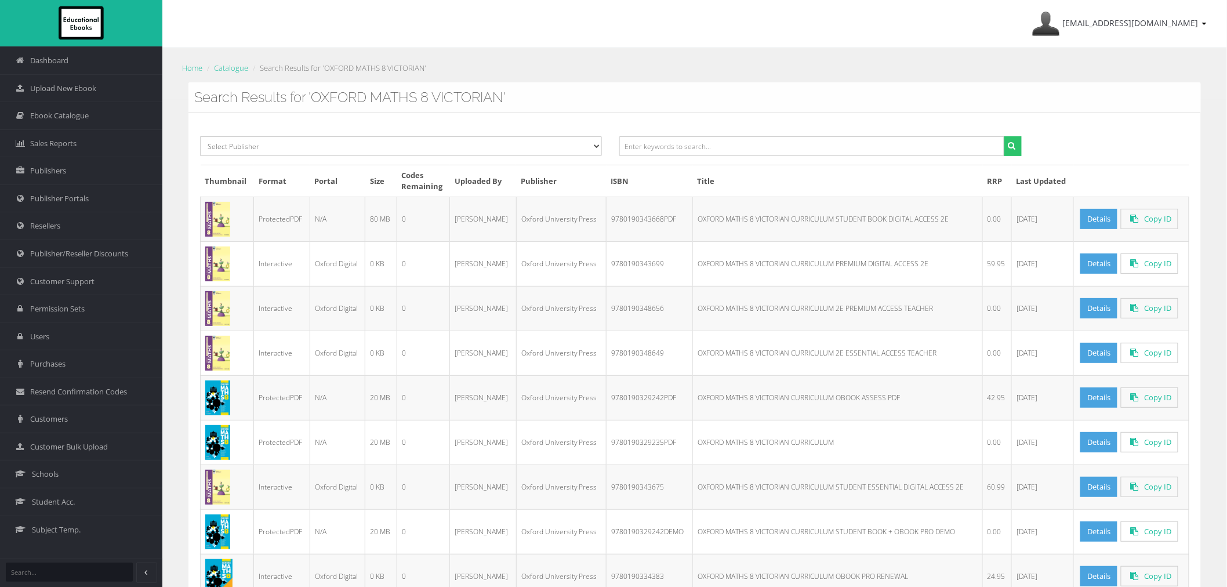
click at [658, 231] on td "9780190343668PDF" at bounding box center [650, 219] width 86 height 45
click at [637, 223] on td "9780190343668PDF" at bounding box center [650, 219] width 86 height 45
copy td "9780190343668PDF"
click at [717, 144] on input "text" at bounding box center [811, 146] width 385 height 20
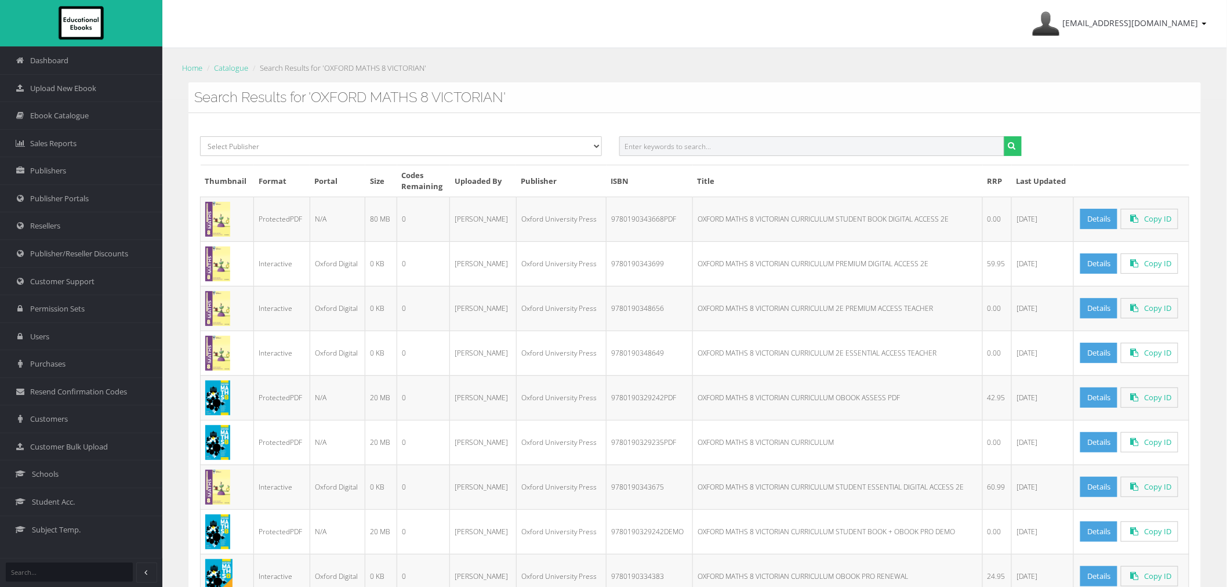
paste input "OXFORD MYENGLISH 10 VICTORIAN CURRICULUM STUDENT BOOK + OBOOK/ASSESS 3E"
drag, startPoint x: 739, startPoint y: 146, endPoint x: 1166, endPoint y: 135, distance: 427.6
click at [1143, 140] on div "Select Publisher Resources for English Academic Learning (REAL) ATAR Notes Smar…" at bounding box center [694, 150] width 1007 height 28
type input "OXFORD MYENGLISH 10 VICTORIAN"
click at [1004, 136] on button "submit" at bounding box center [1013, 146] width 18 height 20
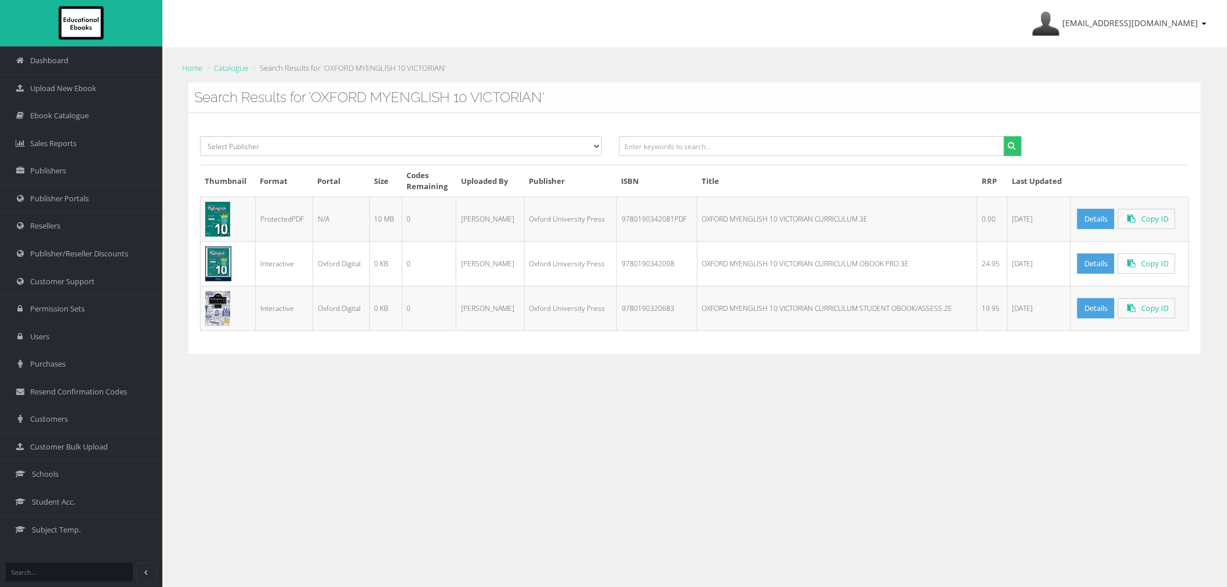
click at [653, 223] on td "9780190342081PDF" at bounding box center [657, 219] width 81 height 45
copy td "9780190342081PDF"
click at [654, 148] on input "text" at bounding box center [811, 146] width 385 height 20
paste input "OXFORD MYENGLISH 7 VICTORIAN CURRICULUM STUDENT BOOK + OBOOK/ASSESS 3E"
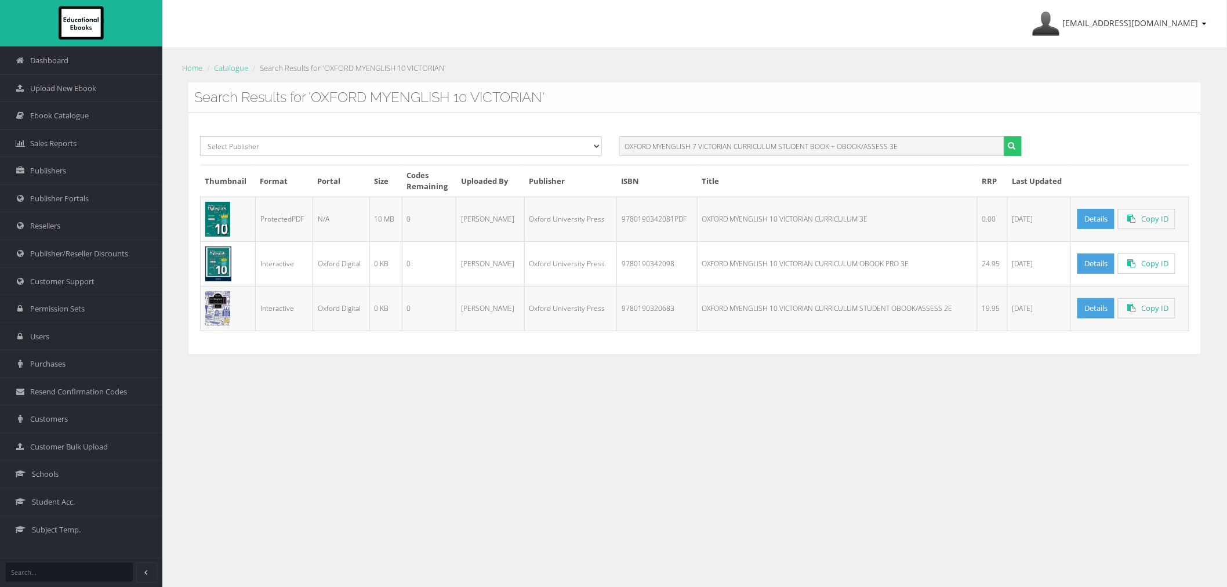
drag, startPoint x: 698, startPoint y: 143, endPoint x: 1061, endPoint y: 143, distance: 363.1
click at [1056, 143] on div "Select Publisher Resources for English Academic Learning (REAL) ATAR Notes Smar…" at bounding box center [694, 150] width 1007 height 28
type input "OXFORD MYENGLISH 7"
click at [1004, 136] on button "submit" at bounding box center [1013, 146] width 18 height 20
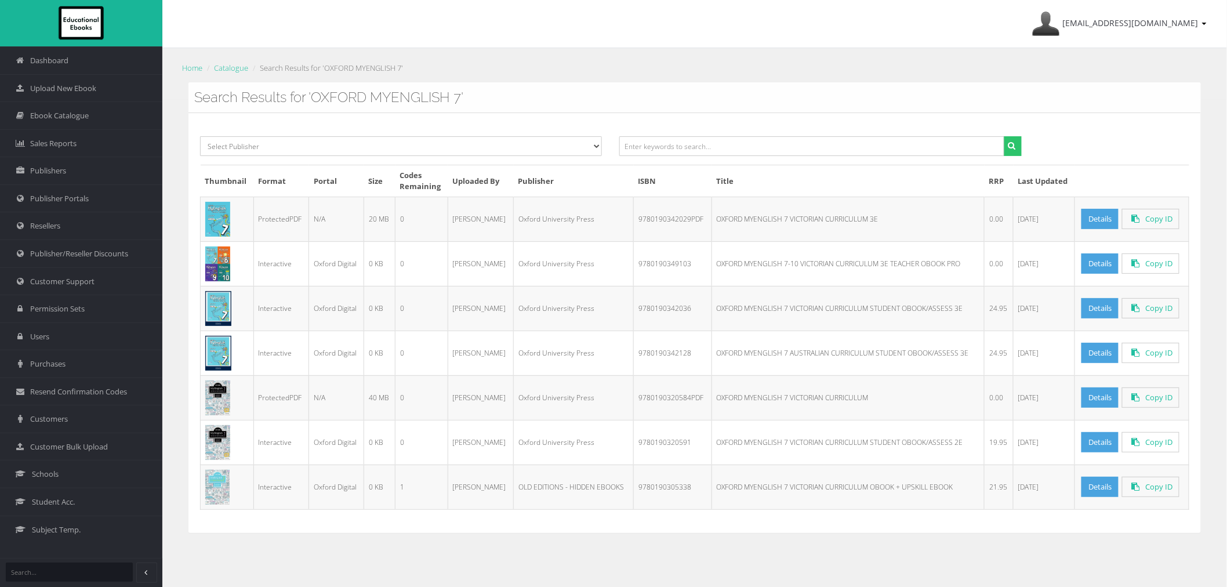
click at [655, 220] on td "9780190342029PDF" at bounding box center [673, 219] width 78 height 45
copy td "9780190342029PDF"
click at [721, 142] on input "text" at bounding box center [811, 146] width 385 height 20
paste input "OXFORD MYENGLISH 8 VICTORIAN CURRICULUM STUDENT BOOK + OBOOK/ASSESS 3E"
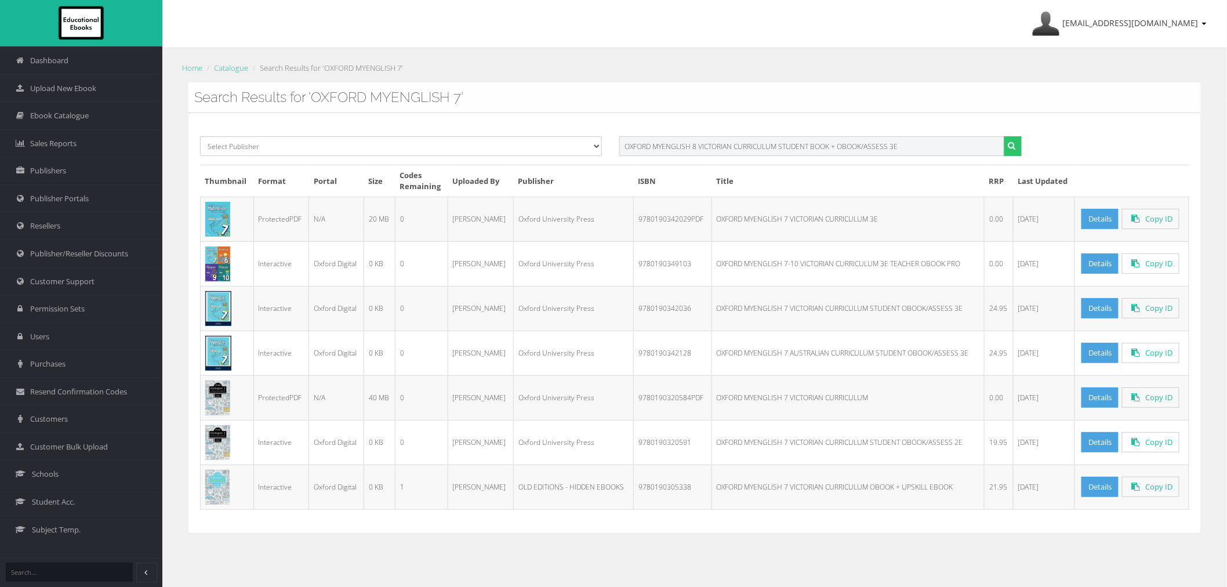
drag, startPoint x: 734, startPoint y: 146, endPoint x: 1202, endPoint y: 145, distance: 468.1
click at [1163, 148] on div "Select Publisher Resources for English Academic Learning (REAL) ATAR Notes Smar…" at bounding box center [694, 150] width 1007 height 28
type input "OXFORD MYENGLISH 8 VICTORIAN"
click at [1004, 136] on button "submit" at bounding box center [1013, 146] width 18 height 20
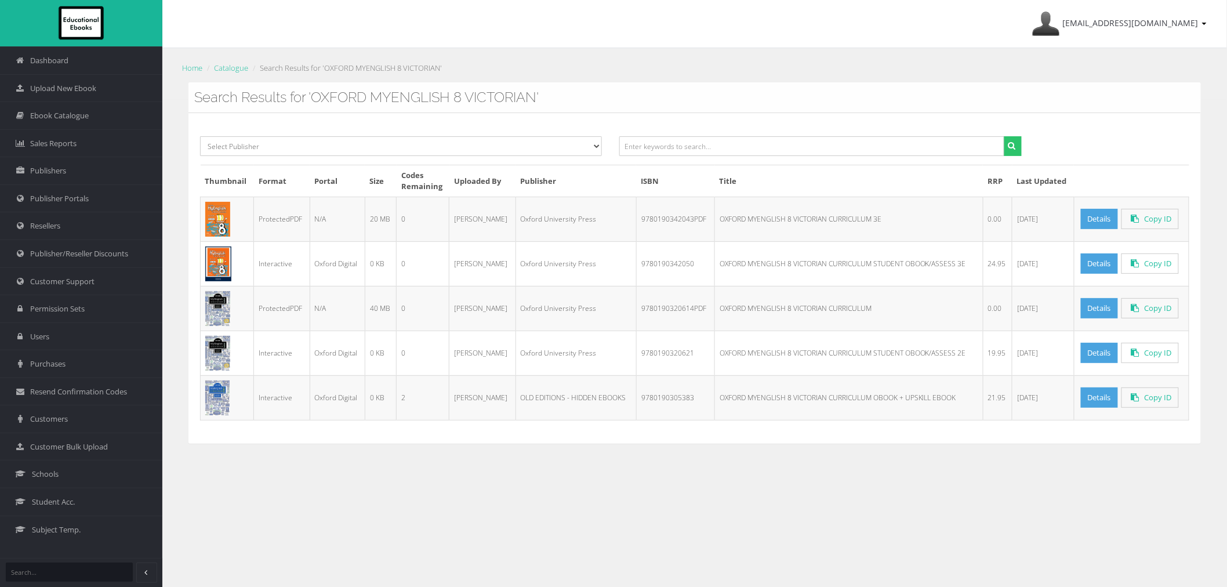
click at [676, 216] on td "9780190342043PDF" at bounding box center [675, 219] width 78 height 45
copy td "9780190342043PDF"
click at [751, 147] on input "text" at bounding box center [811, 146] width 385 height 20
paste input "OXFORD MYENGLISH 9 VICTORIAN CURRICULUM STUDENT BOOK + OBOOK/ASSESS 3E"
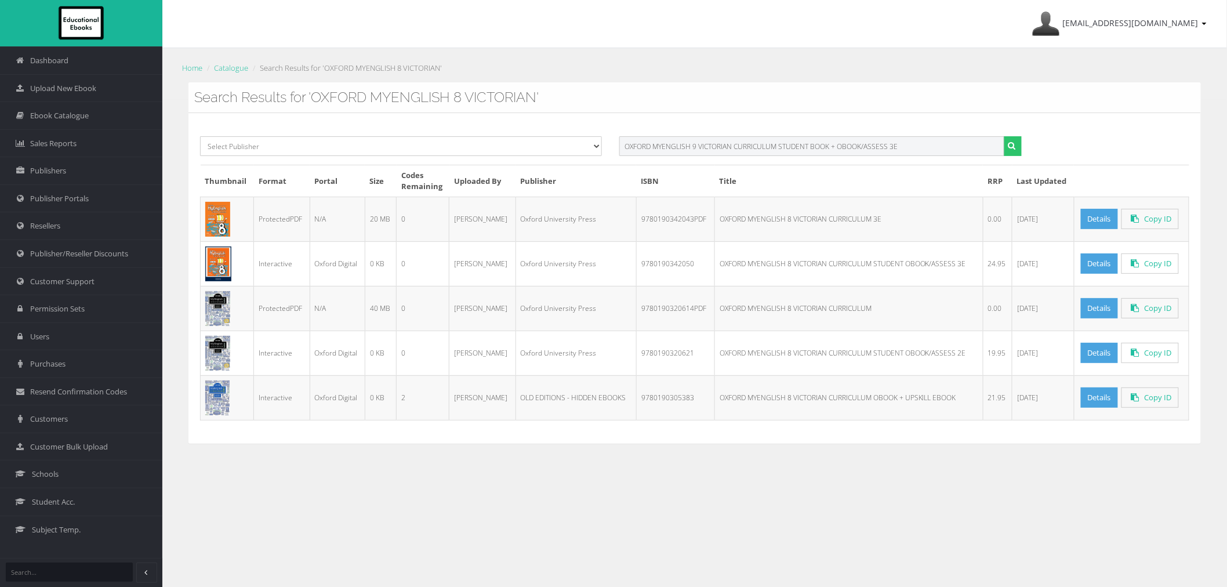
drag, startPoint x: 729, startPoint y: 146, endPoint x: 1070, endPoint y: 147, distance: 340.5
click at [1036, 147] on div "Select Publisher Resources for English Academic Learning (REAL) ATAR Notes Smar…" at bounding box center [694, 150] width 1007 height 28
type input "OXFORD MYENGLISH 9 VICTORIA"
click at [1004, 136] on button "submit" at bounding box center [1013, 146] width 18 height 20
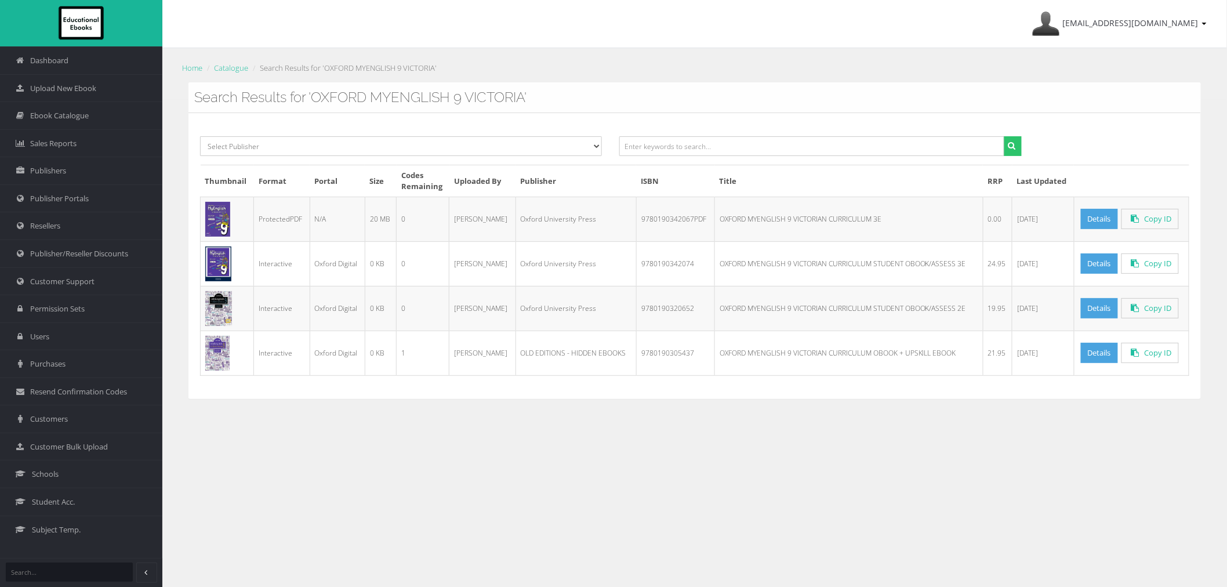
click at [662, 222] on td "9780190342067PDF" at bounding box center [675, 219] width 78 height 45
copy td "9780190342067PDF"
click at [684, 154] on input "text" at bounding box center [811, 146] width 385 height 20
paste input "OXFORD PSYCHOLOGY FOR VCE UNITS 1&2 STUDENT BOOK + WORKBOOK + OBOOK PRO"
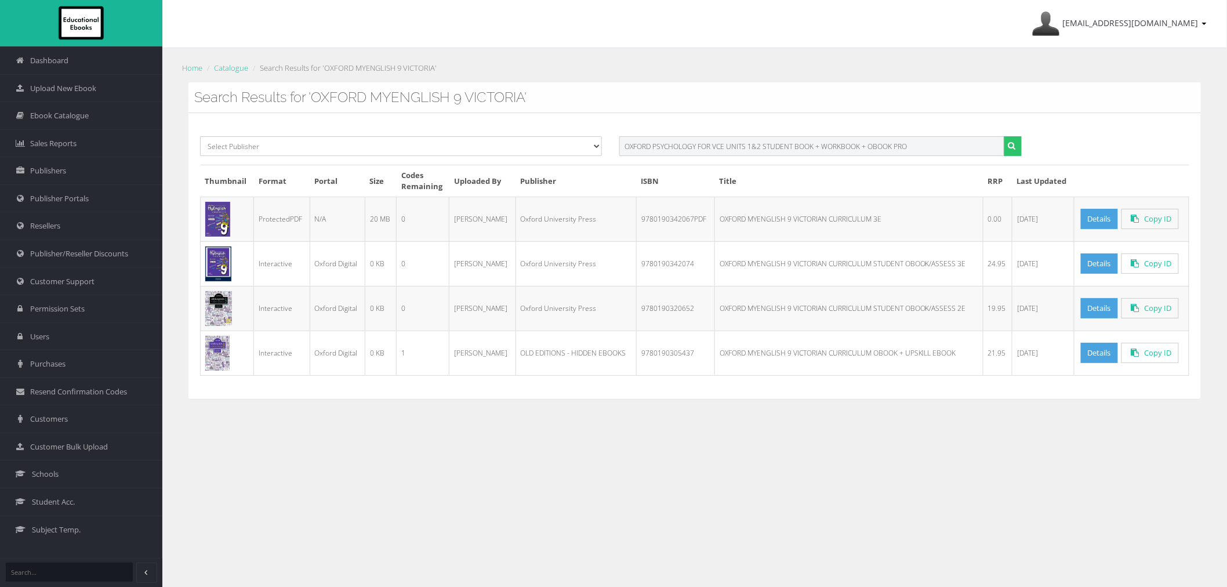
drag, startPoint x: 763, startPoint y: 147, endPoint x: 1172, endPoint y: 147, distance: 408.9
click at [1162, 147] on div "Select Publisher Resources for English Academic Learning (REAL) ATAR Notes Smar…" at bounding box center [694, 150] width 1007 height 28
type input "OXFORD PSYCHOLOGY FOR VCE UNITS 1&2"
click at [1004, 136] on button "submit" at bounding box center [1013, 146] width 18 height 20
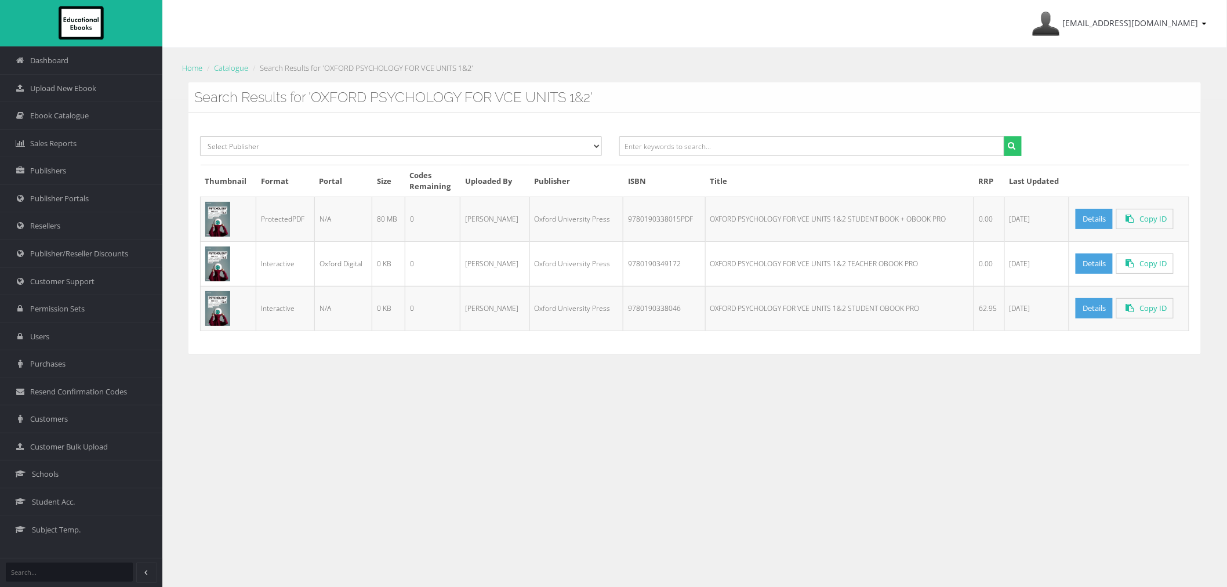
click at [644, 219] on td "9780190338015PDF" at bounding box center [665, 219] width 82 height 45
click at [644, 218] on td "9780190338015PDF" at bounding box center [665, 219] width 82 height 45
copy td "9780190338015PDF"
click at [664, 153] on input "text" at bounding box center [811, 146] width 385 height 20
paste input "OXFORD PSYCHOLOGY FOR VCE UNITS 3&4 STUDENT BOOK + WORKBOOK + OBOOK PRO"
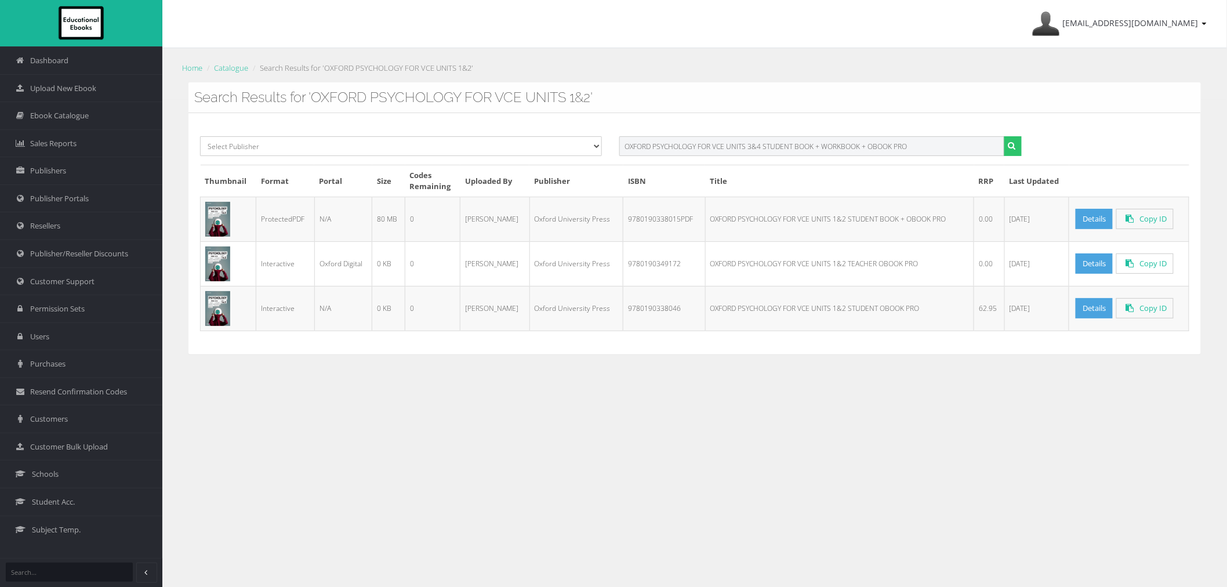
drag, startPoint x: 763, startPoint y: 146, endPoint x: 1261, endPoint y: 143, distance: 498.2
click at [1227, 143] on html "Dashboard Upload New Ebook Ebook Catalogue Sales Reports Publishers Publisher P…" at bounding box center [613, 293] width 1227 height 587
type input "OXFORD PSYCHOLOGY FOR VCE UNITS 3&4"
click at [1004, 136] on button "submit" at bounding box center [1013, 146] width 18 height 20
click at [641, 222] on td "9780190338091PDF" at bounding box center [665, 219] width 82 height 45
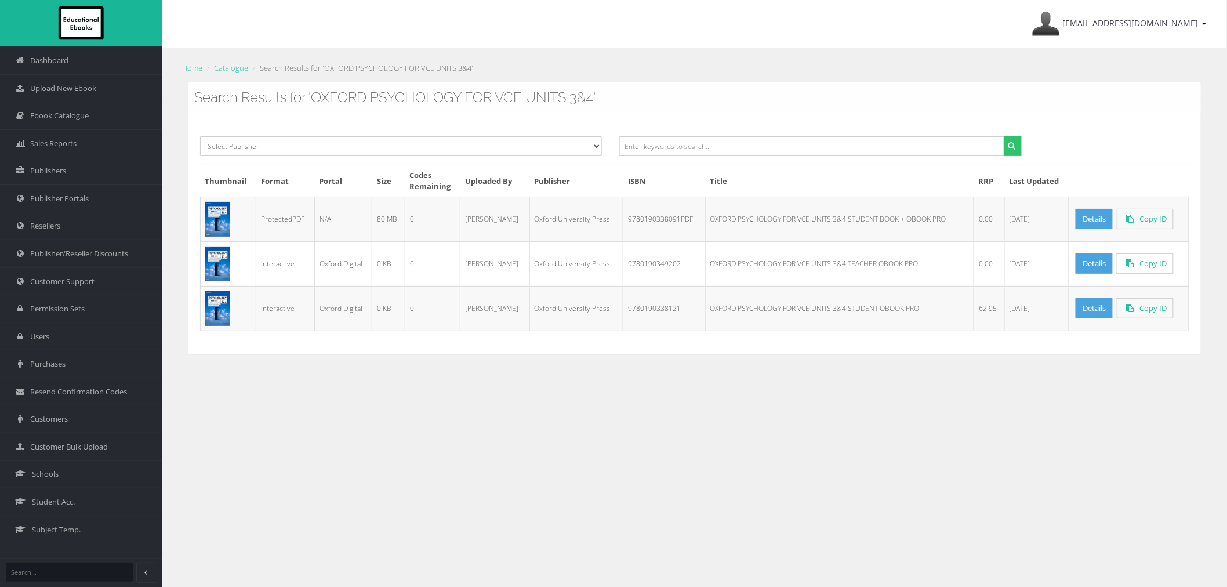
click at [641, 222] on td "9780190338091PDF" at bounding box center [665, 219] width 82 height 45
copy td "9780190338091PDF"
click at [741, 144] on input "text" at bounding box center [811, 146] width 385 height 20
paste input "OXFORD SCIENCE 10 AUSTRALIAN CURRICULUM STUDENT BOOK + OBOOK PRO 2E"
drag, startPoint x: 730, startPoint y: 144, endPoint x: 1275, endPoint y: 146, distance: 545.2
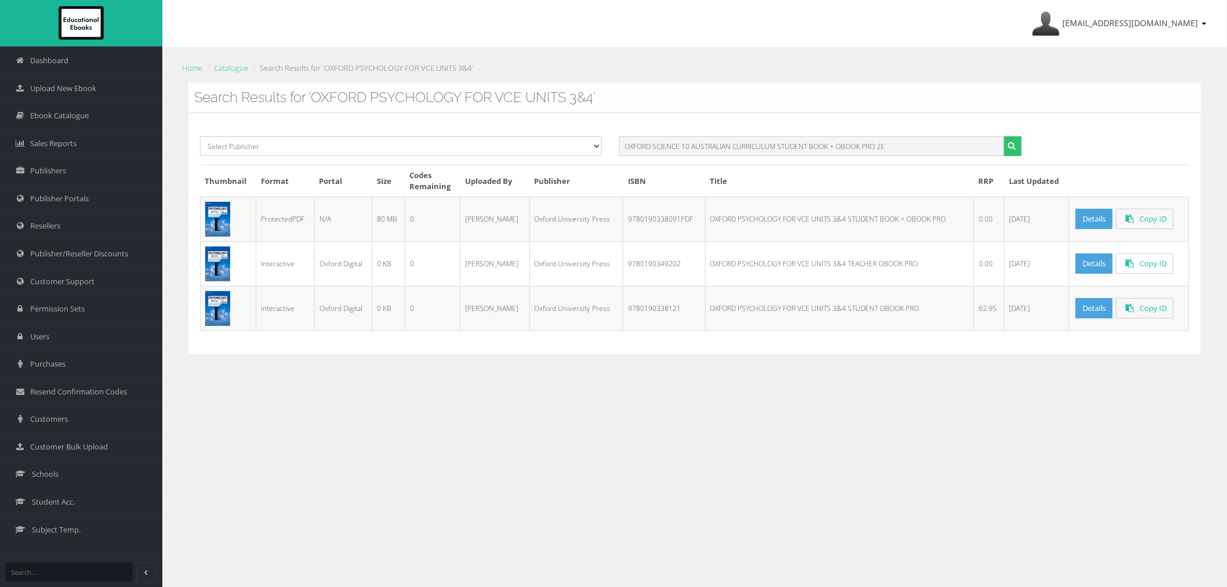
click at [1227, 146] on html "Dashboard Upload New Ebook Ebook Catalogue Sales Reports Publishers Publisher P…" at bounding box center [613, 293] width 1227 height 587
type input "OXFORD SCIENCE 10 AUSTRALIAN"
click at [1004, 136] on button "submit" at bounding box center [1013, 146] width 18 height 20
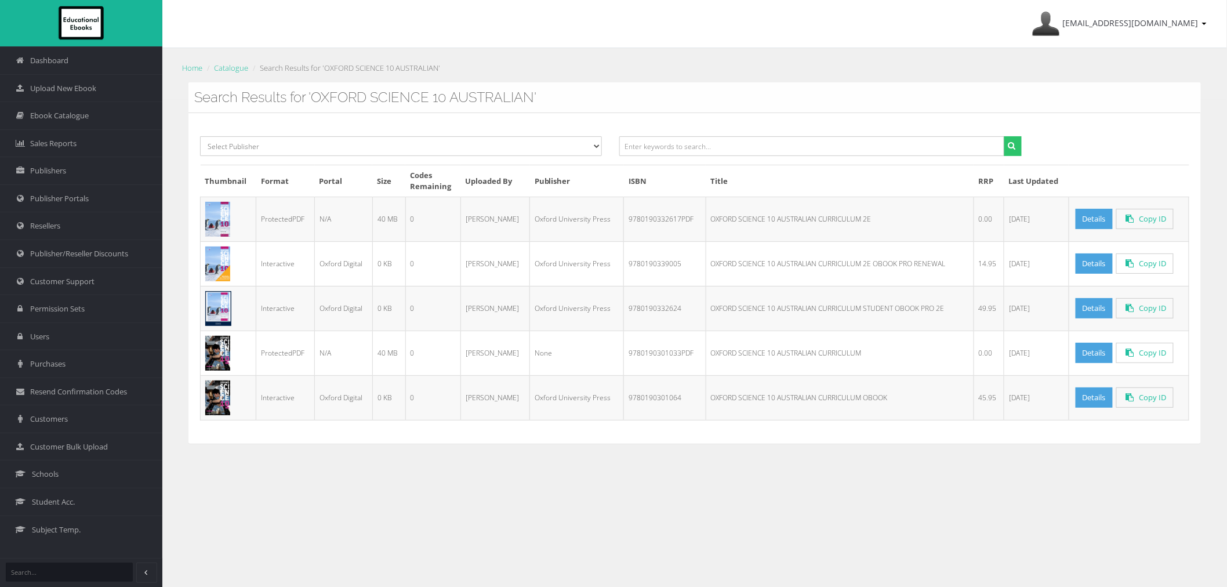
click at [646, 218] on td "9780190332617PDF" at bounding box center [665, 219] width 82 height 45
copy td "9780190332617PDF"
click at [930, 147] on input "text" at bounding box center [811, 146] width 385 height 20
paste input "OXFORD SCIENCE 7 AUSTRALIAN CURRICULUM STUDENT BOOK + OBOOK PRO 2E"
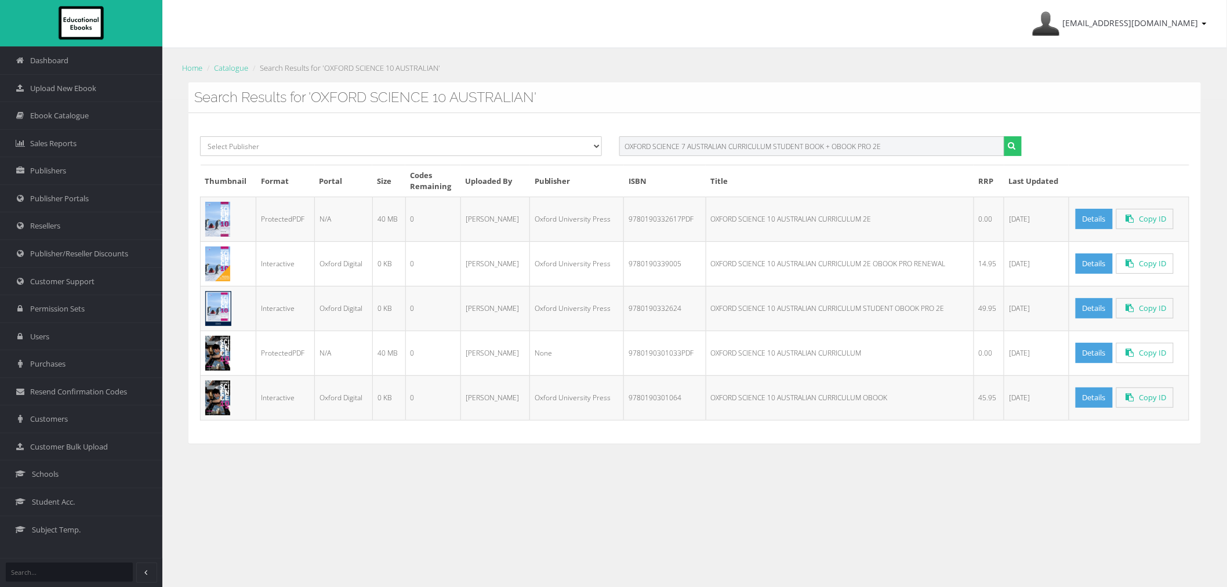
drag, startPoint x: 733, startPoint y: 148, endPoint x: 1195, endPoint y: 147, distance: 461.7
click at [1183, 147] on div "Select Publisher Resources for English Academic Learning (REAL) ATAR Notes Smar…" at bounding box center [694, 150] width 1007 height 28
type input "OXFORD SCIENCE 7 AUSTRALIAN"
click at [1004, 136] on button "submit" at bounding box center [1013, 146] width 18 height 20
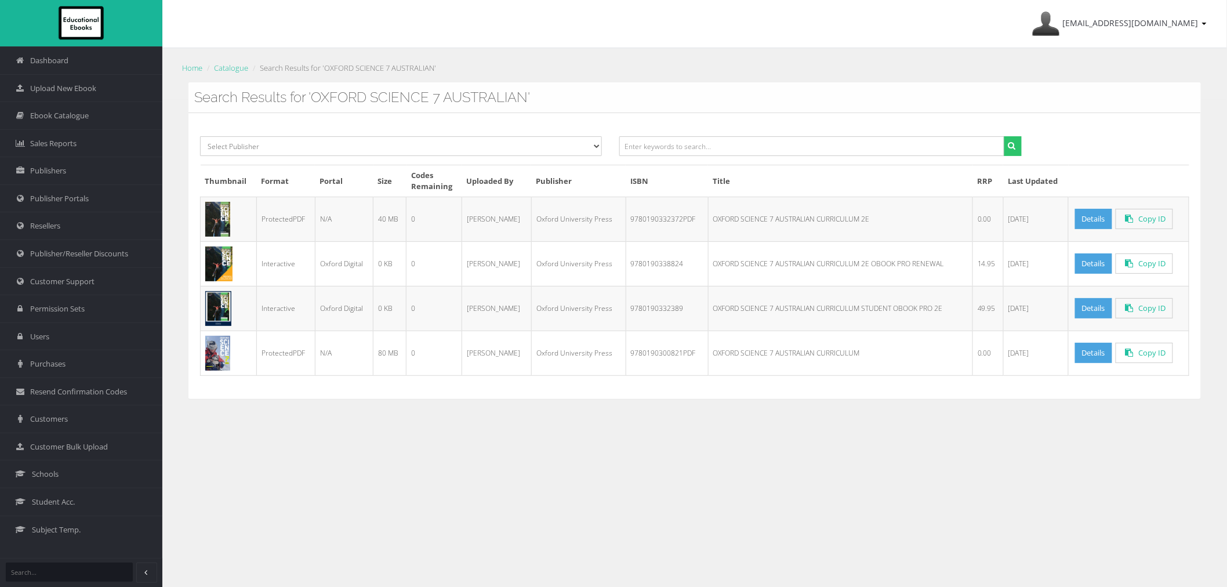
click at [654, 305] on td "9780190332389" at bounding box center [667, 308] width 82 height 45
click at [672, 220] on td "9780190332372PDF" at bounding box center [667, 219] width 82 height 45
copy td "9780190332372PDF"
click at [733, 147] on input "text" at bounding box center [811, 146] width 385 height 20
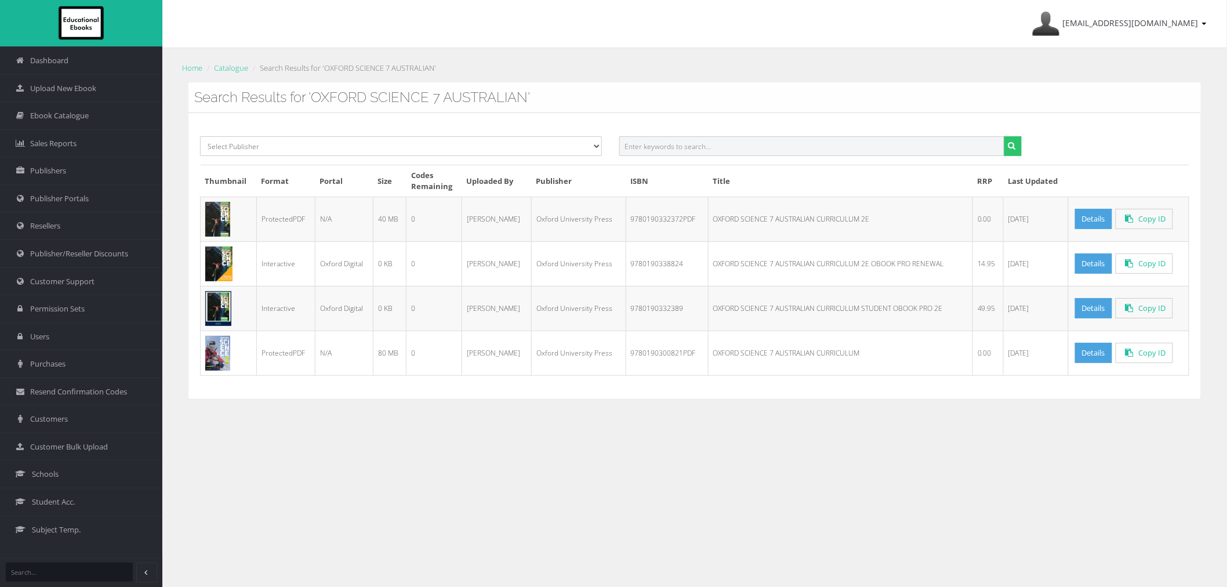
paste input "OXFORD SCIENCE 8 AUSTRALIAN CURRICULUM STUDENT BOOK + OBOOK PRO 2E"
drag, startPoint x: 727, startPoint y: 146, endPoint x: 1194, endPoint y: 143, distance: 466.3
click at [1193, 143] on div "Select Publisher Resources for English Academic Learning (REAL) ATAR Notes Smar…" at bounding box center [694, 150] width 1007 height 28
type input "OXFORD SCIENCE 8 AUSTRALIAN"
click at [1004, 136] on button "submit" at bounding box center [1013, 146] width 18 height 20
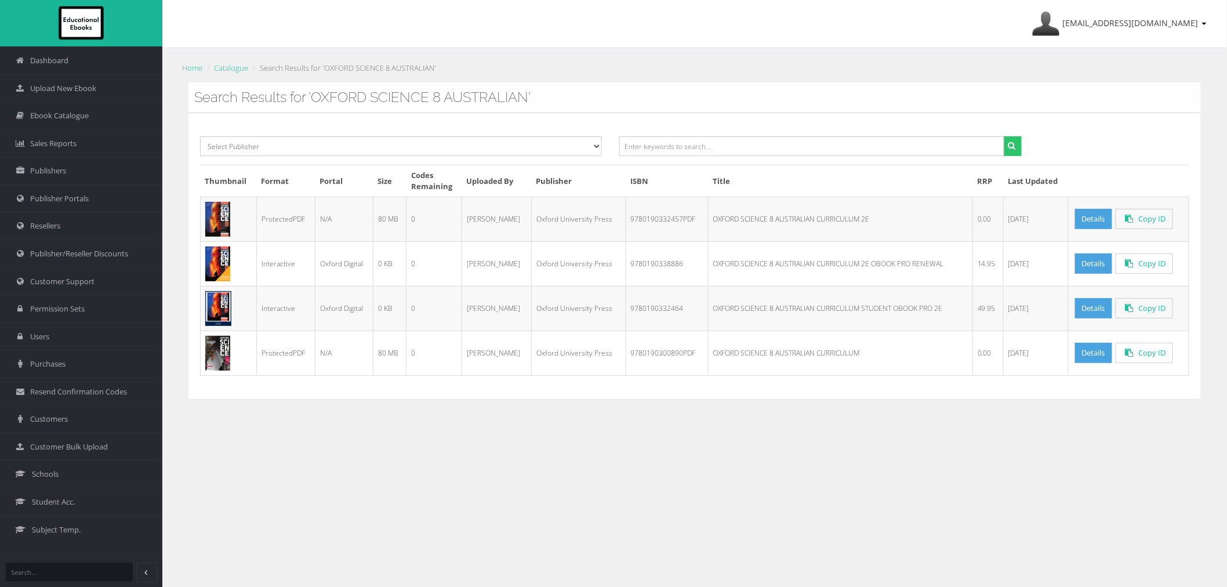
click at [689, 220] on td "9780190332457PDF" at bounding box center [667, 219] width 82 height 45
click at [659, 218] on td "9780190332457PDF" at bounding box center [667, 219] width 82 height 45
copy td "9780190332457PDF"
click at [832, 151] on input "text" at bounding box center [811, 146] width 385 height 20
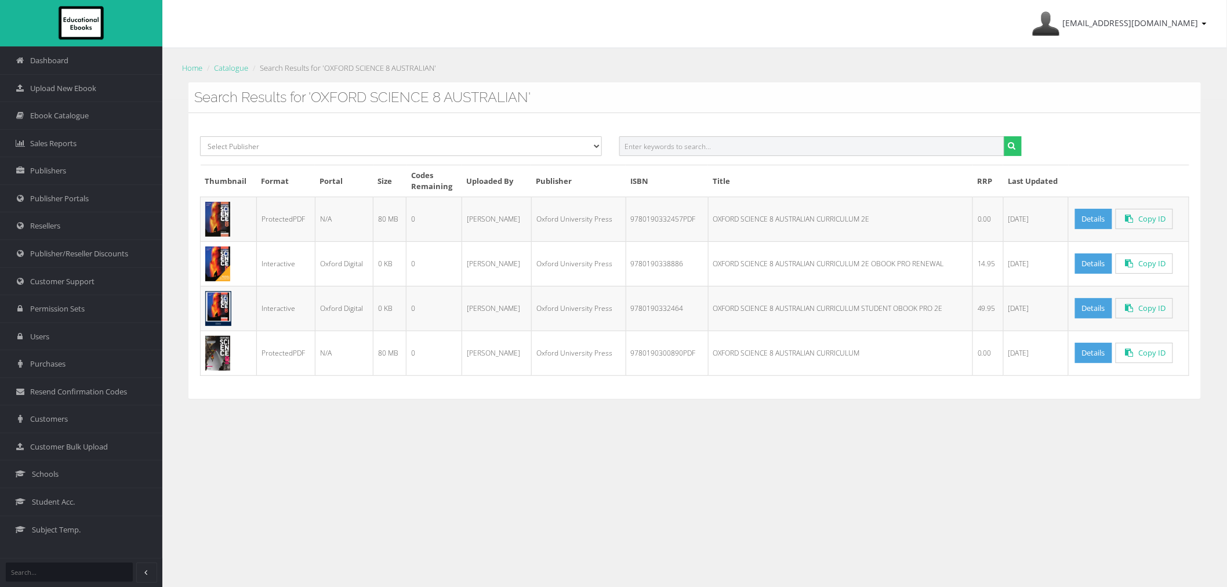
paste input "OXFORD SCIENCE 8 AUSTRALIAN CURRICULUM STUDENT BOOK + OBOOK PRO 2E"
drag, startPoint x: 726, startPoint y: 144, endPoint x: 1204, endPoint y: 133, distance: 477.5
click at [1191, 136] on div "Select Publisher Resources for English Academic Learning (REAL) ATAR Notes Smar…" at bounding box center [694, 150] width 1007 height 28
type input "OXFORD SCIENCE 8 AUSTRALIAN"
click at [1004, 136] on button "submit" at bounding box center [1013, 146] width 18 height 20
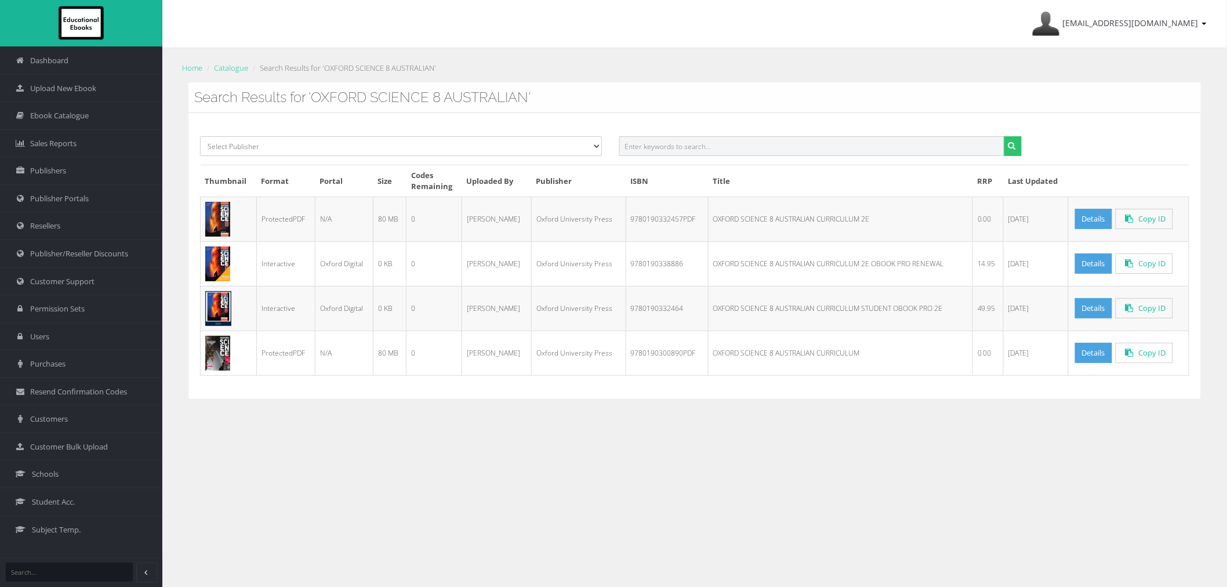
click at [706, 148] on input "text" at bounding box center [811, 146] width 385 height 20
paste input "OXFORD SCIENCE 9 AUSTRALIAN CURRICULUM STUDENT BOOK + OBOOK PRO 2E"
drag, startPoint x: 731, startPoint y: 146, endPoint x: 1267, endPoint y: 139, distance: 536.5
click at [1227, 139] on html "Dashboard Upload New Ebook Ebook Catalogue Sales Reports Publishers Publisher P…" at bounding box center [613, 293] width 1227 height 587
type input "OXFORD SCIENCE 9 AUSTRALIAN"
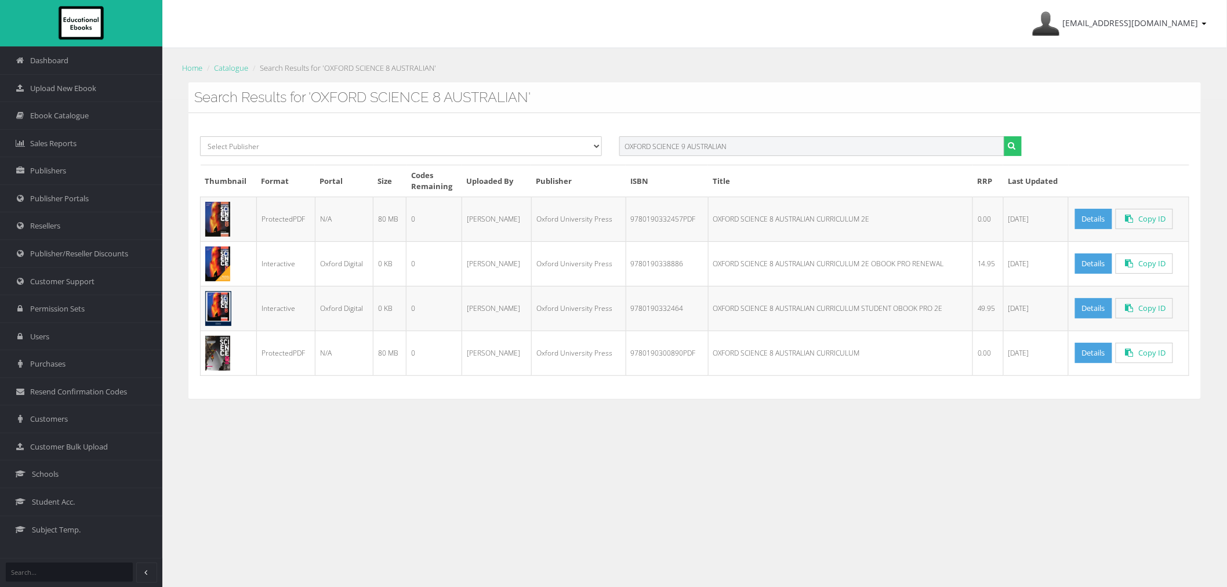
click at [1004, 136] on button "submit" at bounding box center [1013, 146] width 18 height 20
click at [662, 216] on td "9780190332532PDF" at bounding box center [667, 219] width 82 height 45
copy td "9780190332532PDF"
click at [813, 143] on input "text" at bounding box center [811, 146] width 385 height 20
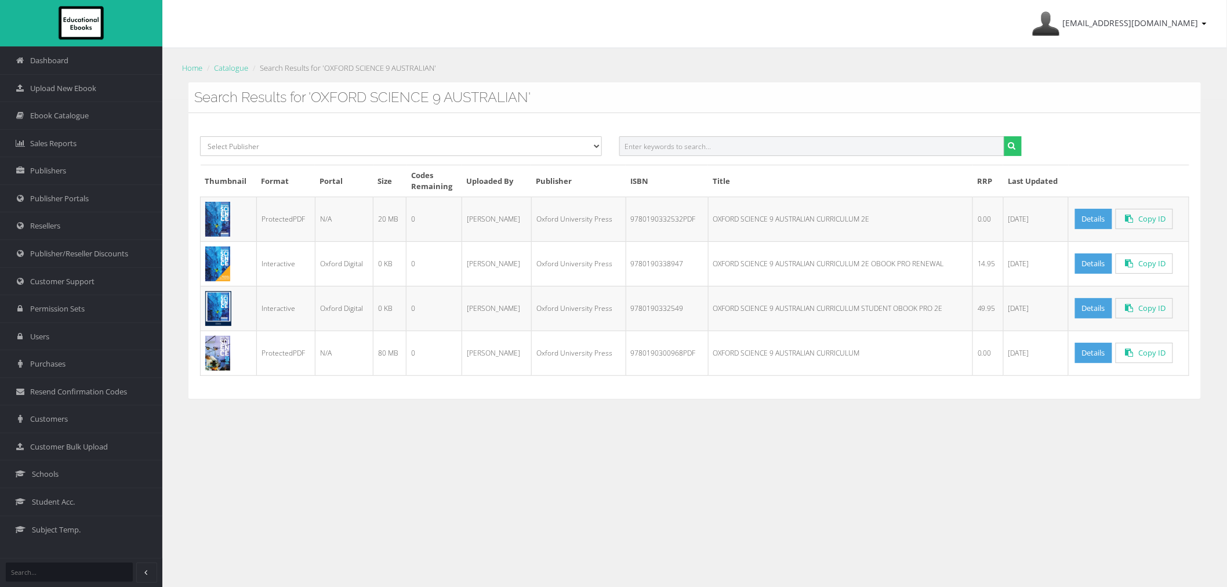
paste input "OXFORD SCIENCE 10 VICTORIAN CURRICULUM STUDENT BOOK + ESSENTIAL DIGITAL ACCESS …"
drag, startPoint x: 727, startPoint y: 146, endPoint x: 1244, endPoint y: 146, distance: 516.2
click at [1227, 146] on html "Dashboard Upload New Ebook Ebook Catalogue Sales Reports Publishers Publisher P…" at bounding box center [613, 293] width 1227 height 587
type input "OXFORD SCIENCE 10 VICTORIAN"
click at [1004, 136] on button "submit" at bounding box center [1013, 146] width 18 height 20
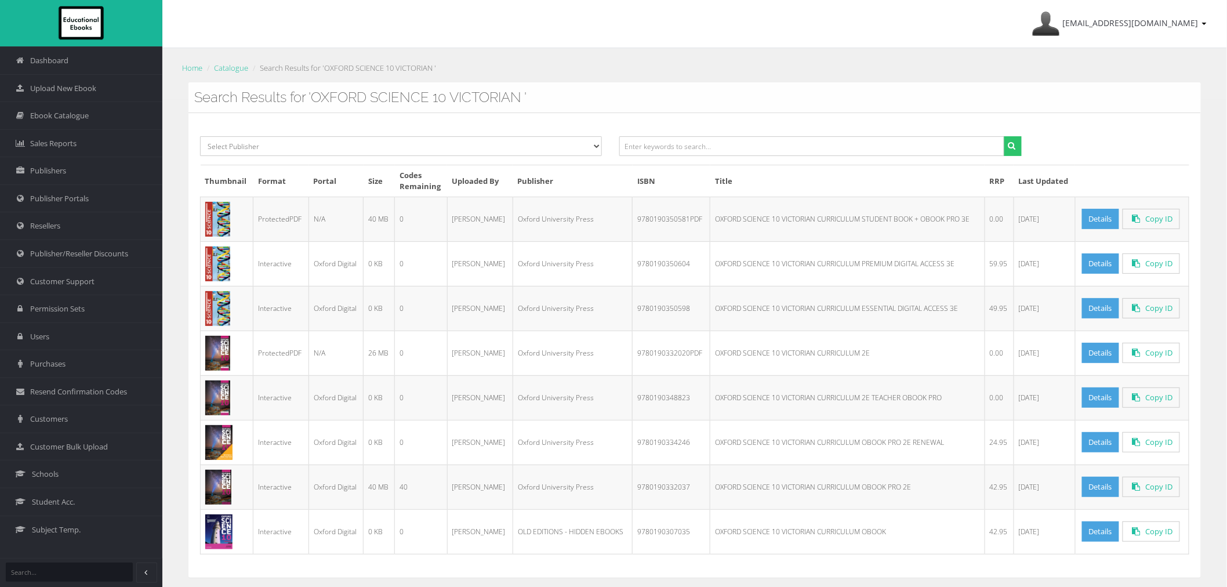
click at [654, 219] on td "9780190350581PDF" at bounding box center [672, 219] width 78 height 45
copy td "9780190350581PDF"
click at [742, 148] on input "text" at bounding box center [811, 146] width 385 height 20
paste input "OXFORD SCIENCE 7 VICTORIAN CURRICULUM STUDENT BOOK + ESSENTIAL DIGITAL ACCESS 3E"
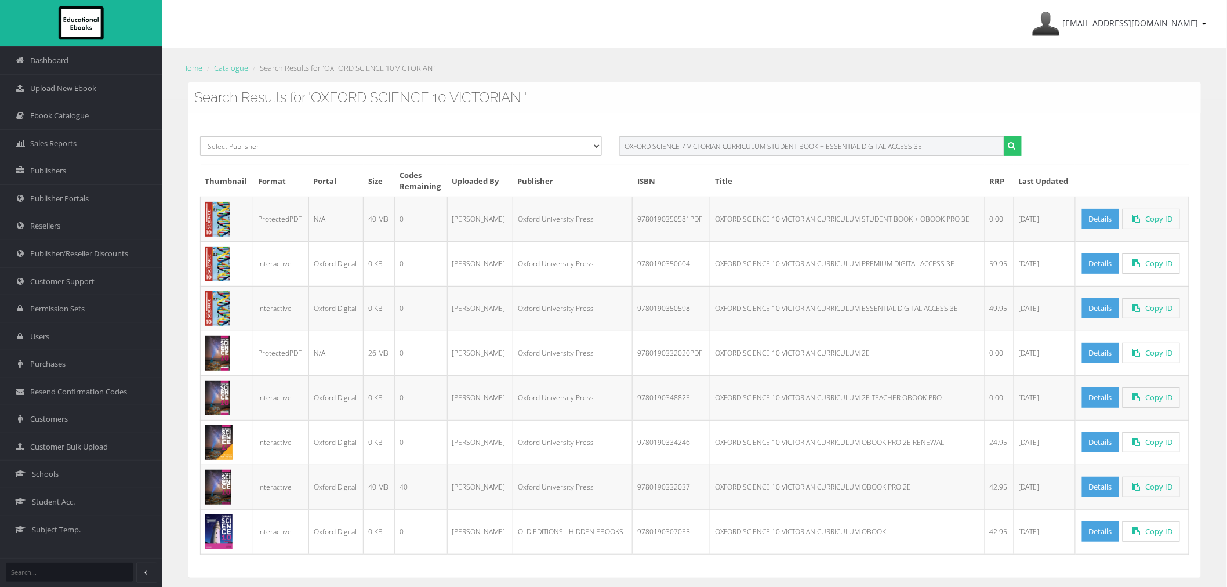
drag, startPoint x: 721, startPoint y: 146, endPoint x: 1248, endPoint y: 147, distance: 526.6
click at [1227, 147] on html "Dashboard Upload New Ebook Ebook Catalogue Sales Reports Publishers Publisher P…" at bounding box center [613, 293] width 1227 height 587
type input "OXFORD SCIENCE 7 VICTORIAN"
click at [1004, 136] on button "submit" at bounding box center [1013, 146] width 18 height 20
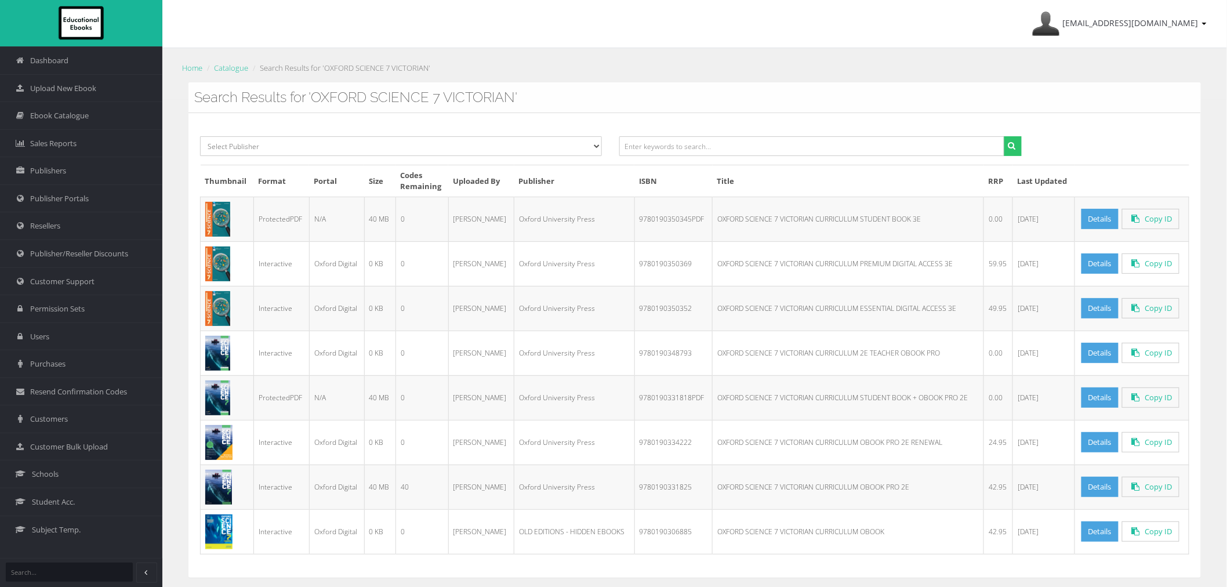
click at [660, 215] on td "9780190350345PDF" at bounding box center [674, 219] width 78 height 45
copy td "9780190350345PDF"
click at [699, 136] on input "text" at bounding box center [811, 146] width 385 height 20
paste input "OXFORD SCIENCE 8 VICTORIAN CURRICULUM STUDENT BOOK + ESSENTIAL DIGITAL ACCESS 3E"
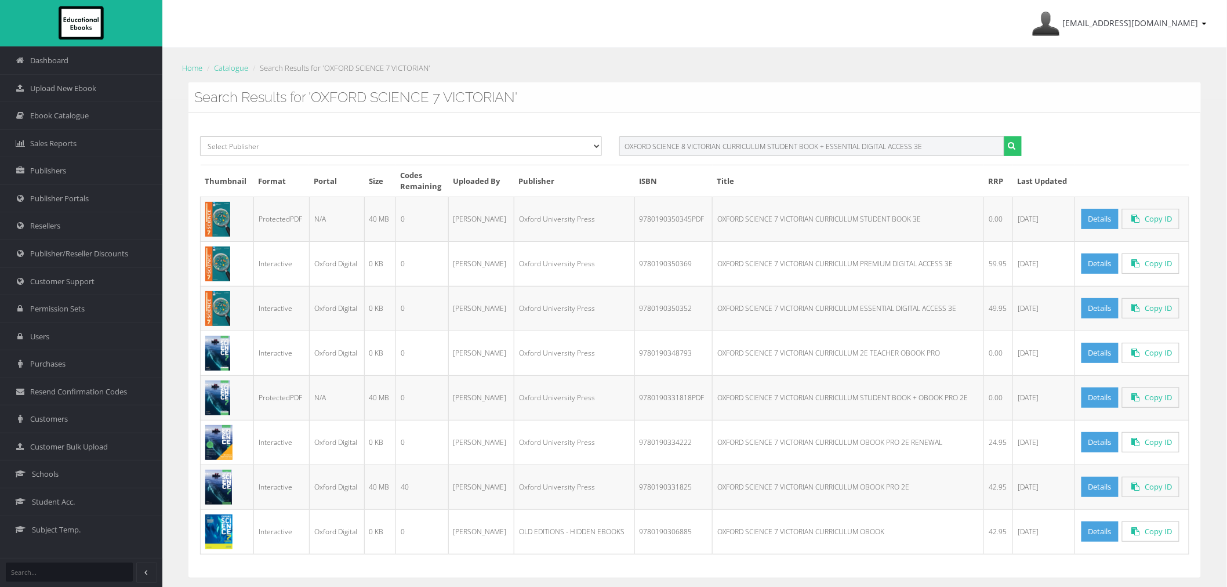
drag, startPoint x: 723, startPoint y: 147, endPoint x: 1262, endPoint y: 146, distance: 538.8
click at [1227, 146] on html "Dashboard Upload New Ebook Ebook Catalogue Sales Reports Publishers Publisher P…" at bounding box center [613, 293] width 1227 height 587
type input "OXFORD SCIENCE 8 VICTORIAN"
click at [1004, 136] on button "submit" at bounding box center [1013, 146] width 18 height 20
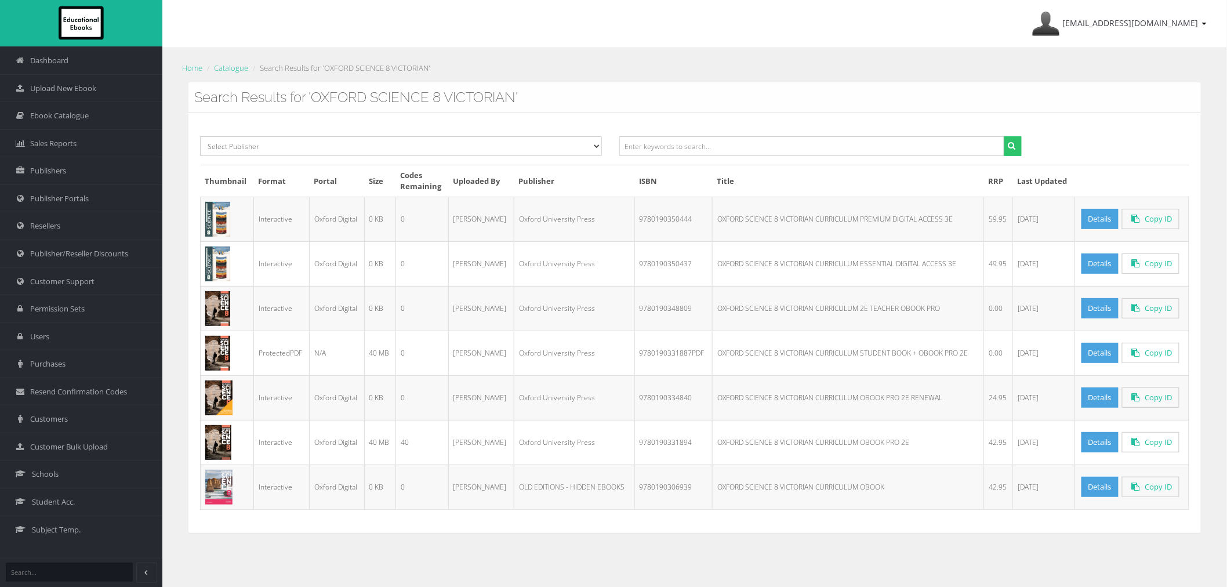
click at [697, 136] on div "Select Publisher Resources for English Academic Learning (REAL) ATAR Notes Smar…" at bounding box center [695, 322] width 1013 height 419
click at [715, 145] on input "text" at bounding box center [811, 146] width 385 height 20
paste input "OXFORD SCIENCE 9 VICTORIAN CURRICULUM STUDENT BOOK + ESSENTIAL DIGITAL ACCESS 3E"
drag, startPoint x: 722, startPoint y: 145, endPoint x: 1097, endPoint y: 145, distance: 375.3
click at [1097, 146] on div "Select Publisher Resources for English Academic Learning (REAL) ATAR Notes Smar…" at bounding box center [694, 150] width 1007 height 28
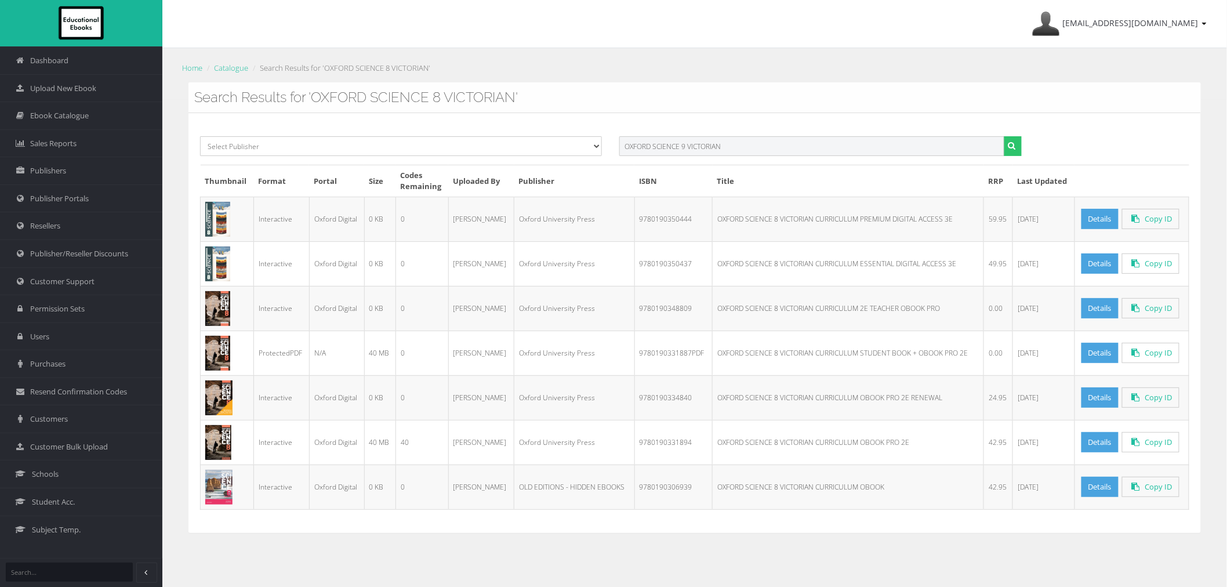
type input "OXFORD SCIENCE 9 VICTORIAN"
click at [1004, 136] on button "submit" at bounding box center [1013, 146] width 18 height 20
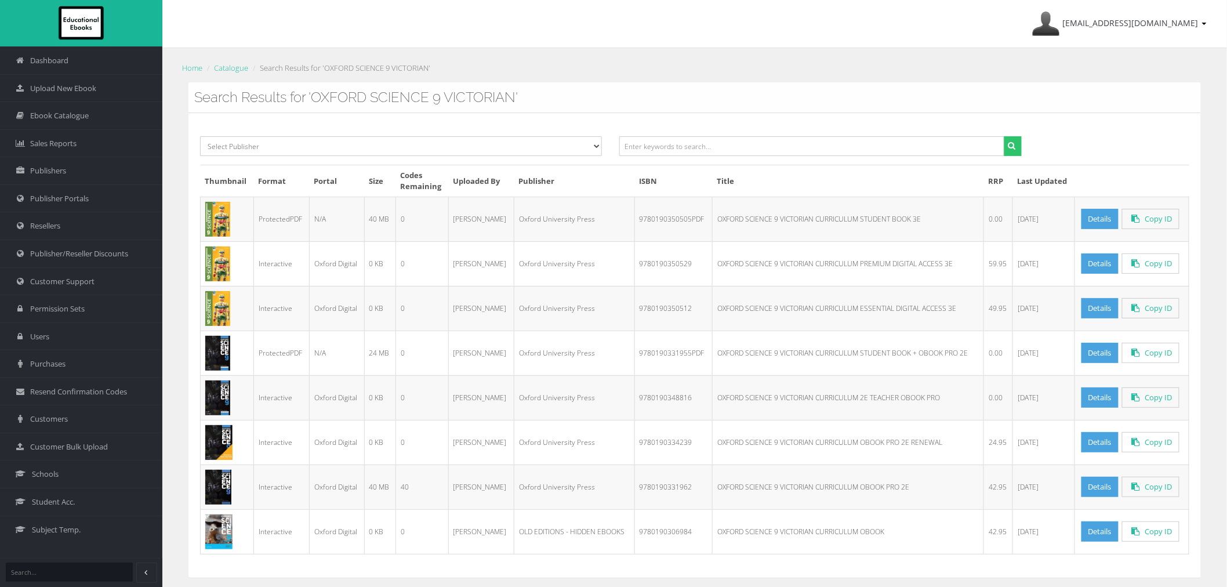
click at [662, 222] on td "9780190350505PDF" at bounding box center [674, 219] width 78 height 45
copy td "9780190350505PDF"
click at [801, 146] on input "text" at bounding box center [811, 146] width 385 height 20
paste input "SKILLWORKS 1 AUSTRALIAN CURRICULUM STUDENT BOOK + OBOOK/ ASSESS"
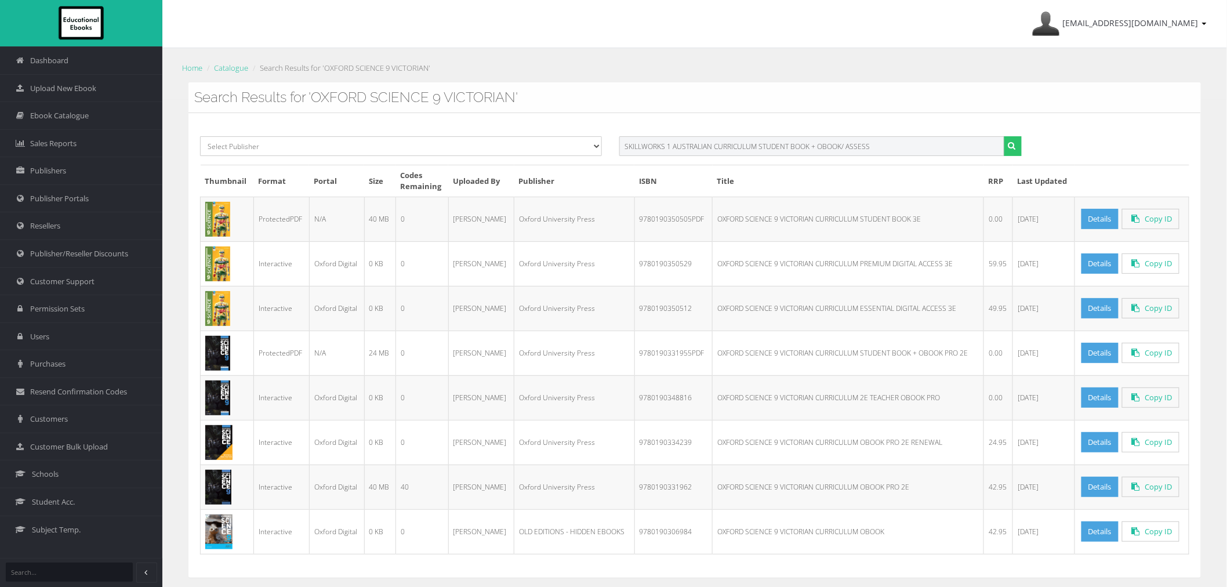
drag, startPoint x: 712, startPoint y: 143, endPoint x: 1099, endPoint y: 137, distance: 386.3
click at [1093, 138] on div "Select Publisher Resources for English Academic Learning (REAL) ATAR Notes Smar…" at bounding box center [694, 150] width 1007 height 28
type input "SKILLWORKS 1 AUSTRALIAN"
click at [1004, 136] on button "submit" at bounding box center [1013, 146] width 18 height 20
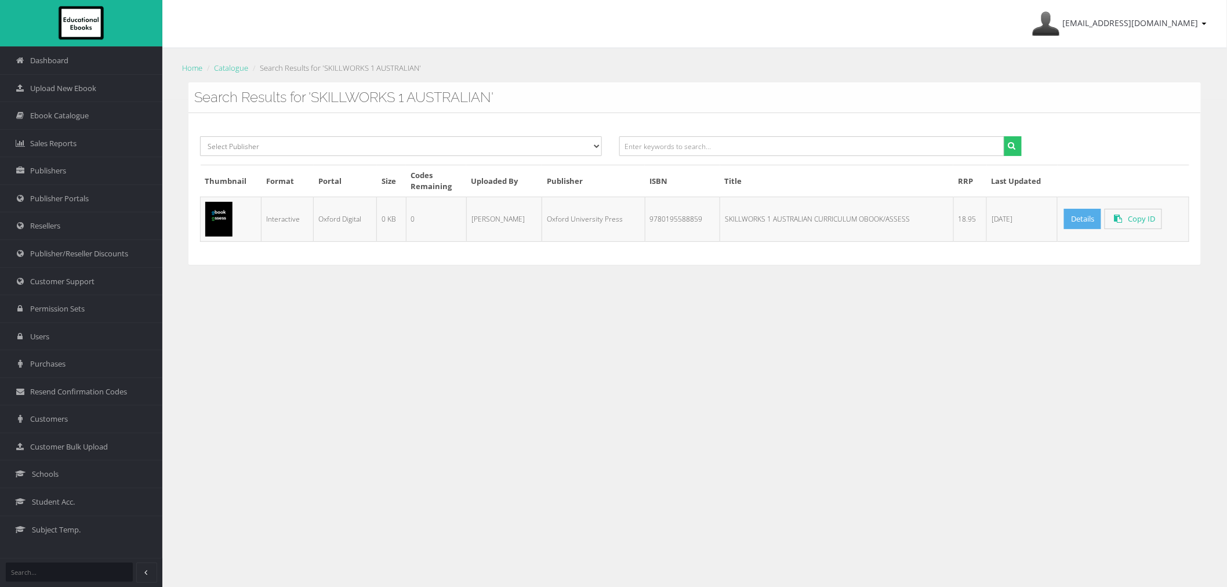
click at [1087, 219] on link "Details" at bounding box center [1082, 219] width 37 height 20
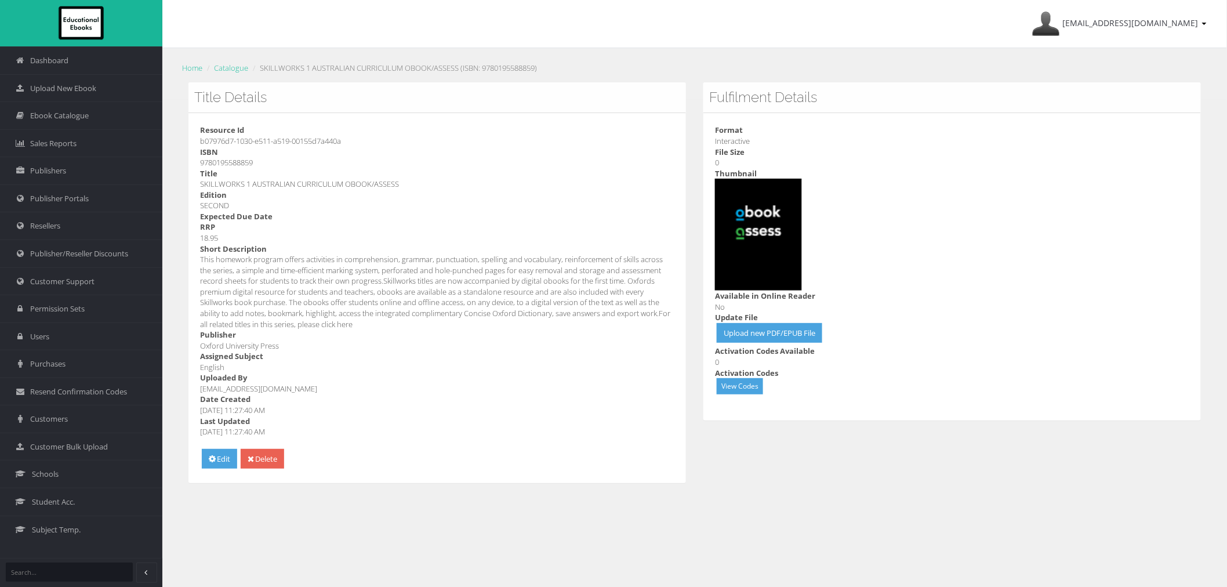
click at [225, 75] on ol "Home Catalogue SKILLWORKS 1 AUSTRALIAN CURRICULUM OBOOK/ASSESS (ISBN: 978019558…" at bounding box center [695, 68] width 1030 height 17
click at [225, 73] on li "Catalogue" at bounding box center [226, 68] width 44 height 12
click at [226, 68] on link "Catalogue" at bounding box center [231, 68] width 34 height 10
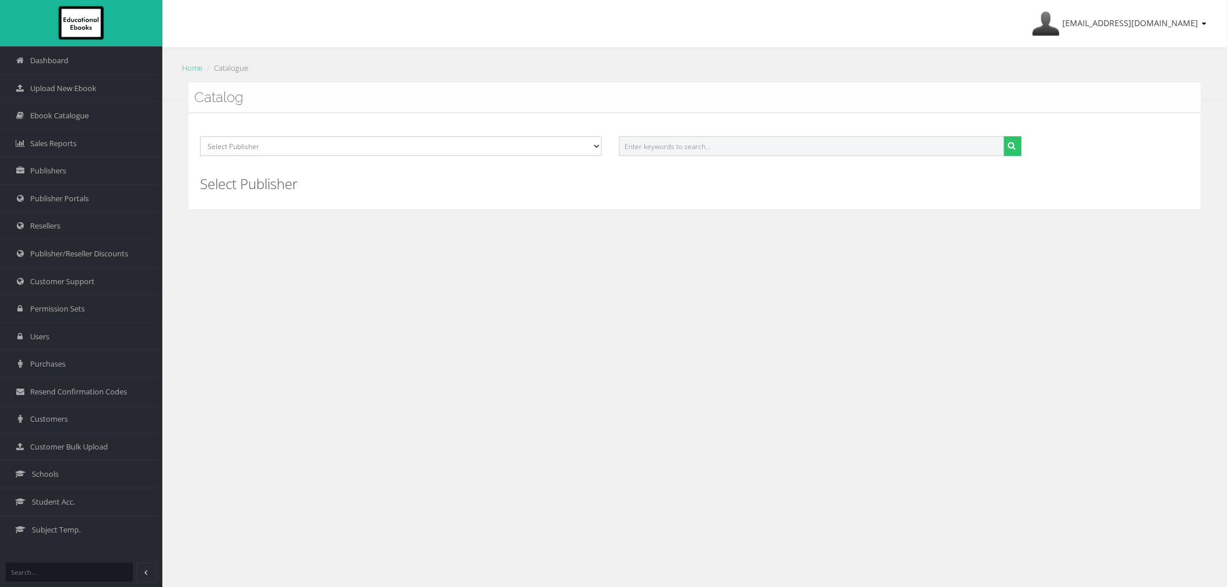
click at [844, 155] on input "text" at bounding box center [811, 146] width 385 height 20
paste input "ECCO SENIOR"
click at [1004, 136] on button "submit" at bounding box center [1013, 146] width 18 height 20
type input "ECCO SENIOR"
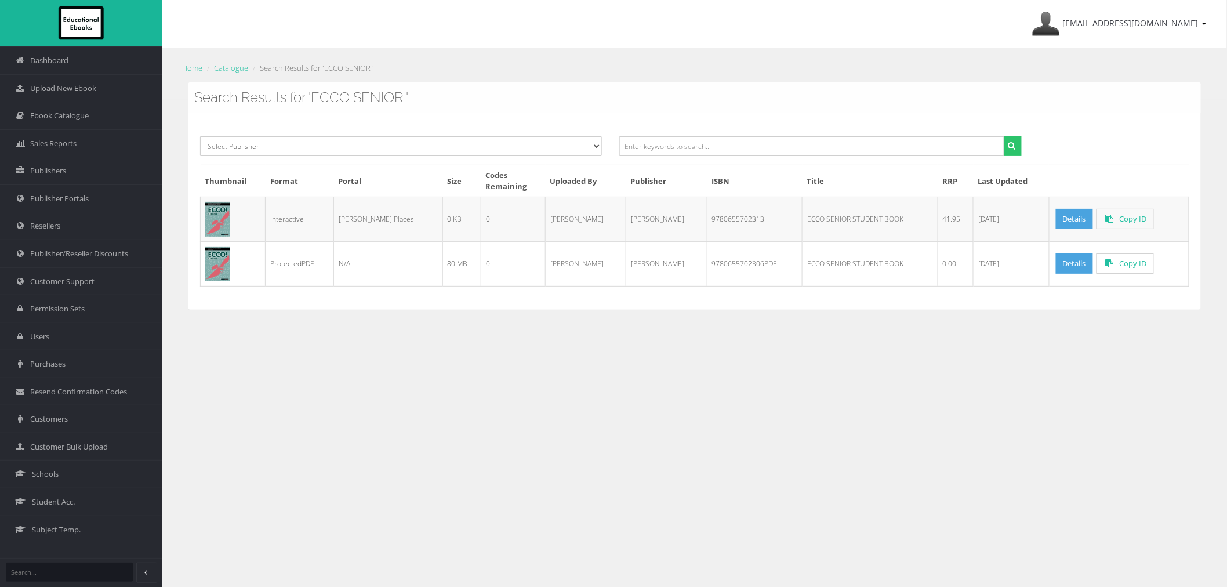
click at [711, 263] on td "9780655702306PDF" at bounding box center [755, 263] width 96 height 45
copy td "9780655702306PDF"
click at [709, 148] on input "text" at bounding box center [811, 146] width 385 height 20
paste input "ECCO! DUE STUDENT BOOK + HUB + EBOOK + ACTIVITY BOOK 3E"
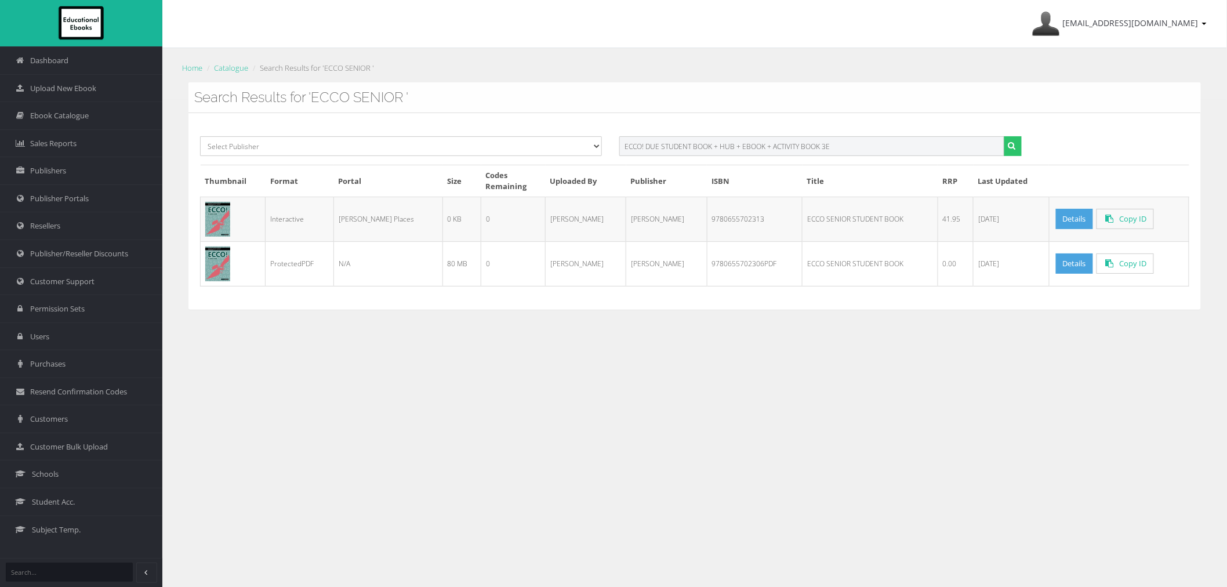
drag, startPoint x: 662, startPoint y: 146, endPoint x: 1025, endPoint y: 144, distance: 363.1
click at [1024, 145] on div "ECCO! DUE STUDENT BOOK + HUB + EBOOK + ACTIVITY BOOK 3E" at bounding box center [820, 150] width 419 height 28
type input "ECCO! DUE"
click at [1004, 136] on button "submit" at bounding box center [1013, 146] width 18 height 20
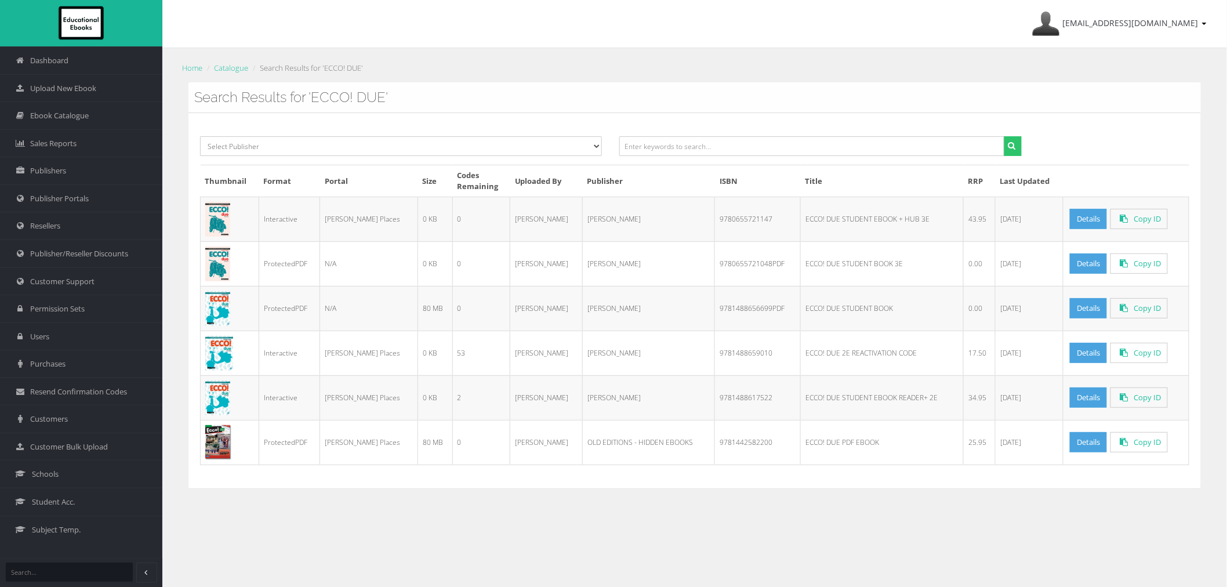
click at [715, 264] on td "9780655721048PDF" at bounding box center [758, 263] width 86 height 45
copy td "9780655721048PDF"
drag, startPoint x: 791, startPoint y: 150, endPoint x: 770, endPoint y: 148, distance: 20.9
click at [791, 150] on input "text" at bounding box center [811, 146] width 385 height 20
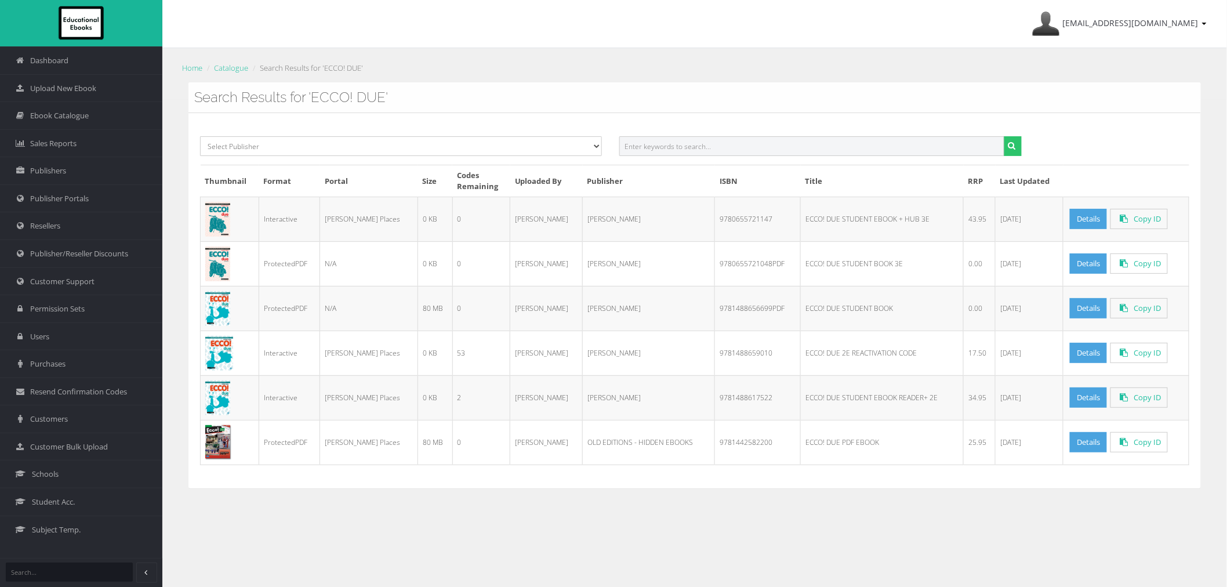
paste input "ECCO! UNO STUDENT BOOK + HUB + EBOOK + ACTIVITY BOOK 3E"
drag, startPoint x: 664, startPoint y: 144, endPoint x: 1131, endPoint y: 139, distance: 467.5
click at [1110, 143] on div "Select Publisher Resources for English Academic Learning (REAL) ATAR Notes Smar…" at bounding box center [694, 150] width 1007 height 28
type input "ECCO! UNO"
click at [1004, 136] on button "submit" at bounding box center [1013, 146] width 18 height 20
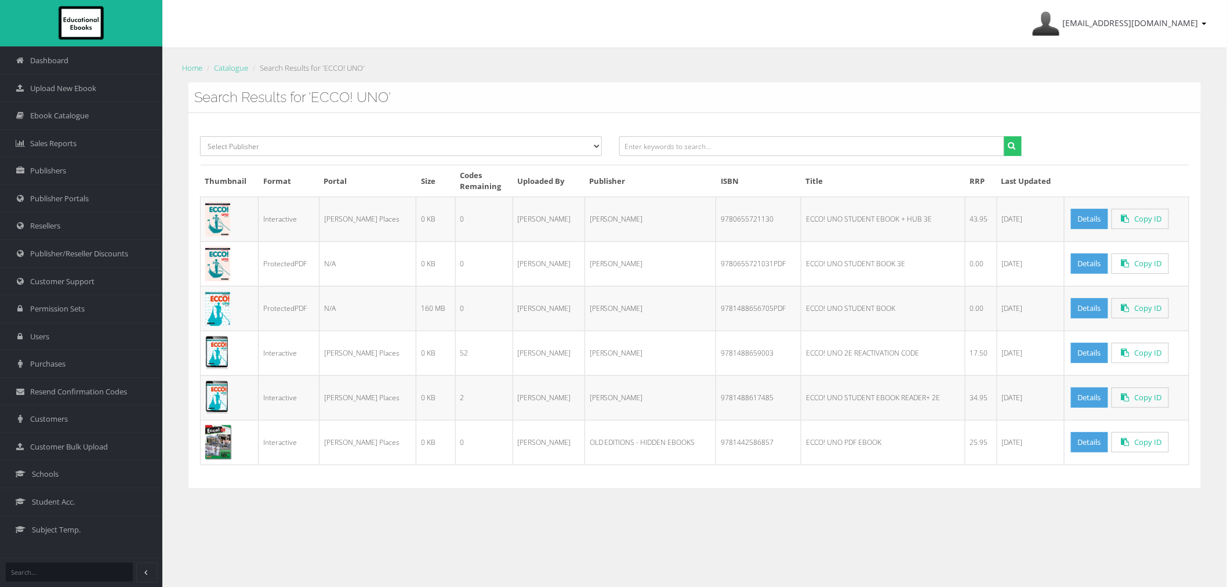
click at [716, 256] on td "9780655721031PDF" at bounding box center [758, 263] width 85 height 45
copy td "9780655721031PDF"
click at [742, 146] on input "text" at bounding box center [811, 146] width 385 height 20
paste input "HEINEMANN BIOLOGY 1 STUDENT BOOK + EBOOK (WITH ONLINE ASSESSMENT) 6E"
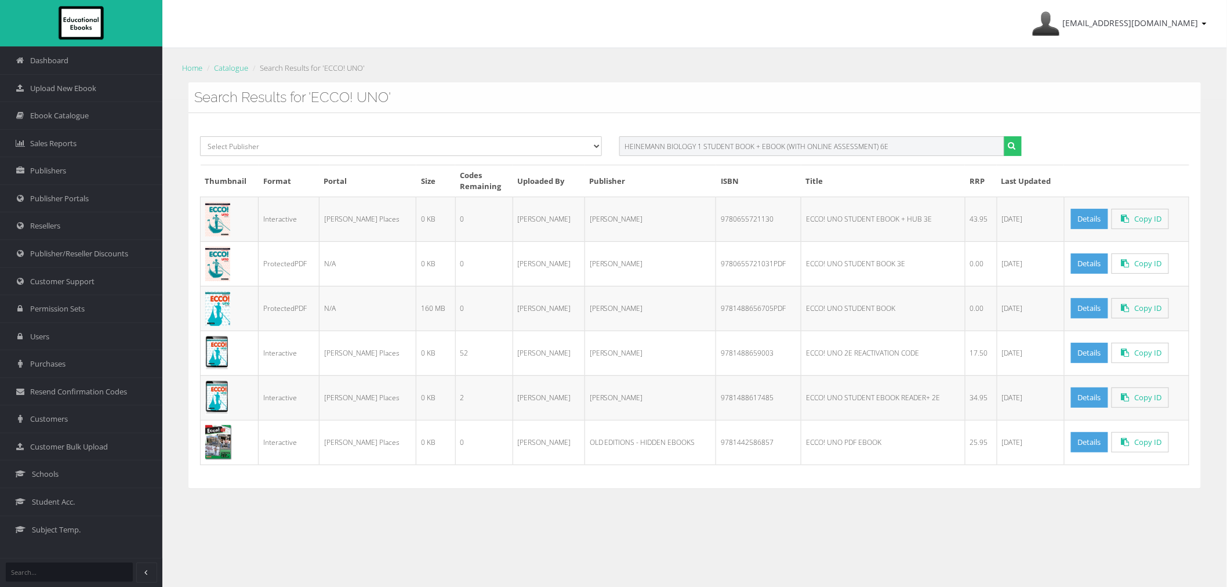
drag, startPoint x: 700, startPoint y: 146, endPoint x: 1126, endPoint y: 147, distance: 425.7
click at [1124, 147] on div "Select Publisher Resources for English Academic Learning (REAL) ATAR Notes Smar…" at bounding box center [694, 150] width 1007 height 28
type input "HEINEMANN BIOLOGY 1"
click at [1004, 136] on button "submit" at bounding box center [1013, 146] width 18 height 20
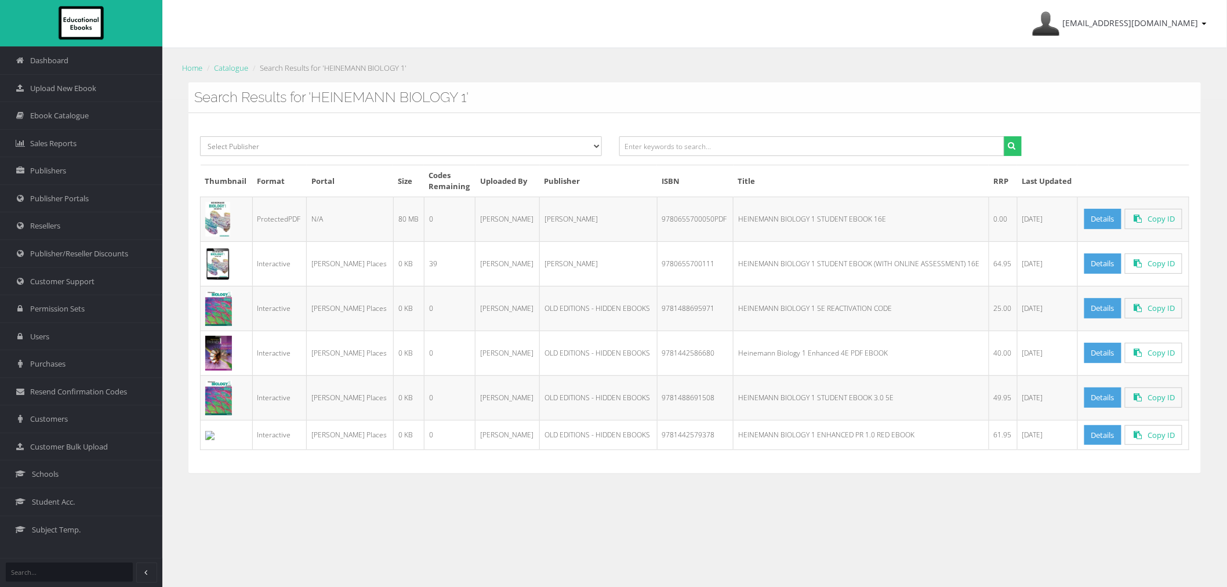
click at [676, 218] on td "9780655700050PDF" at bounding box center [695, 219] width 76 height 45
copy td "9780655700050PDF"
click at [746, 263] on td "HEINEMANN BIOLOGY 1 STUDENT EBOOK (WITH ONLINE ASSESSMENT) 16E" at bounding box center [862, 263] width 256 height 45
click at [1088, 262] on link "Details" at bounding box center [1103, 263] width 37 height 20
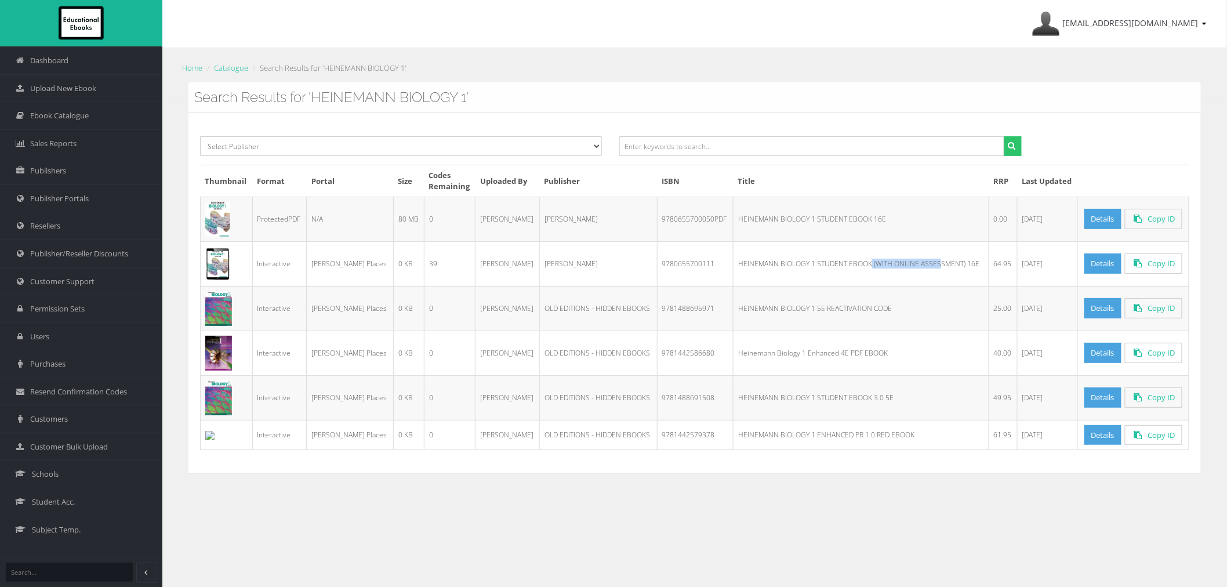
drag, startPoint x: 721, startPoint y: 262, endPoint x: 797, endPoint y: 261, distance: 76.0
click at [797, 261] on td "HEINEMANN BIOLOGY 1 STUDENT EBOOK (WITH ONLINE ASSESSMENT) 16E" at bounding box center [862, 263] width 256 height 45
copy td "HEINEMANN BIOLOGY 1"
click at [1089, 268] on link "Details" at bounding box center [1103, 263] width 37 height 20
click at [1106, 205] on td "Details Copy ID" at bounding box center [1133, 219] width 111 height 45
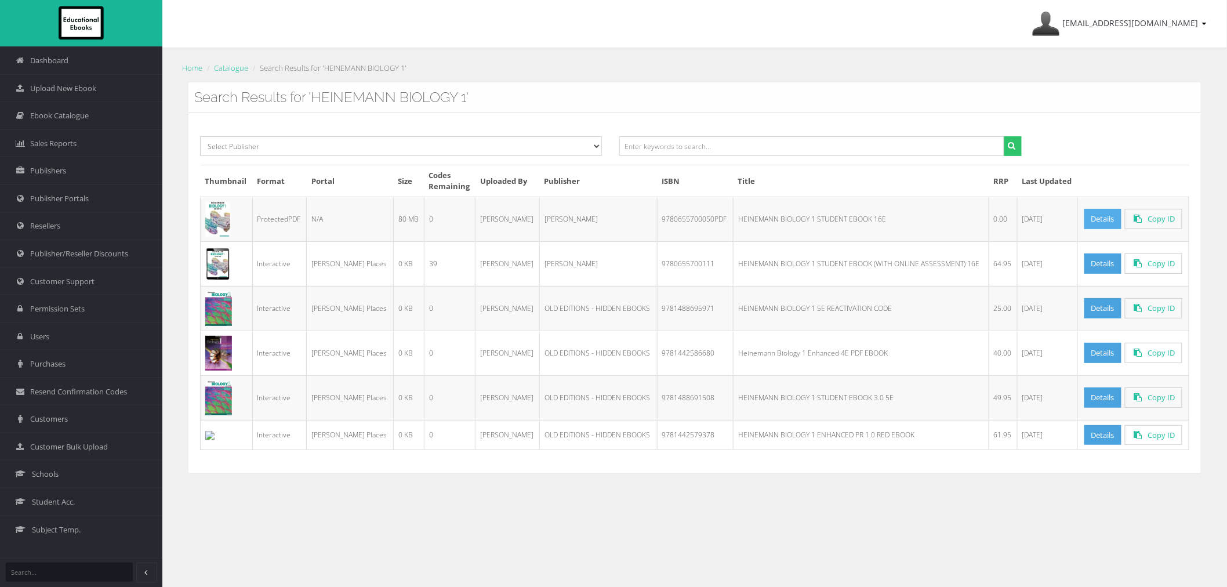
click at [1096, 222] on link "Details" at bounding box center [1103, 219] width 37 height 20
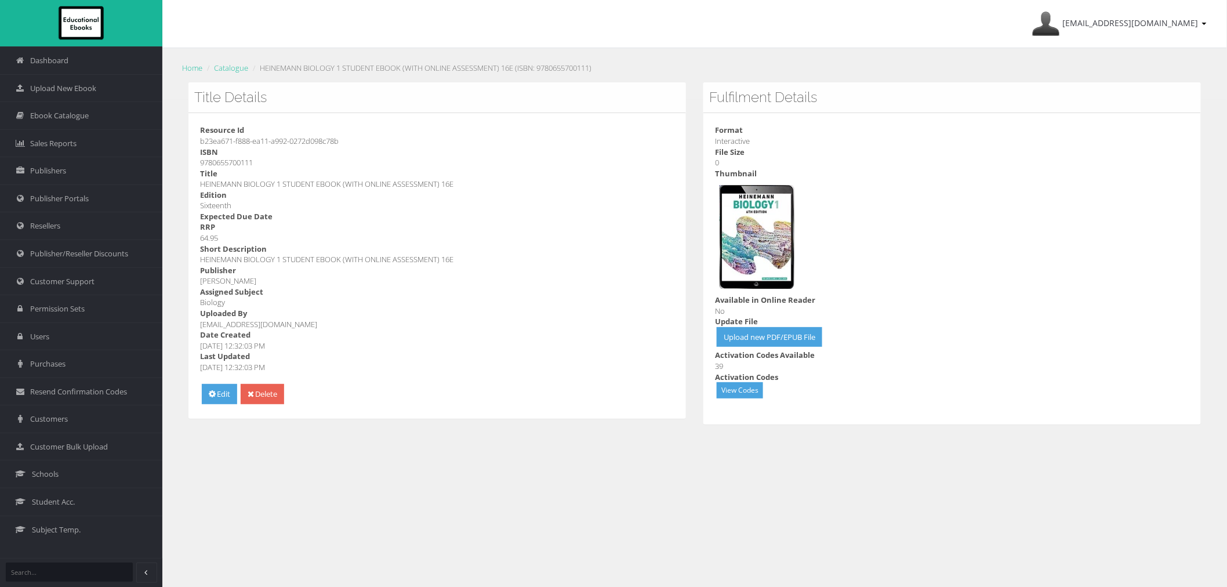
drag, startPoint x: 455, startPoint y: 183, endPoint x: 443, endPoint y: 182, distance: 12.2
click at [443, 182] on dd "HEINEMANN BIOLOGY 1 STUDENT EBOOK (WITH ONLINE ASSESSMENT) 16E" at bounding box center [437, 184] width 474 height 11
drag, startPoint x: 240, startPoint y: 210, endPoint x: 195, endPoint y: 211, distance: 44.7
click at [195, 211] on div "Resource Id b23ea671-f888-ea11-a992-0272d098c78b ISBN 9780655700111 Title HEINE…" at bounding box center [438, 266] width 498 height 306
click at [205, 396] on link "Edit" at bounding box center [219, 394] width 35 height 20
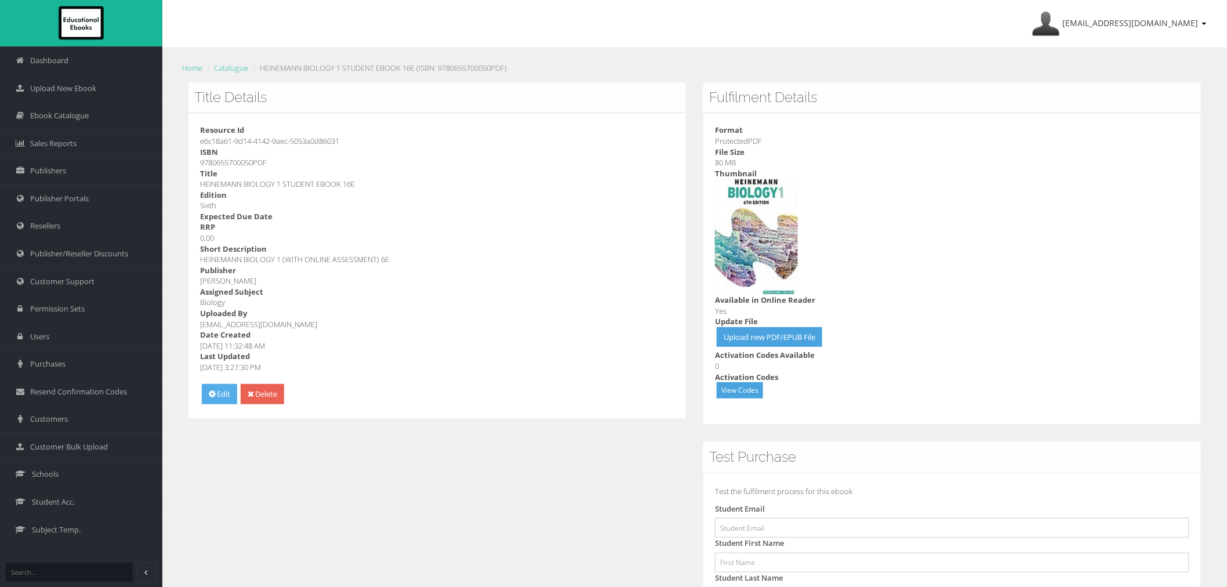
click at [213, 392] on icon at bounding box center [212, 394] width 7 height 8
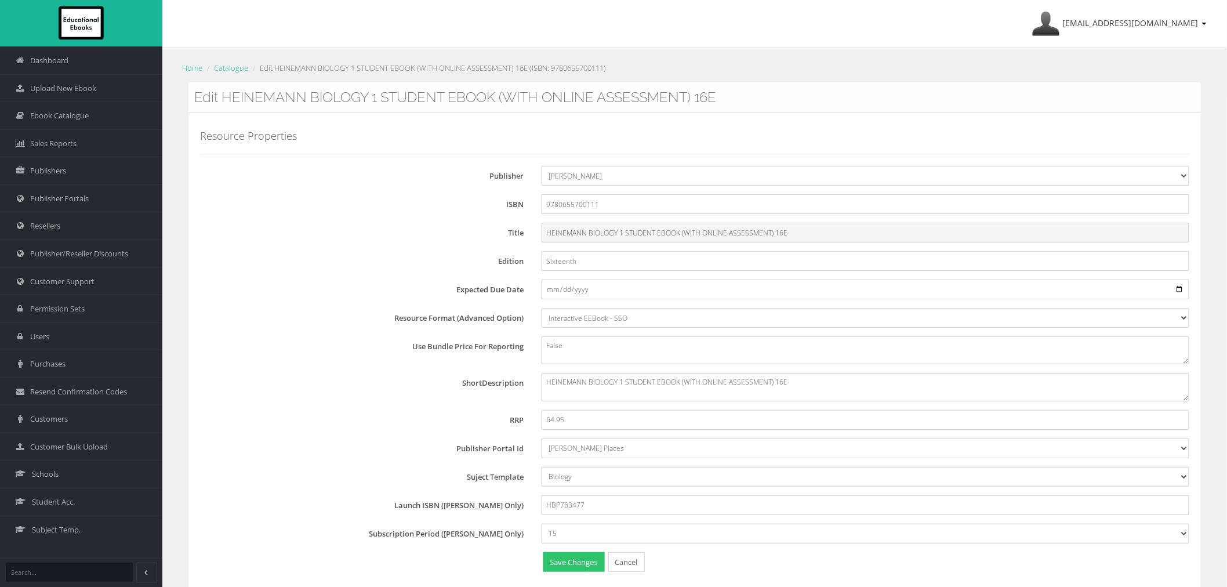
click at [776, 234] on input "HEINEMANN BIOLOGY 1 STUDENT EBOOK (WITH ONLINE ASSESSMENT) 16E" at bounding box center [866, 233] width 648 height 20
type input "HEINEMANN BIOLOGY 1 STUDENT EBOOK (WITH ONLINE ASSESSMENT) 6E"
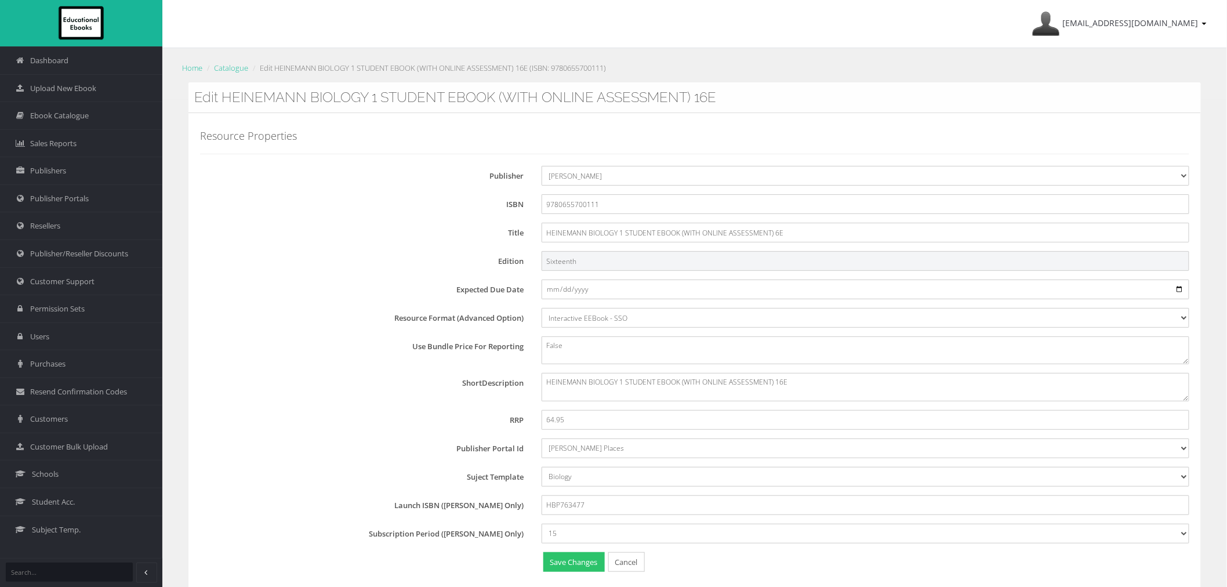
click at [588, 263] on input "Sixteenth" at bounding box center [866, 261] width 648 height 20
drag, startPoint x: 588, startPoint y: 263, endPoint x: 559, endPoint y: 262, distance: 28.4
click at [559, 262] on input "Sixteenth" at bounding box center [866, 261] width 648 height 20
type input "Sixth"
click at [571, 560] on button "Save Changes" at bounding box center [573, 562] width 61 height 20
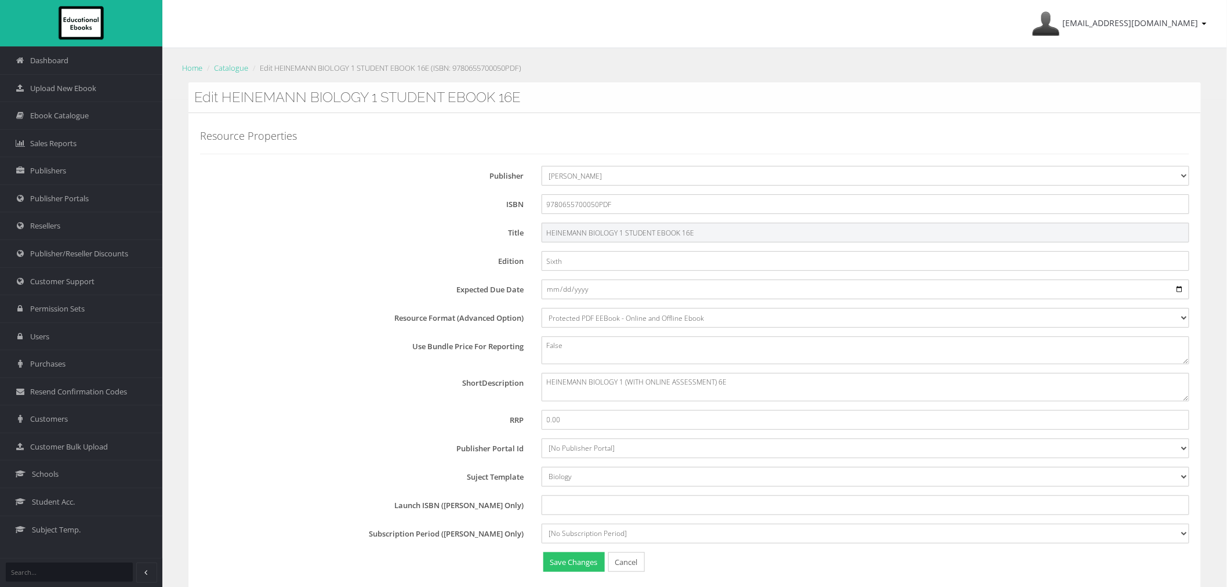
click at [684, 231] on input "HEINEMANN BIOLOGY 1 STUDENT EBOOK 16E" at bounding box center [866, 233] width 648 height 20
type input "HEINEMANN BIOLOGY 1 STUDENT EBOOK 6E"
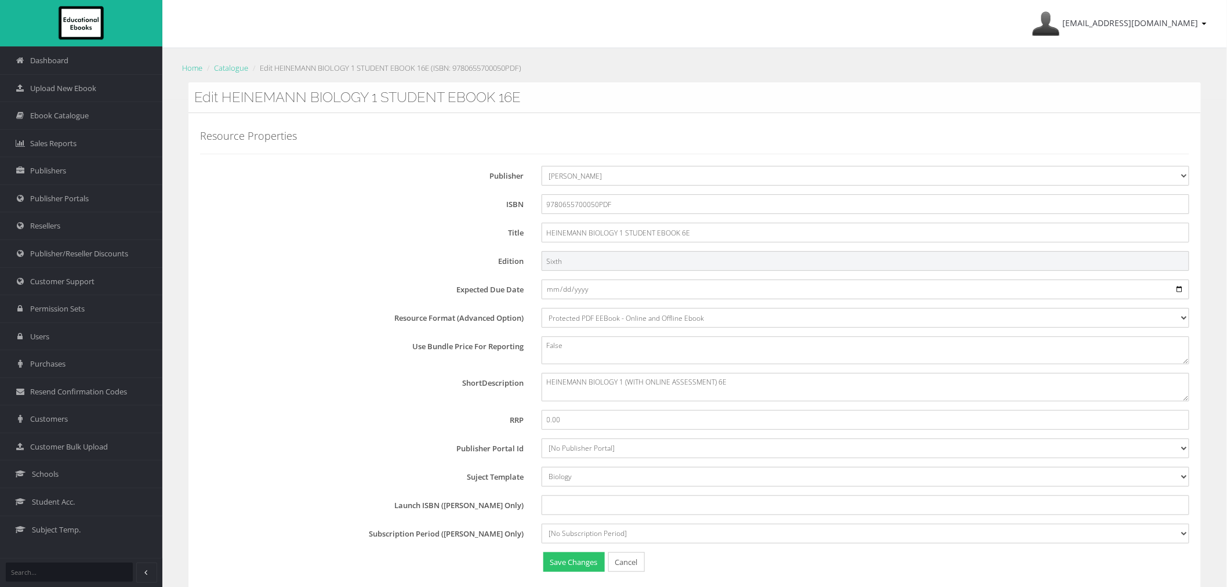
click at [574, 266] on input "Sixth" at bounding box center [866, 261] width 648 height 20
click at [583, 559] on button "Save Changes" at bounding box center [573, 562] width 61 height 20
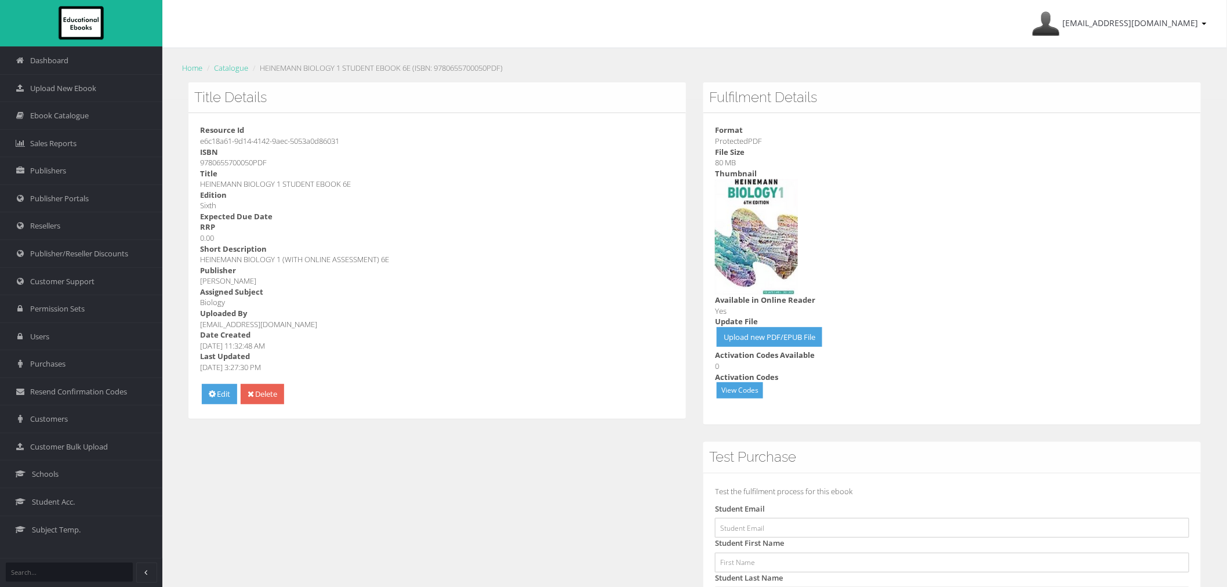
drag, startPoint x: 280, startPoint y: 184, endPoint x: 189, endPoint y: 187, distance: 91.1
click at [189, 187] on div "Resource Id e6c18a61-9d14-4142-9aec-5053a0d86031 ISBN 9780655700050PDF Title HE…" at bounding box center [438, 266] width 498 height 306
copy dd "HEINEMANN BIOLOGY"
click at [223, 63] on link "Catalogue" at bounding box center [231, 68] width 34 height 10
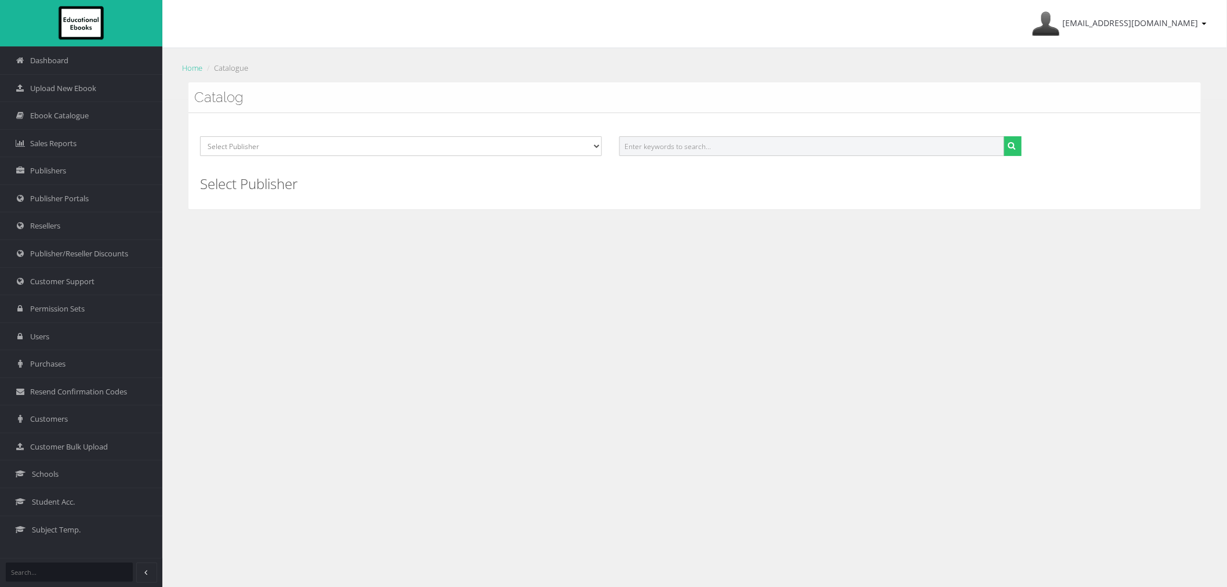
click at [926, 153] on input "text" at bounding box center [811, 146] width 385 height 20
paste input "HEINEMANN BIOLOGY"
type input "HEINEMANN BIOLOGY"
click at [1004, 136] on button "submit" at bounding box center [1013, 146] width 18 height 20
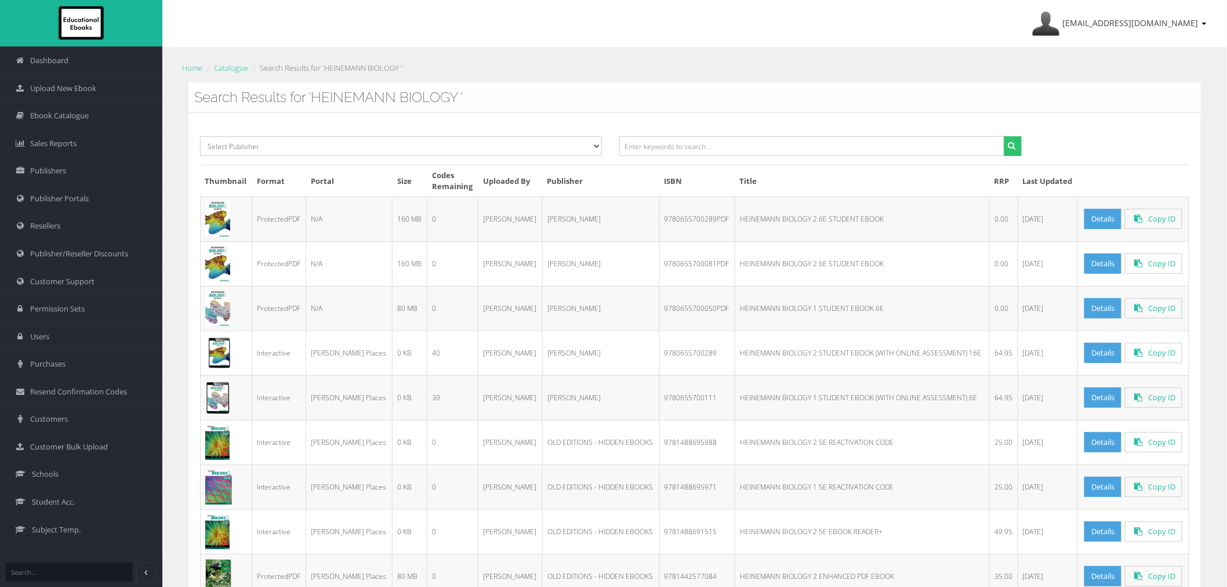
click at [687, 306] on td "9780655700050PDF" at bounding box center [697, 308] width 76 height 45
click at [688, 306] on td "9780655700050PDF" at bounding box center [697, 308] width 76 height 45
copy td "9780655700050PDF"
click at [673, 399] on td "9780655700111" at bounding box center [697, 397] width 76 height 45
click at [675, 267] on td "9780655700081PDF" at bounding box center [697, 263] width 76 height 45
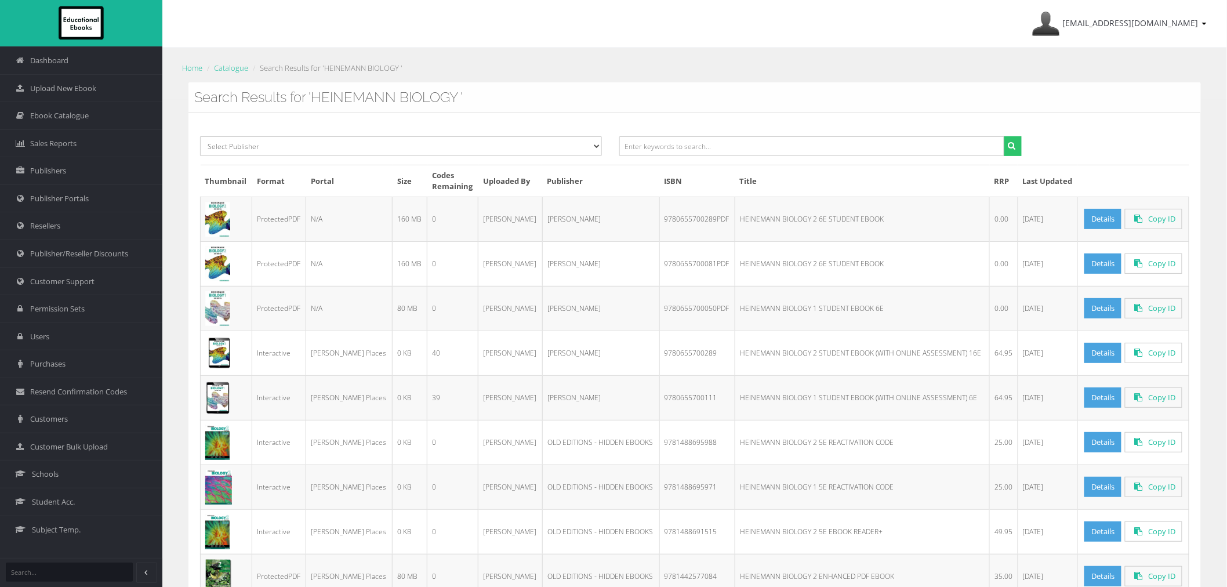
click at [675, 267] on td "9780655700081PDF" at bounding box center [697, 263] width 76 height 45
copy td "9780655700081PDF"
click at [680, 355] on td "9780655700289" at bounding box center [697, 353] width 76 height 45
click at [1087, 352] on link "Details" at bounding box center [1103, 353] width 37 height 20
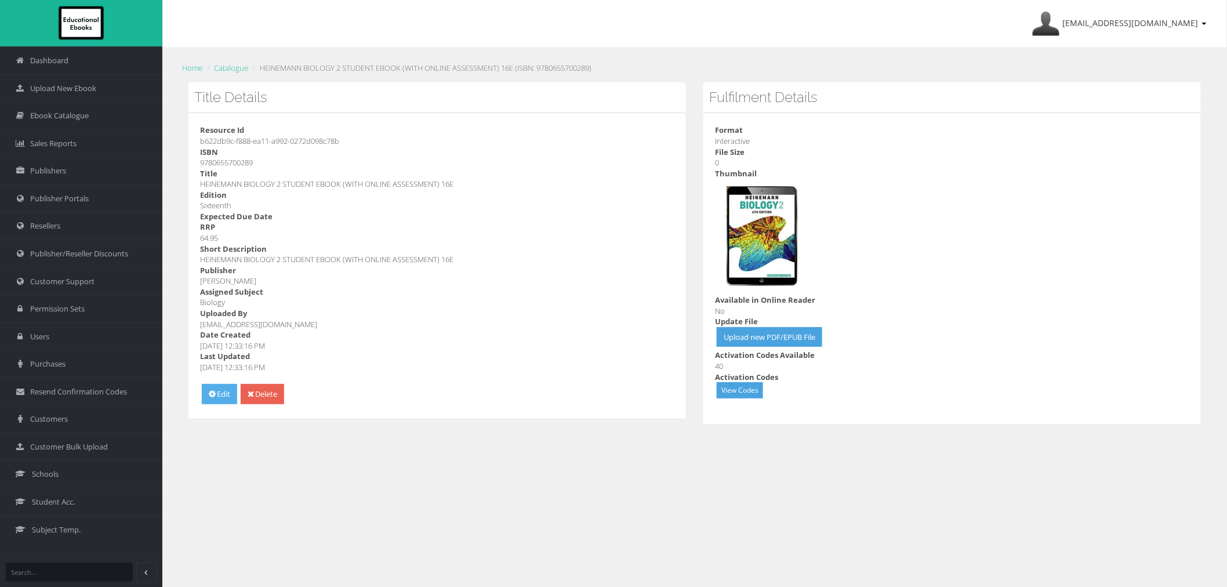
click at [221, 397] on link "Edit" at bounding box center [219, 394] width 35 height 20
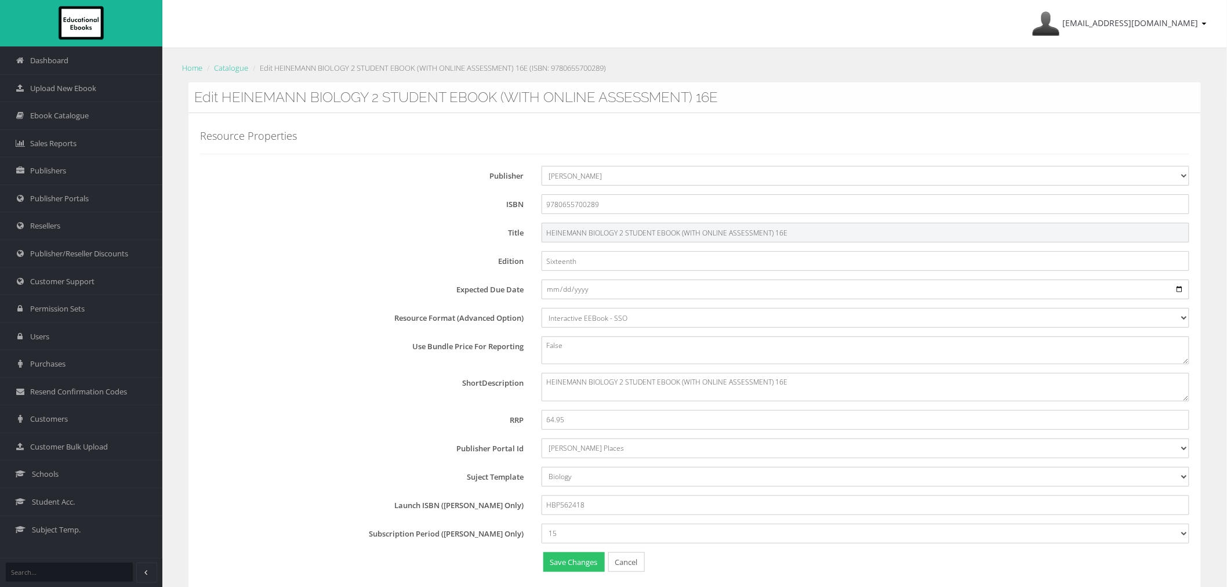
click at [775, 233] on input "HEINEMANN BIOLOGY 2 STUDENT EBOOK (WITH ONLINE ASSESSMENT) 16E" at bounding box center [866, 233] width 648 height 20
type input "HEINEMANN BIOLOGY 2 STUDENT EBOOK (WITH ONLINE ASSESSMENT) 6E"
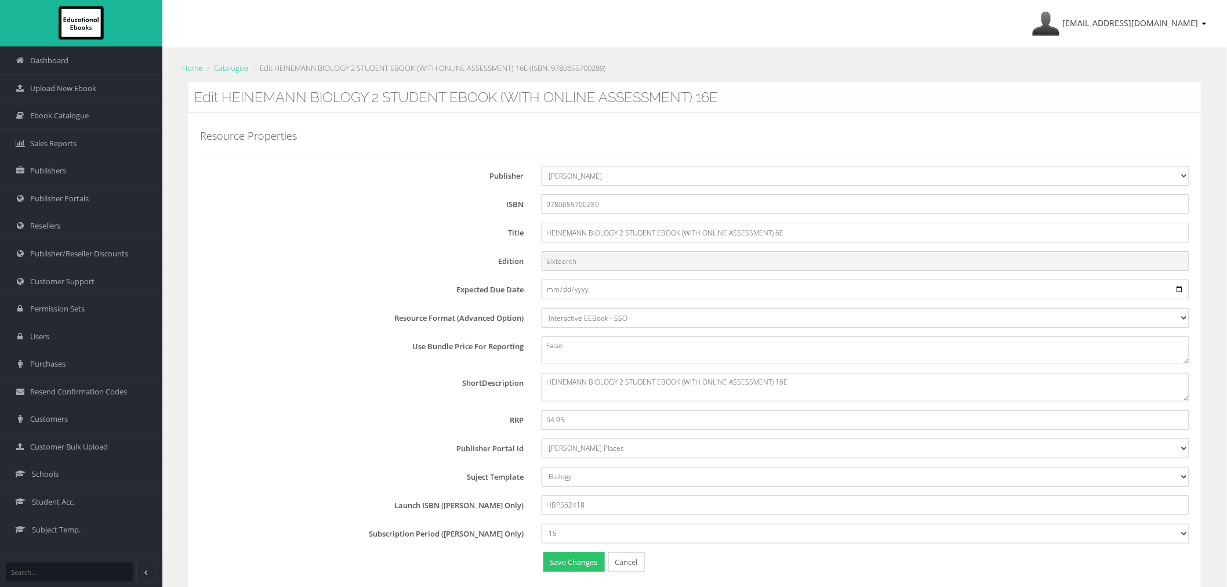
click at [559, 262] on input "Sixteenth" at bounding box center [866, 261] width 648 height 20
type input "Sixth"
click at [575, 567] on button "Save Changes" at bounding box center [573, 562] width 61 height 20
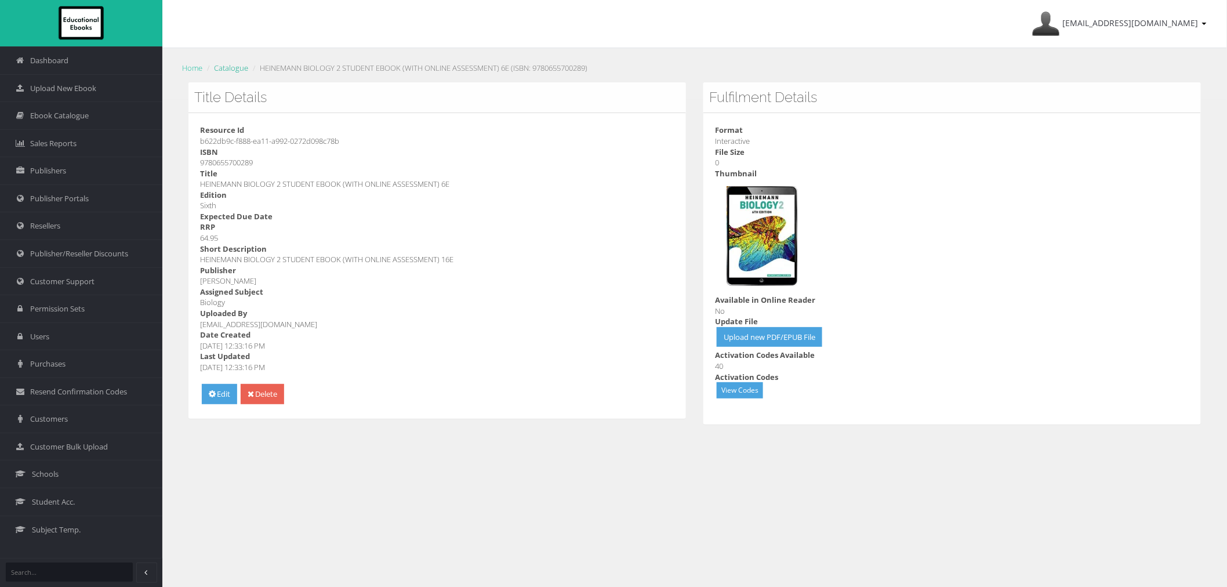
click at [227, 70] on link "Catalogue" at bounding box center [231, 68] width 34 height 10
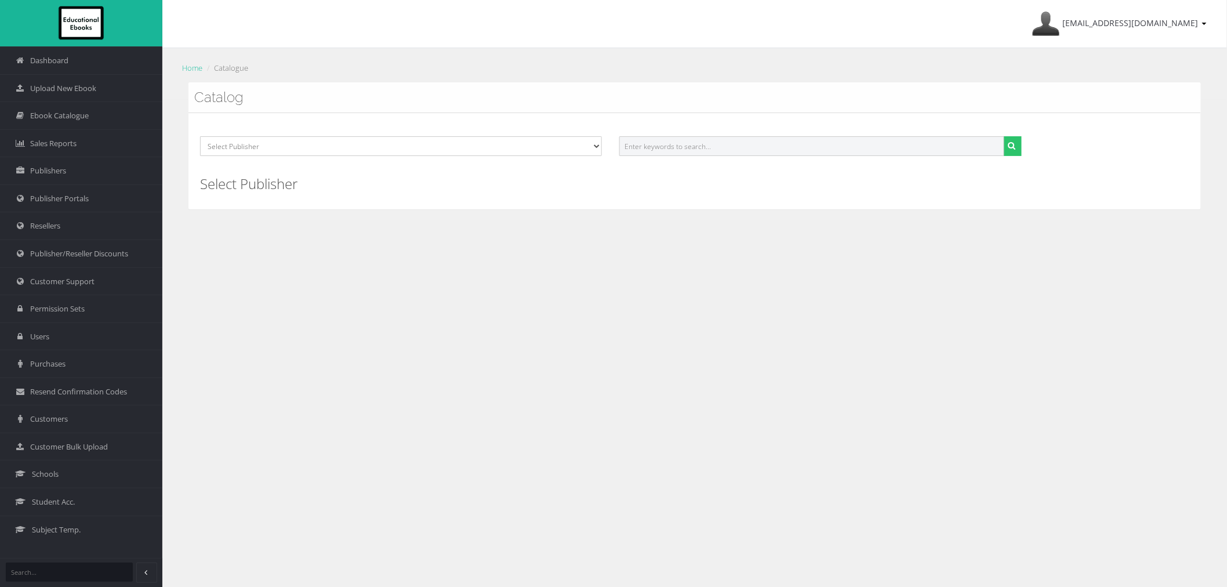
click at [667, 146] on input "text" at bounding box center [811, 146] width 385 height 20
paste input "HEINEMANN CHEMISTRY 1 STUDENT BOOK + EBOOK WITH ONLINE ASSESSMENT 6E"
drag, startPoint x: 709, startPoint y: 147, endPoint x: 1219, endPoint y: 146, distance: 509.8
click at [1195, 147] on div "Select Publisher Resources for English Academic Learning (REAL) ATAR Notes Smar…" at bounding box center [694, 150] width 1007 height 28
type input "HEINEMANN CHEMISTRY 1"
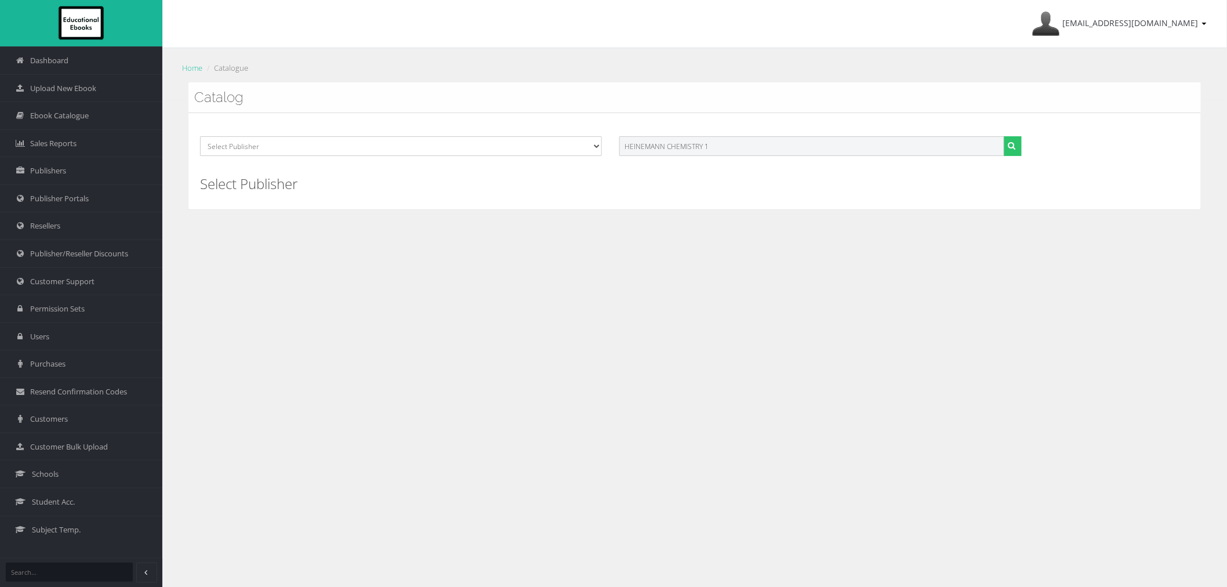
click at [1004, 136] on button "submit" at bounding box center [1013, 146] width 18 height 20
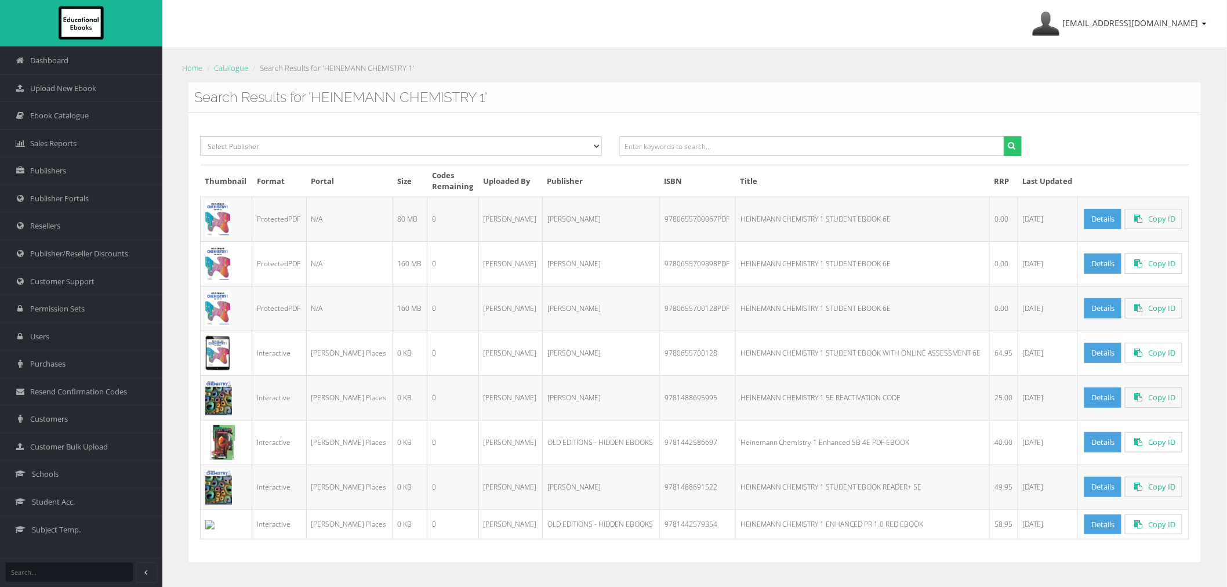
click at [660, 305] on td "9780655700128PDF" at bounding box center [698, 308] width 76 height 45
copy td "9780655700128PDF"
click at [665, 222] on td "9780655700067PDF" at bounding box center [698, 219] width 76 height 45
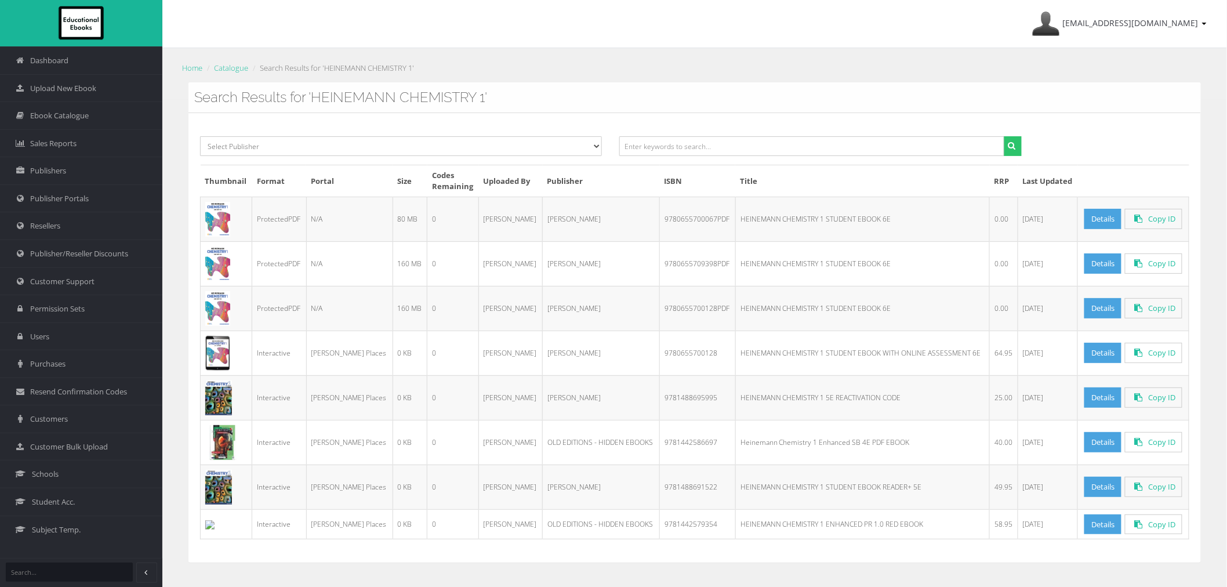
copy td "9780655700067PDF"
click at [673, 259] on td "9780655709398PDF" at bounding box center [698, 263] width 76 height 45
copy td "9780655709398PDF"
click at [916, 148] on input "text" at bounding box center [811, 146] width 385 height 20
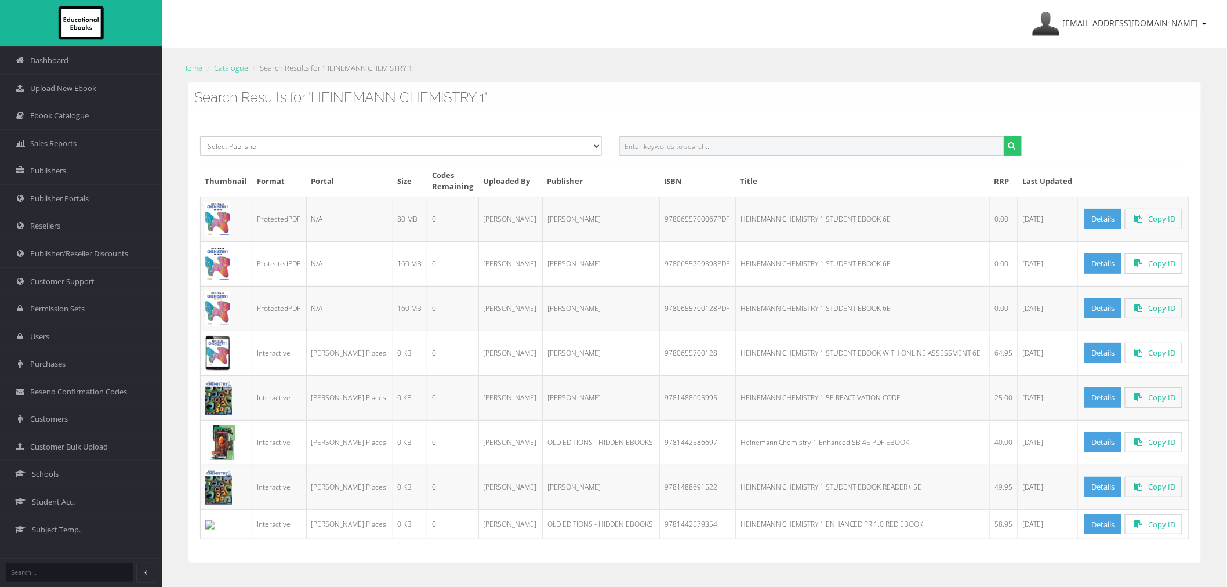
paste input "HEINEMANN CHEMISTRY 2"
type input "HEINEMANN CHEMISTRY 2"
click at [1004, 136] on button "submit" at bounding box center [1013, 146] width 18 height 20
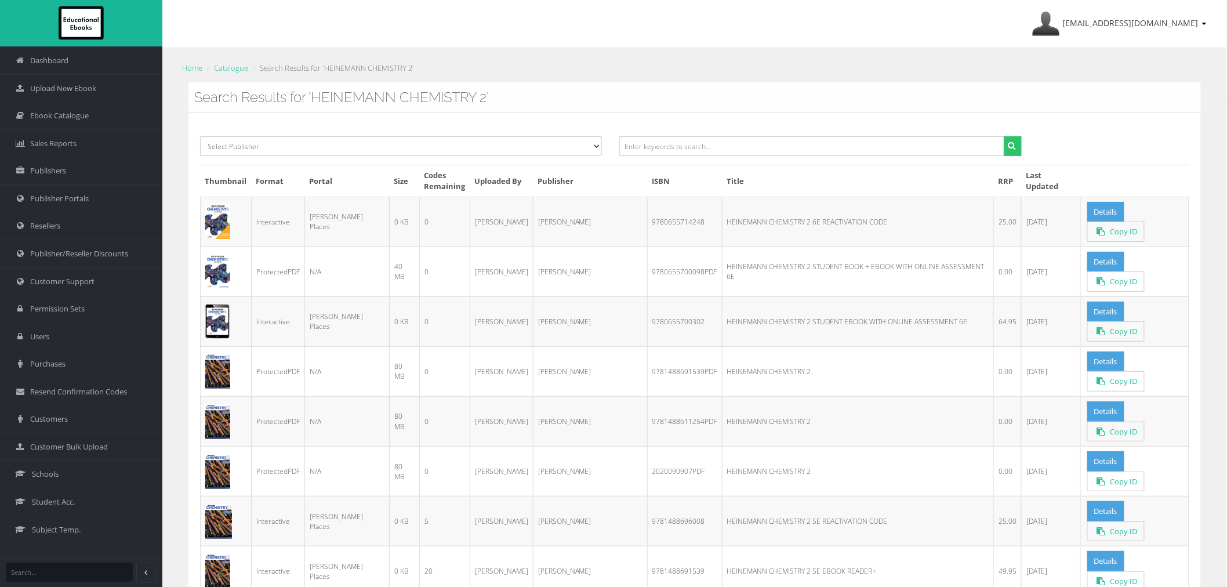
click at [656, 267] on td "9780655700098PDF" at bounding box center [684, 272] width 75 height 50
copy td "9780655700098PDF"
click at [836, 151] on input "text" at bounding box center [811, 146] width 385 height 20
paste input "HEINEMANN PHYSICS 11"
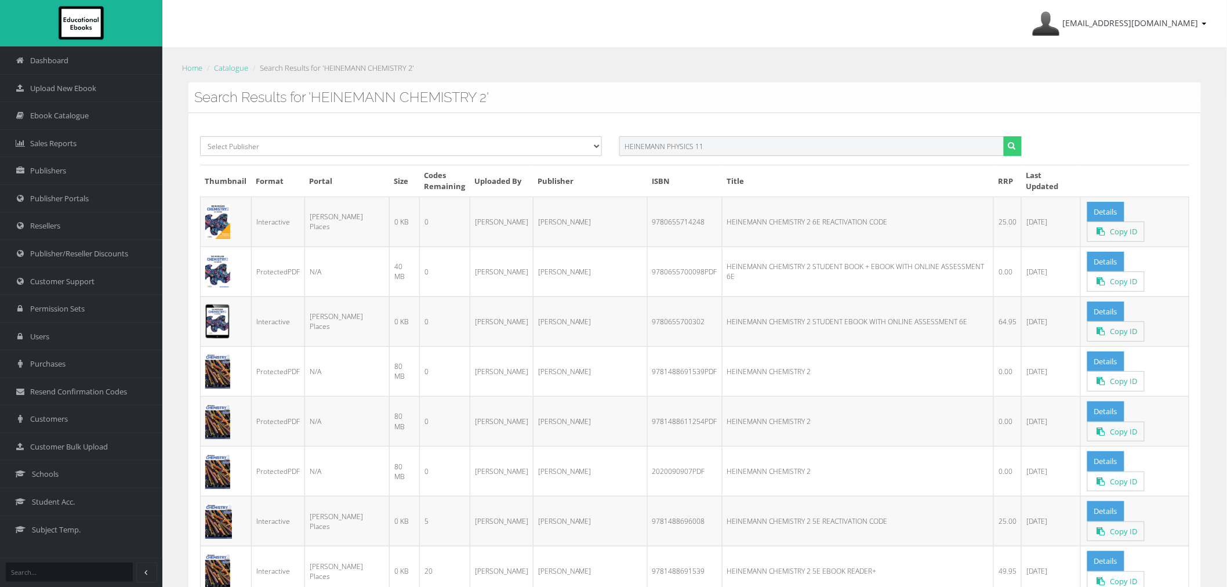
type input "HEINEMANN PHYSICS 11"
click at [1004, 136] on button "submit" at bounding box center [1013, 146] width 18 height 20
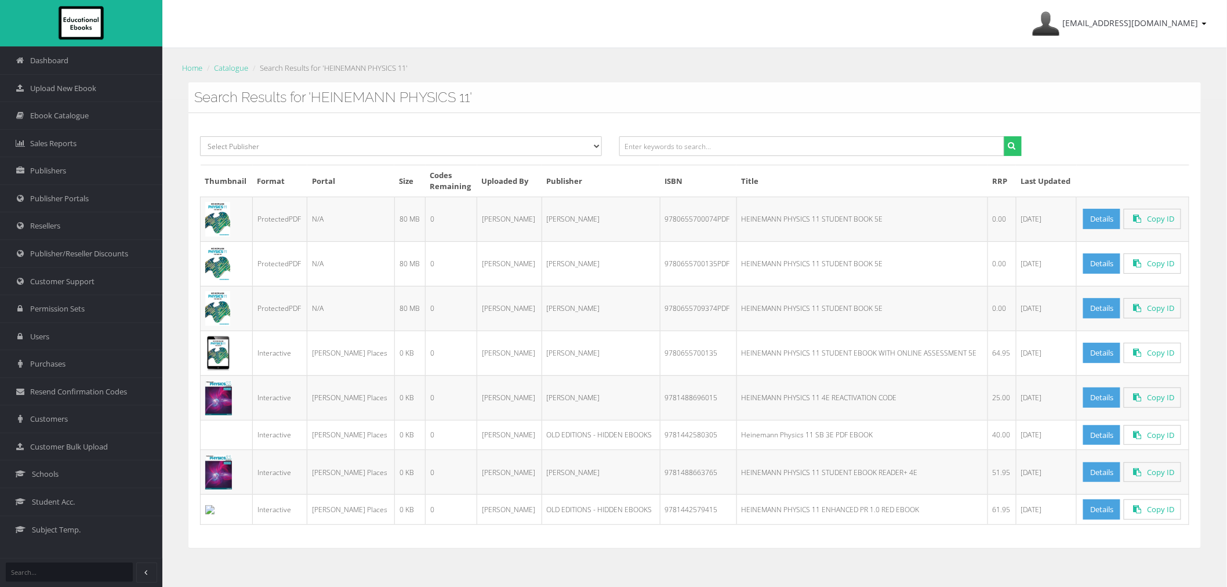
click at [670, 312] on td "9780655709374PDF" at bounding box center [698, 308] width 77 height 45
copy td "9780655709374PDF"
click at [675, 213] on td "9780655700074PDF" at bounding box center [698, 219] width 77 height 45
click at [675, 219] on td "9780655700074PDF" at bounding box center [698, 219] width 77 height 45
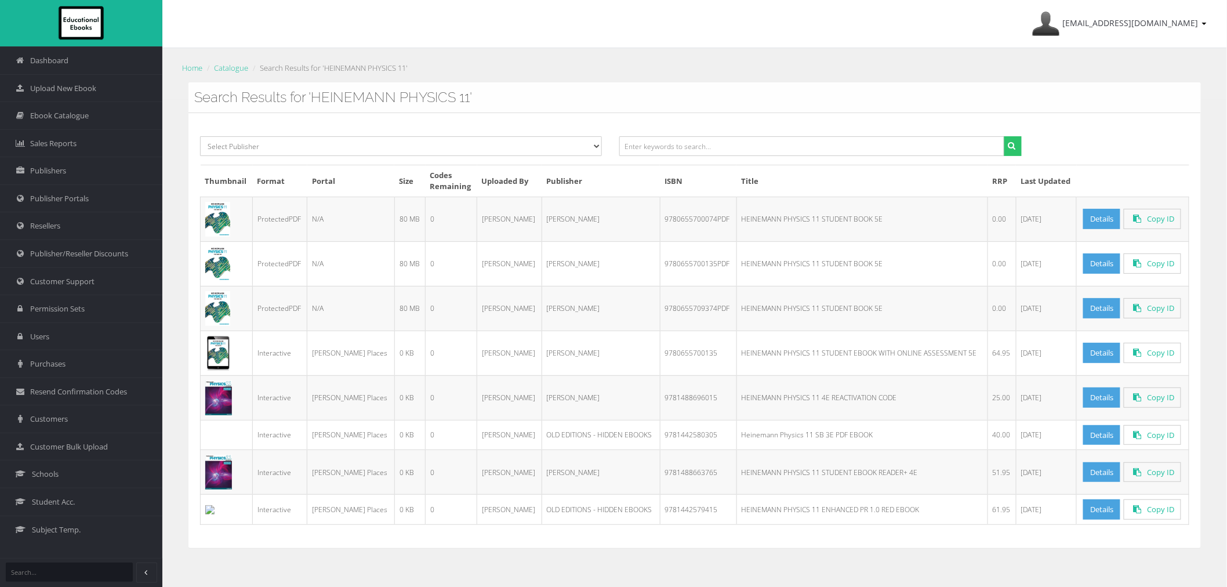
click at [675, 219] on td "9780655700074PDF" at bounding box center [698, 219] width 77 height 45
copy td "9780655700074PDF"
click at [864, 148] on input "text" at bounding box center [811, 146] width 385 height 20
paste input "HEINEMANN PHYSICS 12"
type input "HEINEMANN PHYSICS 12"
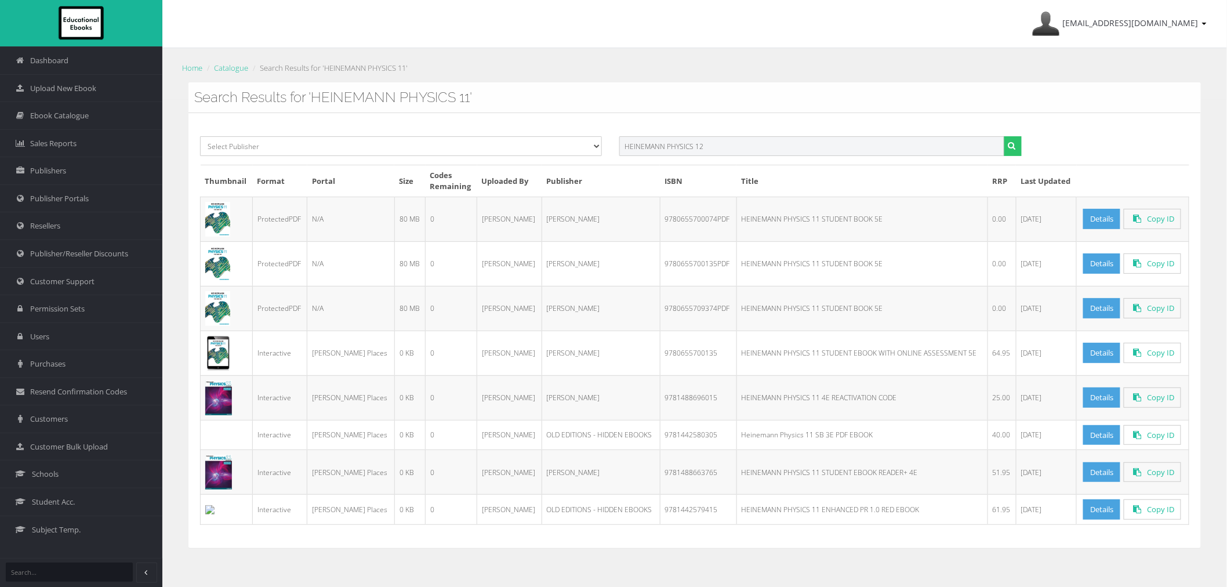
click at [1004, 136] on button "submit" at bounding box center [1013, 146] width 18 height 20
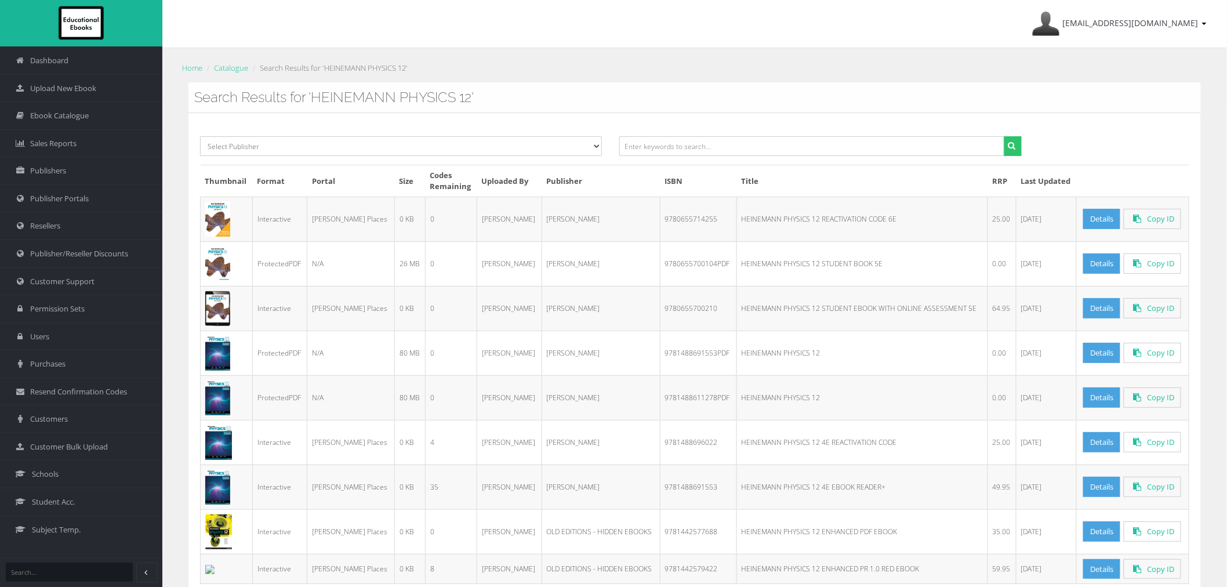
click at [687, 262] on td "9780655700104PDF" at bounding box center [698, 263] width 77 height 45
copy td "9780655700104PDF"
click at [842, 151] on input "text" at bounding box center [811, 146] width 385 height 20
paste input "IITOMO 1"
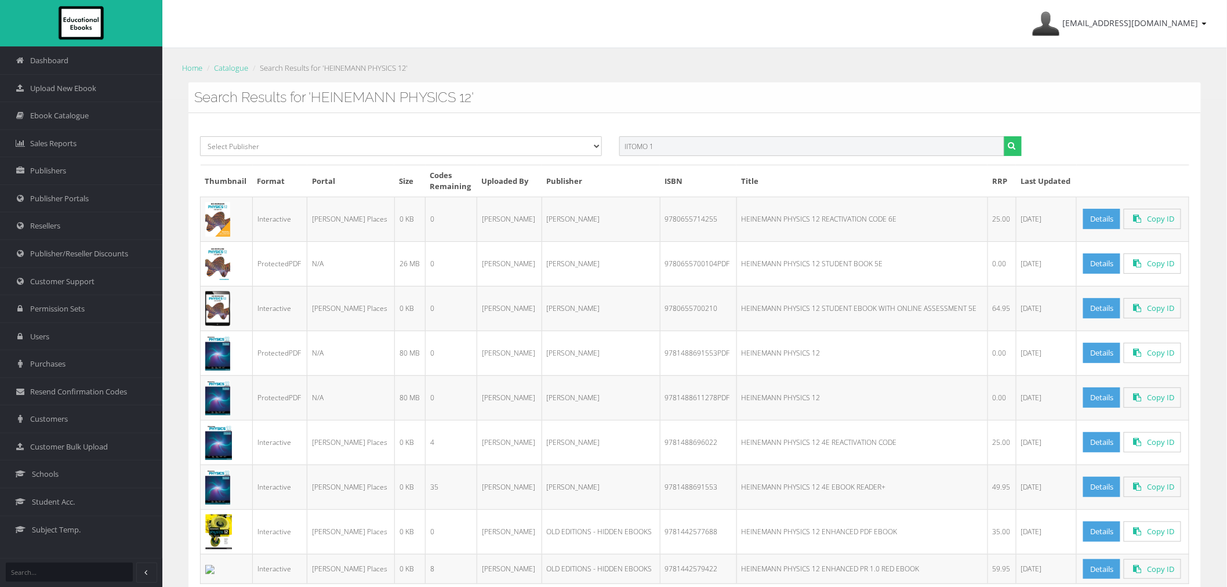
type input "IITOMO 1"
click at [1004, 136] on button "submit" at bounding box center [1013, 146] width 18 height 20
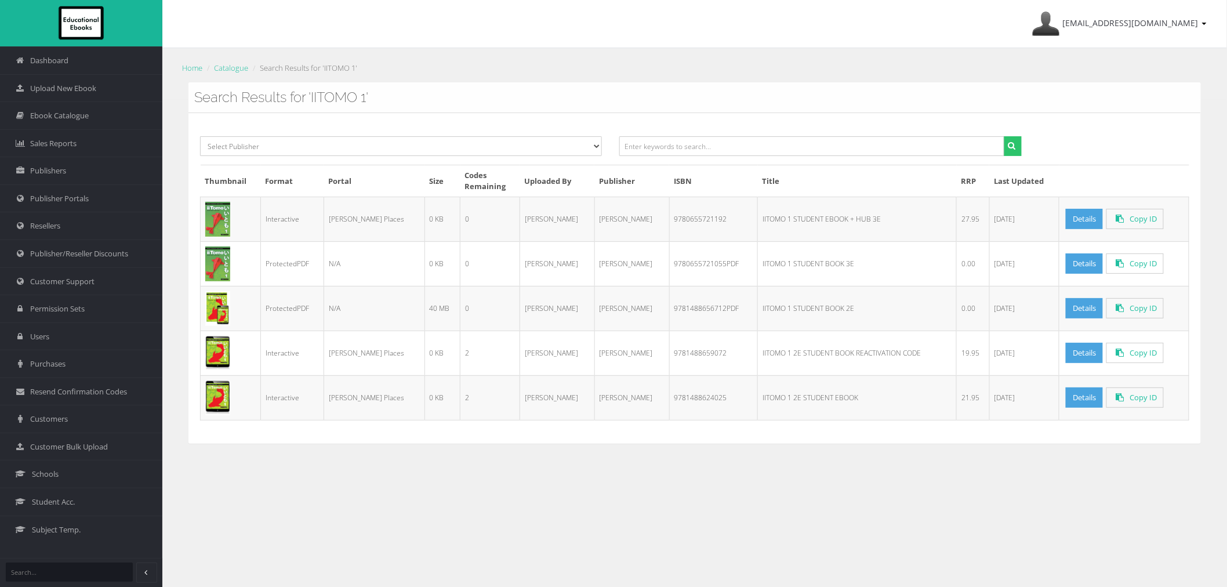
click at [675, 263] on td "9780655721055PDF" at bounding box center [713, 263] width 89 height 45
copy td "9780655721055PDF"
click at [882, 147] on input "text" at bounding box center [811, 146] width 385 height 20
paste input "IITOMO 2"
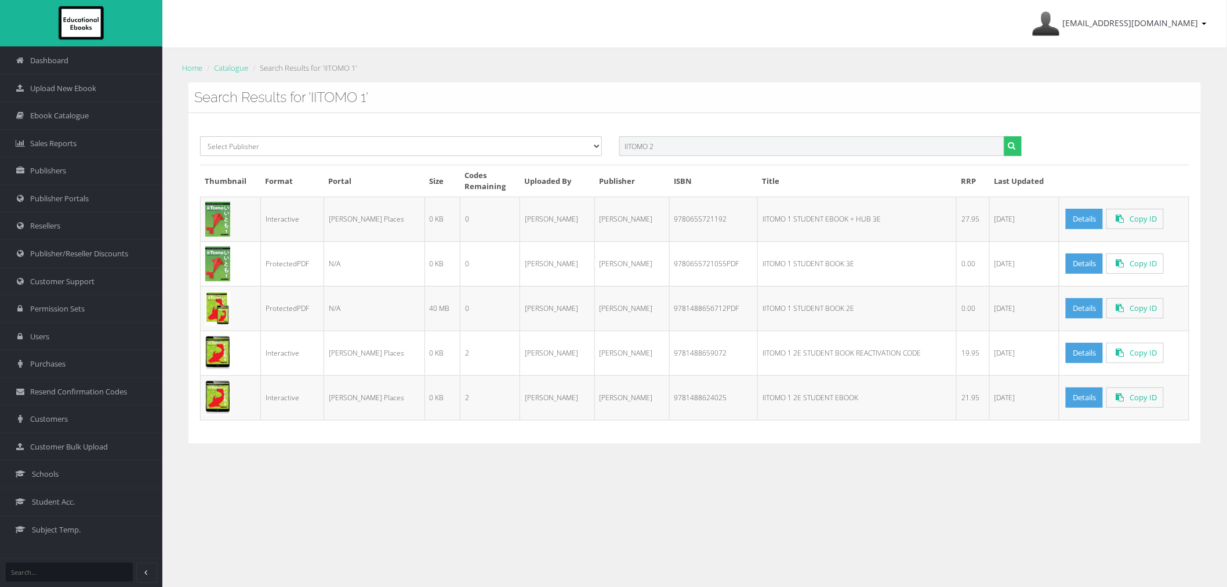
type input "IITOMO 2"
click at [1004, 136] on button "submit" at bounding box center [1013, 146] width 18 height 20
click at [688, 270] on td "9780655721062PDF" at bounding box center [713, 263] width 89 height 45
copy td "9780655721062PDF"
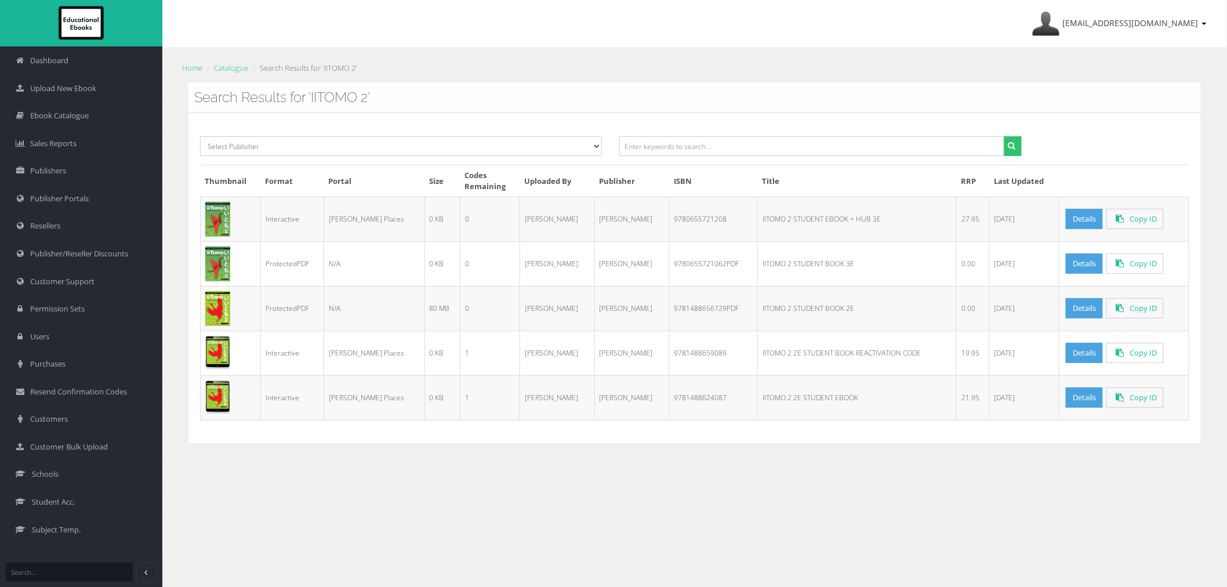
click at [864, 135] on div "Select Publisher Resources for English Academic Learning (REAL) ATAR Notes Smar…" at bounding box center [695, 278] width 1013 height 330
paste input "IITOMO 3&4"
click at [874, 146] on input "IITOMO 3&4" at bounding box center [811, 146] width 385 height 20
type input "IITOMO 3&4"
click at [1004, 136] on button "submit" at bounding box center [1013, 146] width 18 height 20
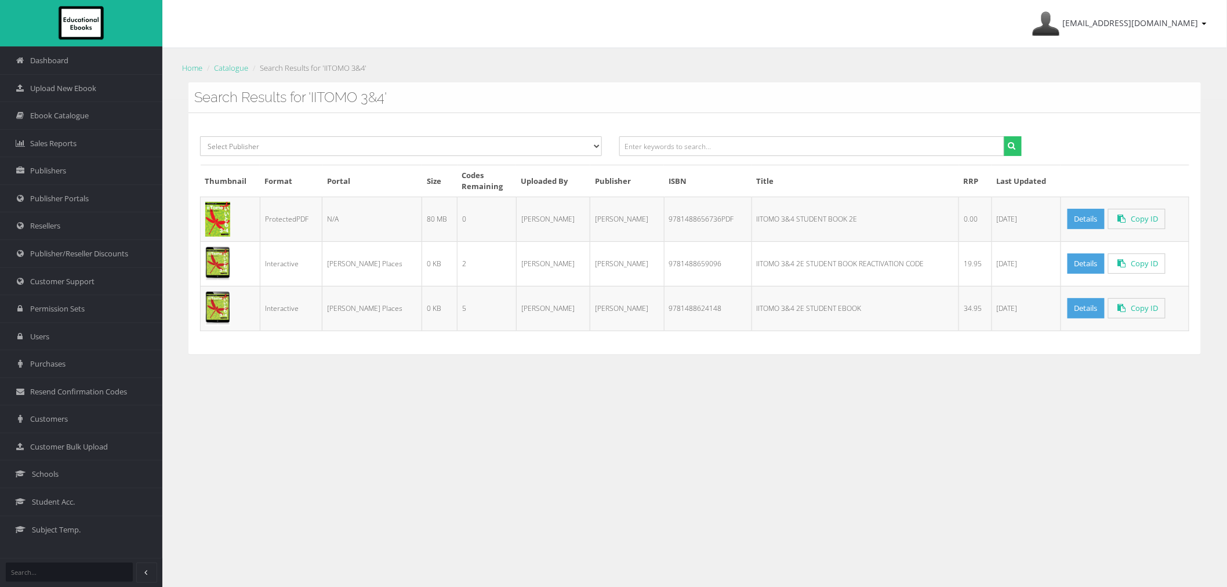
click at [664, 219] on td "9781488656736PDF" at bounding box center [708, 219] width 88 height 45
copy tr "9781488656736PDF"
click at [899, 154] on input "text" at bounding box center [811, 146] width 385 height 20
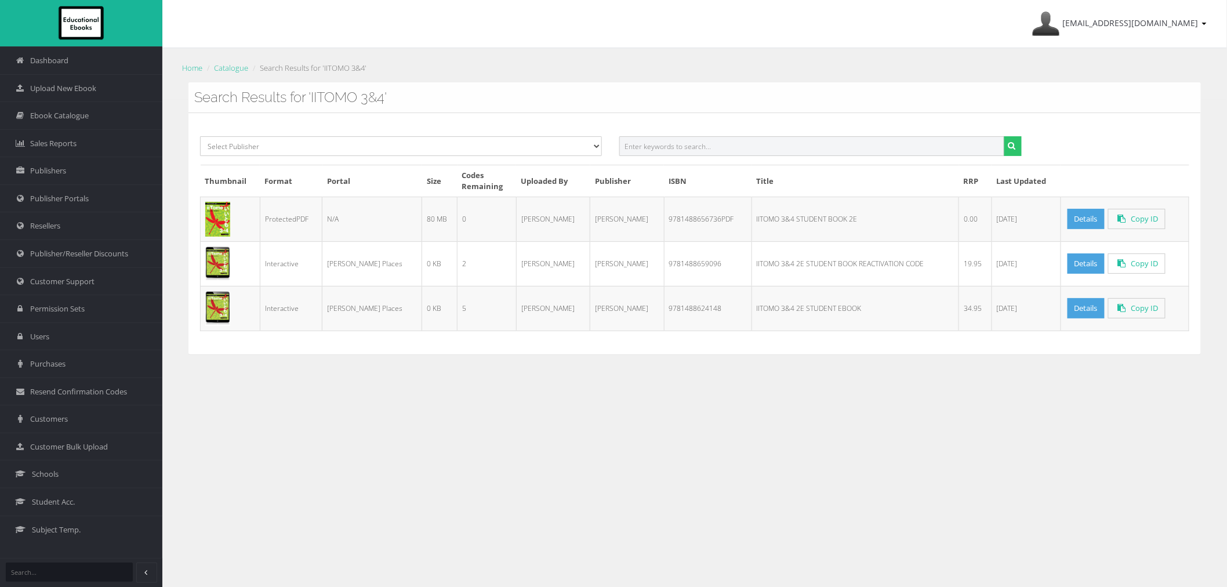
paste input "IITOMO SENIOR"
type input "IITOMO SENIOR"
click at [1004, 136] on button "submit" at bounding box center [1013, 146] width 18 height 20
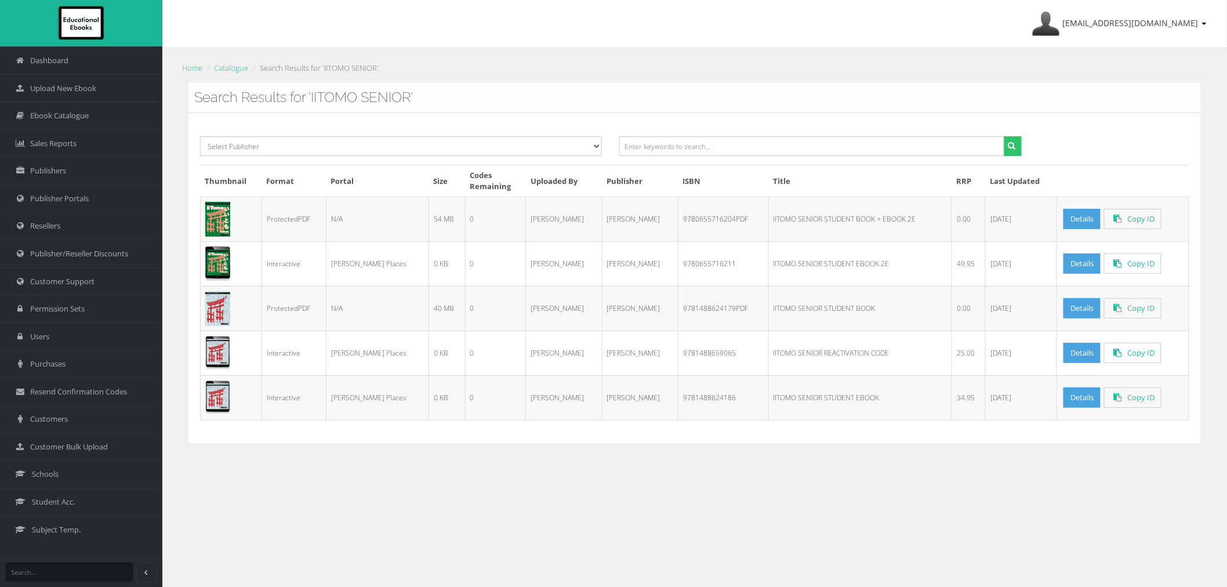
click at [713, 222] on td "9780655716204PDF" at bounding box center [724, 219] width 90 height 45
click at [712, 222] on td "9780655716204PDF" at bounding box center [724, 219] width 90 height 45
click at [679, 219] on td "9780655716204PDF" at bounding box center [724, 219] width 90 height 45
copy td "9780655716204PDF"
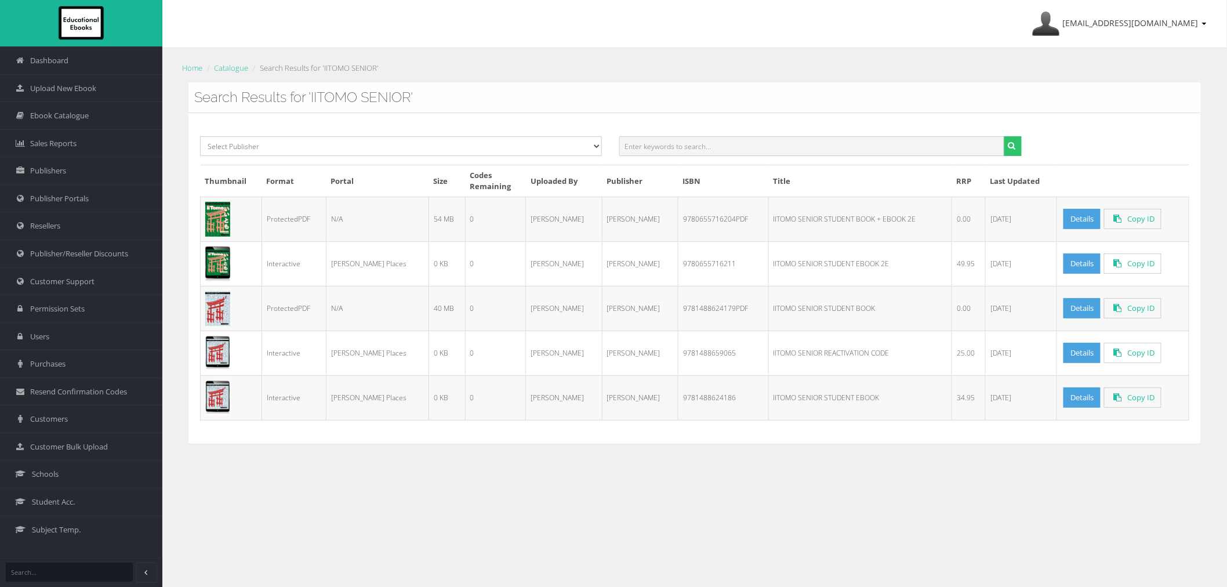
click at [836, 146] on input "text" at bounding box center [811, 146] width 385 height 20
paste input "KATZENSPRUNG 1"
type input "KATZENSPRUNG 1"
click at [1004, 136] on button "submit" at bounding box center [1013, 146] width 18 height 20
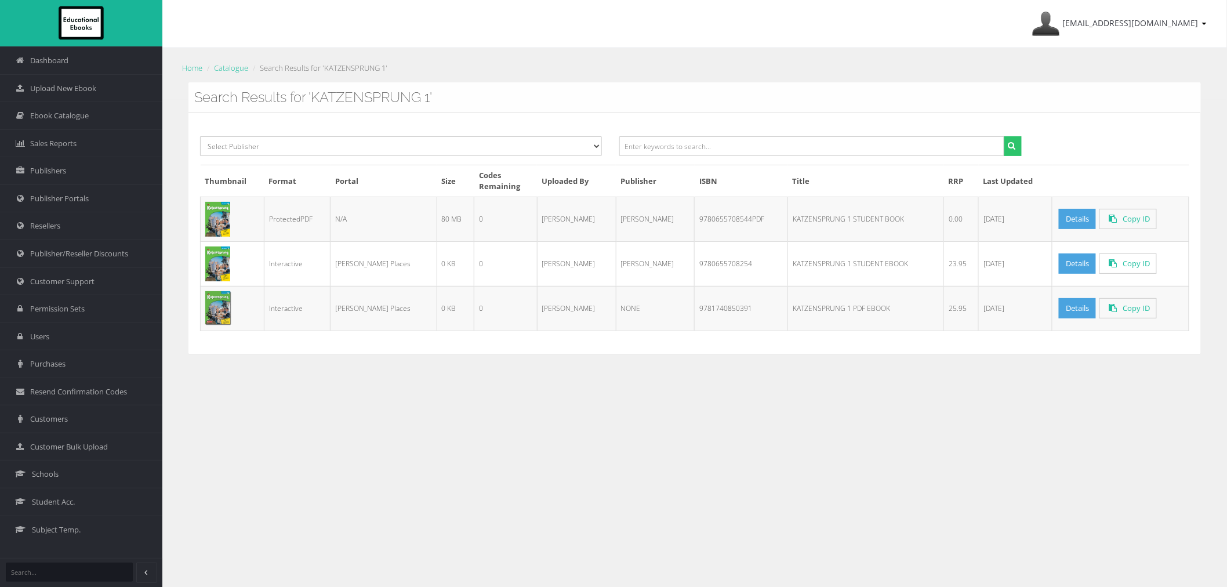
click at [698, 218] on td "9780655708544PDF" at bounding box center [741, 219] width 93 height 45
copy td "9780655708544PDF"
click at [930, 154] on input "text" at bounding box center [811, 146] width 385 height 20
paste input "PEARSON GEOGRAPHY 10"
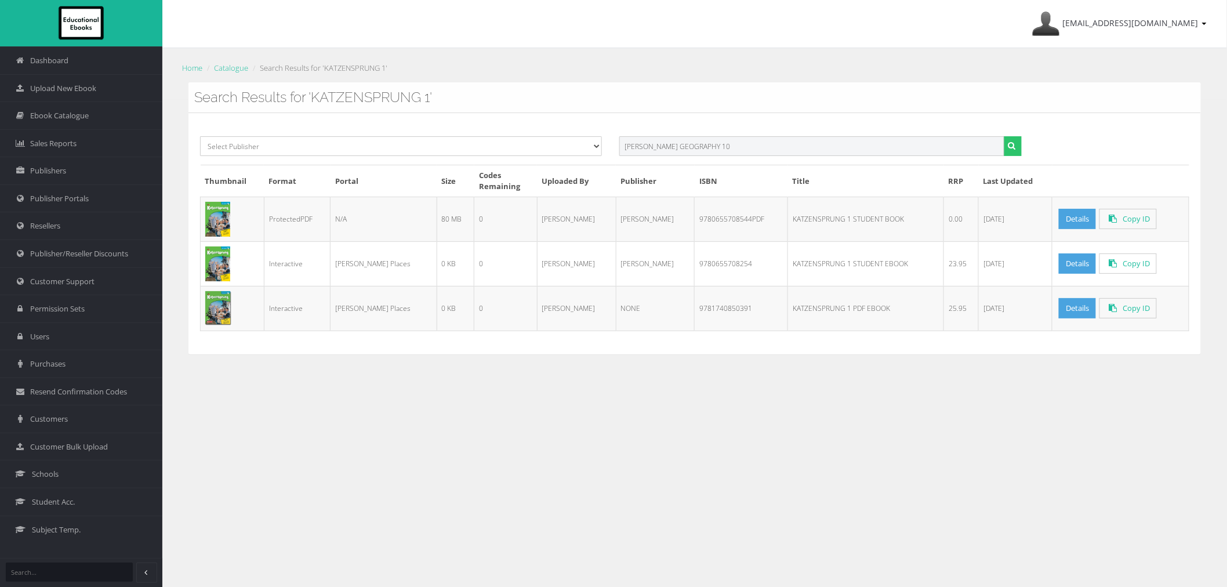
type input "PEARSON GEOGRAPHY 10"
click at [1004, 136] on button "submit" at bounding box center [1013, 146] width 18 height 20
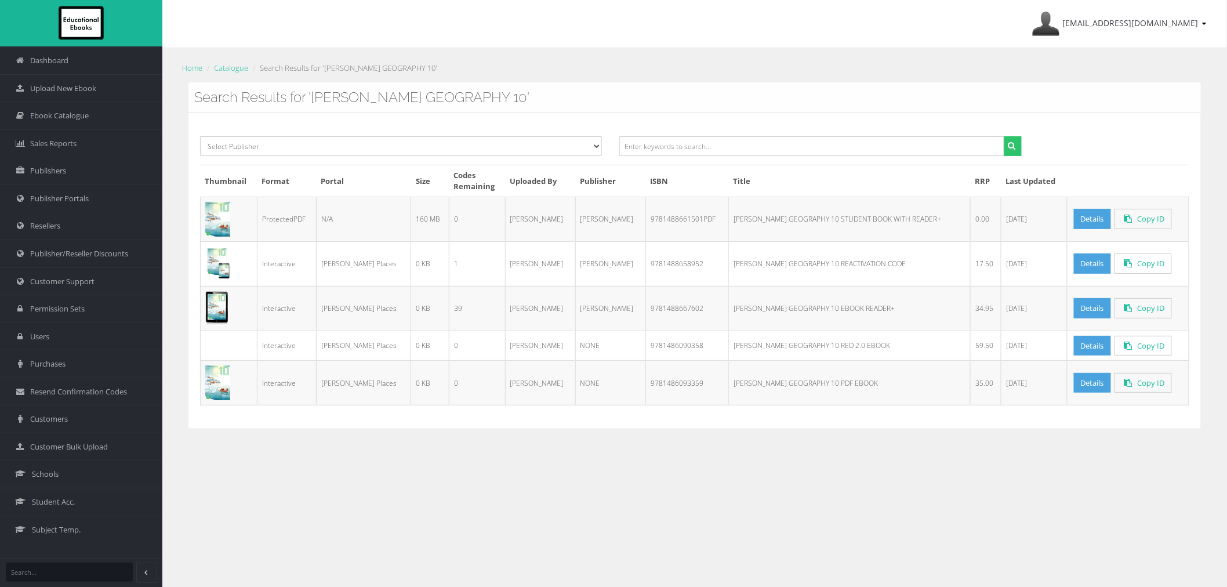
click at [672, 220] on td "9781488661501PDF" at bounding box center [687, 219] width 83 height 45
copy td "9781488661501PDF"
click at [975, 153] on input "text" at bounding box center [811, 146] width 385 height 20
paste input "[PERSON_NAME] SCIENCE 10 VIC"
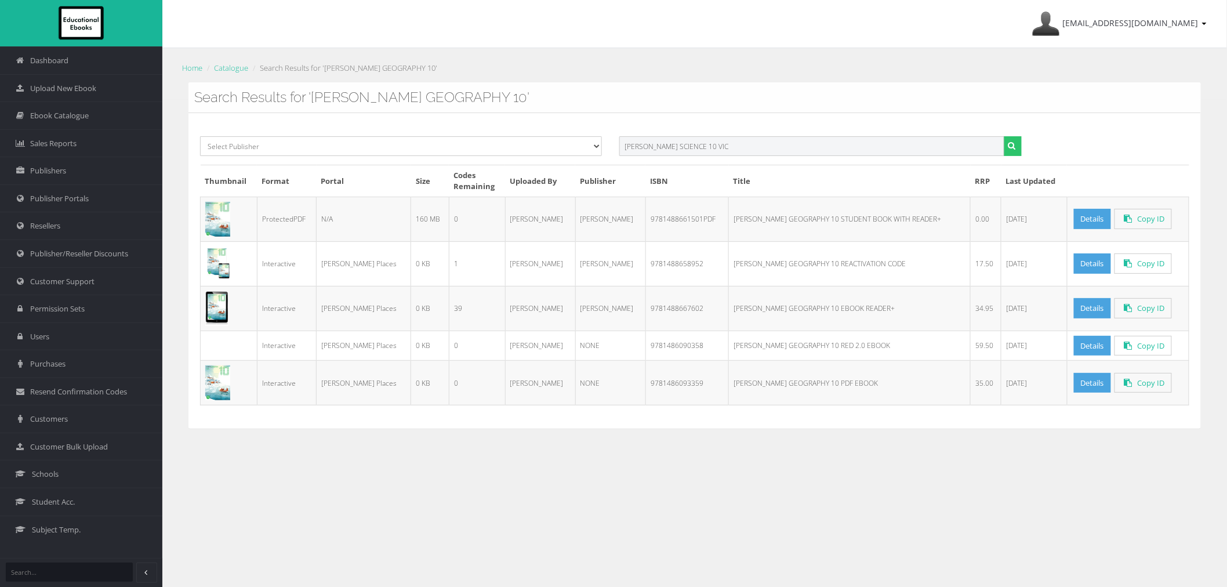
type input "PEARSON SCIENCE 10 VIC"
click at [1004, 136] on button "submit" at bounding box center [1013, 146] width 18 height 20
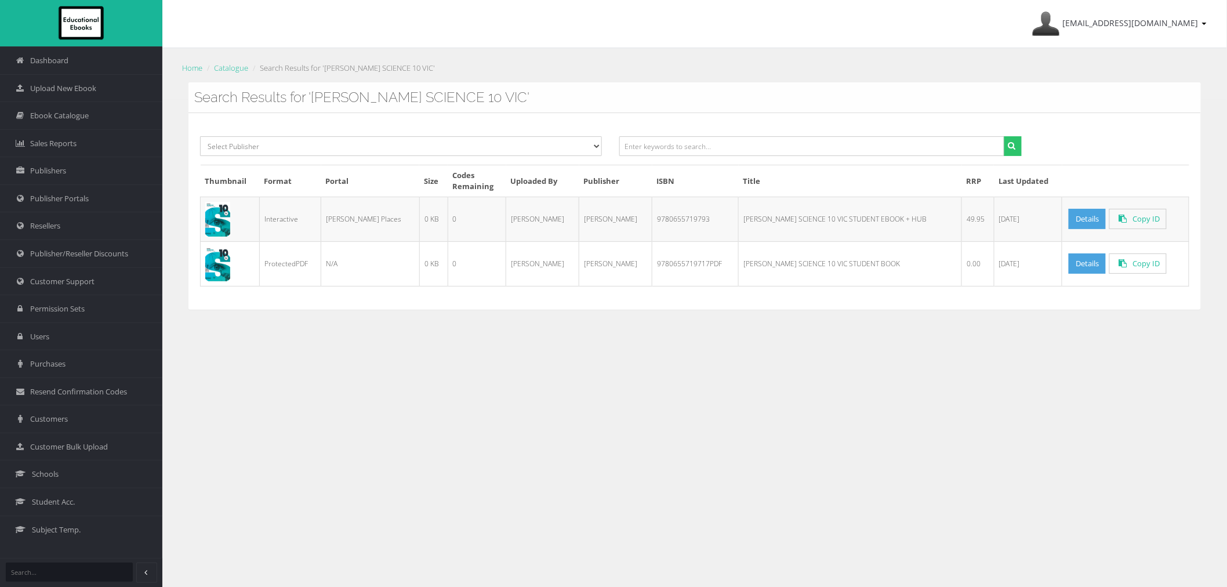
click at [653, 267] on td "9780655719717PDF" at bounding box center [696, 263] width 86 height 45
copy td "9780655719717PDF"
click at [723, 150] on input "text" at bounding box center [811, 146] width 385 height 20
paste input "PEARSON SCIENCE 7 VIC STUDENT BOOK + HUB + EBOOK"
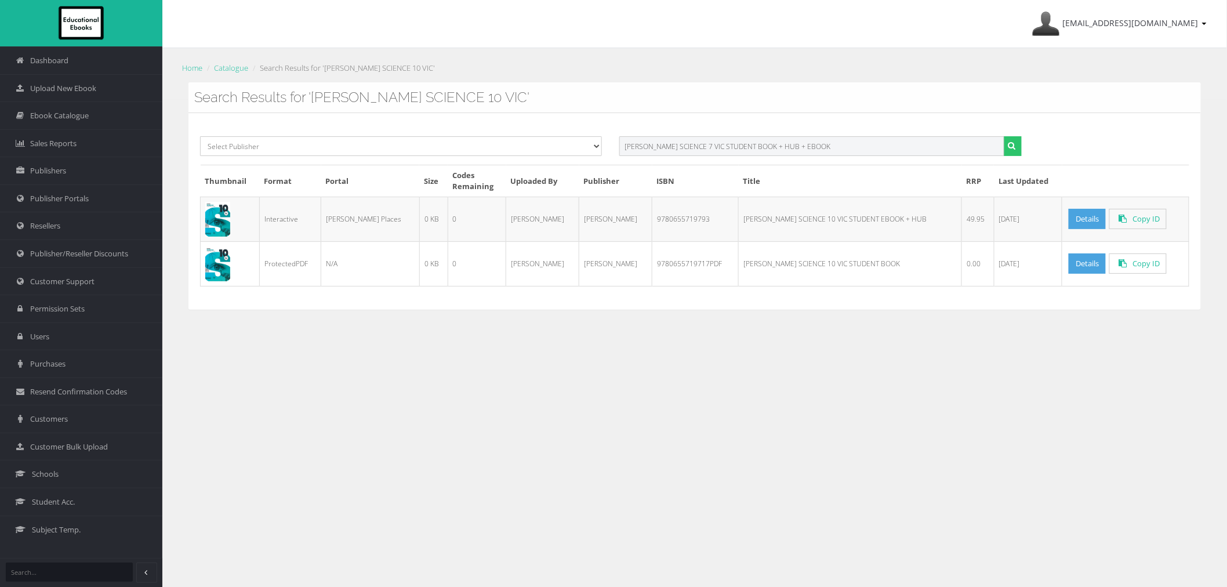
drag, startPoint x: 701, startPoint y: 147, endPoint x: 1317, endPoint y: 153, distance: 616.0
click at [1227, 153] on html "Dashboard Upload New Ebook Ebook Catalogue Sales Reports Publishers Publisher P…" at bounding box center [613, 293] width 1227 height 587
type input "PEARSON SCIENCE 7 VIC"
click at [1004, 136] on button "submit" at bounding box center [1013, 146] width 18 height 20
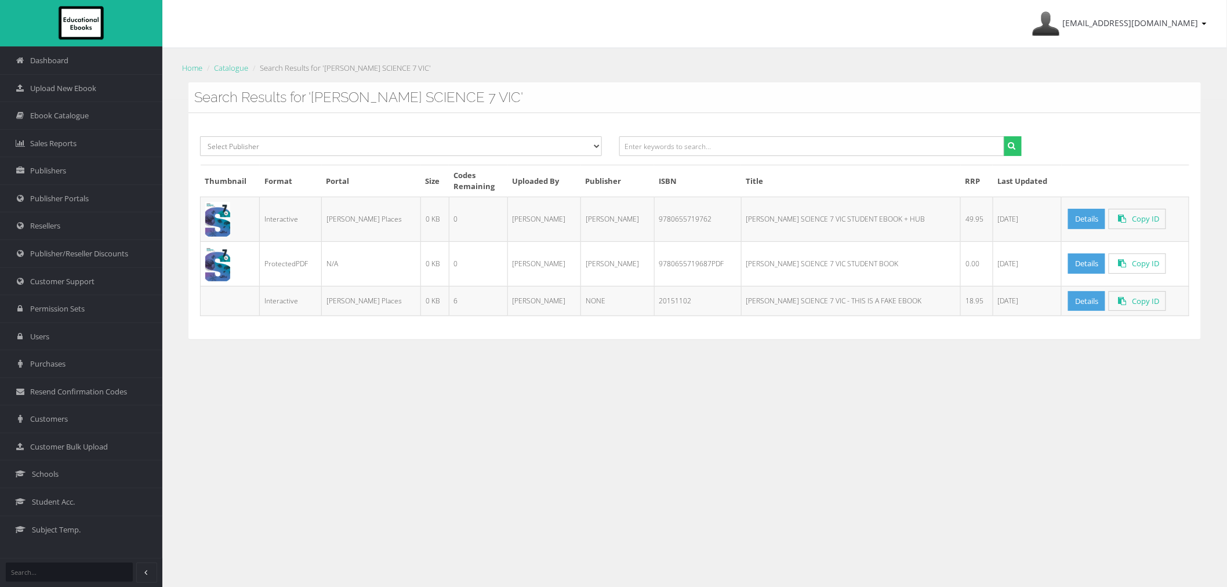
click at [654, 263] on td "9780655719687PDF" at bounding box center [697, 263] width 87 height 45
copy td "9780655719687PDF"
click at [892, 153] on input "text" at bounding box center [811, 146] width 385 height 20
paste input "PEARSON SCIENCE 8 VIC STUDENT BOOK + HUB + EBOOK"
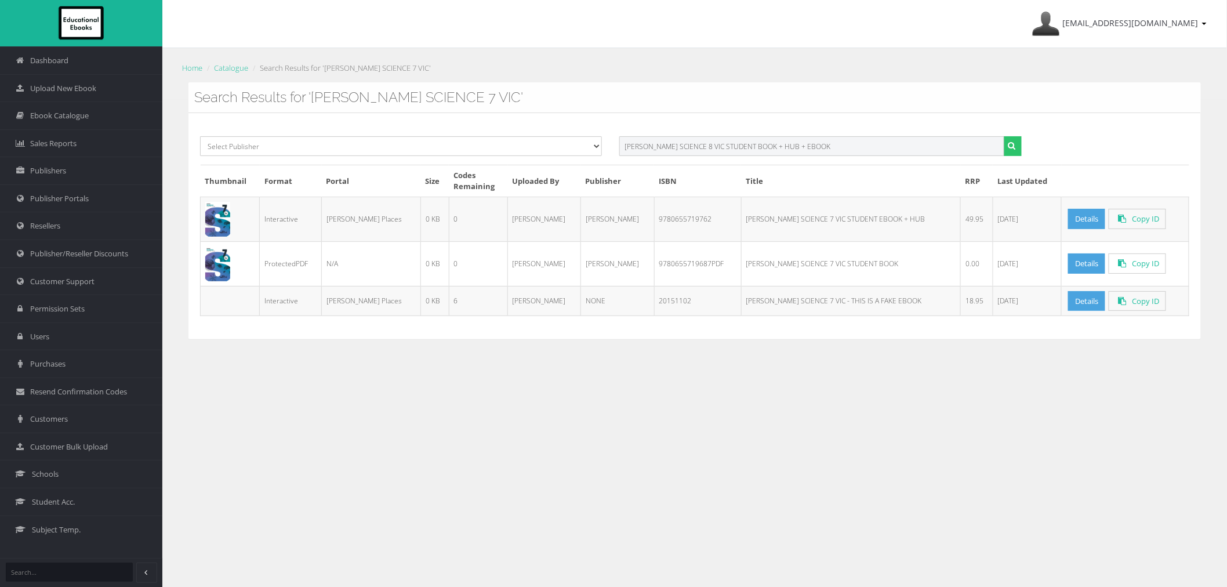
drag, startPoint x: 702, startPoint y: 145, endPoint x: 1108, endPoint y: 146, distance: 406.0
click at [1105, 146] on div "Select Publisher Resources for English Academic Learning (REAL) ATAR Notes Smar…" at bounding box center [694, 150] width 1007 height 28
type input "PEARSON SCIENCE 8 VIC"
click at [1004, 136] on button "submit" at bounding box center [1013, 146] width 18 height 20
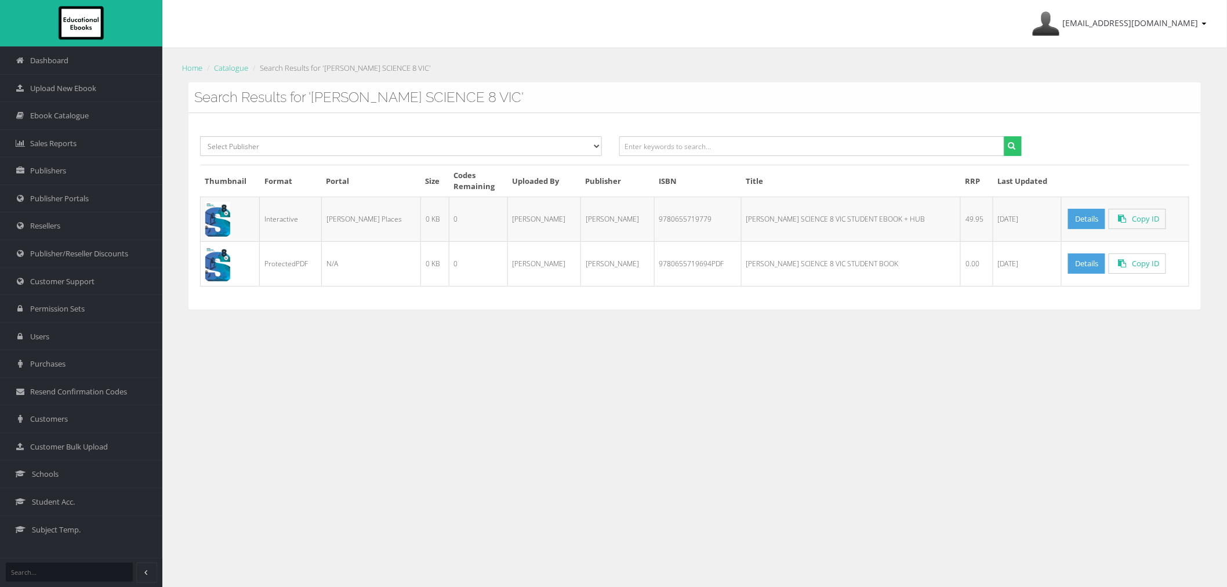
click at [676, 267] on td "9780655719694PDF" at bounding box center [697, 263] width 87 height 45
copy td "9780655719694PDF"
click at [851, 157] on div at bounding box center [820, 150] width 419 height 28
click at [834, 149] on input "text" at bounding box center [811, 146] width 385 height 20
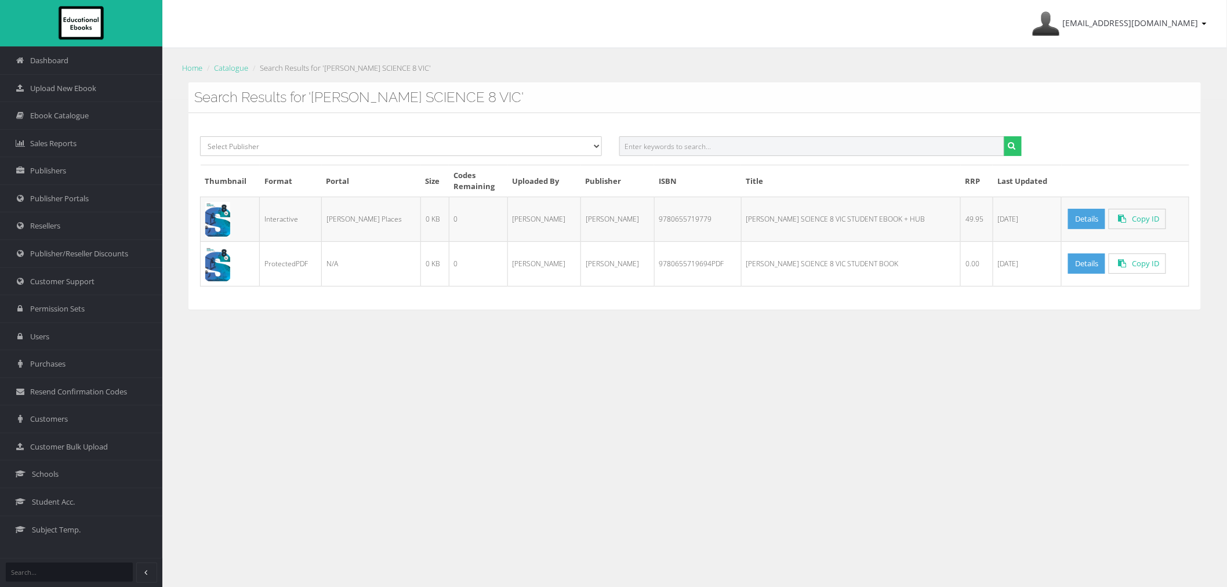
paste input "PEARSON SCIENCE 9 VIC STUDENT BOOK + HUB + EBOOK"
drag, startPoint x: 699, startPoint y: 148, endPoint x: 1032, endPoint y: 148, distance: 332.9
click at [1012, 148] on div "PEARSON SCIENCE 9 VIC STUDENT BOOK + HUB + EBOOK" at bounding box center [820, 146] width 402 height 20
type input "PEARSON SCIENCE 9 VIC"
click at [1004, 136] on button "submit" at bounding box center [1013, 146] width 18 height 20
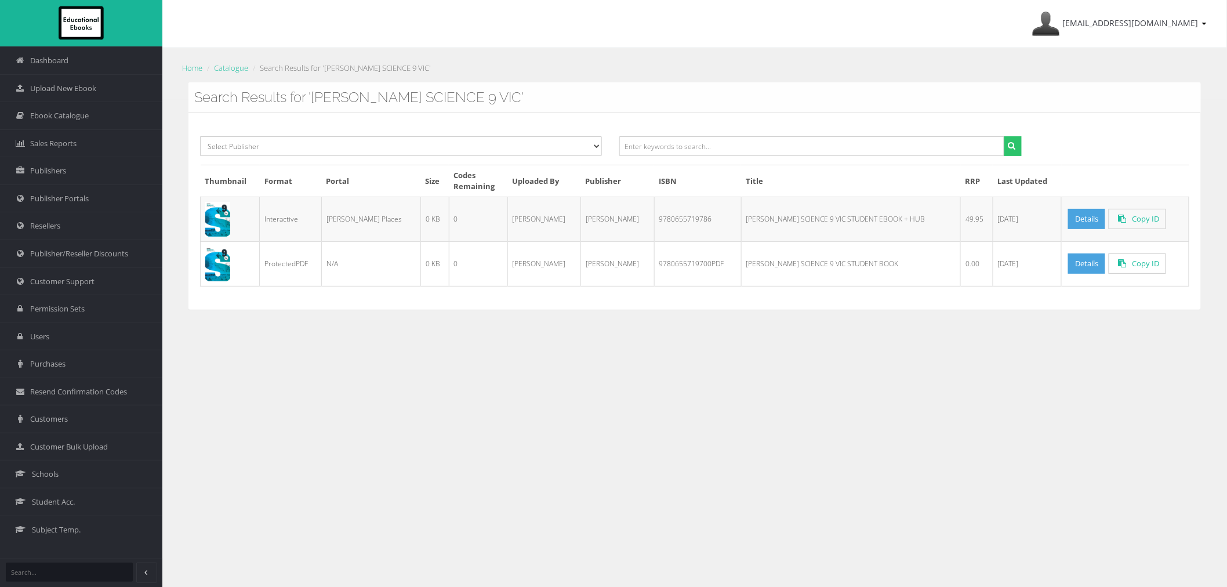
click at [669, 261] on td "9780655719700PDF" at bounding box center [697, 263] width 87 height 45
copy td "9780655719700PDF"
click at [679, 143] on input "text" at bounding box center [811, 146] width 385 height 20
paste input "QUOI DE NEUF? 1 STUDENT BOOK + EBOOK + ACTIVITY BOOK 2E"
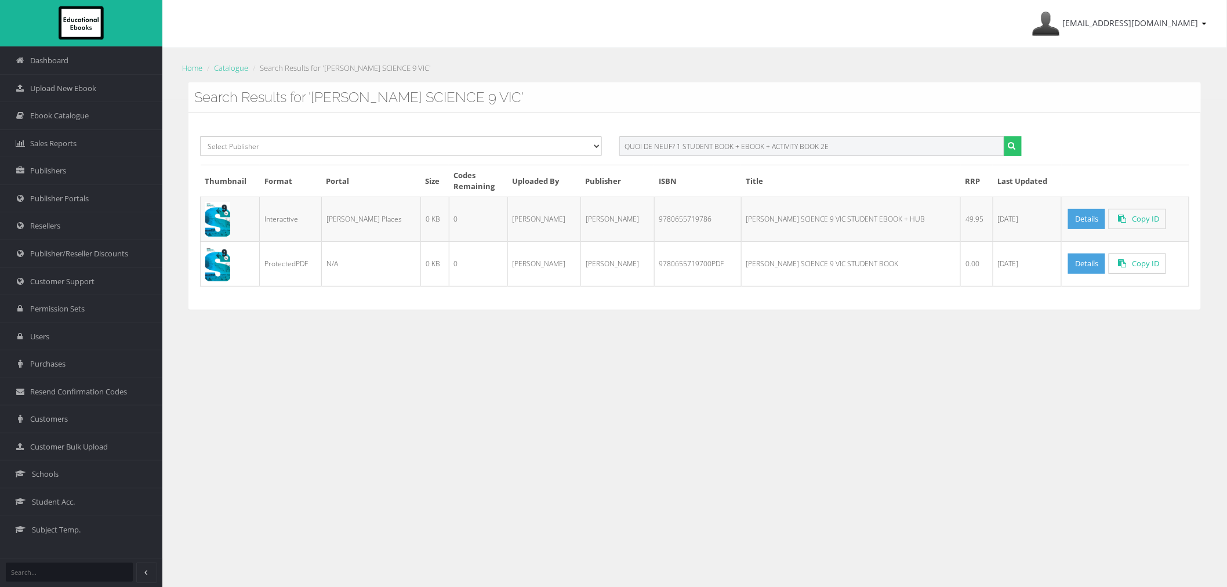
drag, startPoint x: 680, startPoint y: 147, endPoint x: 1235, endPoint y: 147, distance: 555.6
click at [1215, 147] on div "ayesha@educationalebooks.com.au My Account Sign Out Home Catalogue Search Resul…" at bounding box center [694, 329] width 1065 height 659
type input "QUOI DE NEUF? 1"
click at [1004, 136] on button "submit" at bounding box center [1013, 146] width 18 height 20
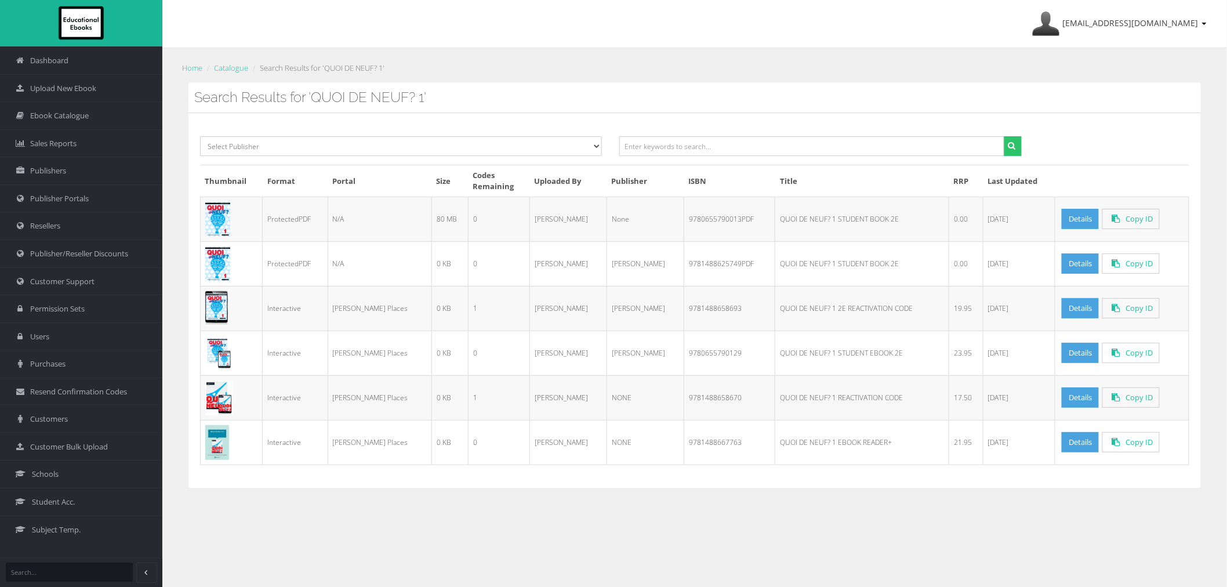
click at [684, 220] on td "9780655790013PDF" at bounding box center [729, 219] width 91 height 45
copy td "9780655790013PDF"
click at [693, 266] on td "9781488625749PDF" at bounding box center [729, 263] width 91 height 45
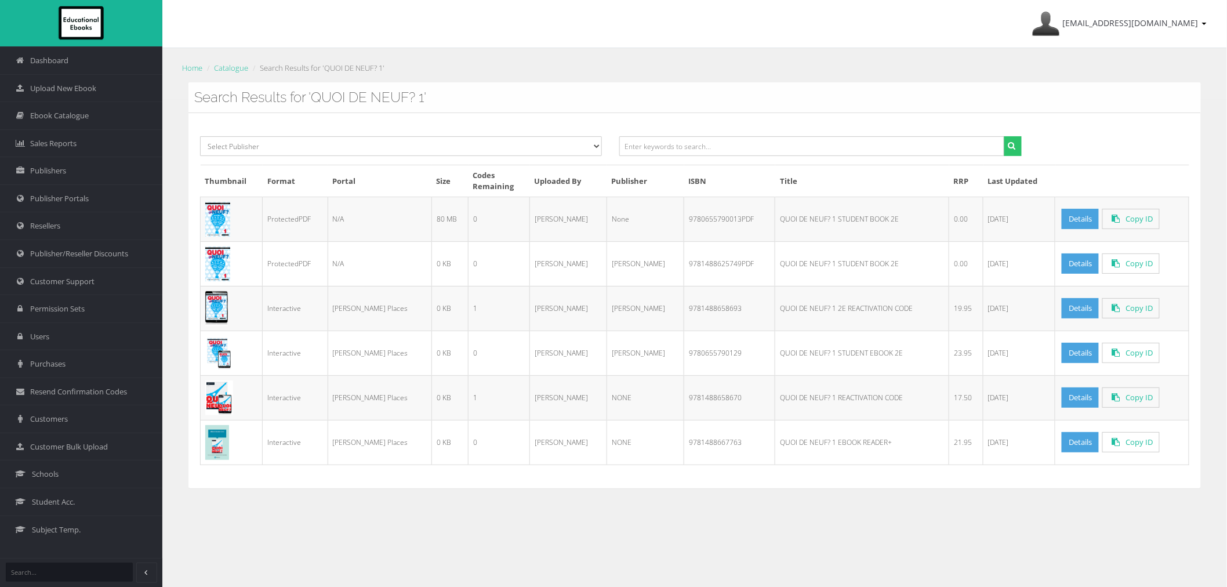
copy td "9781488625749PDF"
click at [751, 147] on input "text" at bounding box center [811, 146] width 385 height 20
paste input "QUOI DE NEUF? 2 STUDENT BOOK + EBOOK + ACTIVITY BOOK 2E"
drag, startPoint x: 683, startPoint y: 147, endPoint x: 1279, endPoint y: 147, distance: 595.7
click at [1227, 147] on html "Dashboard Upload New Ebook Ebook Catalogue Sales Reports Publishers Publisher P…" at bounding box center [613, 293] width 1227 height 587
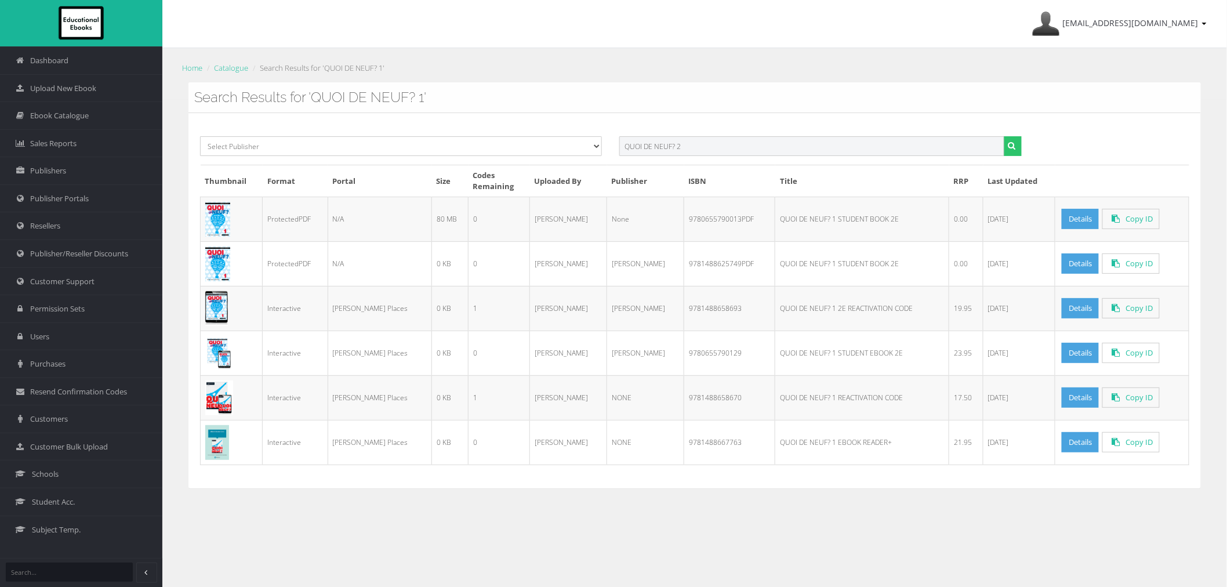
type input "QUOI DE NEUF? 2"
click at [1004, 136] on button "submit" at bounding box center [1013, 146] width 18 height 20
click at [684, 223] on td "9780655790853PDF" at bounding box center [729, 219] width 91 height 45
copy td "9780655790853PDF"
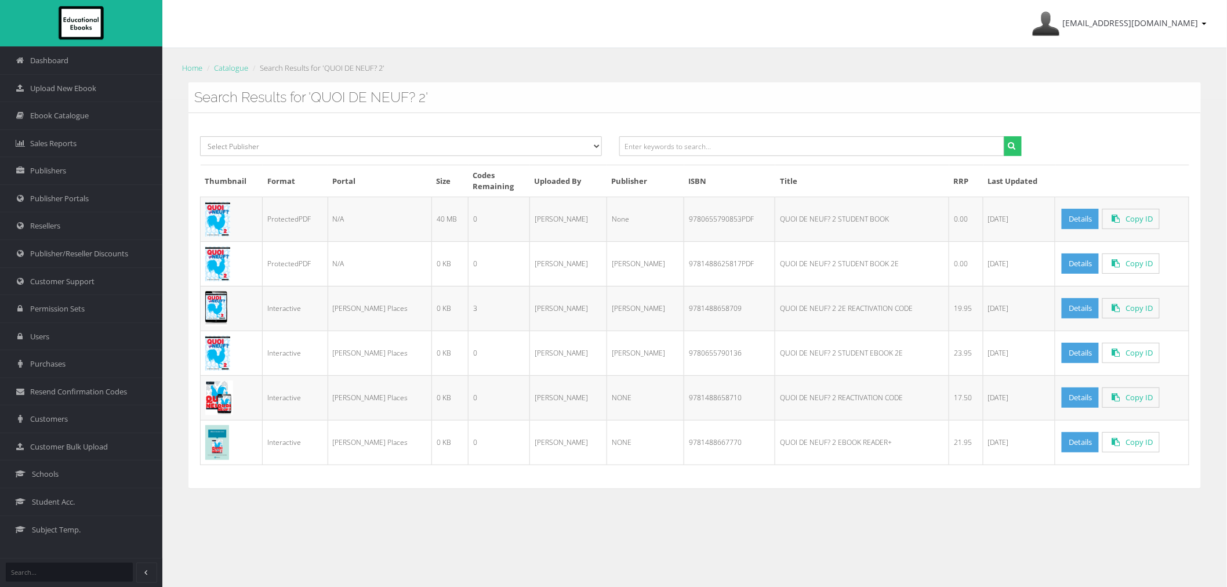
click at [684, 268] on td "9781488625817PDF" at bounding box center [729, 263] width 91 height 45
copy td "9781488625817PDF"
click at [757, 146] on input "text" at bounding box center [811, 146] width 385 height 20
paste input "QUOI DE NEUF? 3&4 STUDENT BOOK + EBOOK + ACTIVITY BOOK 2E"
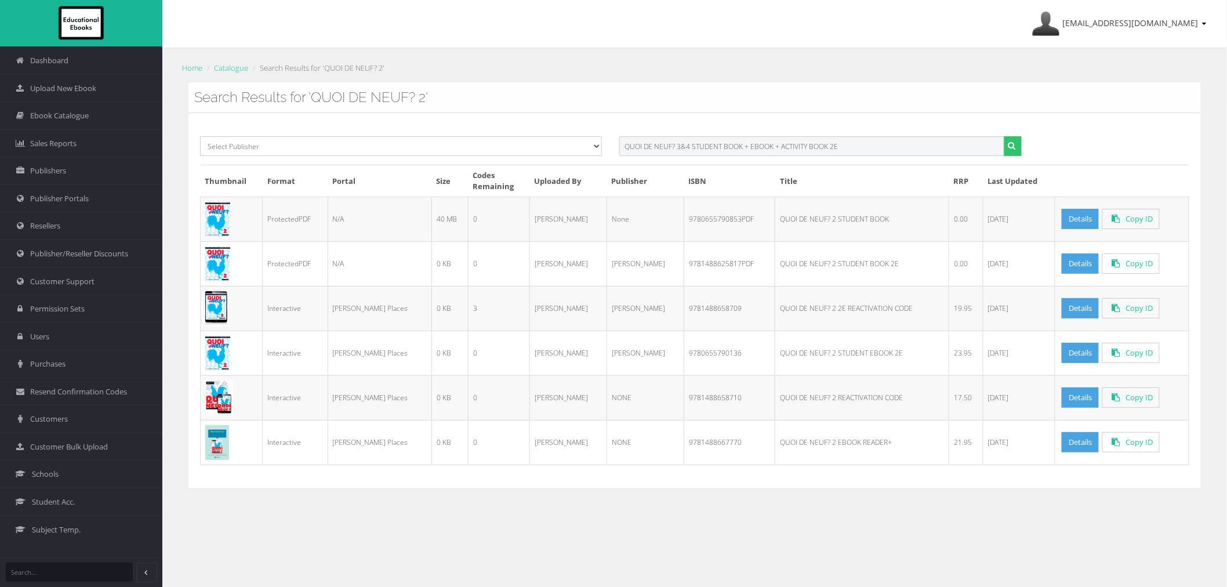
drag, startPoint x: 688, startPoint y: 147, endPoint x: 1276, endPoint y: 148, distance: 587.5
click at [1227, 148] on html "Dashboard Upload New Ebook Ebook Catalogue Sales Reports Publishers Publisher P…" at bounding box center [613, 293] width 1227 height 587
type input "QUOI DE NEUF? 3&4"
click at [1004, 136] on button "submit" at bounding box center [1013, 146] width 18 height 20
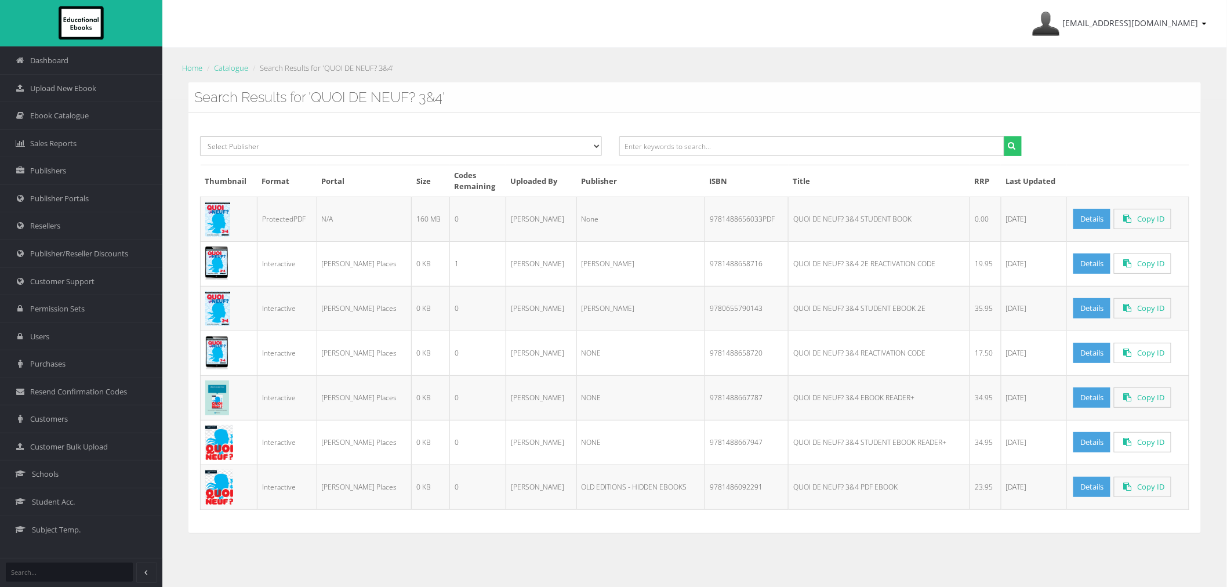
click at [716, 223] on td "9781488656033PDF" at bounding box center [747, 219] width 84 height 45
copy td "9781488656033PDF"
click at [655, 148] on input "text" at bounding box center [811, 146] width 385 height 20
paste input "QUOI DE NEUF? SENIOR STUDENT BOOK + EBOOK 1E"
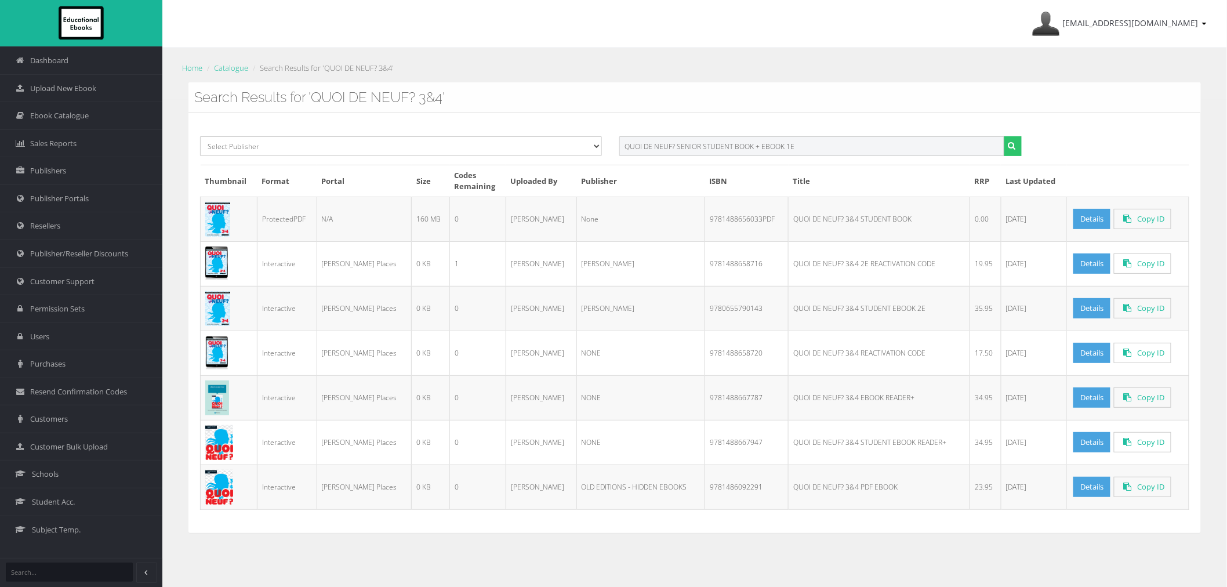
drag, startPoint x: 701, startPoint y: 146, endPoint x: 1235, endPoint y: 153, distance: 534.8
click at [1214, 147] on div "[EMAIL_ADDRESS][DOMAIN_NAME] My Account Sign Out Home Catalogue Search Results …" at bounding box center [694, 329] width 1065 height 659
type input "QUOI DE NEUF? SENIOR"
click at [1004, 136] on button "submit" at bounding box center [1013, 146] width 18 height 20
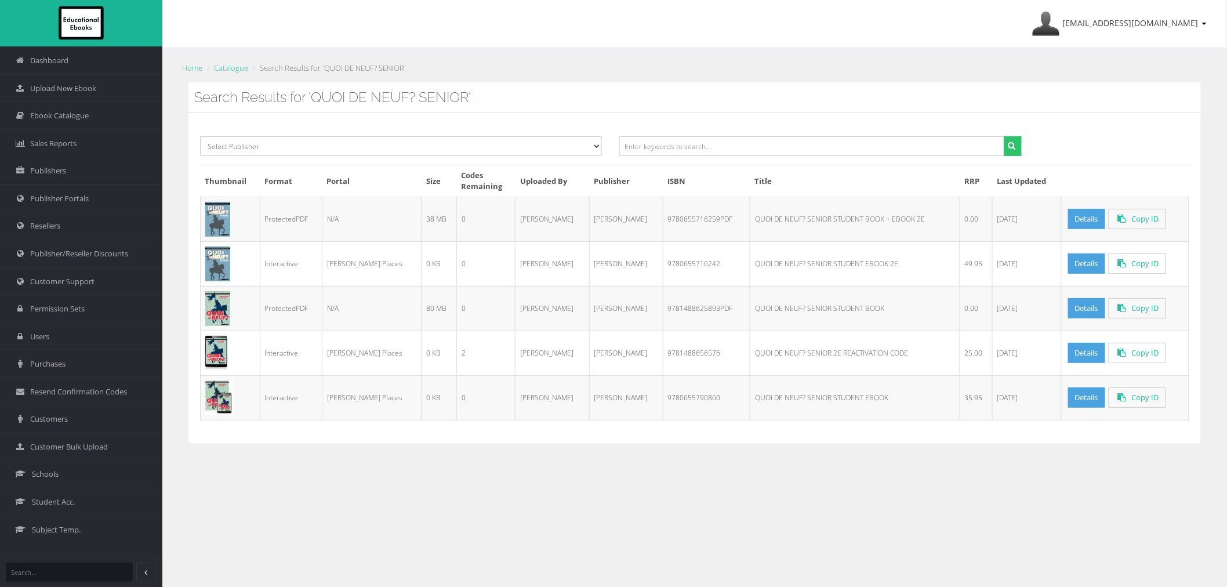
click at [676, 219] on td "9780655716259PDF" at bounding box center [706, 219] width 87 height 45
copy td "9780655716259PDF"
click at [679, 222] on td "9780655716259PDF" at bounding box center [706, 219] width 87 height 45
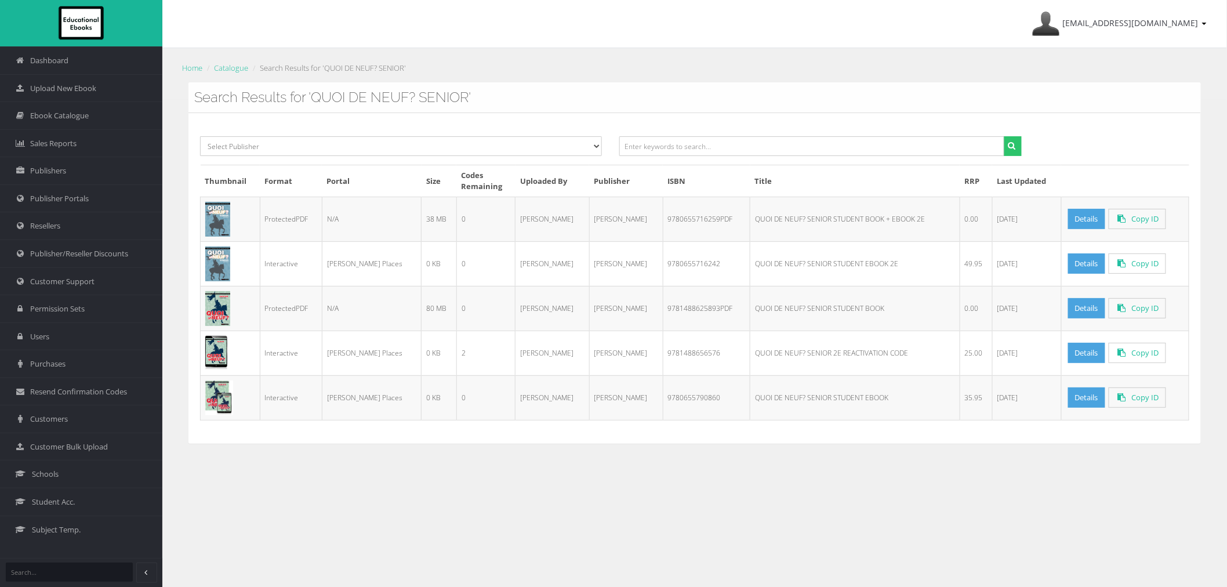
click at [677, 222] on td "9780655716259PDF" at bounding box center [706, 219] width 87 height 45
click at [669, 147] on input "text" at bounding box center [811, 146] width 385 height 20
paste input "SALING SILANG 1 STUDENT BOOK + ACTIVITY BOOK + EBOOK READER+ COMBO PACK"
drag, startPoint x: 680, startPoint y: 145, endPoint x: 1243, endPoint y: 144, distance: 563.2
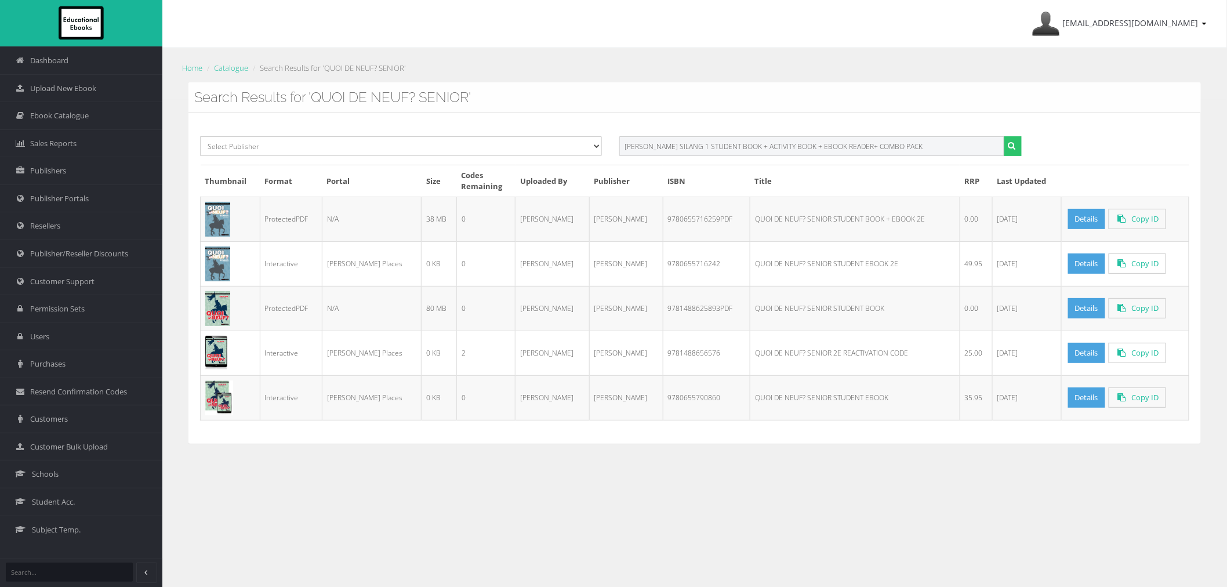
click at [1227, 144] on html "Dashboard Upload New Ebook Ebook Catalogue Sales Reports Publishers Publisher P…" at bounding box center [613, 293] width 1227 height 587
type input "SALING SILANG 1"
click at [1004, 136] on button "submit" at bounding box center [1013, 146] width 18 height 20
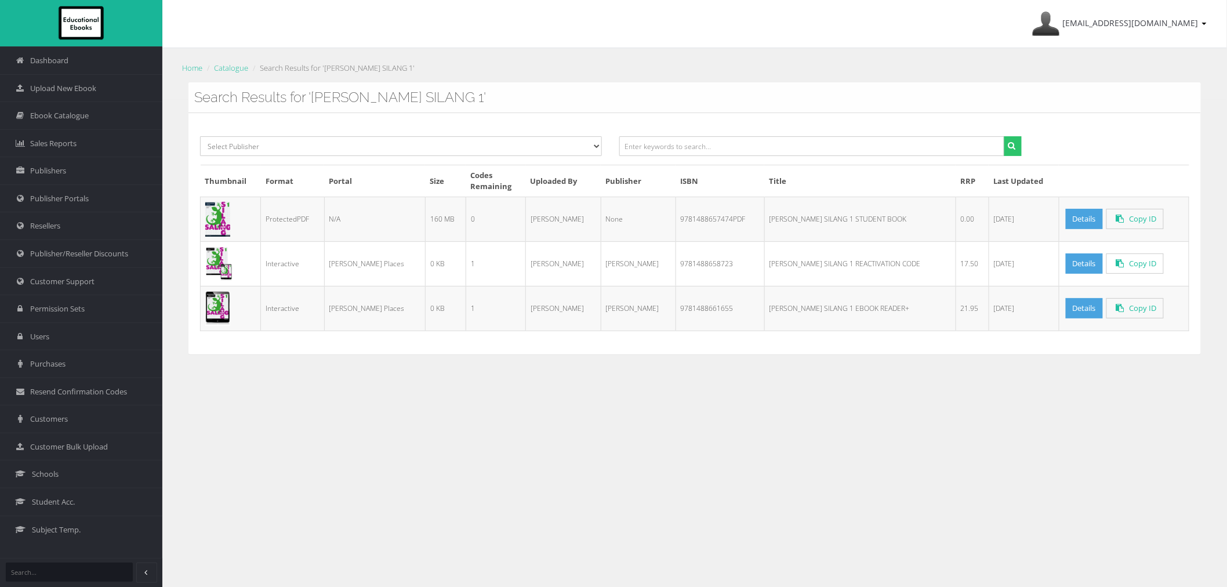
click at [712, 216] on td "9781488657474PDF" at bounding box center [720, 219] width 89 height 45
copy tr "9781488657474PDF"
click at [763, 146] on input "text" at bounding box center [811, 146] width 385 height 20
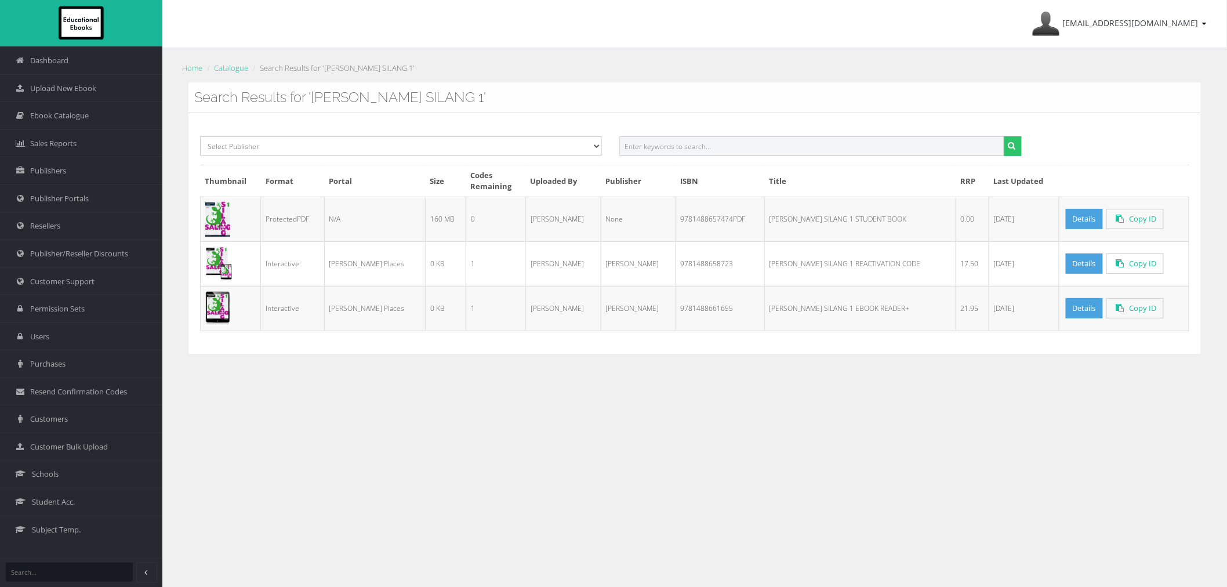
paste input "SALING SILANG 2 STUDENT BOOK + ACTIVITY BOOK + EBOOK READER+ COMBO PACK"
drag, startPoint x: 680, startPoint y: 146, endPoint x: 1217, endPoint y: 147, distance: 536.5
click at [1209, 147] on div "Search Results for 'SALING SILANG 1' Select Publisher Resources for English Aca…" at bounding box center [695, 226] width 1030 height 289
type input "SALING SILANG 2"
click at [1004, 136] on button "submit" at bounding box center [1013, 146] width 18 height 20
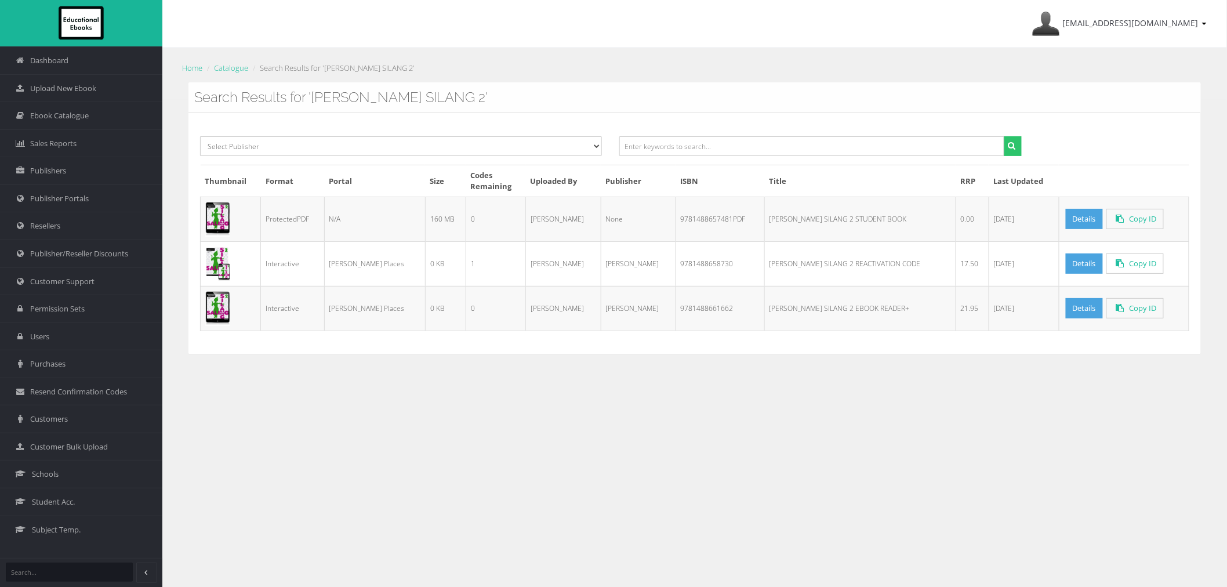
click at [676, 227] on td "9781488657481PDF" at bounding box center [720, 219] width 89 height 45
click at [677, 227] on td "9781488657481PDF" at bounding box center [720, 219] width 89 height 45
copy td "9781488657481PDF"
click at [761, 146] on input "text" at bounding box center [811, 146] width 385 height 20
paste input "POLITICS VCE UNITS 1 AND 2 STUDENT BOOK + EBOOK 1E"
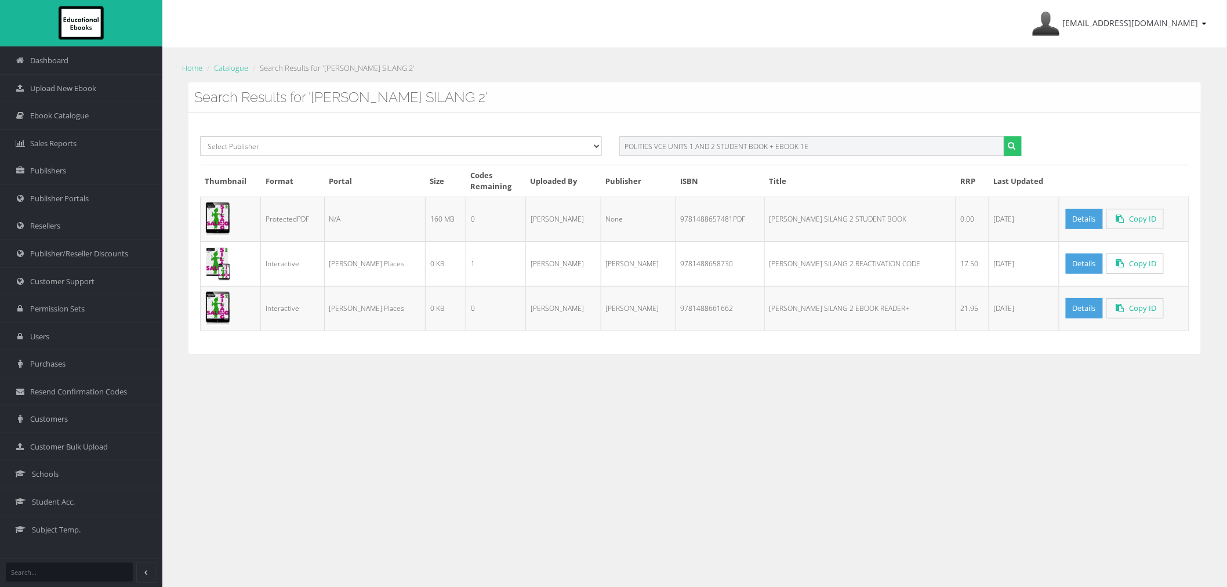
drag, startPoint x: 717, startPoint y: 147, endPoint x: 1292, endPoint y: 155, distance: 574.8
click at [1227, 155] on html "Dashboard Upload New Ebook Ebook Catalogue Sales Reports Publishers Publisher P…" at bounding box center [613, 293] width 1227 height 587
type input "POLITICS VCE UNITS 1 AND 2"
click at [1004, 136] on button "submit" at bounding box center [1013, 146] width 18 height 20
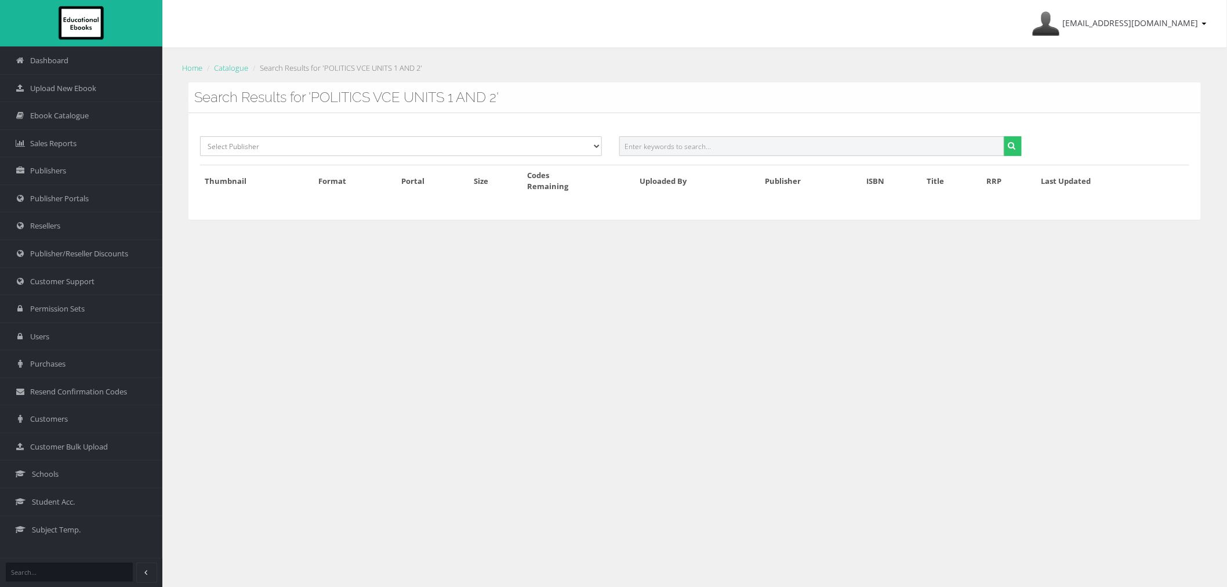
click at [643, 152] on input "text" at bounding box center [811, 146] width 385 height 20
paste input "POLITICS VCE UNITS 1 AND 2 STUDENT BOOK + EBOOK 1E"
drag, startPoint x: 670, startPoint y: 146, endPoint x: 1104, endPoint y: 143, distance: 433.9
click at [1104, 143] on div "Select Publisher Resources for English Academic Learning (REAL) ATAR Notes Smar…" at bounding box center [694, 150] width 1007 height 28
type input "POLITICS VCE"
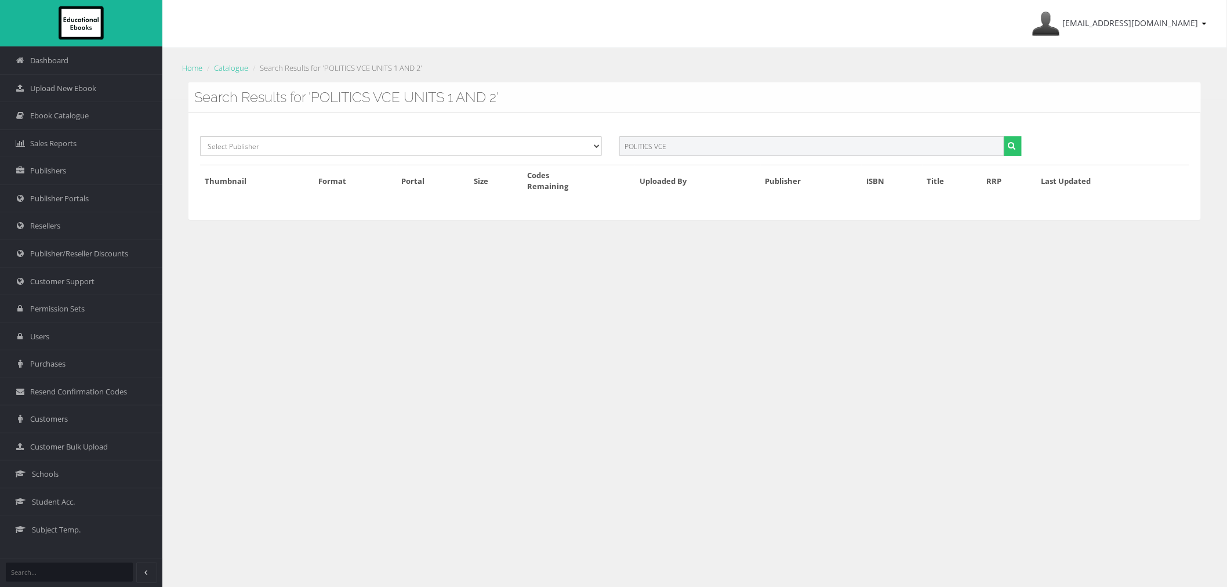
click at [1004, 136] on button "submit" at bounding box center [1013, 146] width 18 height 20
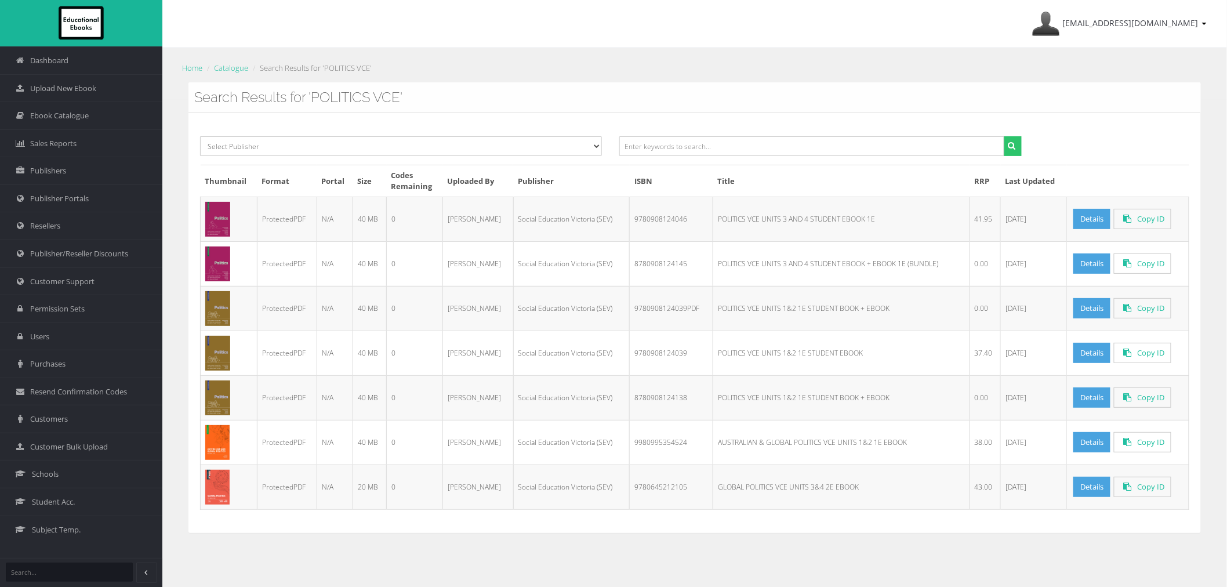
click at [740, 306] on td "POLITICS VCE UNITS 1&2 1E STUDENT BOOK + EBOOK" at bounding box center [841, 308] width 257 height 45
drag, startPoint x: 711, startPoint y: 219, endPoint x: 781, endPoint y: 222, distance: 69.6
click at [781, 222] on td "POLITICS VCE UNITS 3 AND 4 STUDENT EBOOK 1E" at bounding box center [841, 219] width 257 height 45
copy td "POLITICS VCE UNITS 3"
click at [727, 151] on input "text" at bounding box center [811, 146] width 385 height 20
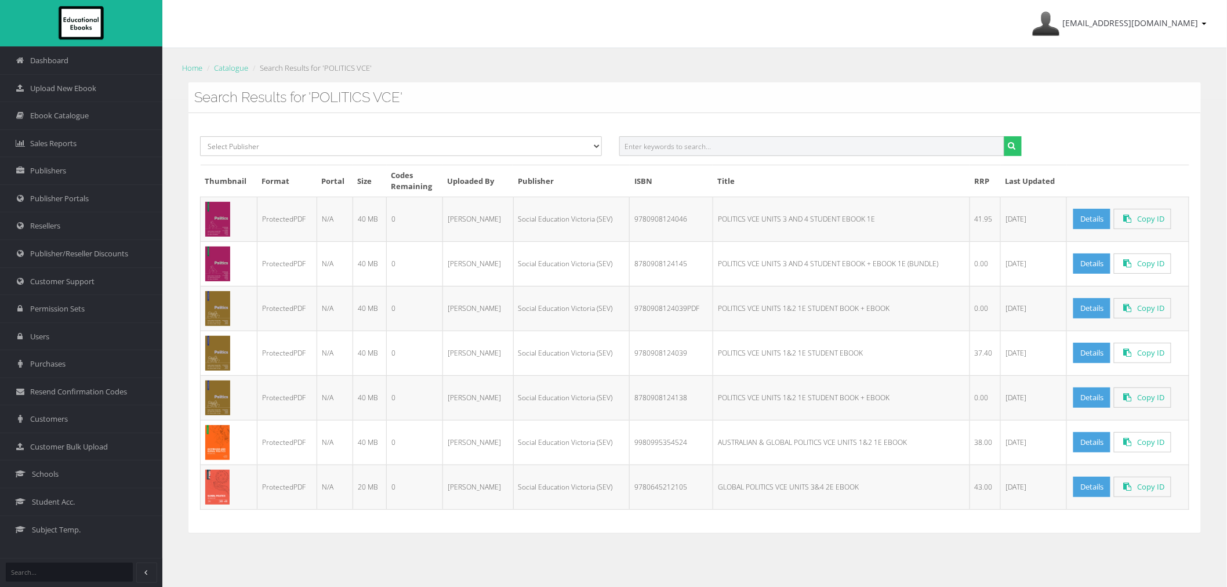
paste input "POLITICS VCE UNITS 3"
type input "POLITICS VCE UNITS 3"
click at [1004, 136] on button "submit" at bounding box center [1013, 146] width 18 height 20
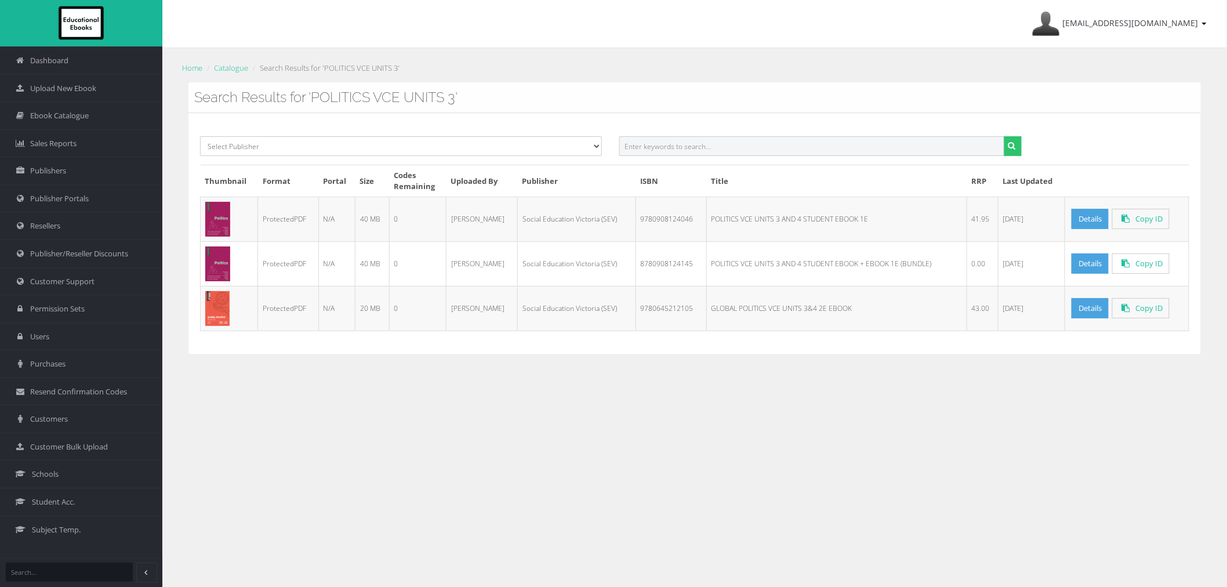
click at [708, 138] on input "text" at bounding box center [811, 146] width 385 height 20
paste input "SOCIOLOGY VCE UNITS 1 AND 2 STUDENT BOOK + EBOOK 1E"
drag, startPoint x: 679, startPoint y: 144, endPoint x: 1150, endPoint y: 153, distance: 471.0
click at [1133, 153] on div "Select Publisher Resources for English Academic Learning (REAL) ATAR Notes Smar…" at bounding box center [694, 150] width 1007 height 28
type input "SOCIOLOGY VCE"
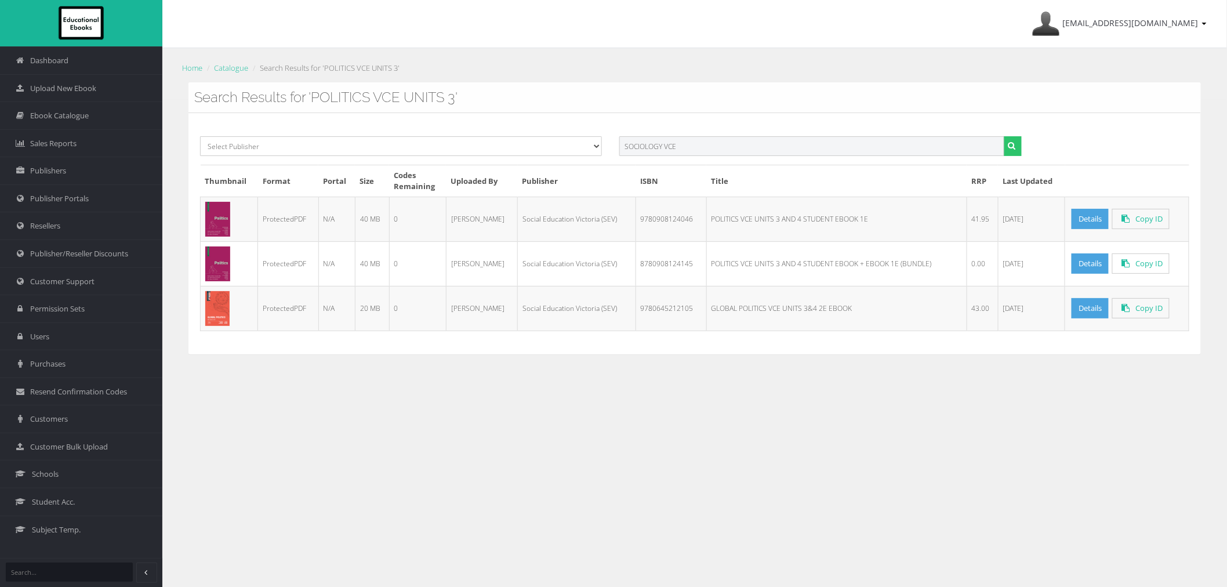
click at [1004, 136] on button "submit" at bounding box center [1013, 146] width 18 height 20
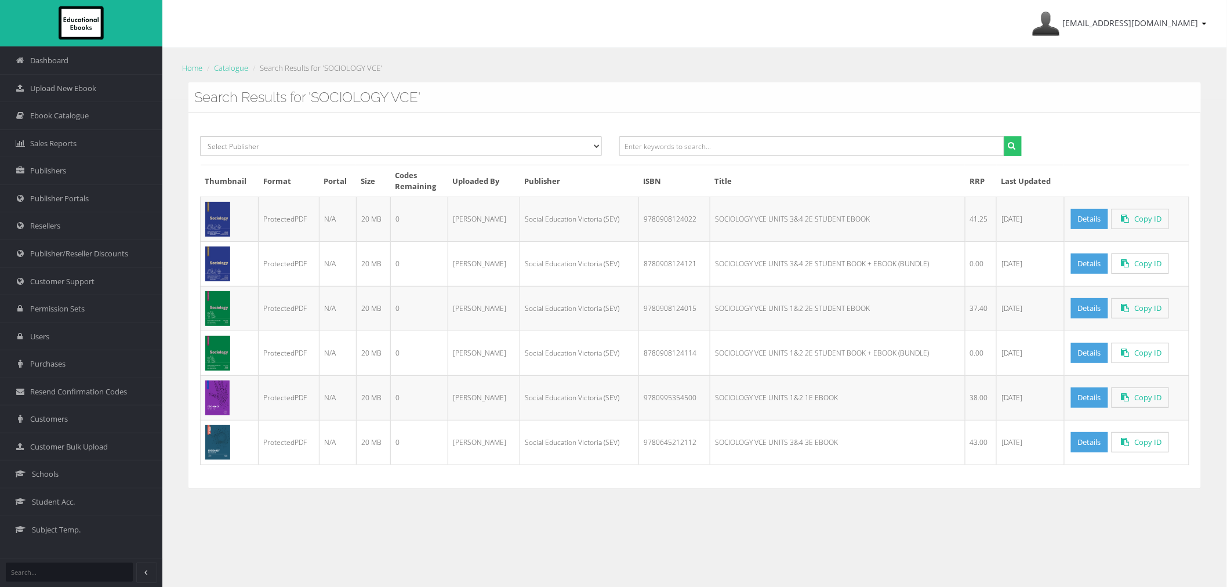
click at [664, 310] on td "9780908124015" at bounding box center [674, 308] width 71 height 45
copy td "9780908124015"
drag, startPoint x: 675, startPoint y: 245, endPoint x: 673, endPoint y: 233, distance: 13.0
click at [675, 245] on td "8780908124121" at bounding box center [674, 263] width 71 height 45
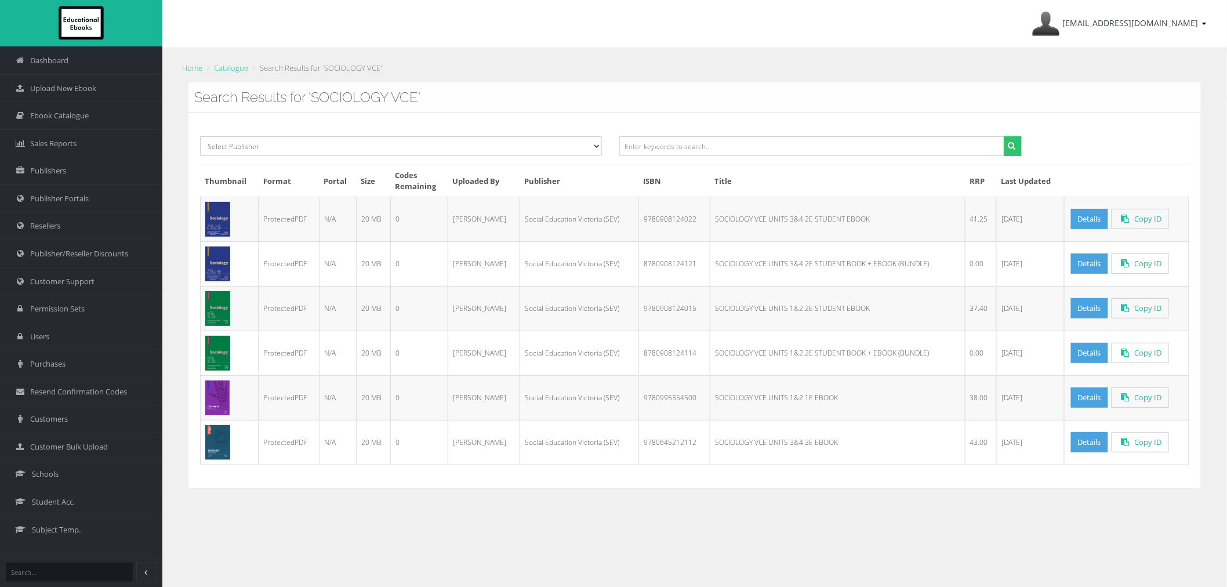
click at [673, 229] on td "9780908124022" at bounding box center [674, 219] width 71 height 45
copy td "9780908124022"
click at [763, 147] on input "text" at bounding box center [811, 146] width 385 height 20
paste input "THE SENIOR ENGLISH WRITING HANDBOOK + EBOOK 5E"
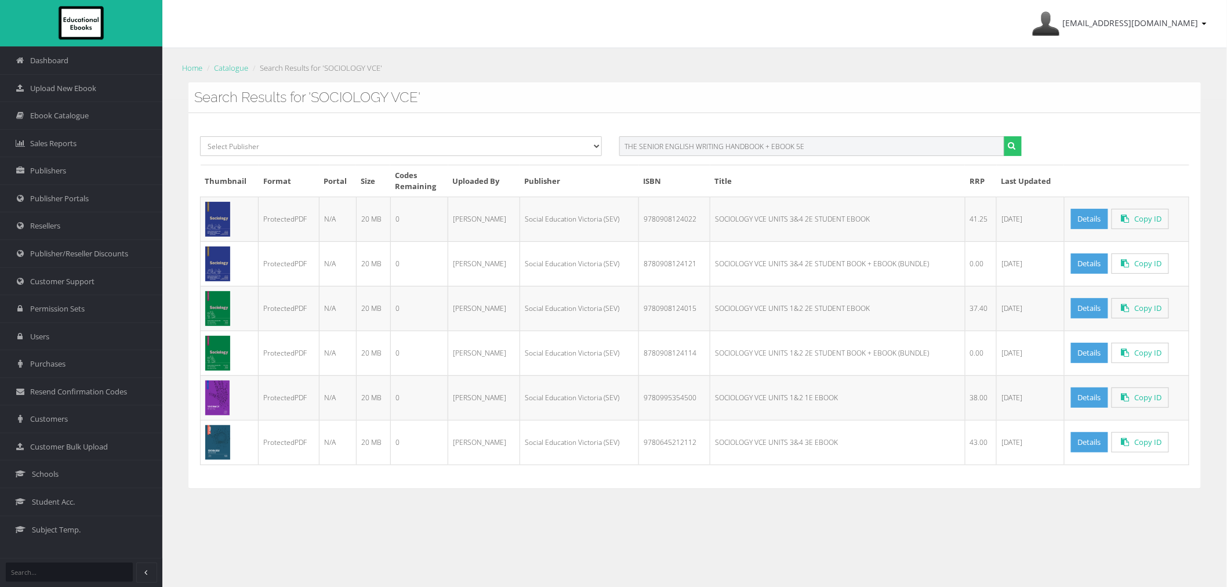
drag, startPoint x: 722, startPoint y: 146, endPoint x: 1146, endPoint y: 146, distance: 424.6
click at [1121, 150] on div "Select Publisher Resources for English Academic Learning (REAL) ATAR Notes Smar…" at bounding box center [694, 150] width 1007 height 28
type input "THE SENIOR ENGLISH WRITING"
click at [1004, 136] on button "submit" at bounding box center [1013, 146] width 18 height 20
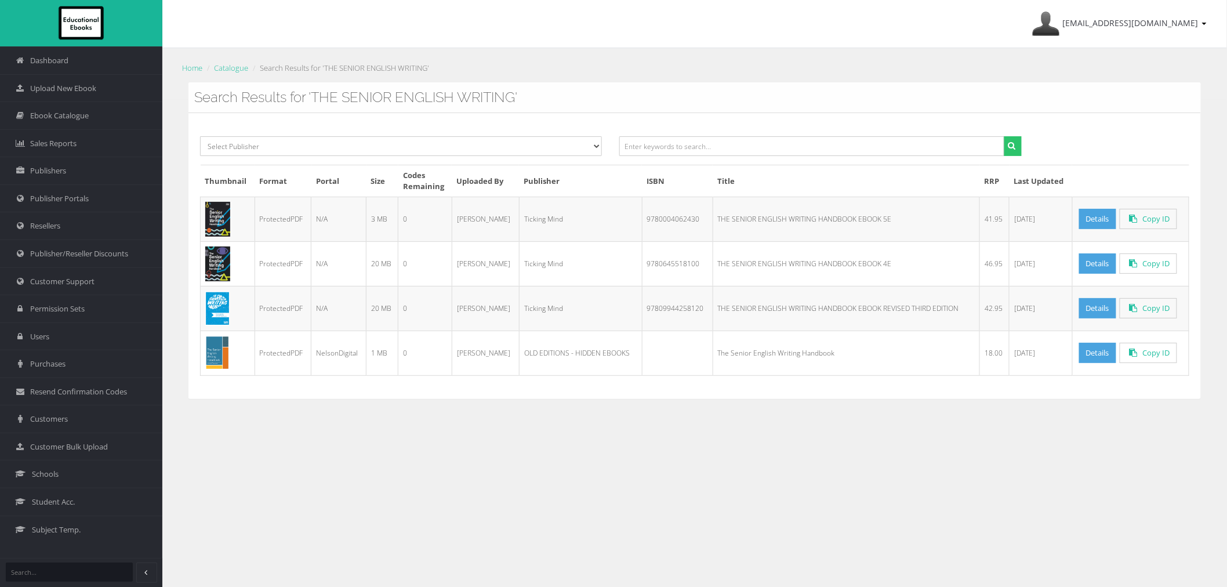
click at [668, 264] on td "9780645518100" at bounding box center [677, 263] width 71 height 45
copy td "9780645518100"
click at [648, 280] on td "9780645518100" at bounding box center [677, 263] width 71 height 45
drag, startPoint x: 414, startPoint y: 219, endPoint x: 369, endPoint y: 219, distance: 44.7
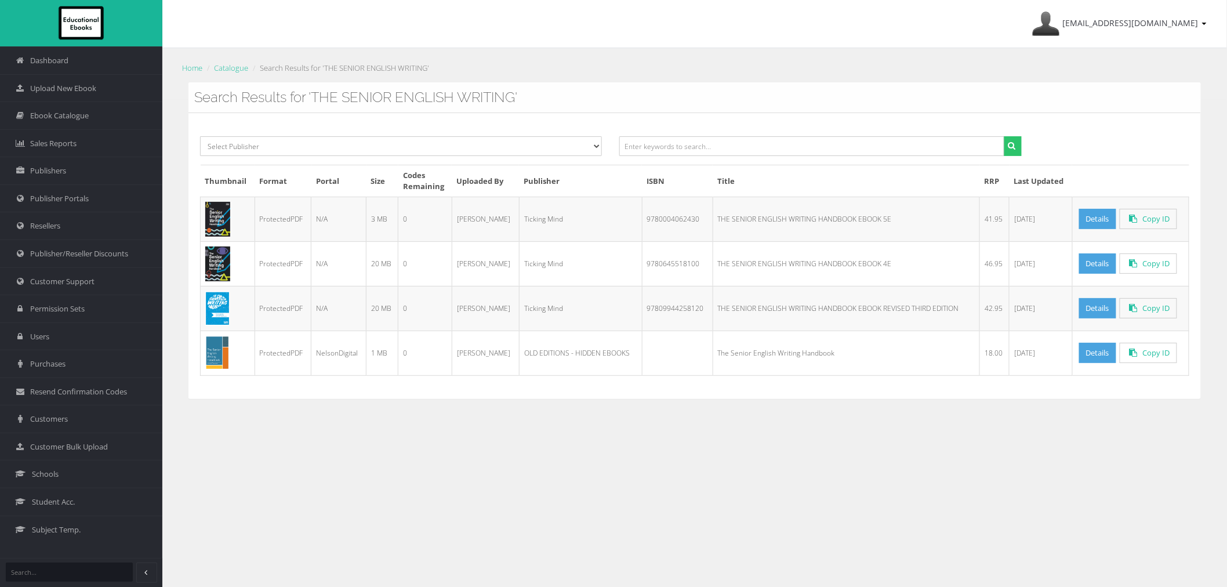
click at [367, 219] on tr "ProtectedPDF N/A 3 MB 0 [PERSON_NAME] Ticking Mind 9780004062430 THE SENIOR ENG…" at bounding box center [695, 219] width 989 height 45
click at [416, 222] on td "0" at bounding box center [425, 219] width 54 height 45
drag, startPoint x: 379, startPoint y: 220, endPoint x: 396, endPoint y: 222, distance: 16.9
click at [389, 222] on td "3 MB" at bounding box center [383, 219] width 32 height 45
click at [375, 219] on td "3 MB" at bounding box center [383, 219] width 32 height 45
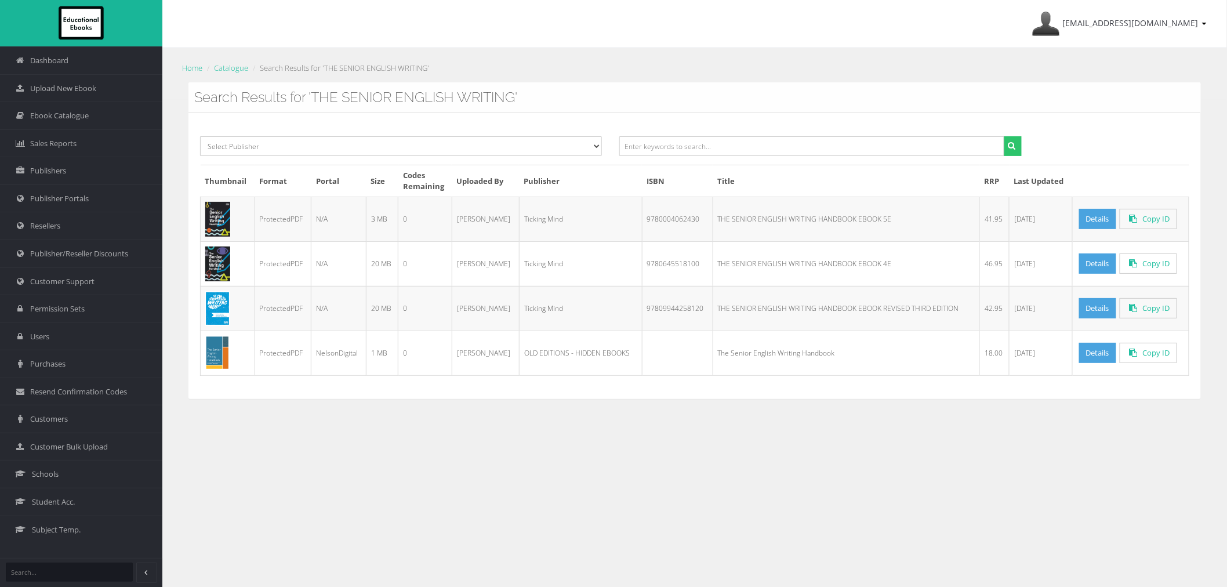
click at [378, 219] on td "3 MB" at bounding box center [383, 219] width 32 height 45
